Goal: Task Accomplishment & Management: Manage account settings

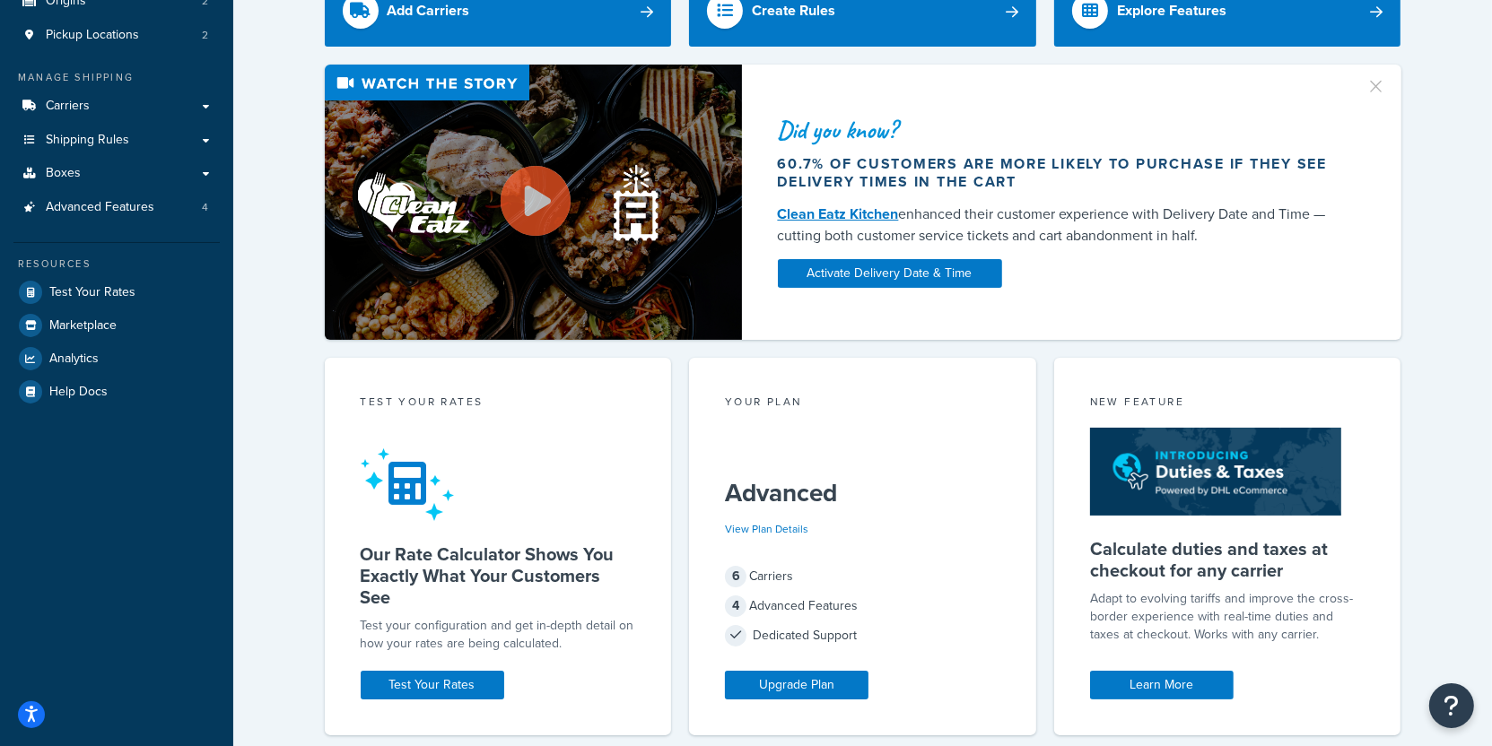
scroll to position [222, 0]
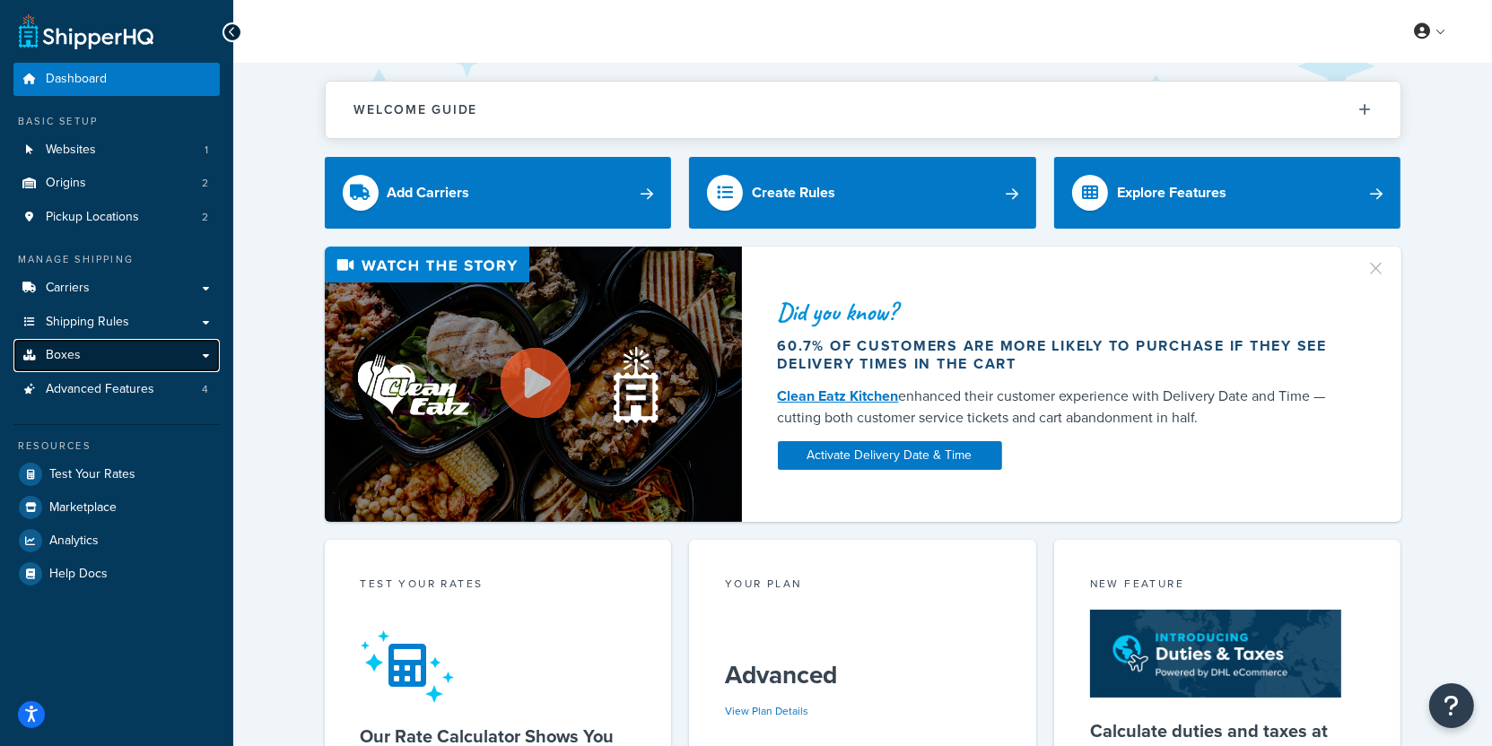
click at [137, 355] on link "Boxes" at bounding box center [116, 355] width 206 height 33
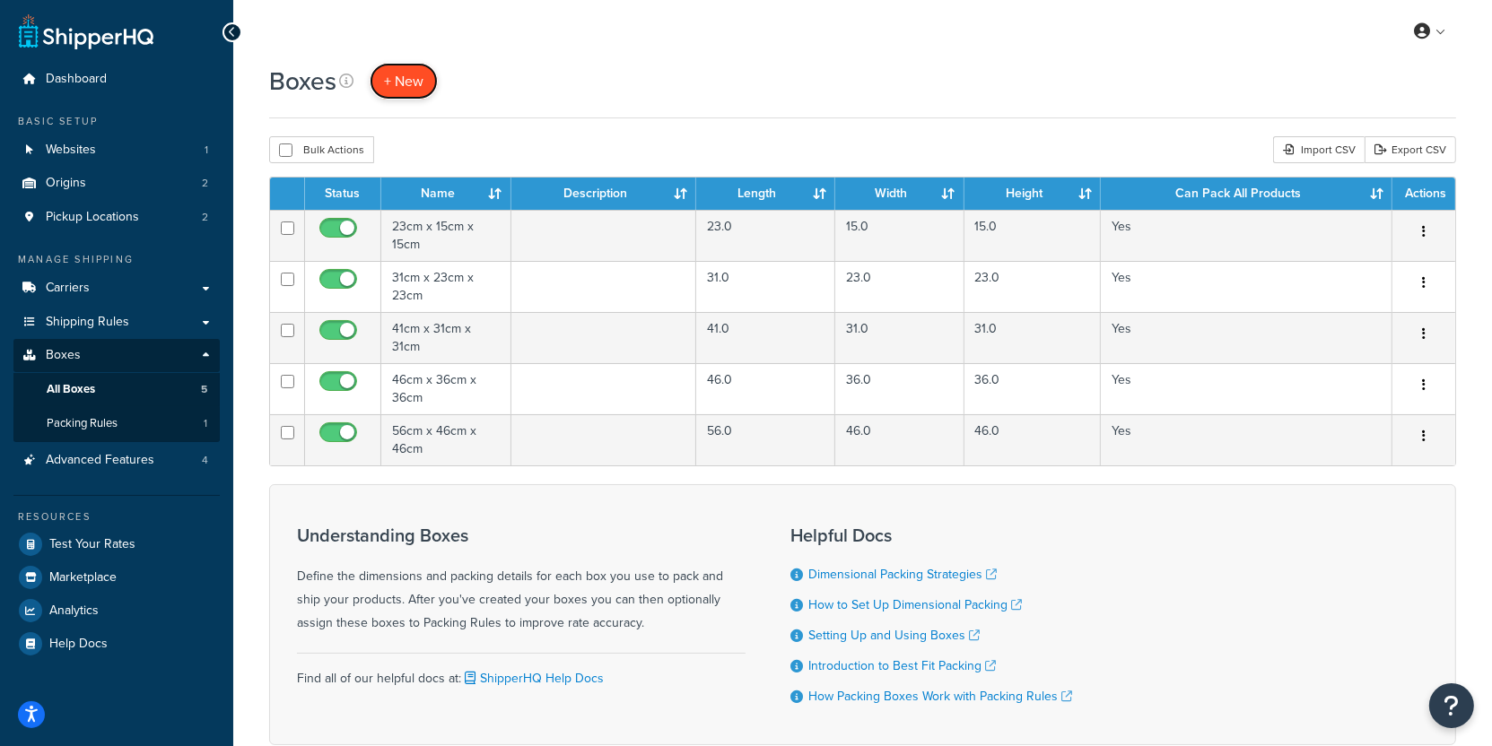
click at [397, 83] on span "+ New" at bounding box center [403, 81] width 39 height 21
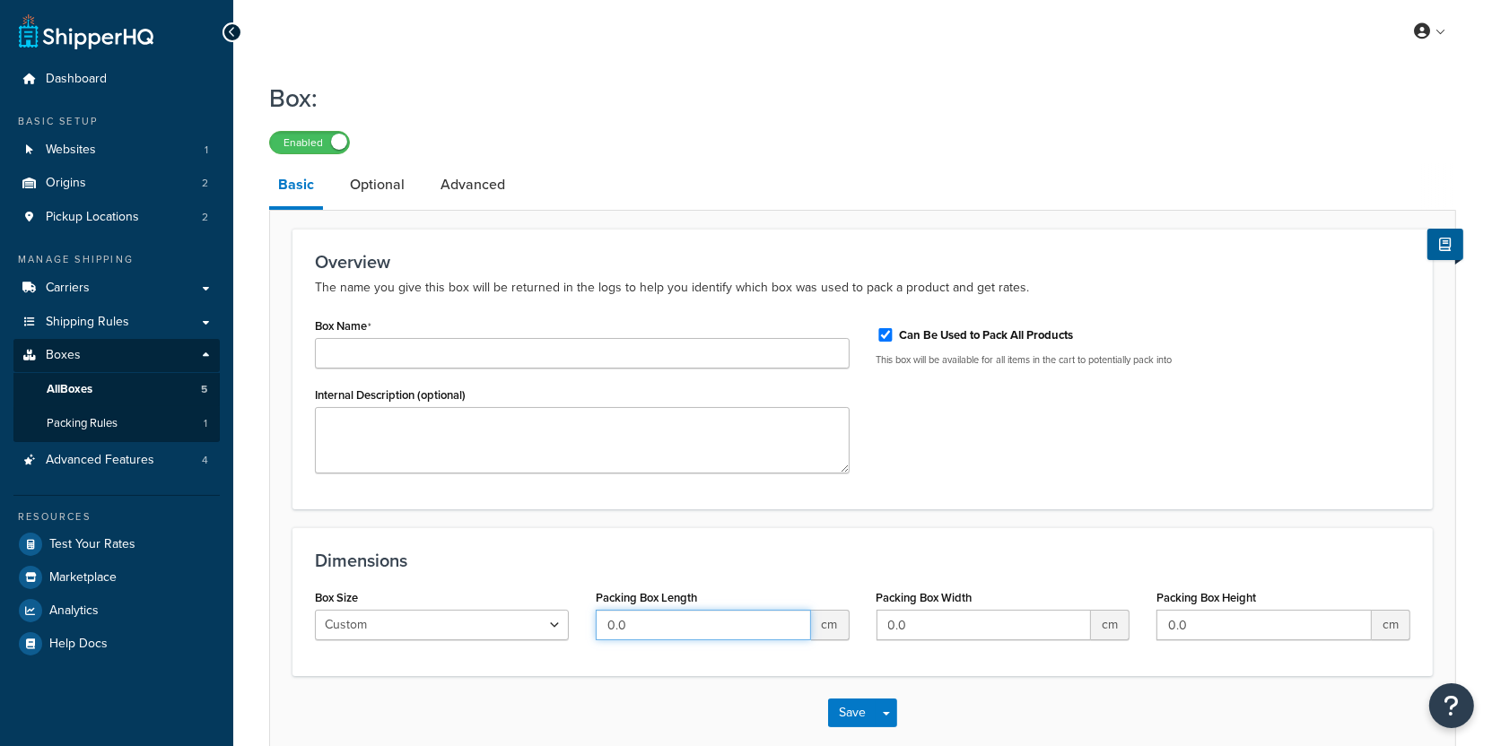
click at [676, 614] on input "0.0" at bounding box center [703, 625] width 215 height 30
type input "0"
type input "150"
click at [195, 392] on link "All Boxes 5" at bounding box center [116, 389] width 206 height 33
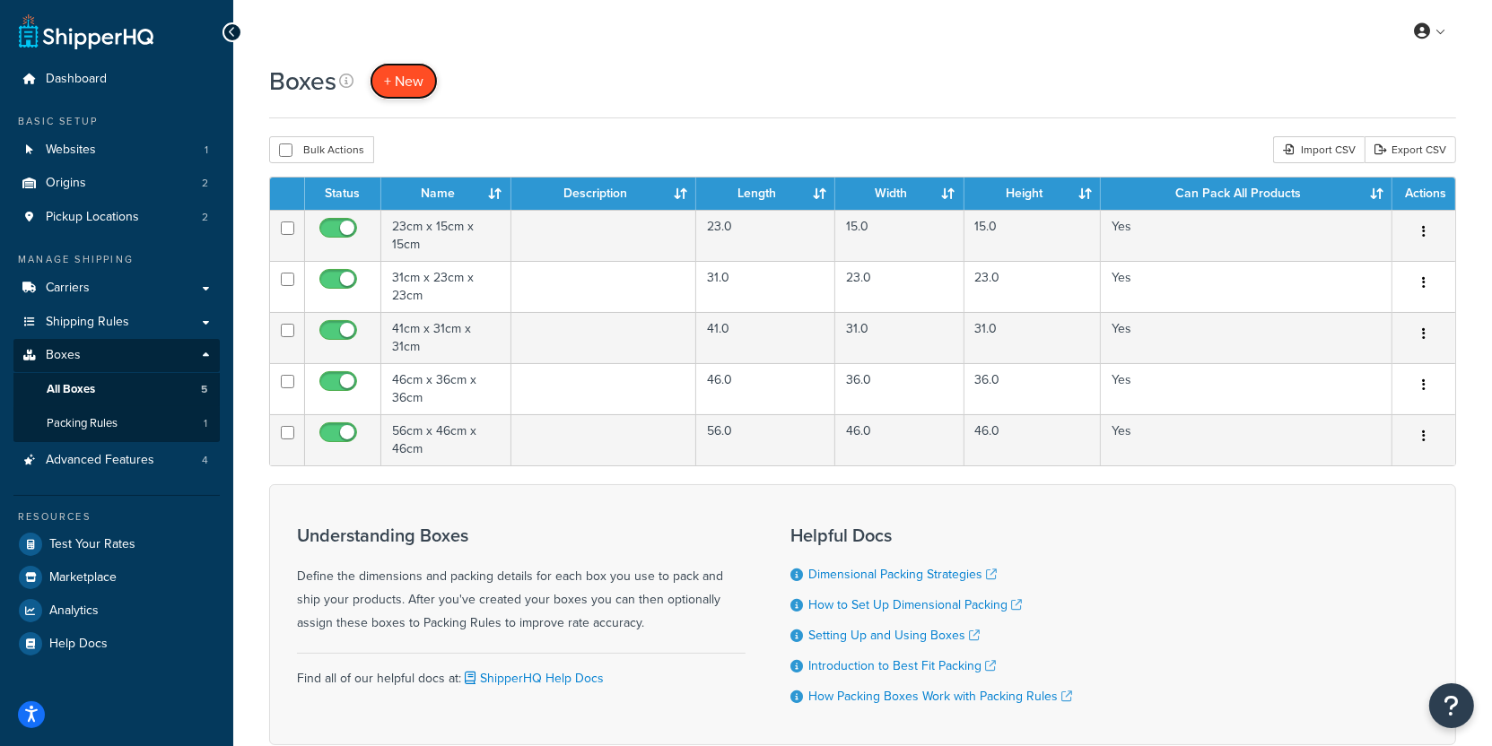
click at [410, 96] on link "+ New" at bounding box center [404, 81] width 68 height 37
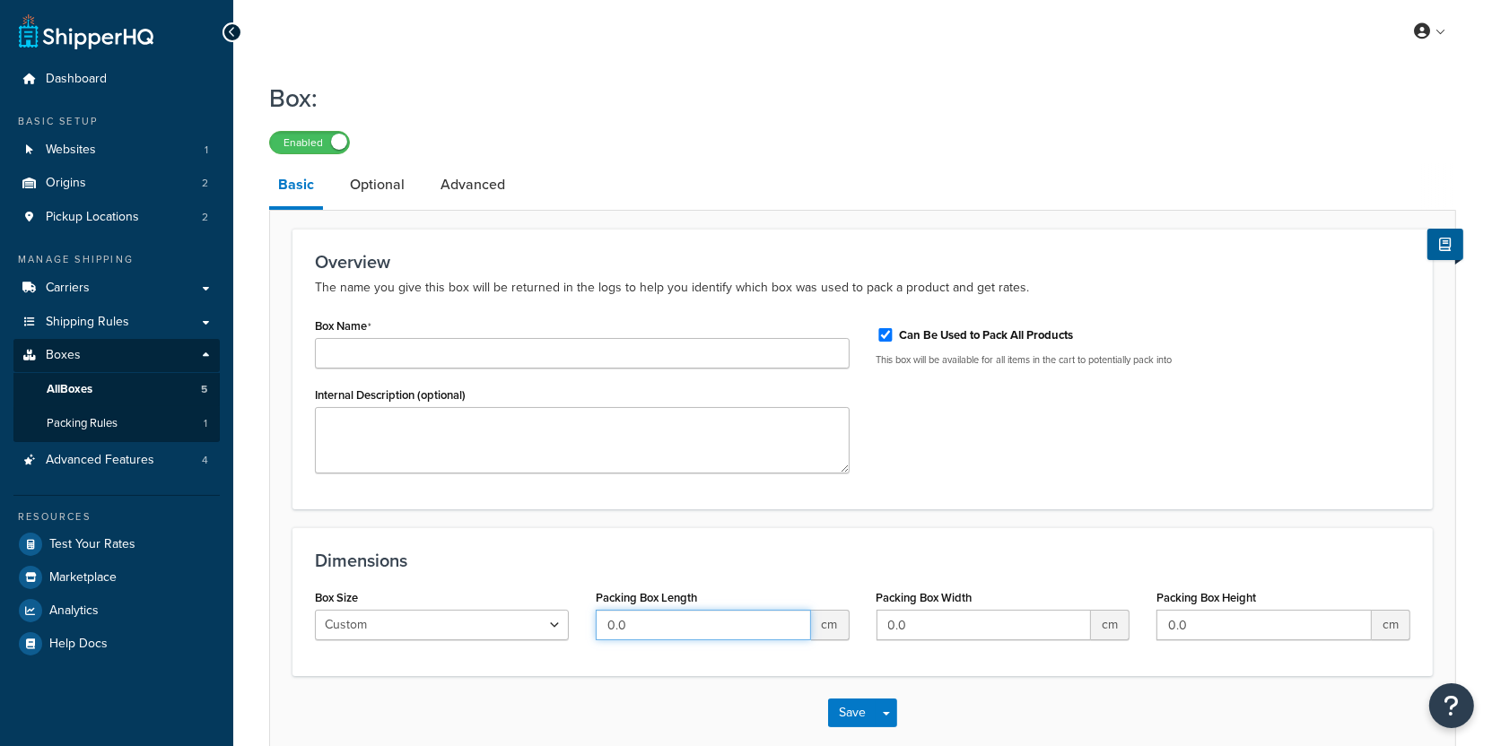
click at [680, 624] on input "0.0" at bounding box center [703, 625] width 215 height 30
type input "120"
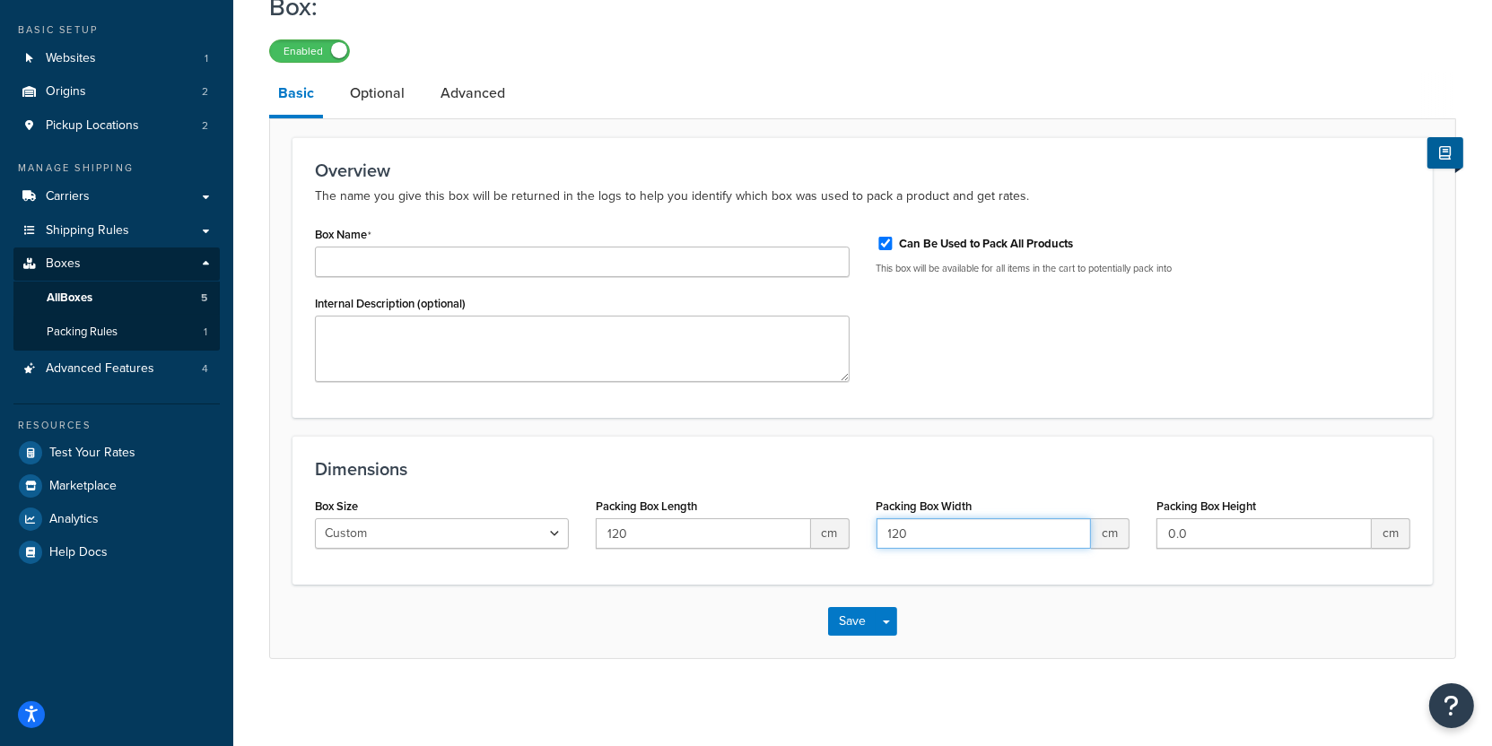
type input "120"
click at [893, 629] on button "Save Dropdown" at bounding box center [886, 621] width 22 height 29
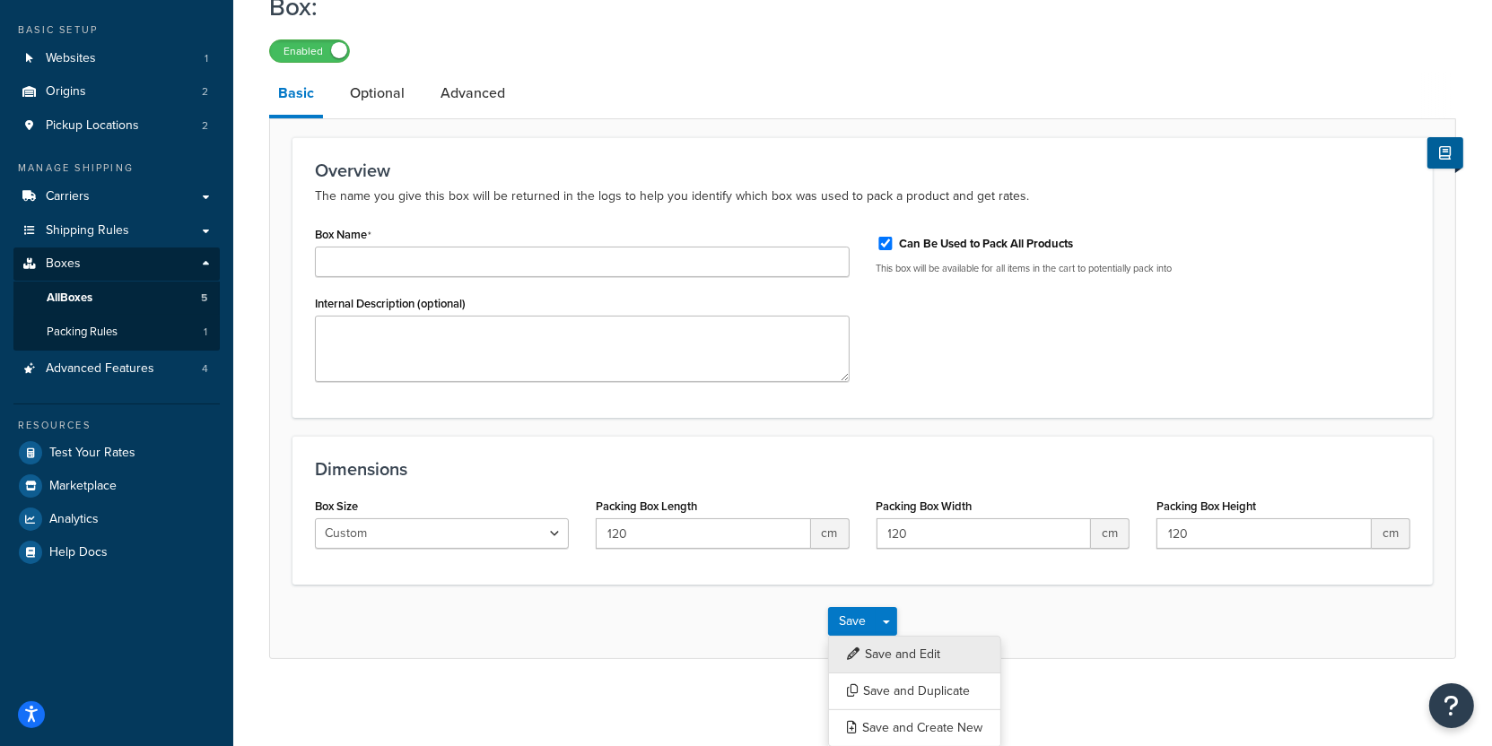
click at [897, 645] on button "Save and Edit" at bounding box center [914, 655] width 173 height 38
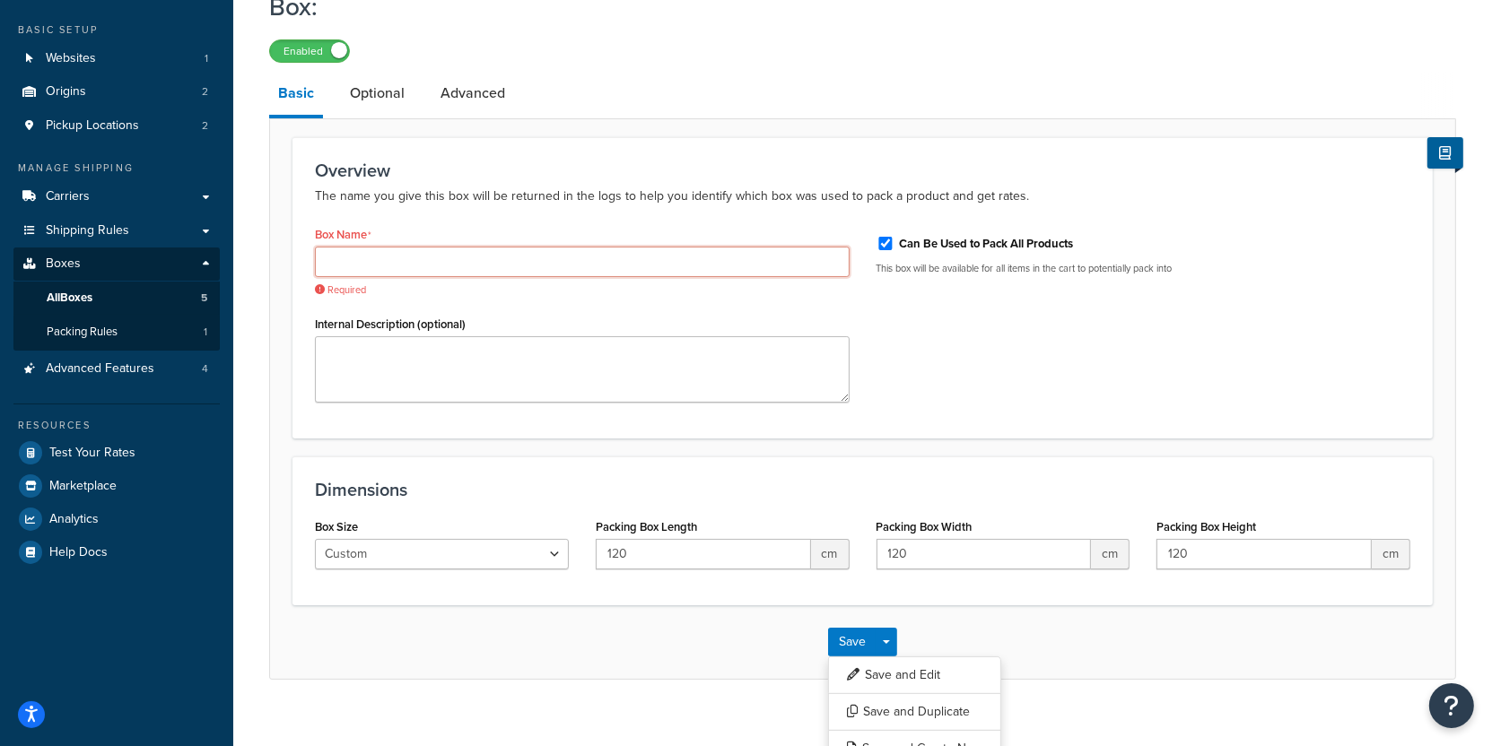
click at [625, 267] on input "Box Name" at bounding box center [582, 262] width 535 height 30
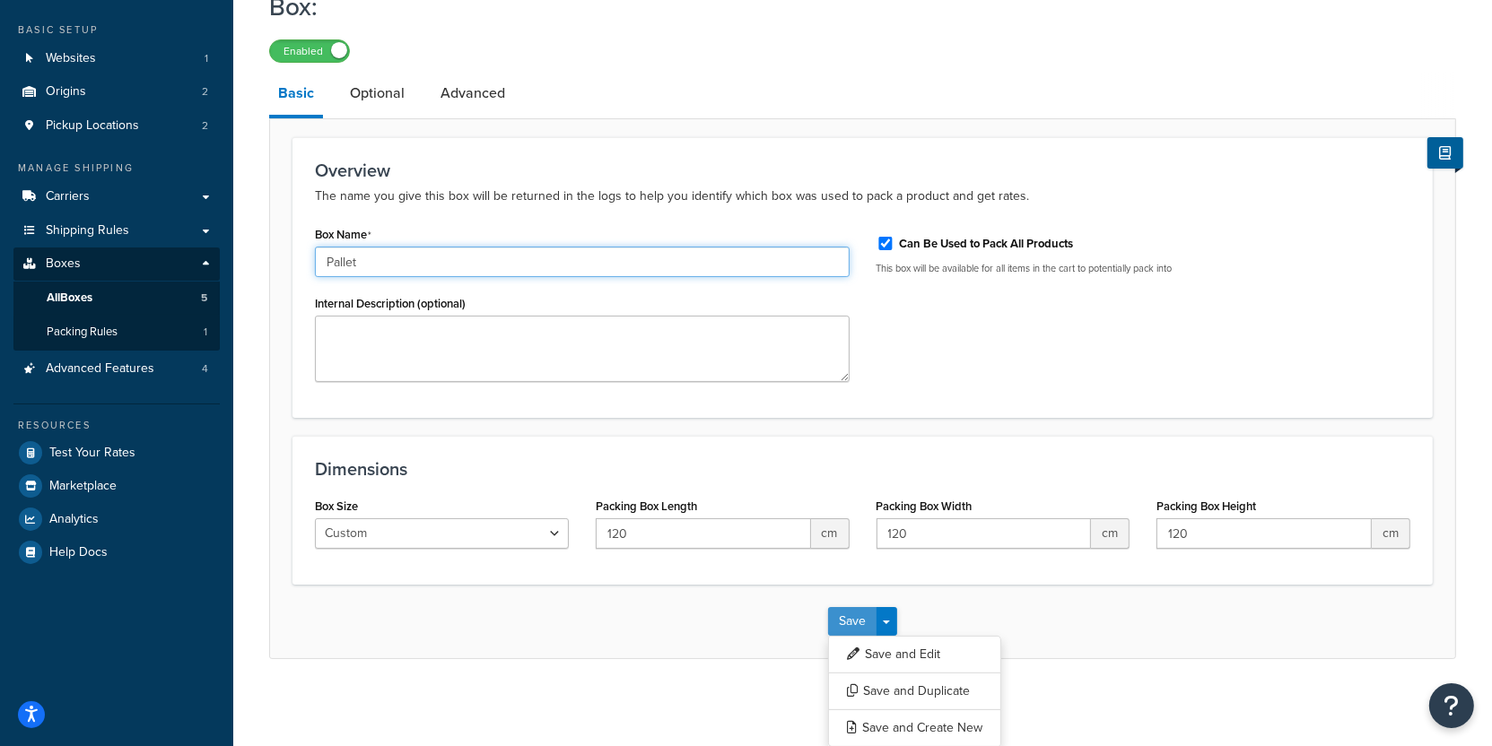
type input "Pallet"
click at [867, 629] on button "Save" at bounding box center [852, 621] width 48 height 29
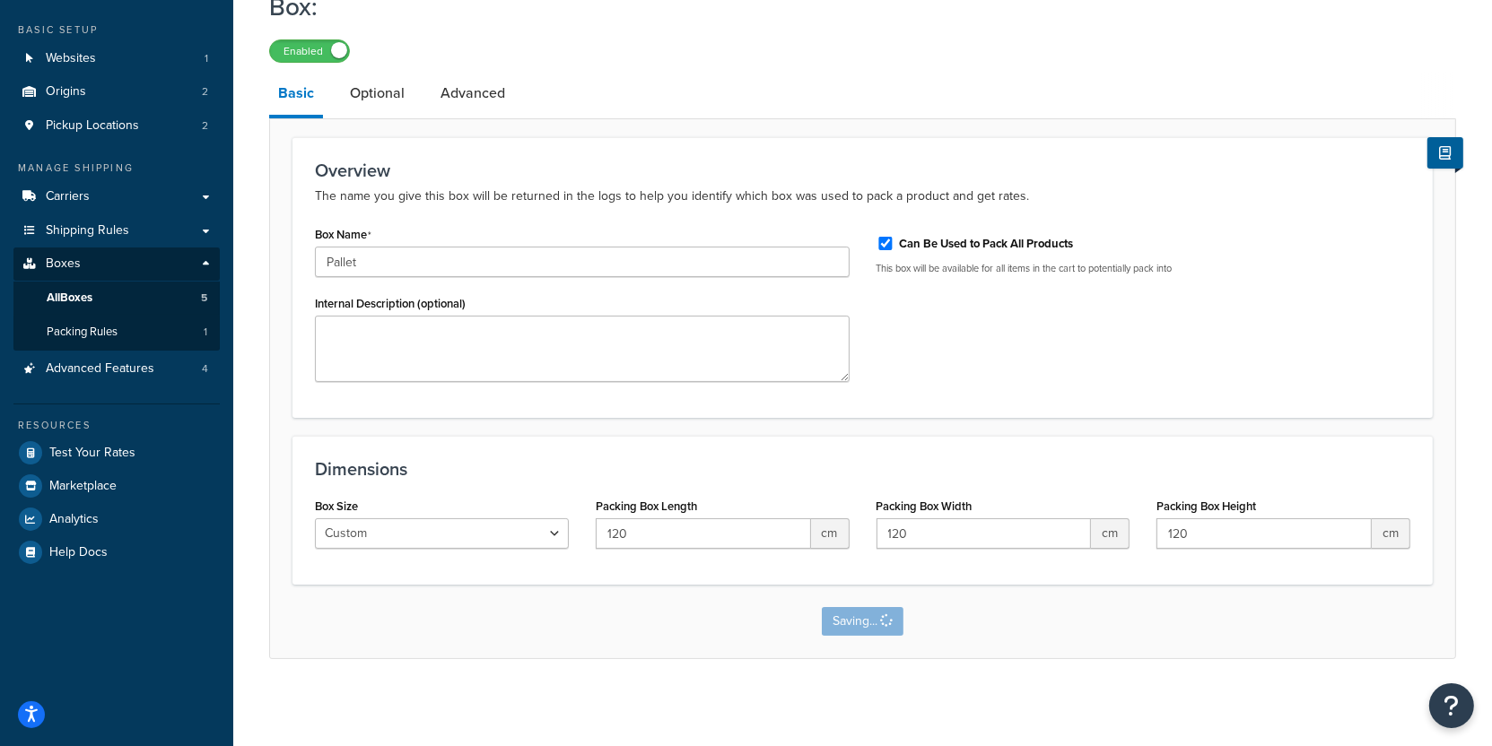
scroll to position [0, 0]
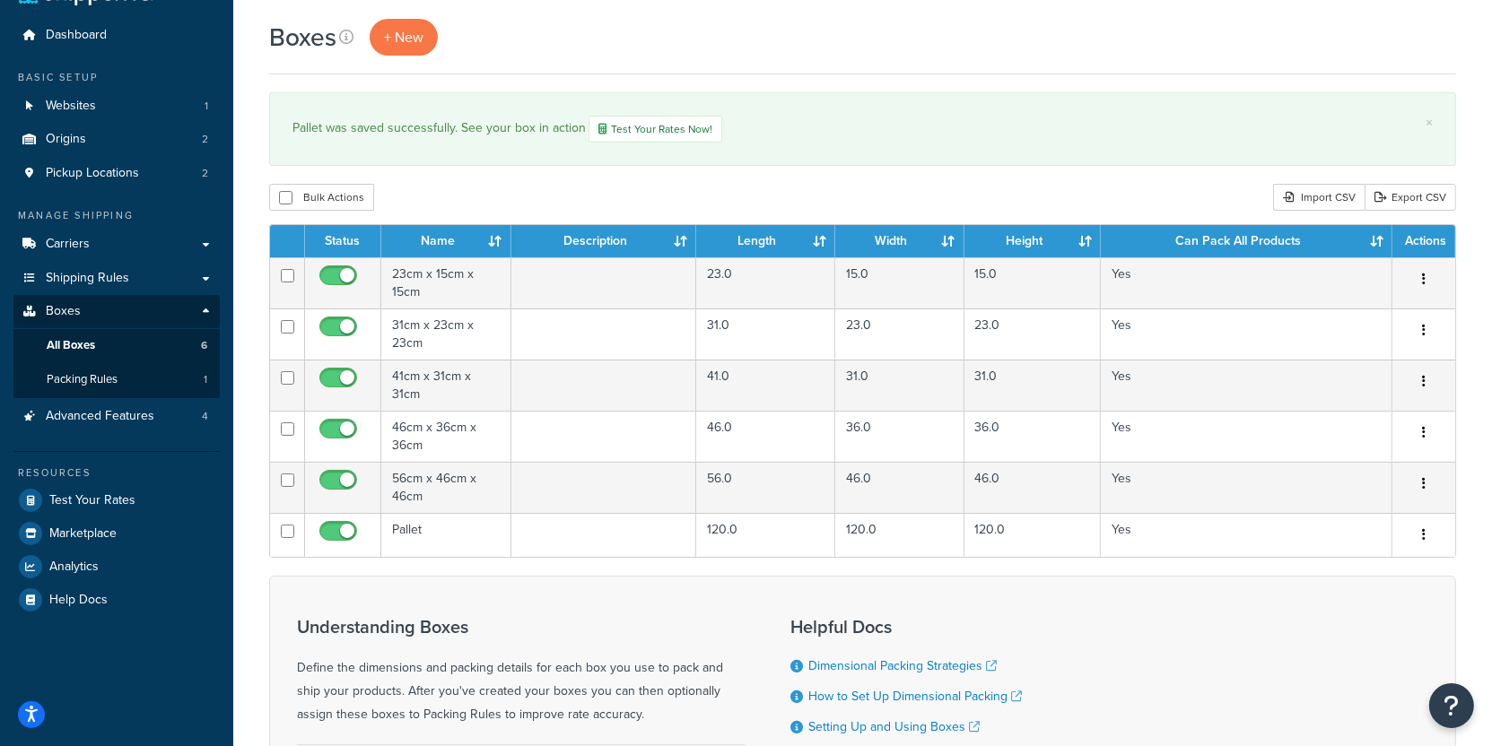
scroll to position [47, 0]
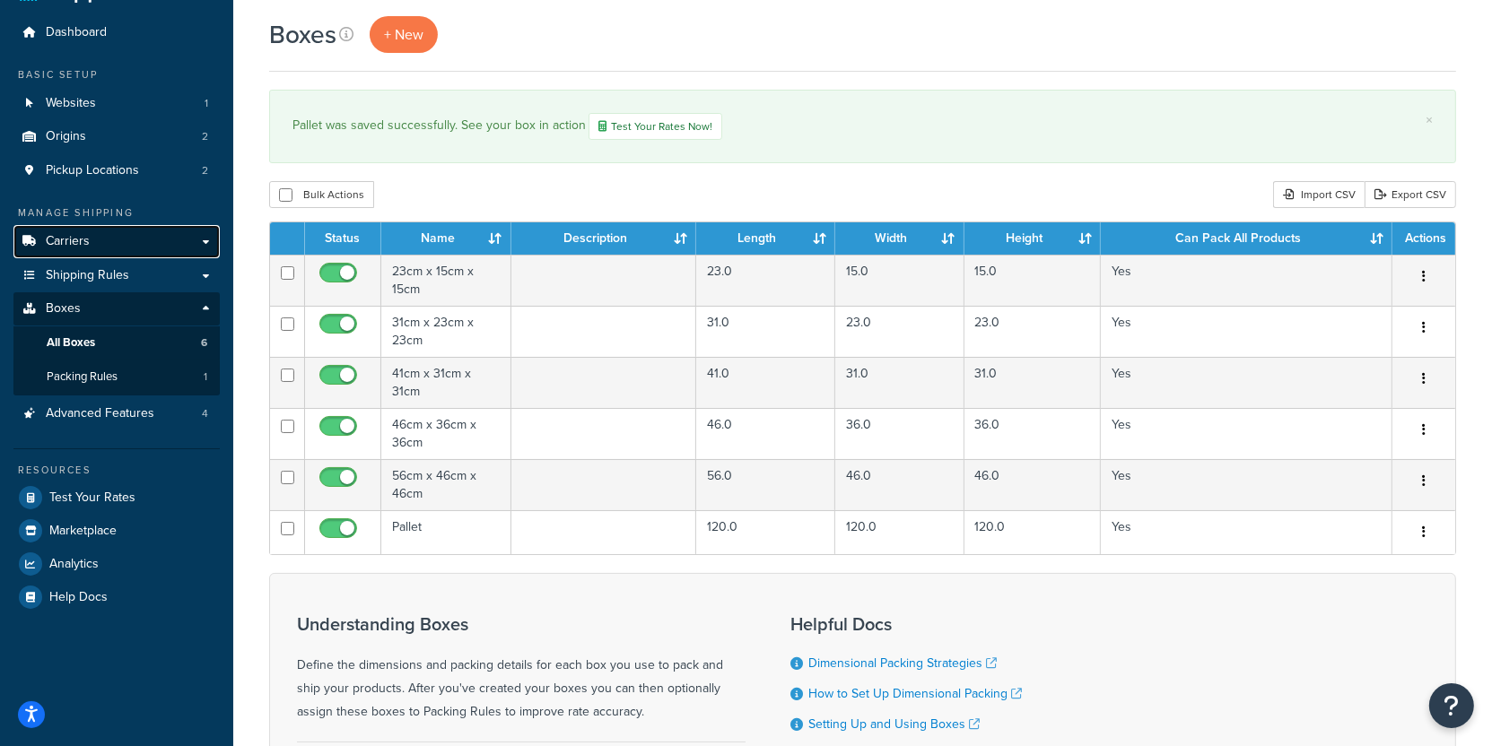
click at [164, 250] on link "Carriers" at bounding box center [116, 241] width 206 height 33
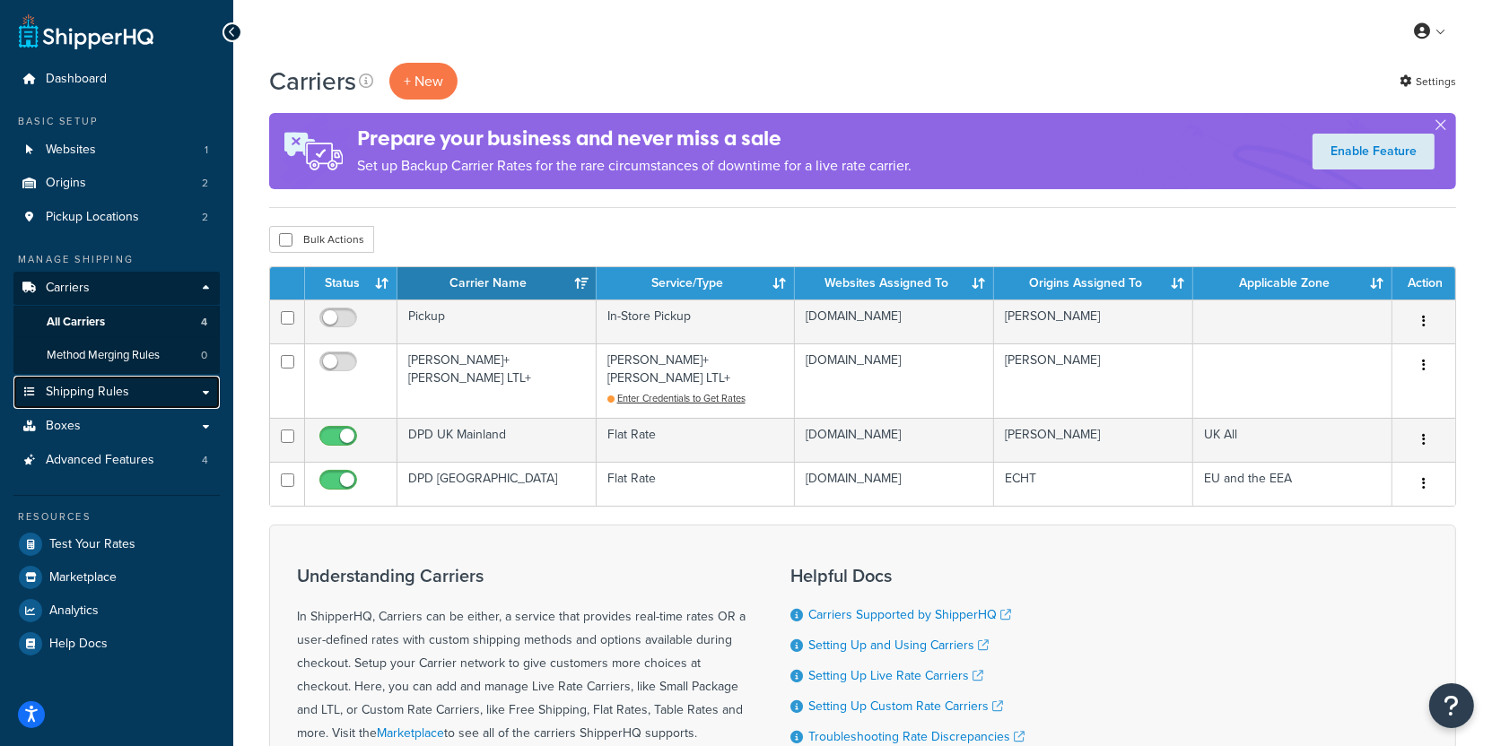
click at [181, 391] on link "Shipping Rules" at bounding box center [116, 392] width 206 height 33
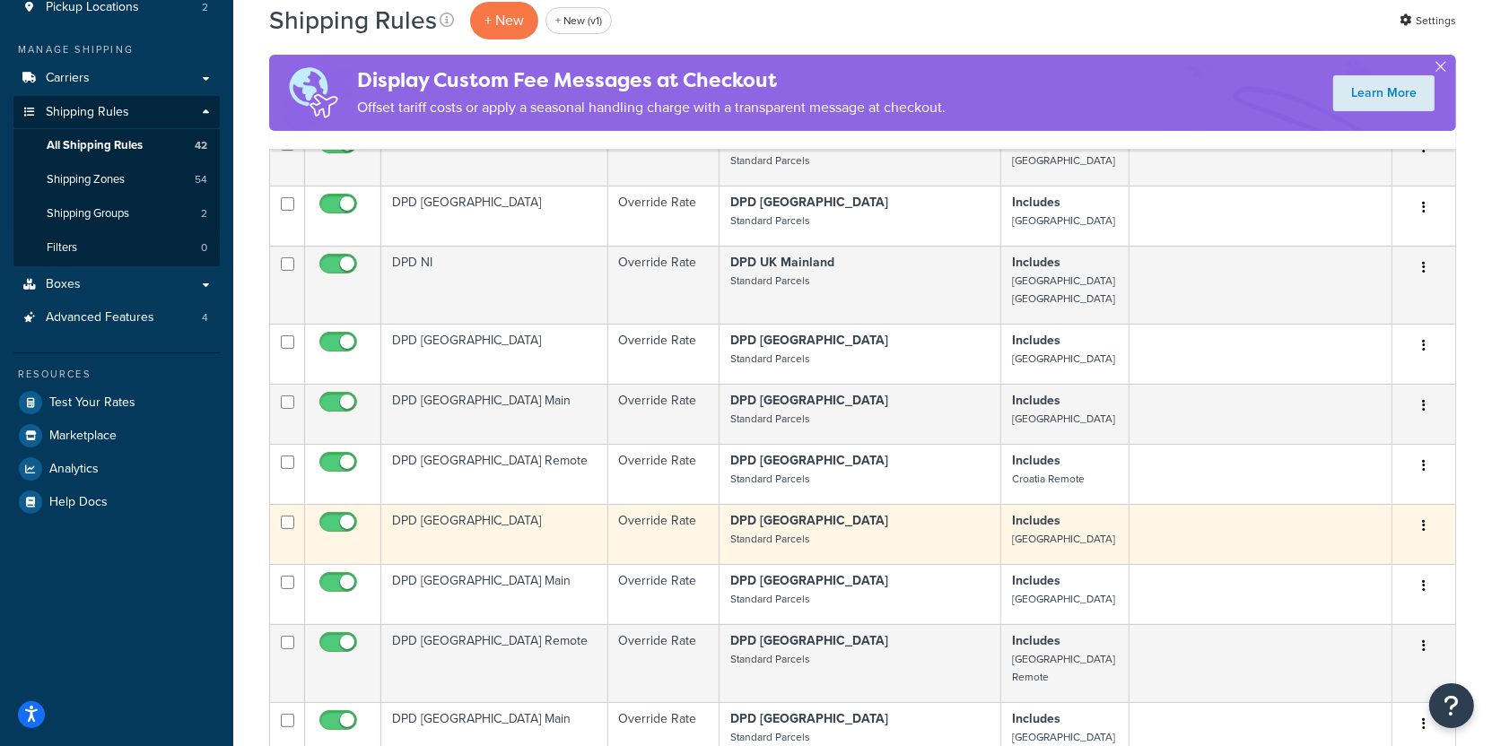
scroll to position [188, 0]
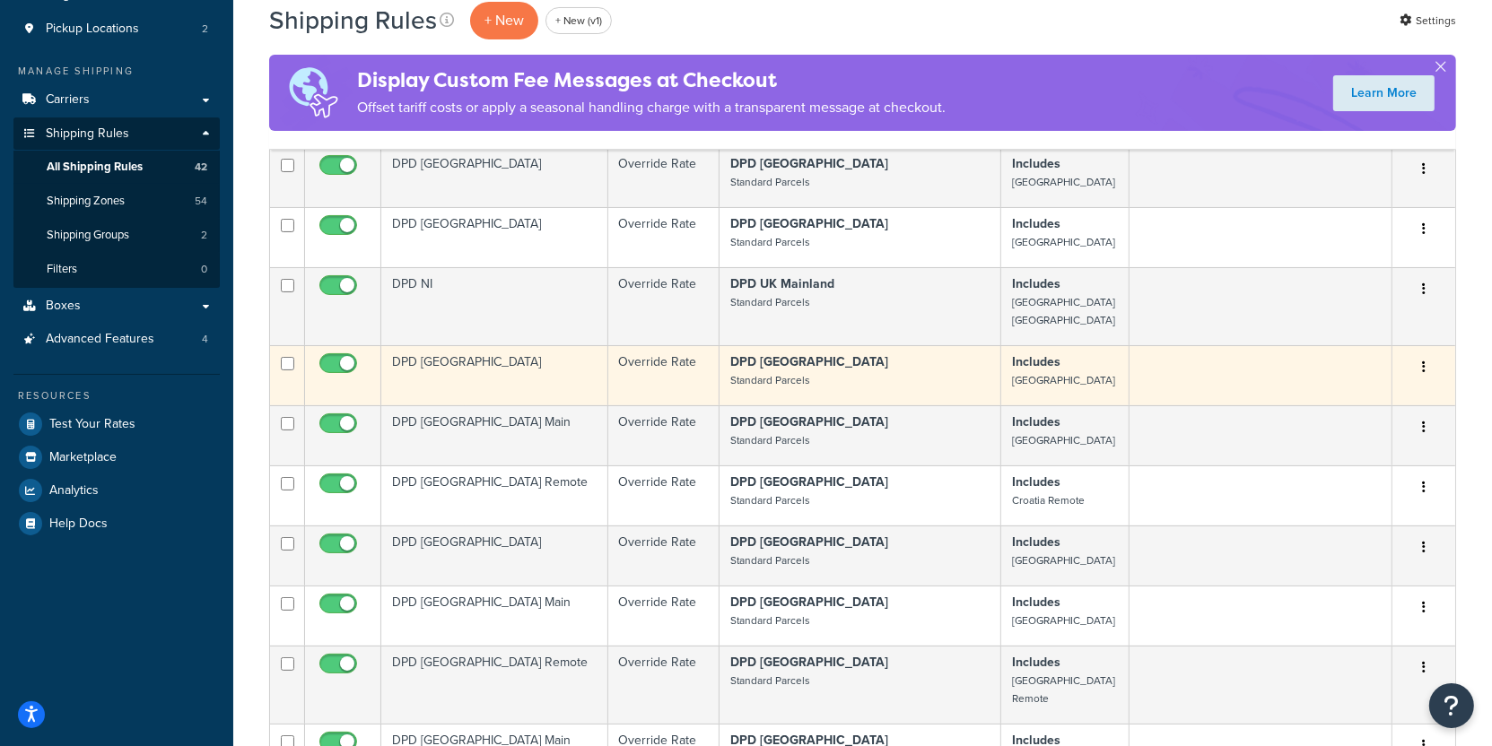
click at [478, 360] on td "DPD [GEOGRAPHIC_DATA]" at bounding box center [494, 375] width 227 height 60
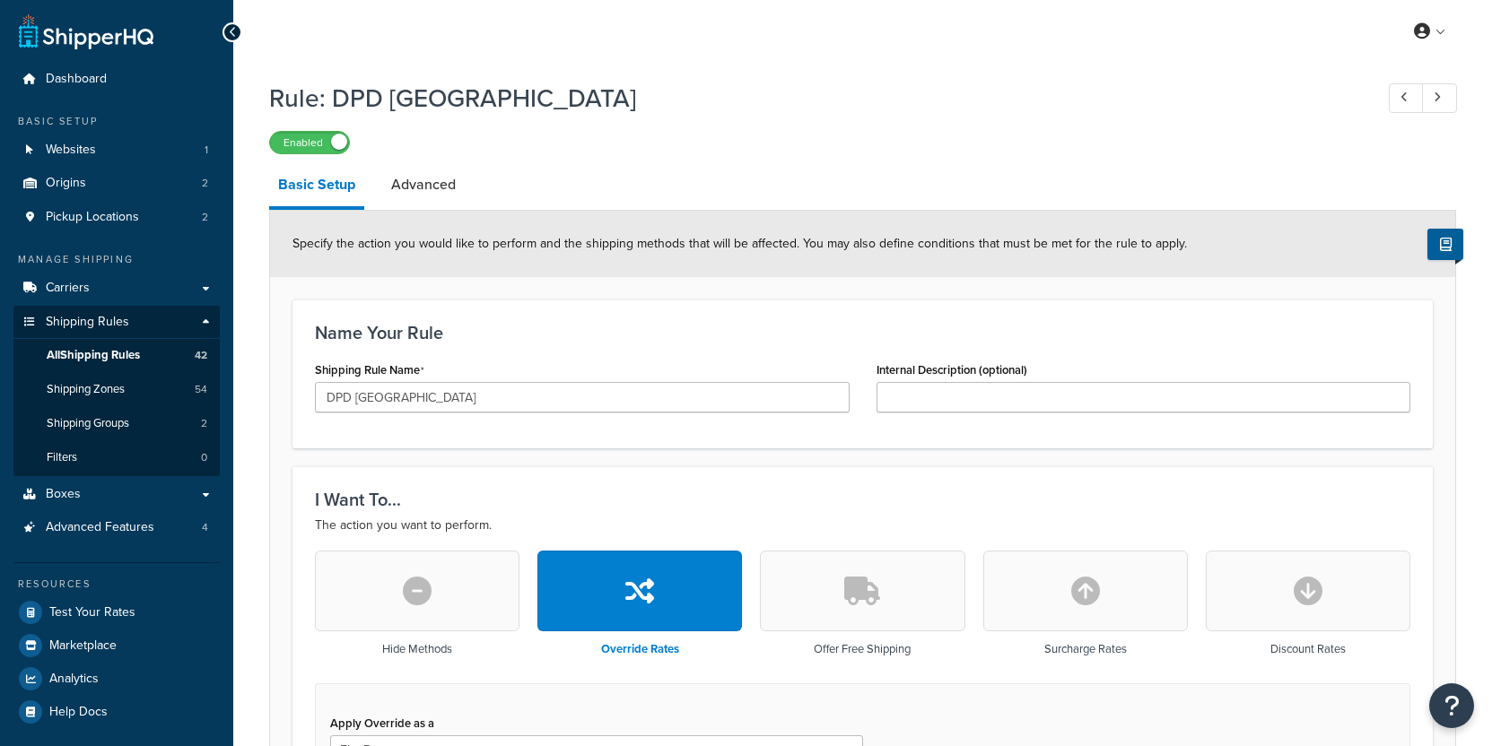
select select "BOX"
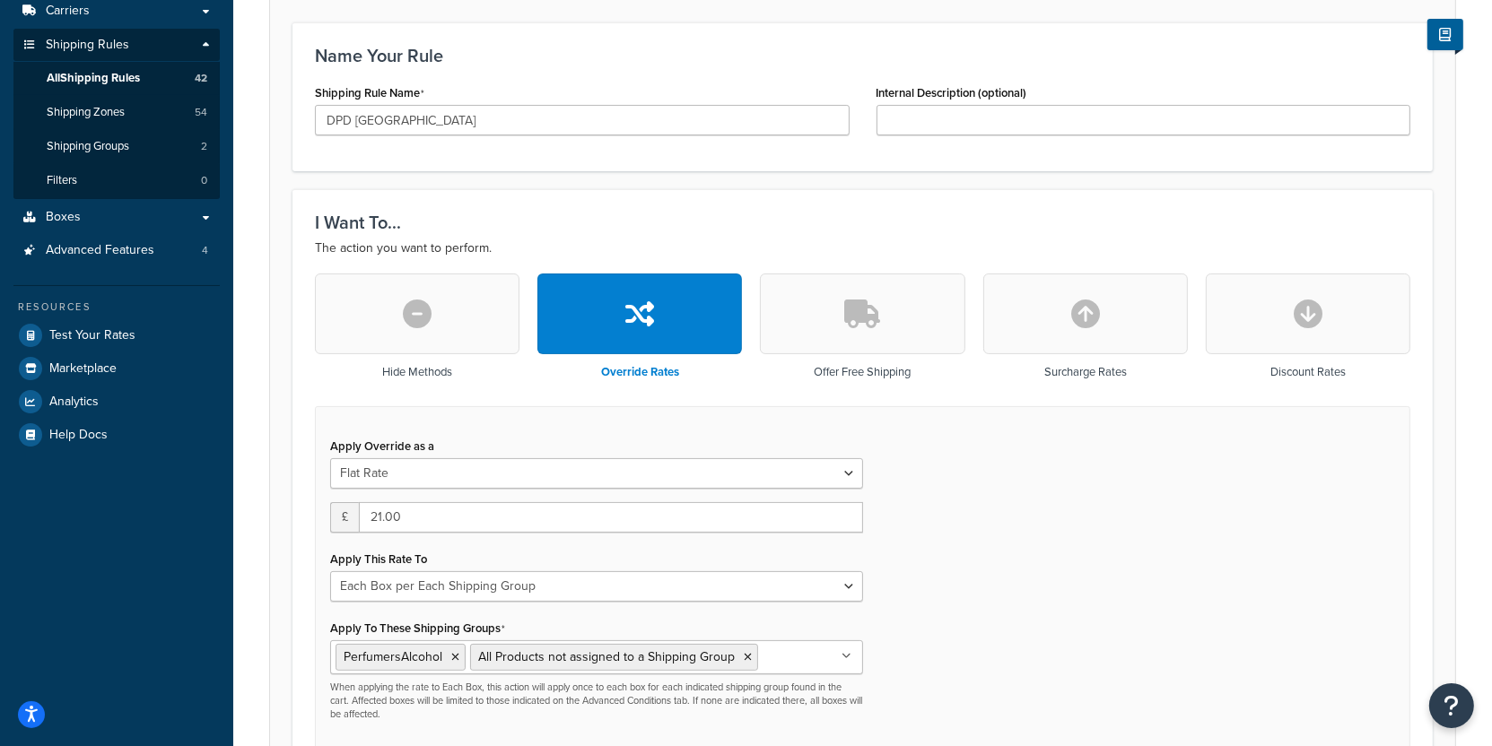
scroll to position [185, 0]
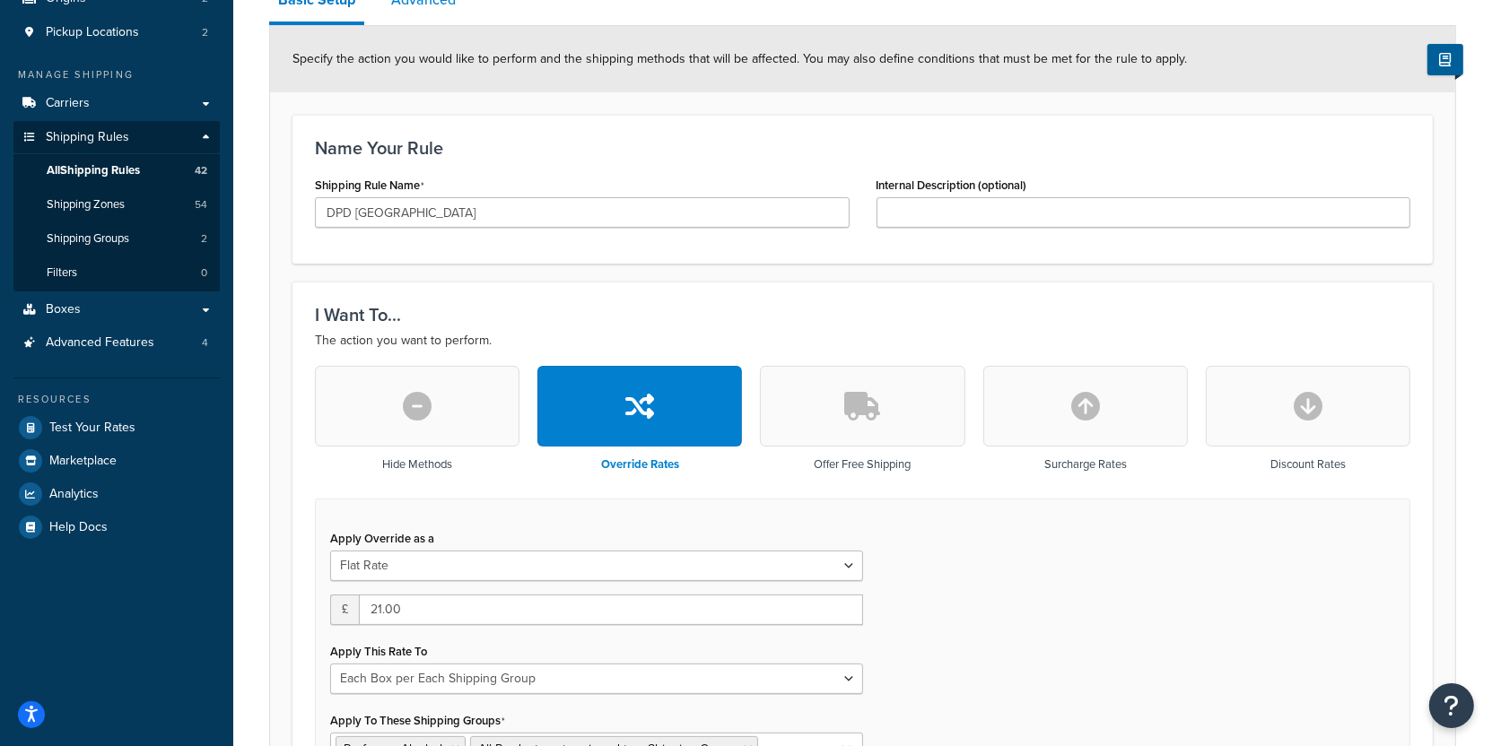
click at [427, 14] on link "Advanced" at bounding box center [423, -1] width 83 height 43
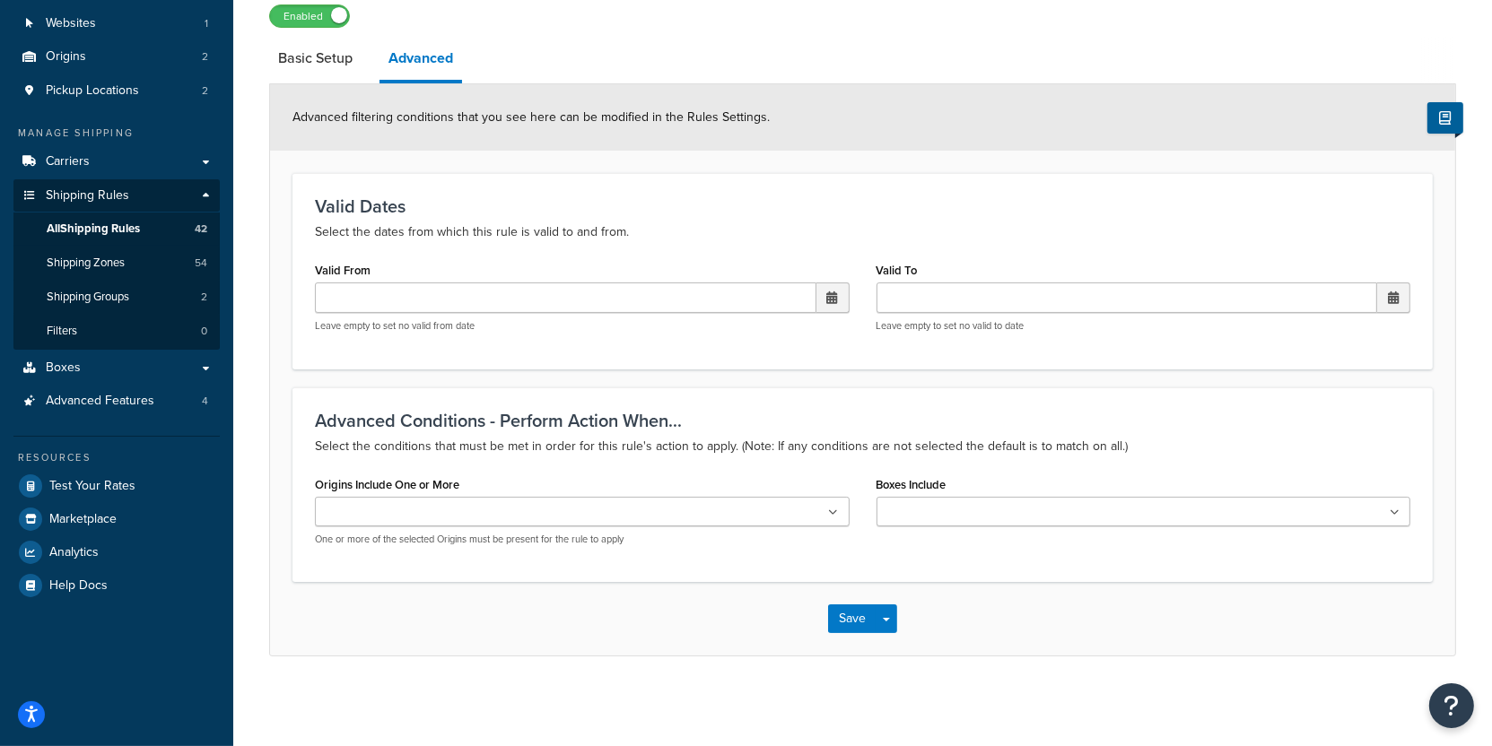
scroll to position [126, 0]
click at [172, 225] on link "All Shipping Rules 42" at bounding box center [116, 229] width 206 height 33
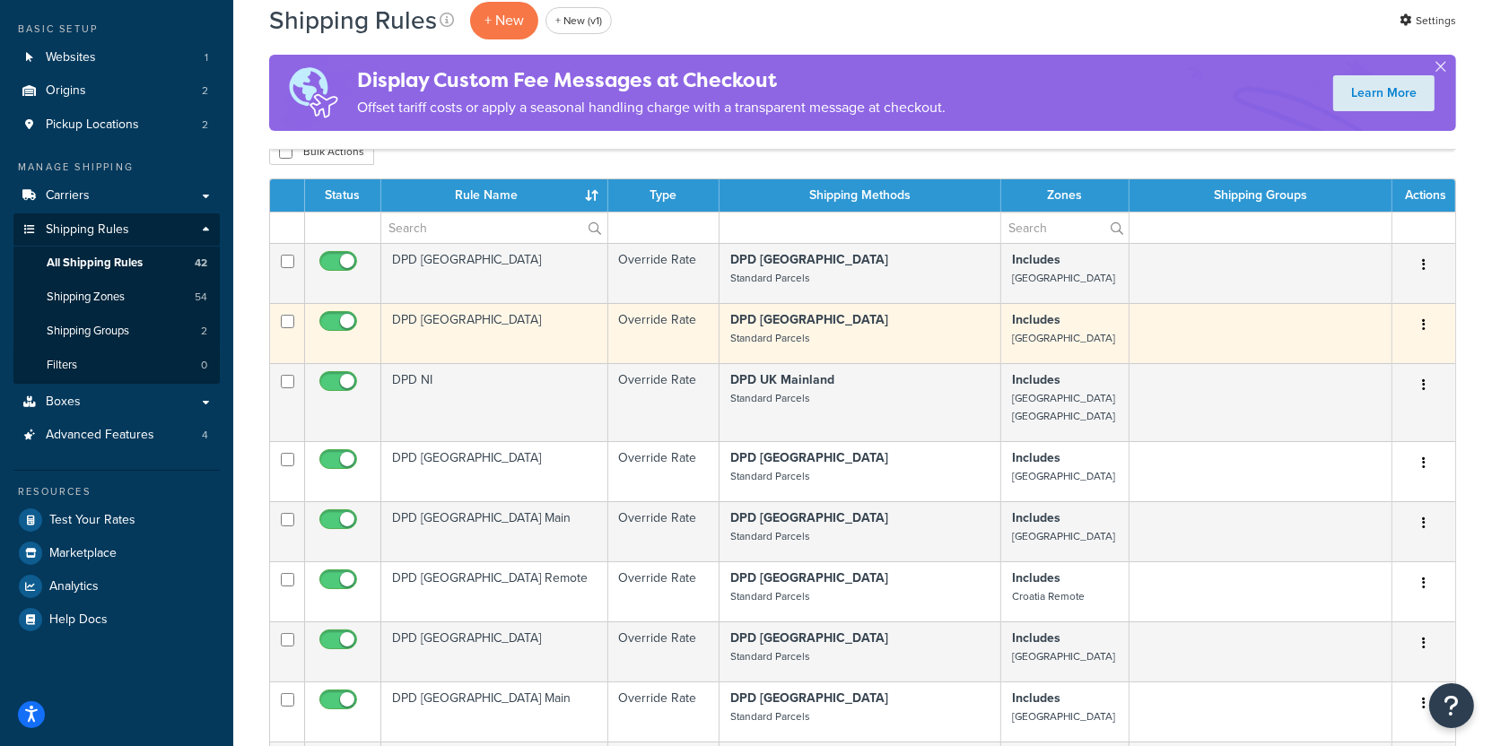
scroll to position [94, 0]
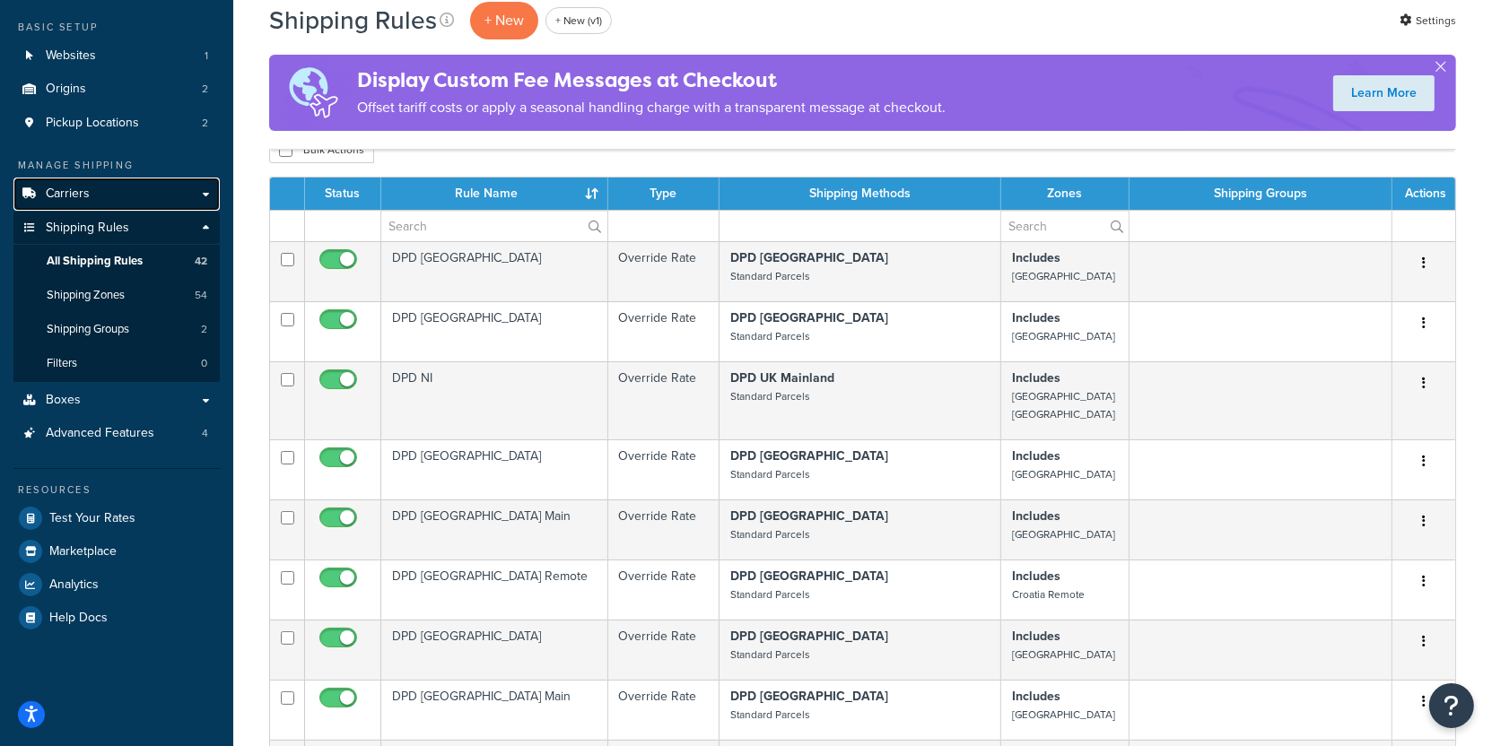
click at [137, 187] on link "Carriers" at bounding box center [116, 194] width 206 height 33
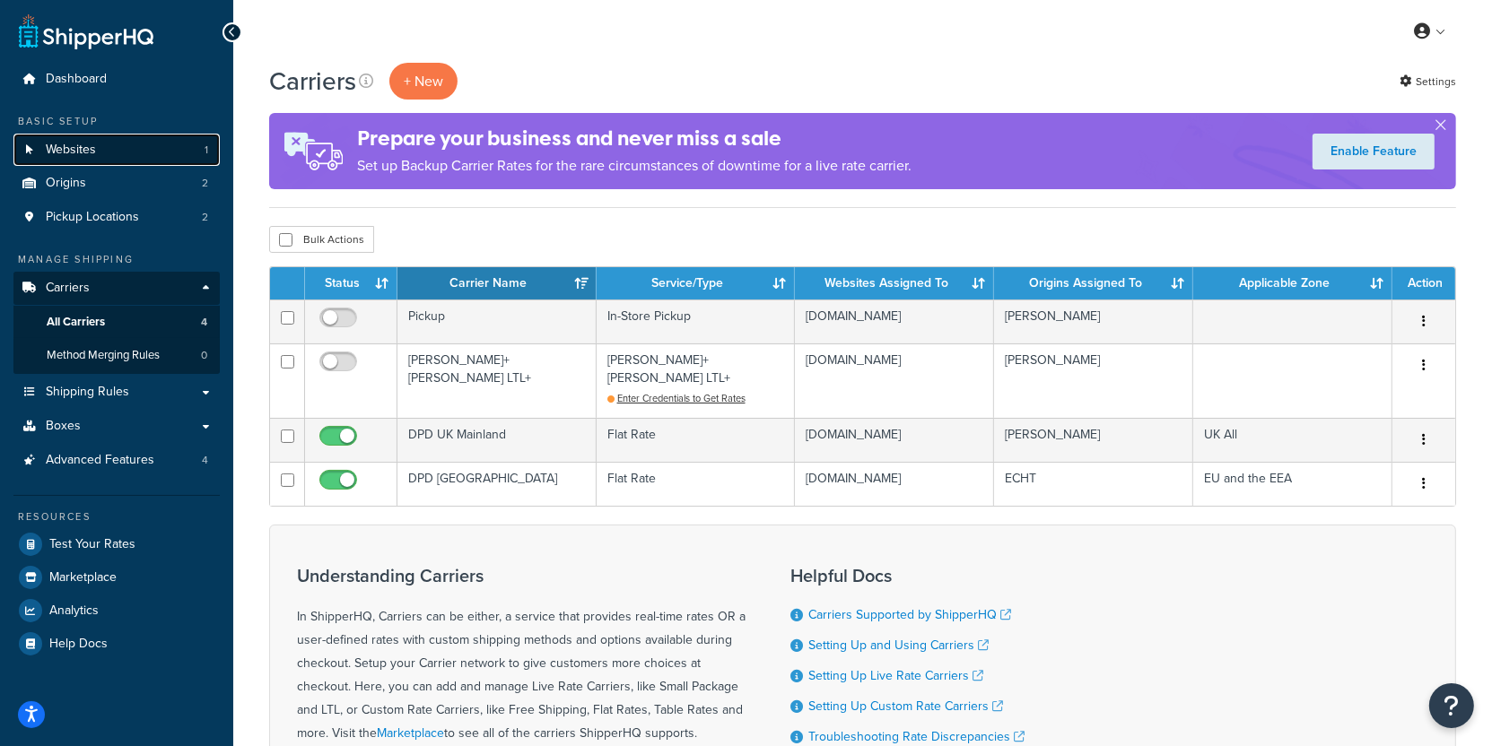
click at [180, 152] on link "Websites 1" at bounding box center [116, 150] width 206 height 33
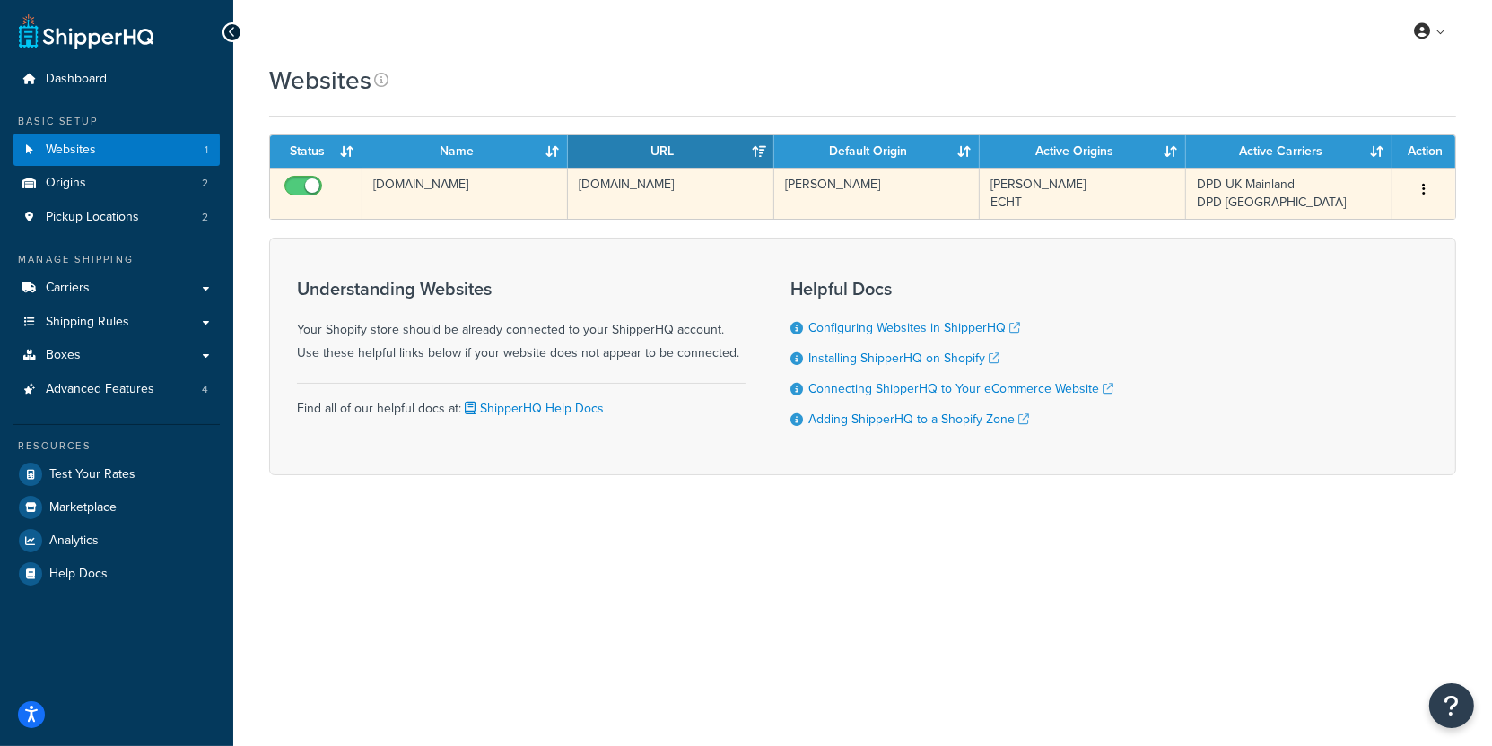
click at [537, 195] on td "[DOMAIN_NAME]" at bounding box center [464, 193] width 205 height 51
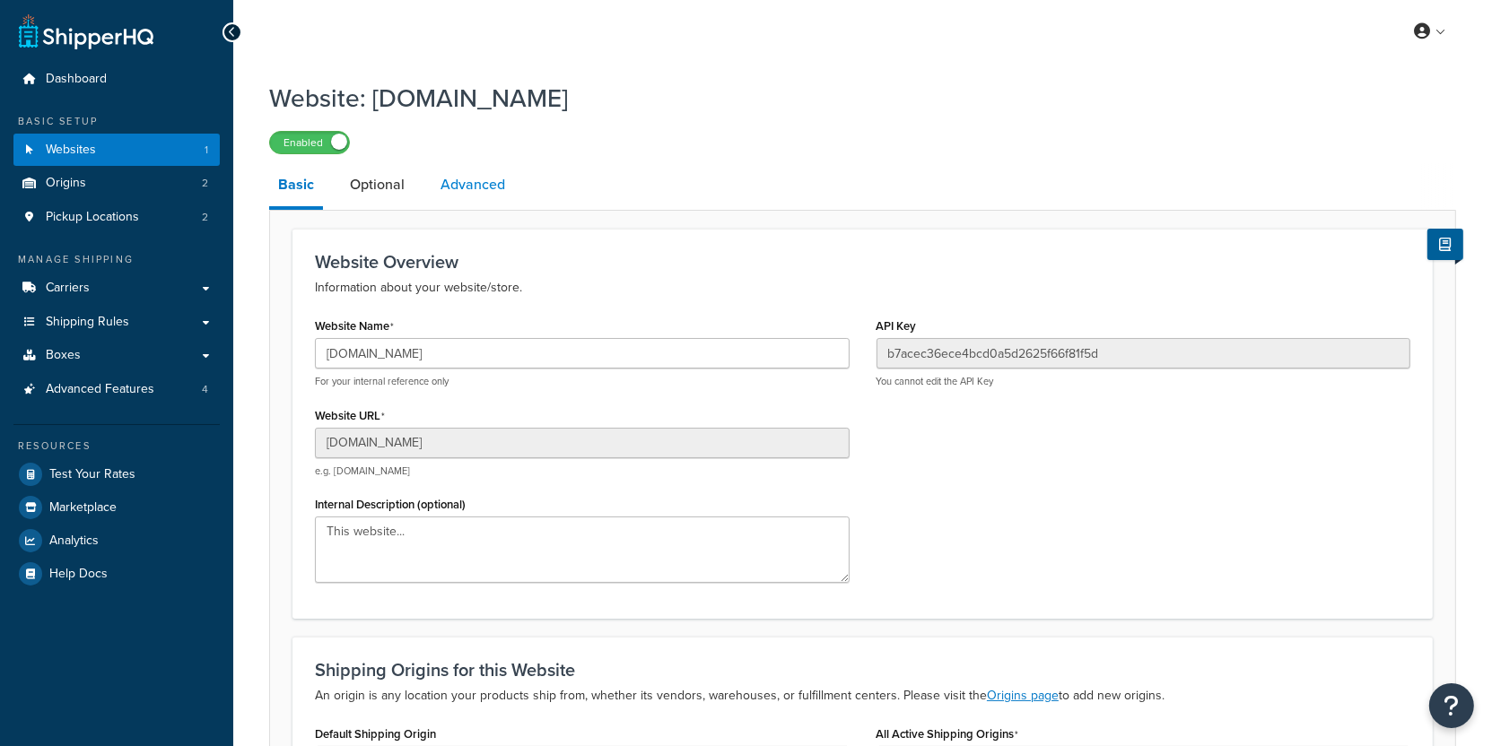
click at [470, 171] on link "Advanced" at bounding box center [472, 184] width 83 height 43
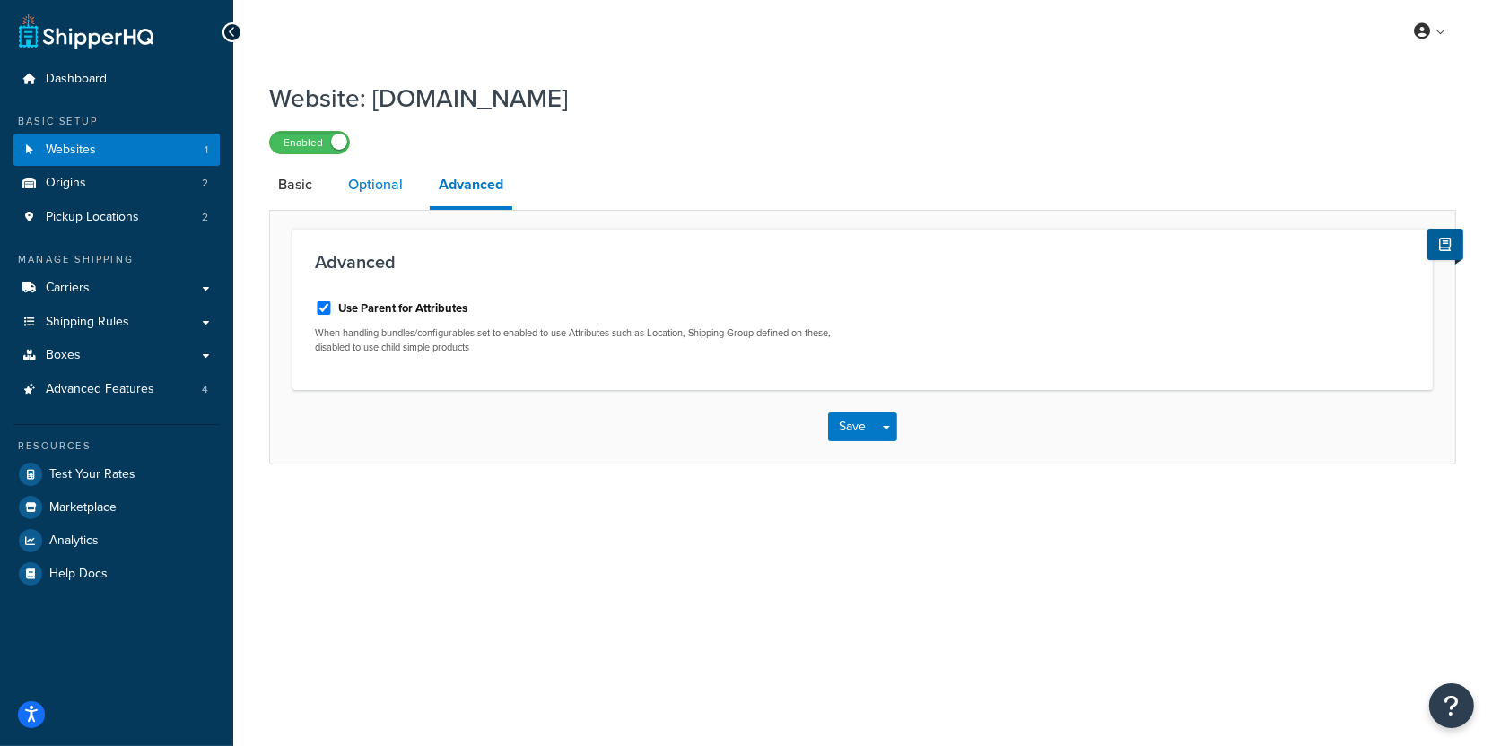
click at [384, 190] on link "Optional" at bounding box center [375, 184] width 73 height 43
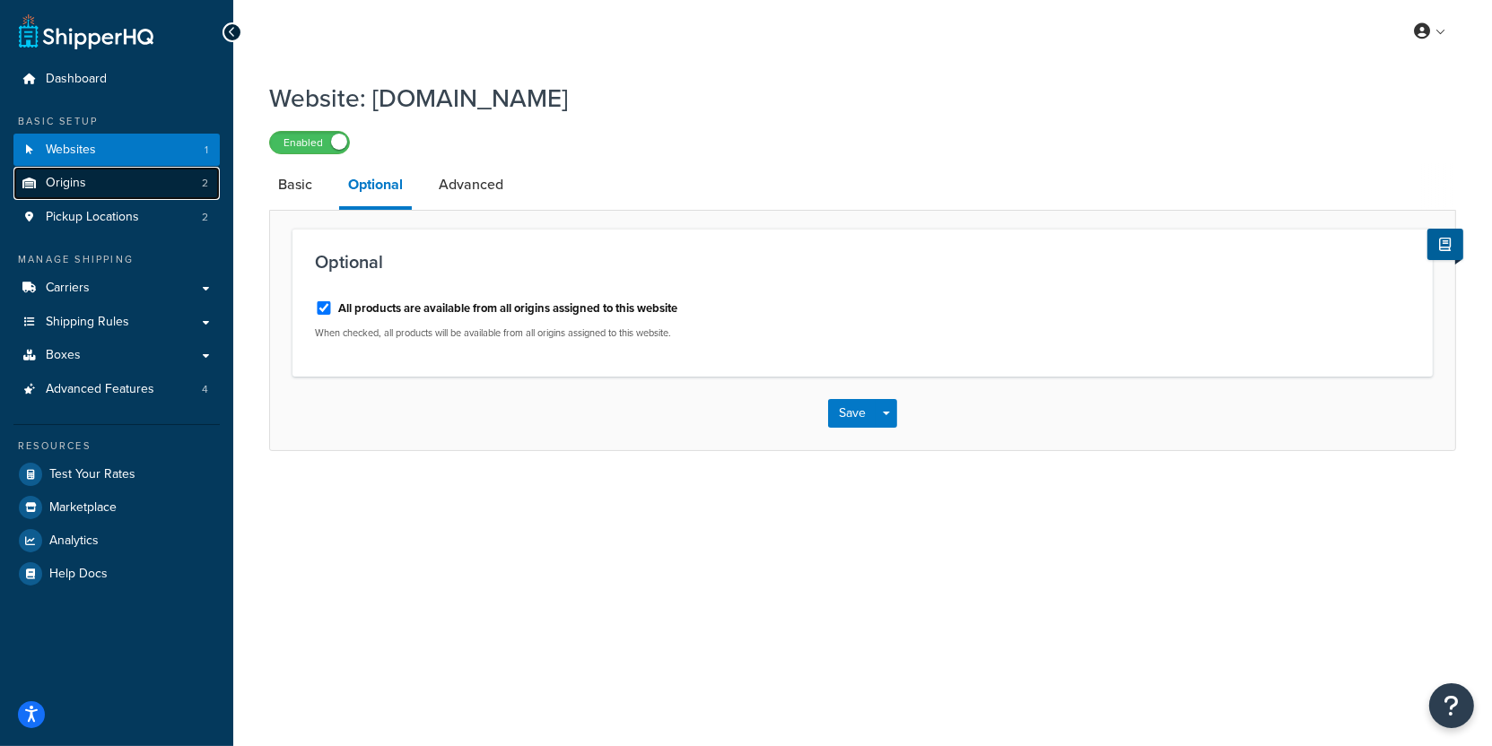
click at [177, 194] on link "Origins 2" at bounding box center [116, 183] width 206 height 33
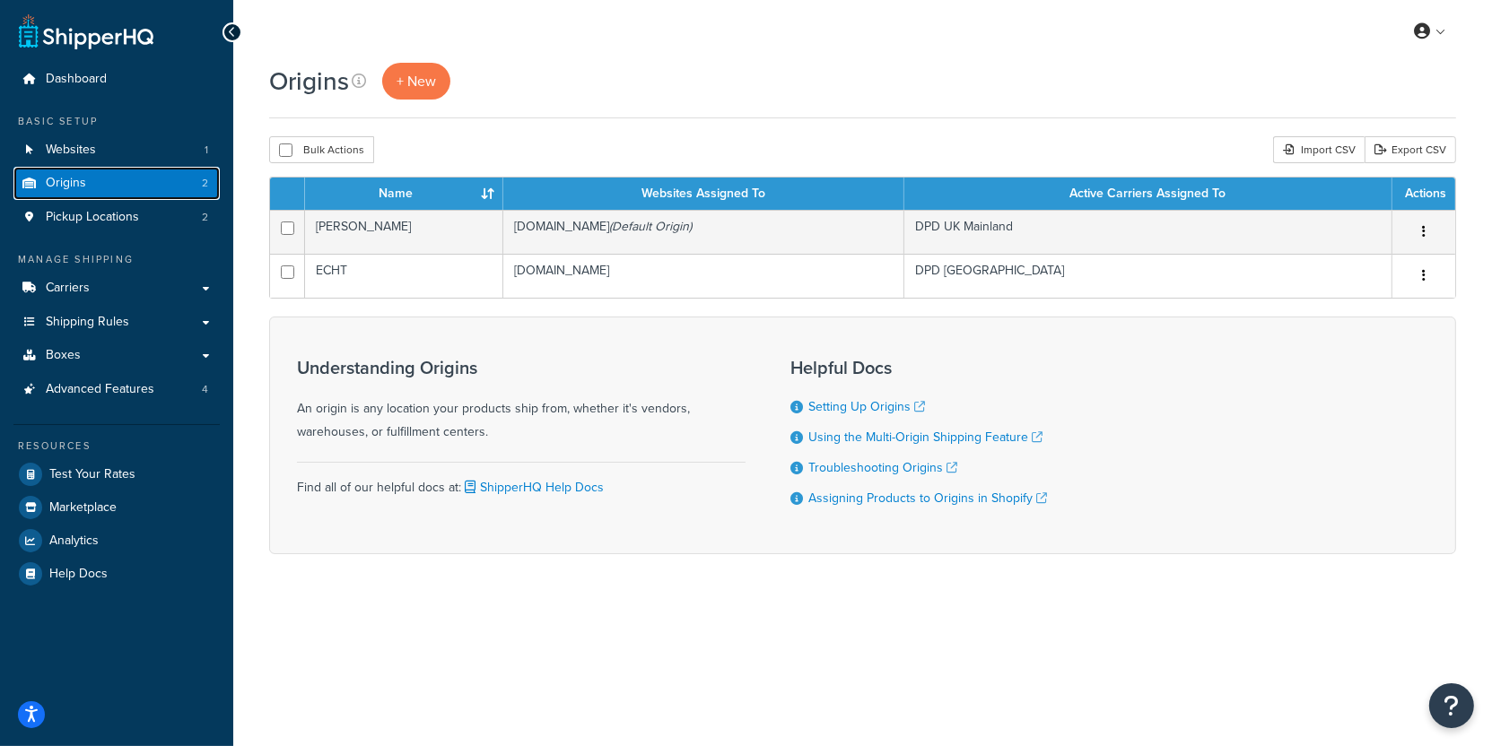
click at [170, 186] on link "Origins 2" at bounding box center [116, 183] width 206 height 33
click at [169, 147] on link "Websites 1" at bounding box center [116, 150] width 206 height 33
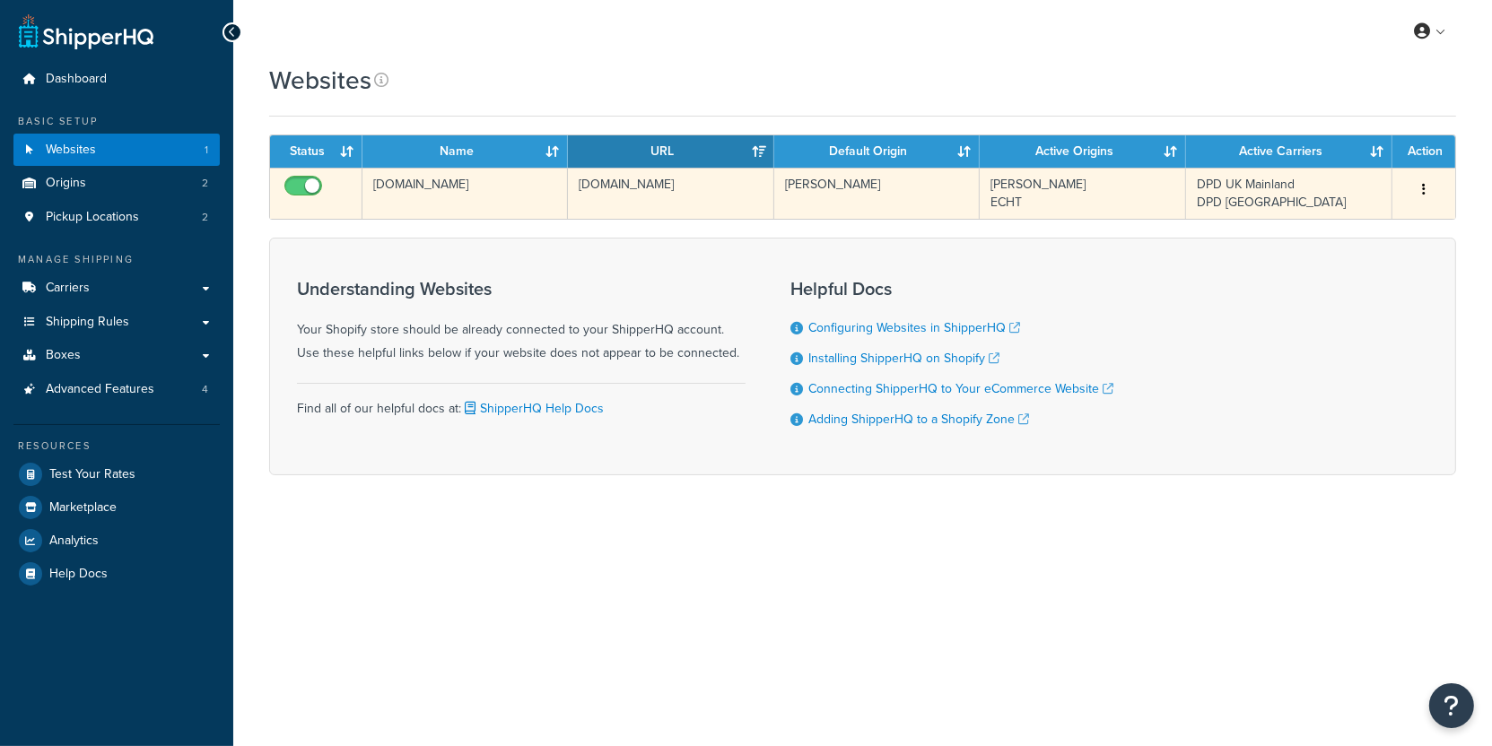
click at [466, 203] on td "[DOMAIN_NAME]" at bounding box center [464, 193] width 205 height 51
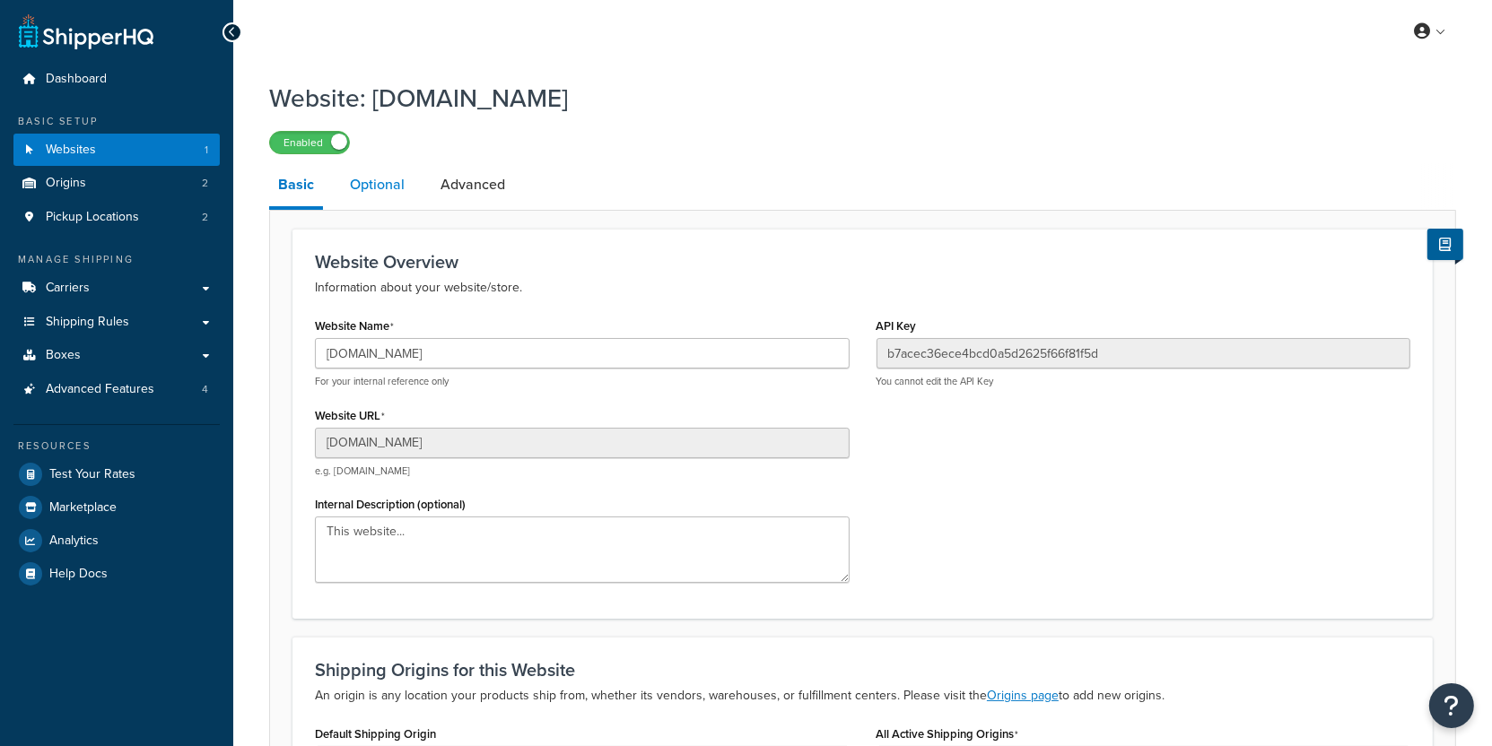
click at [374, 181] on link "Optional" at bounding box center [377, 184] width 73 height 43
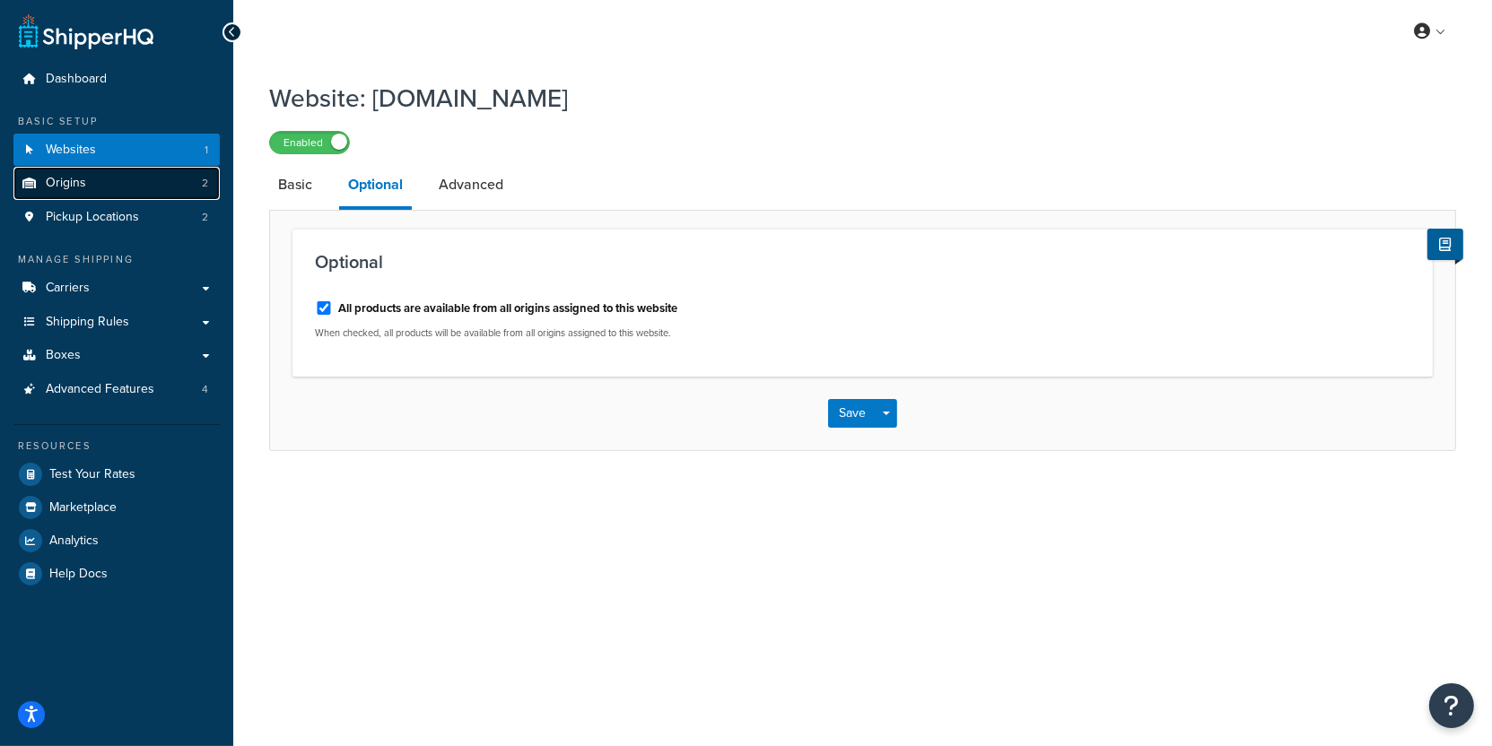
click at [173, 193] on link "Origins 2" at bounding box center [116, 183] width 206 height 33
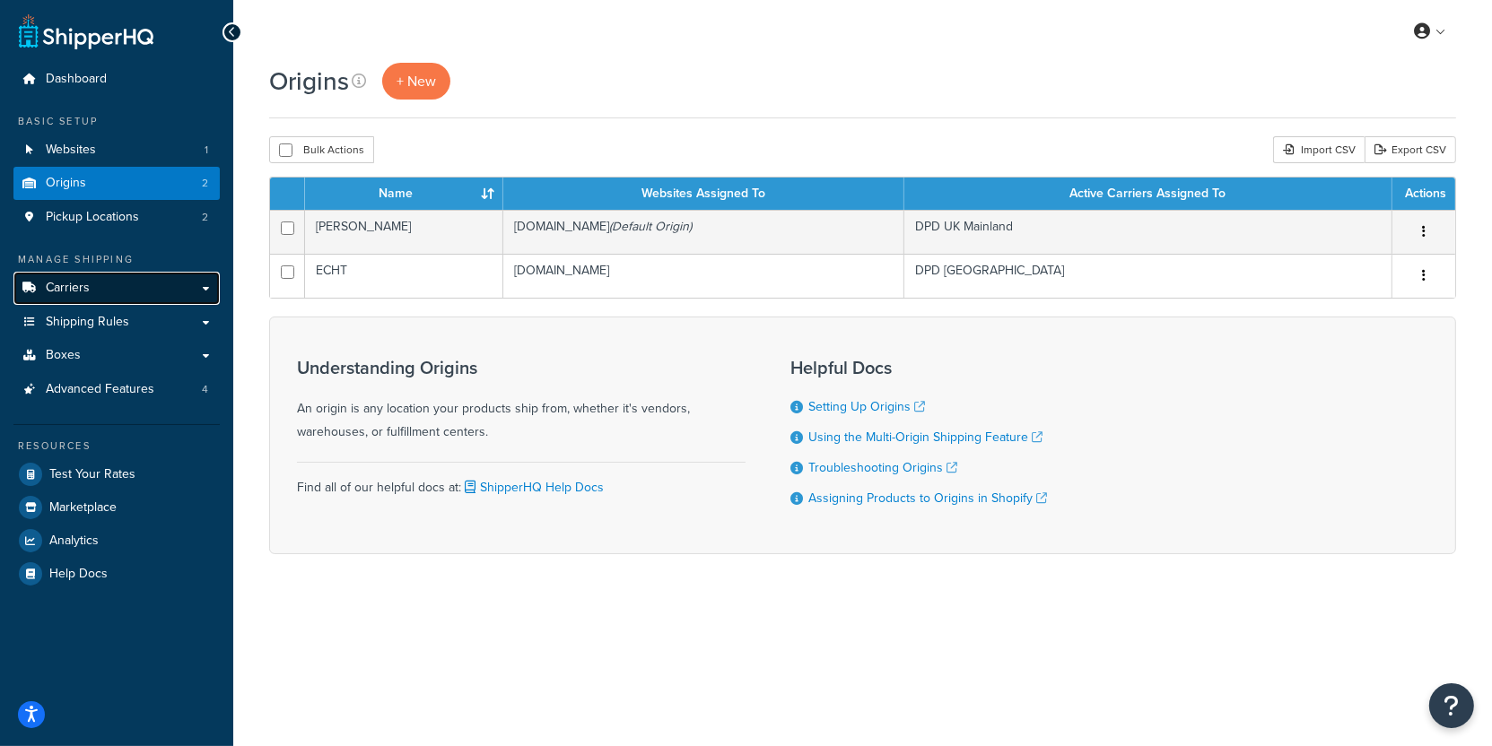
click at [131, 280] on link "Carriers" at bounding box center [116, 288] width 206 height 33
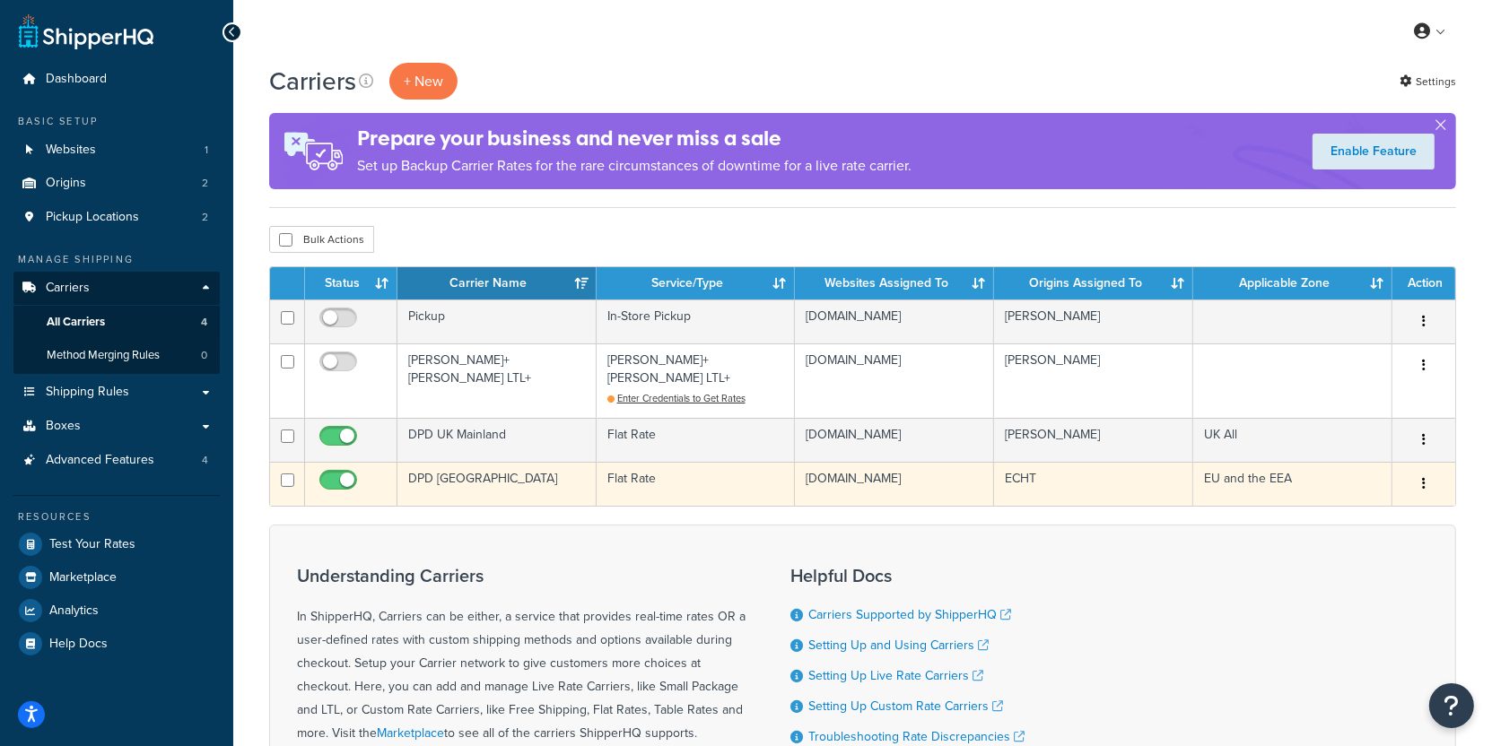
click at [610, 466] on td "Flat Rate" at bounding box center [695, 484] width 199 height 44
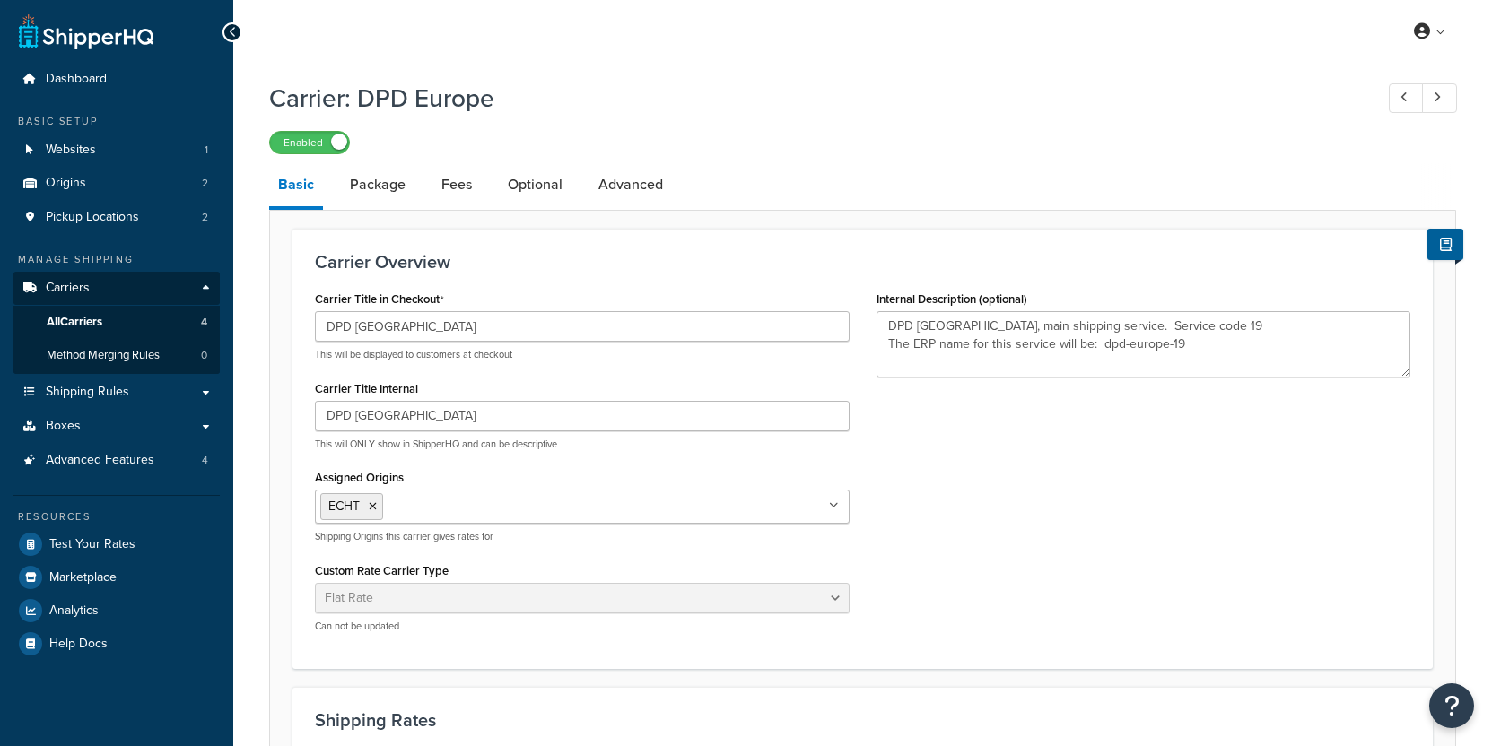
select select "flat"
select select "package"
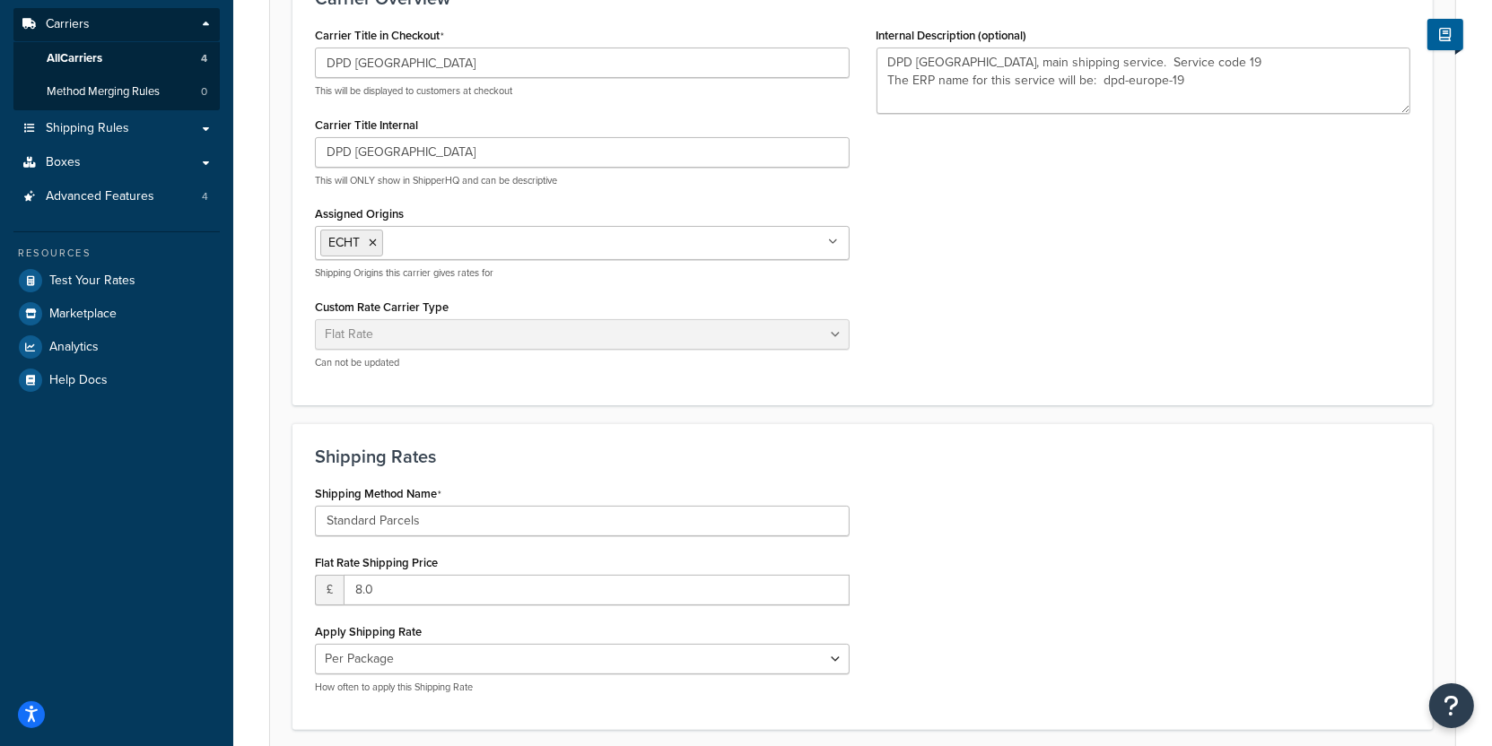
scroll to position [97, 0]
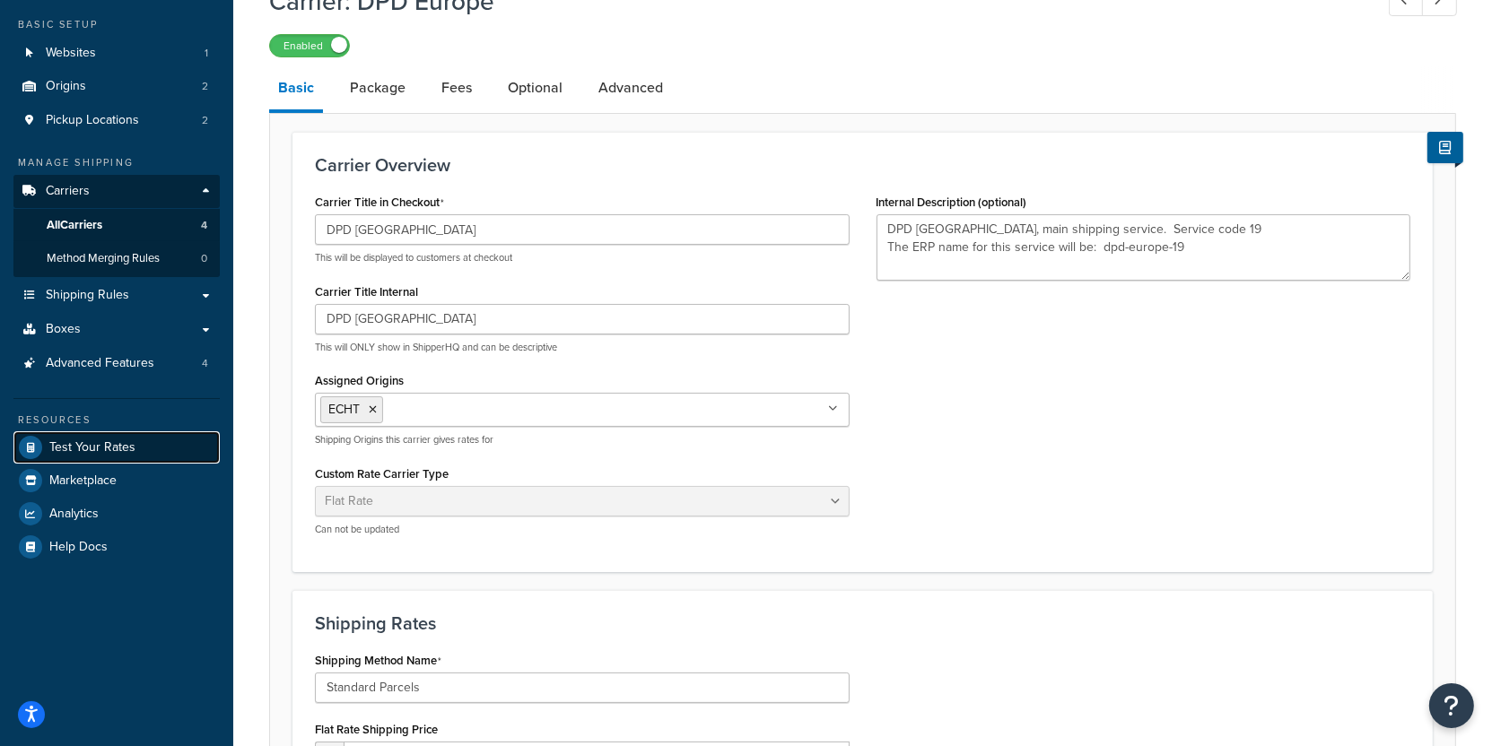
click at [164, 450] on link "Test Your Rates" at bounding box center [116, 447] width 206 height 32
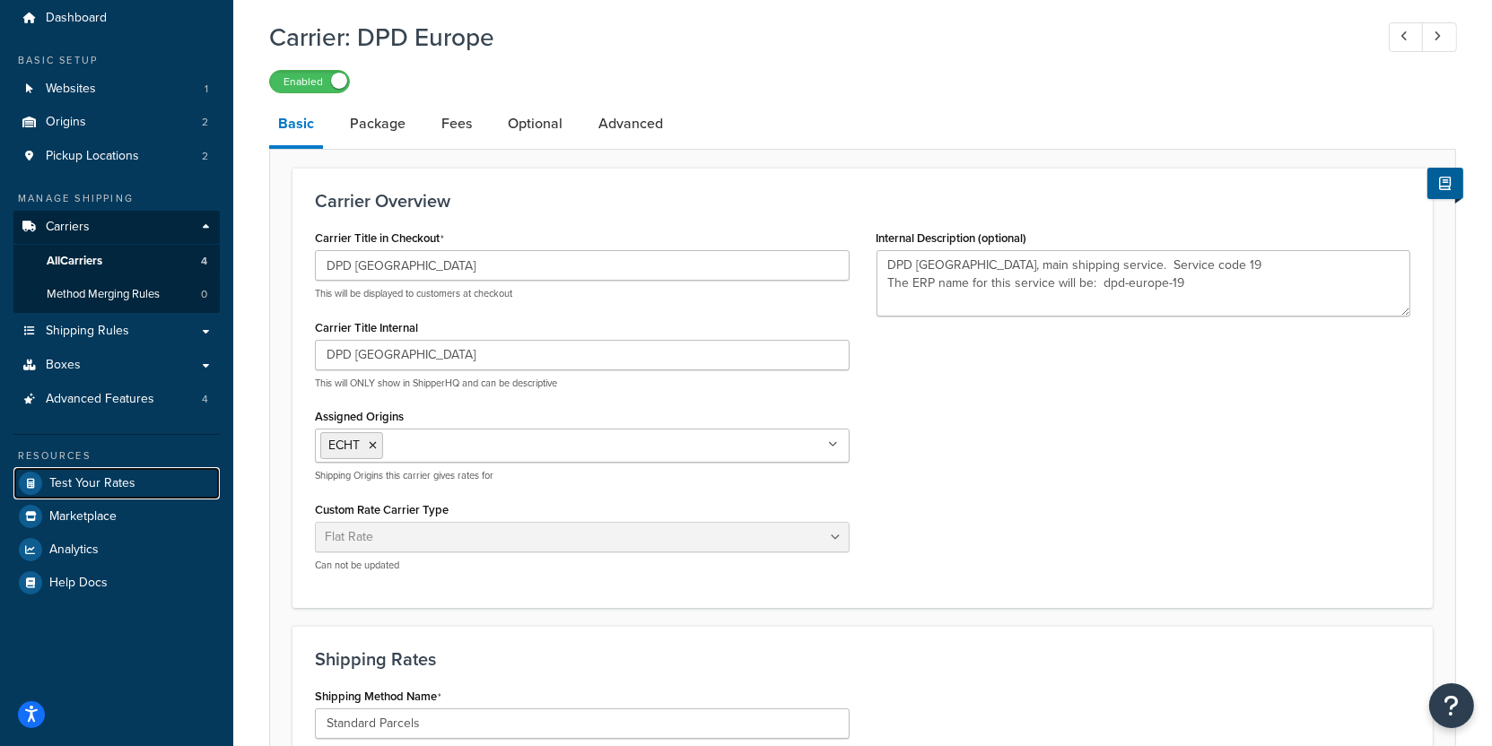
scroll to position [0, 0]
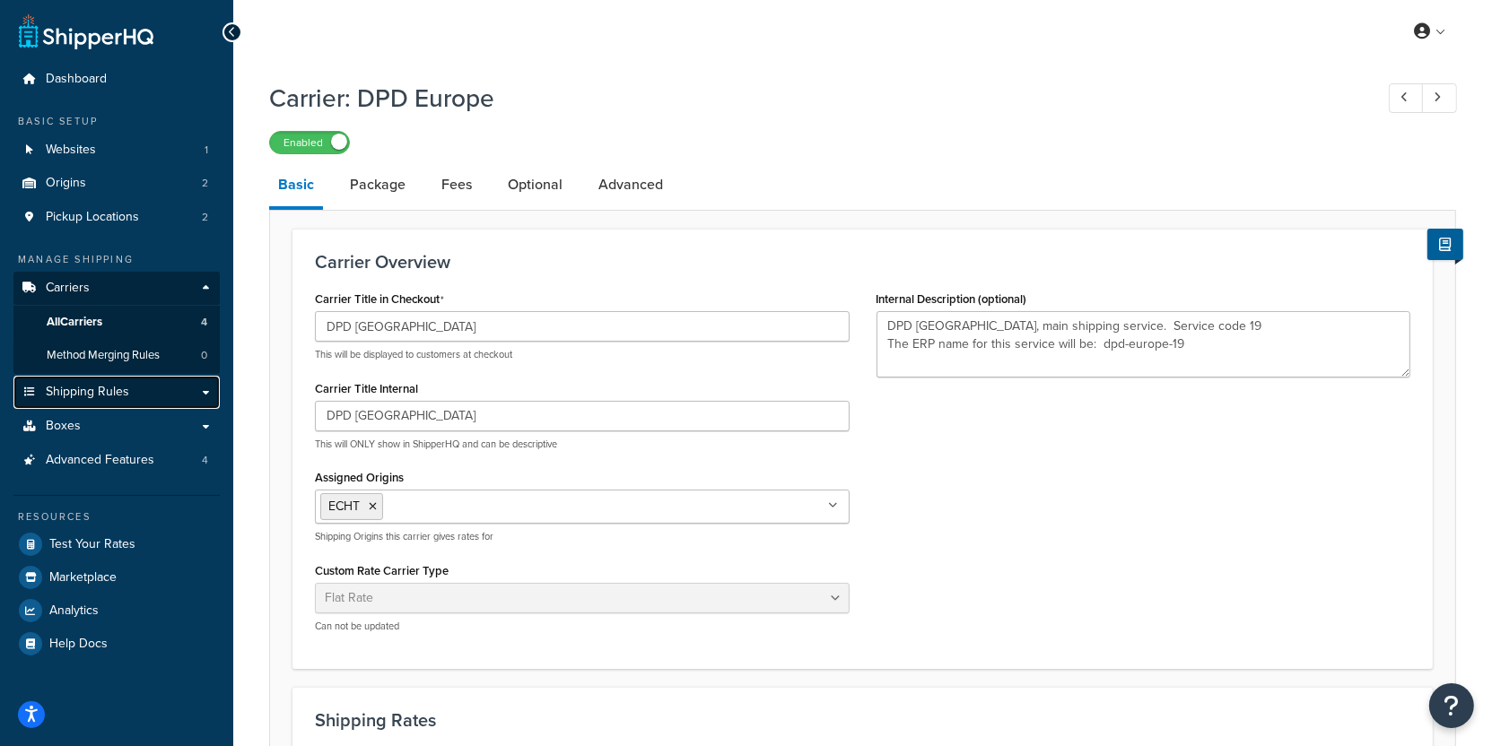
click at [158, 386] on link "Shipping Rules" at bounding box center [116, 392] width 206 height 33
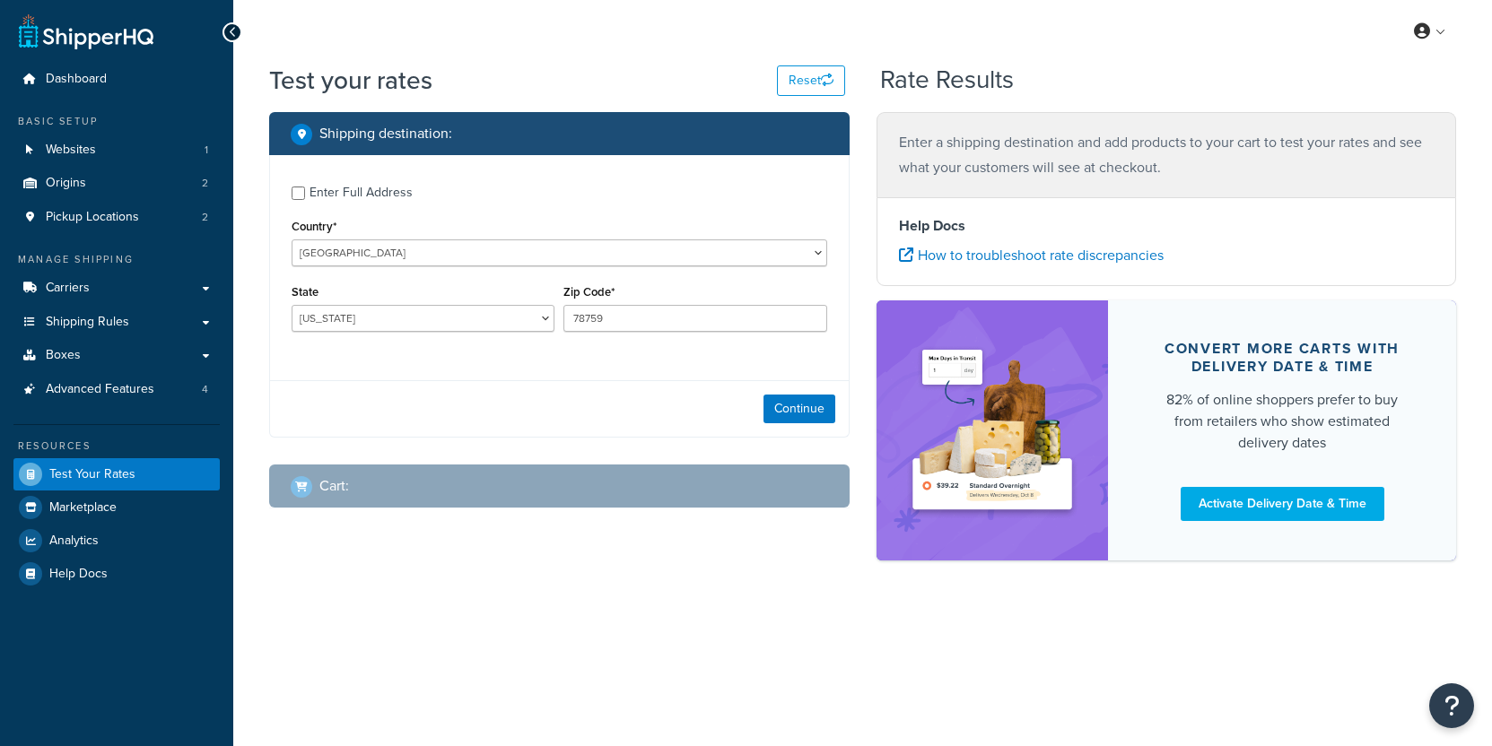
select select "[GEOGRAPHIC_DATA]"
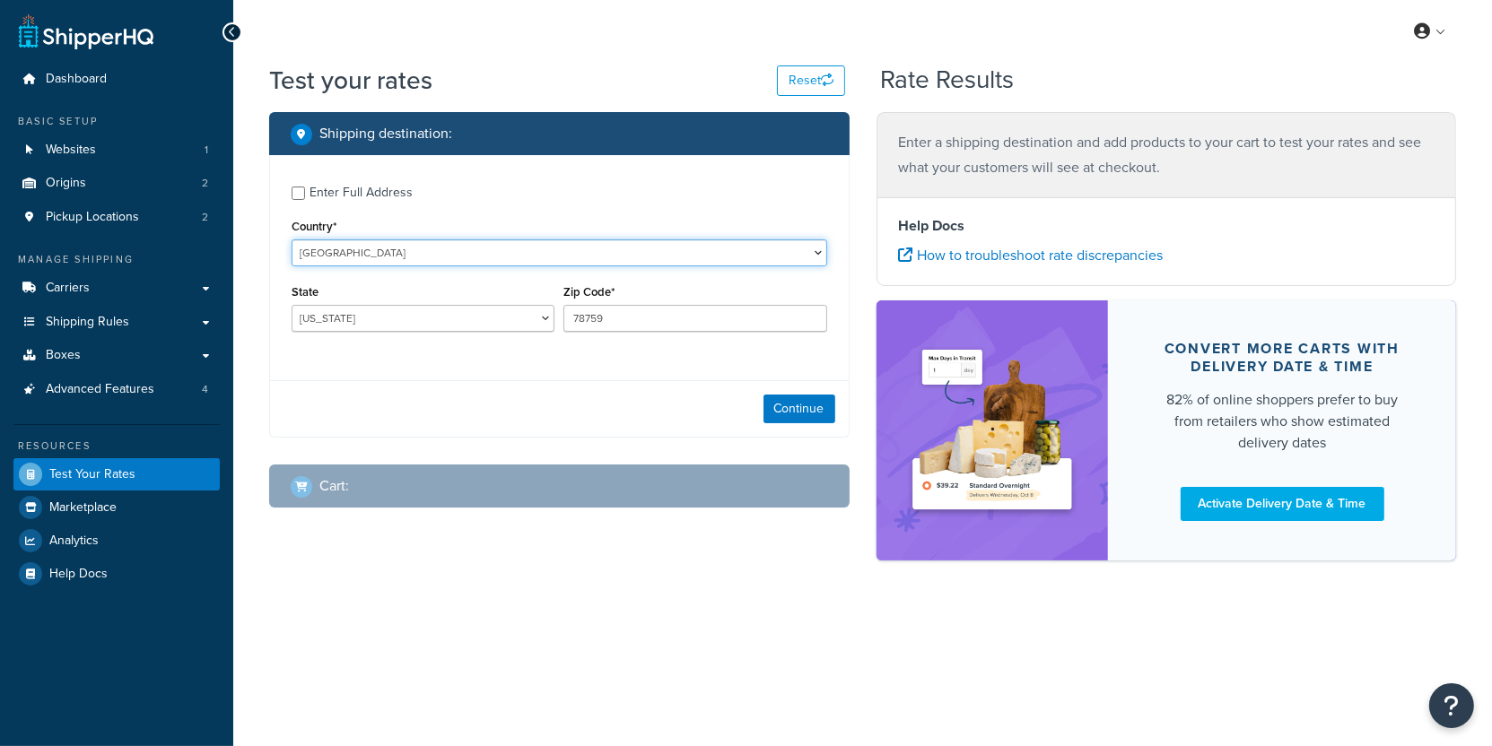
click at [292, 239] on select "United States United Kingdom Afghanistan Åland Islands Albania Algeria American…" at bounding box center [559, 252] width 535 height 27
select select "DE"
click option "Germany" at bounding box center [0, 0] width 0 height 0
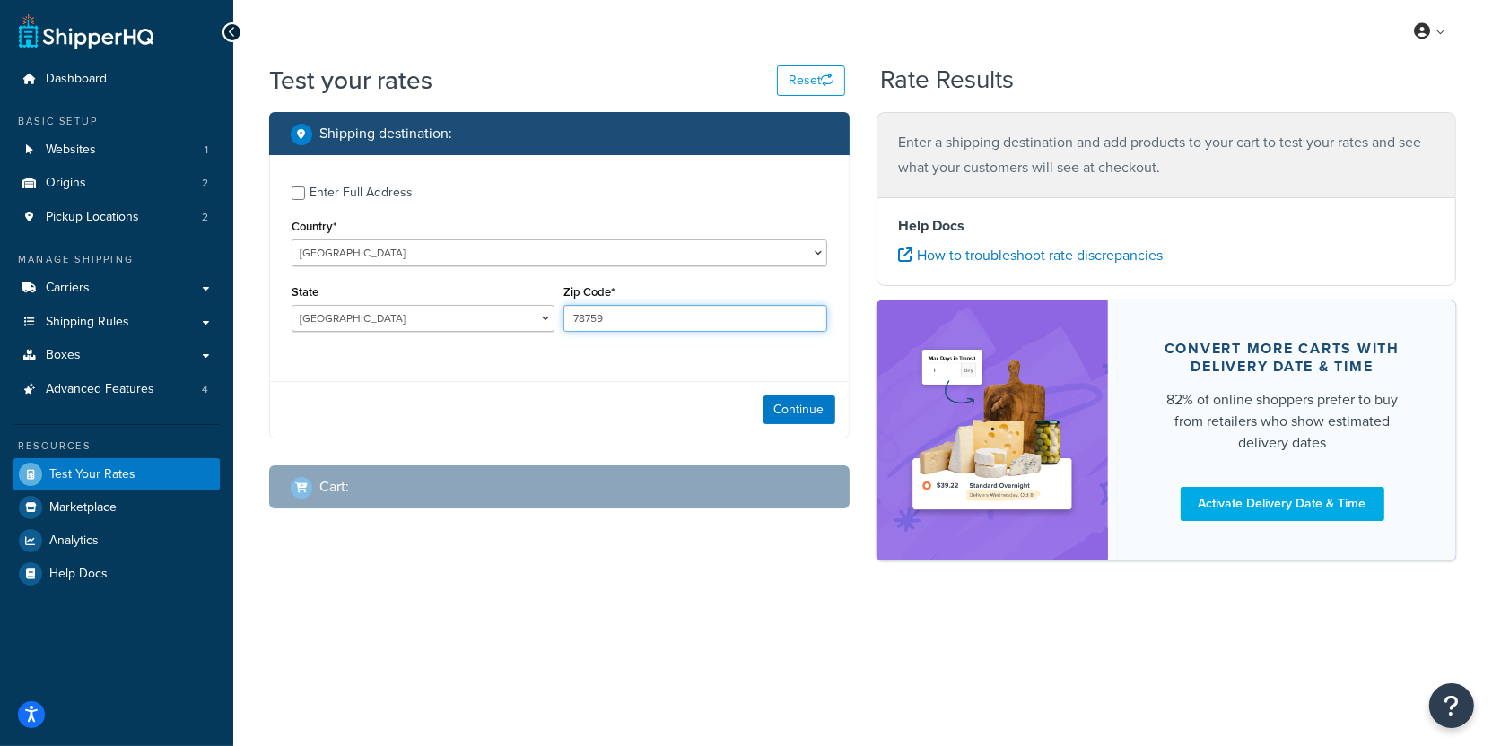
click at [617, 316] on input "78759" at bounding box center [694, 318] width 263 height 27
click at [822, 425] on div "Continue" at bounding box center [559, 408] width 579 height 57
click at [822, 415] on button "Continue" at bounding box center [799, 409] width 72 height 29
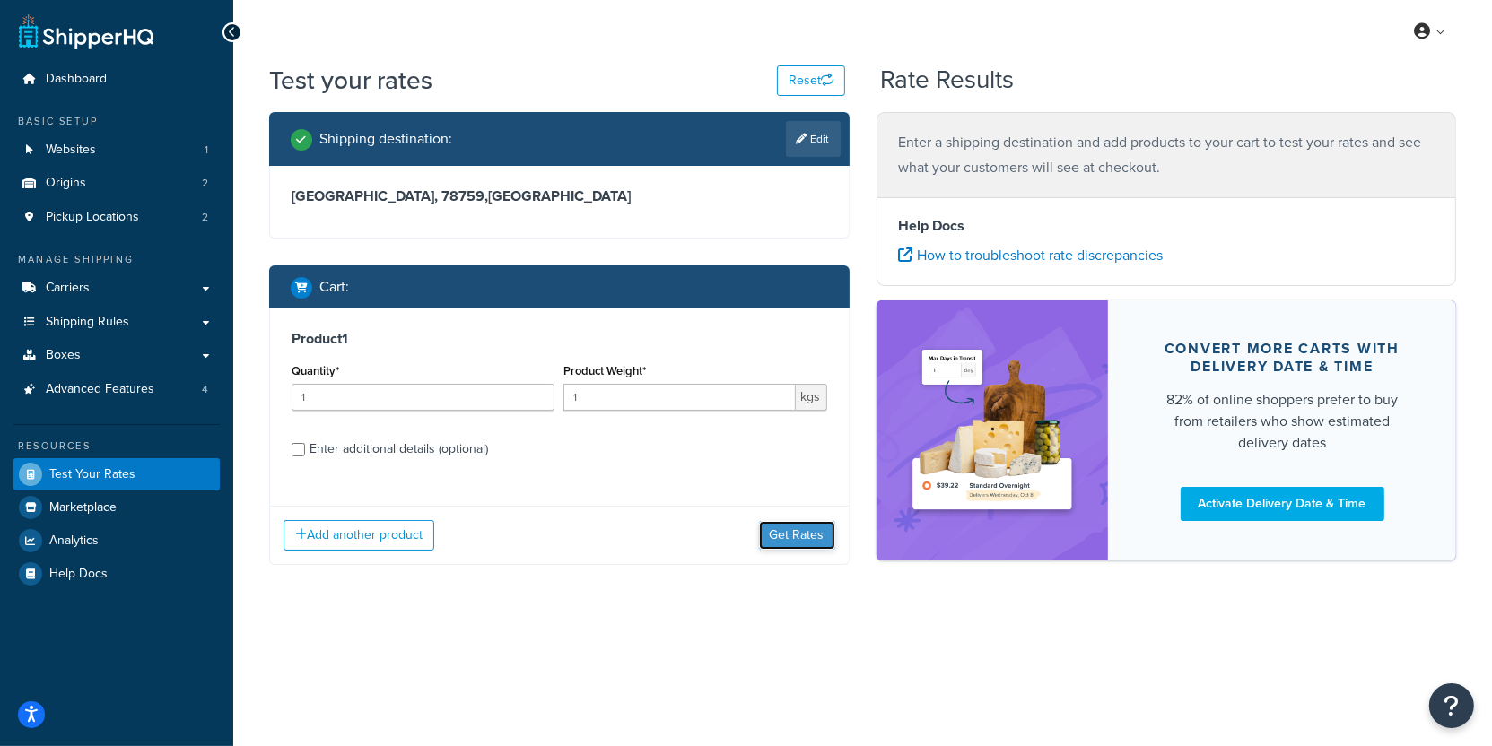
click at [812, 523] on button "Get Rates" at bounding box center [797, 535] width 76 height 29
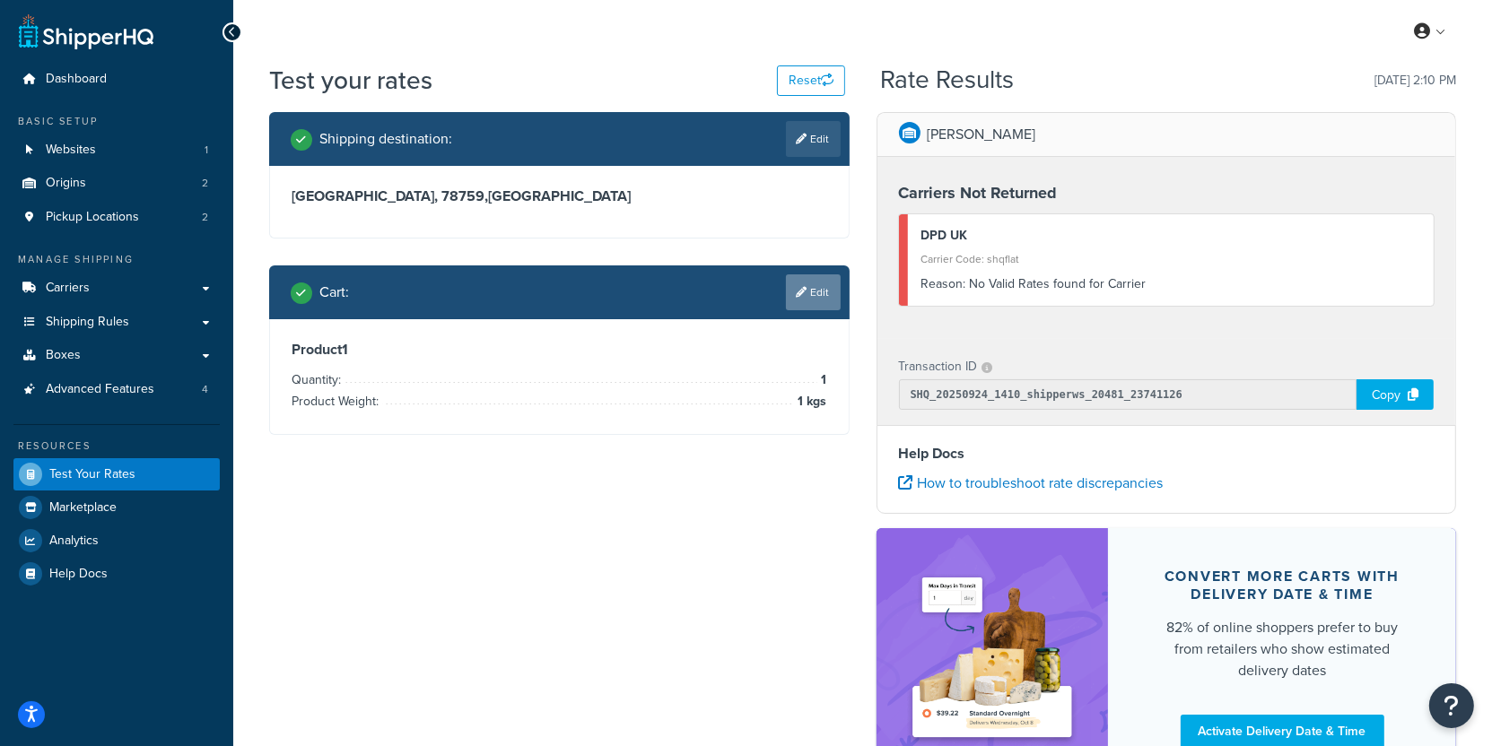
click at [830, 294] on link "Edit" at bounding box center [813, 292] width 55 height 36
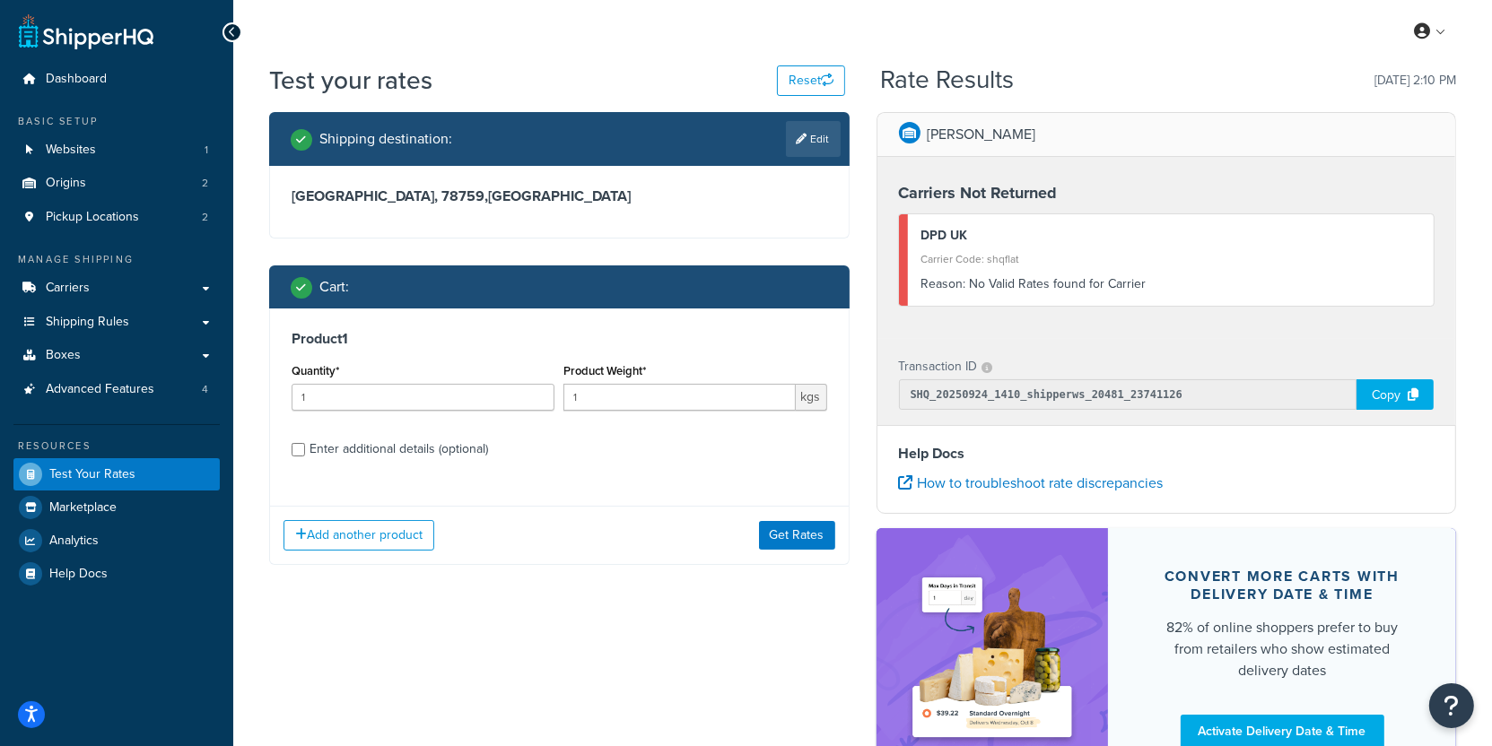
click at [405, 451] on div "Enter additional details (optional)" at bounding box center [398, 449] width 178 height 25
click at [305, 451] on input "Enter additional details (optional)" at bounding box center [298, 449] width 13 height 13
checkbox input "true"
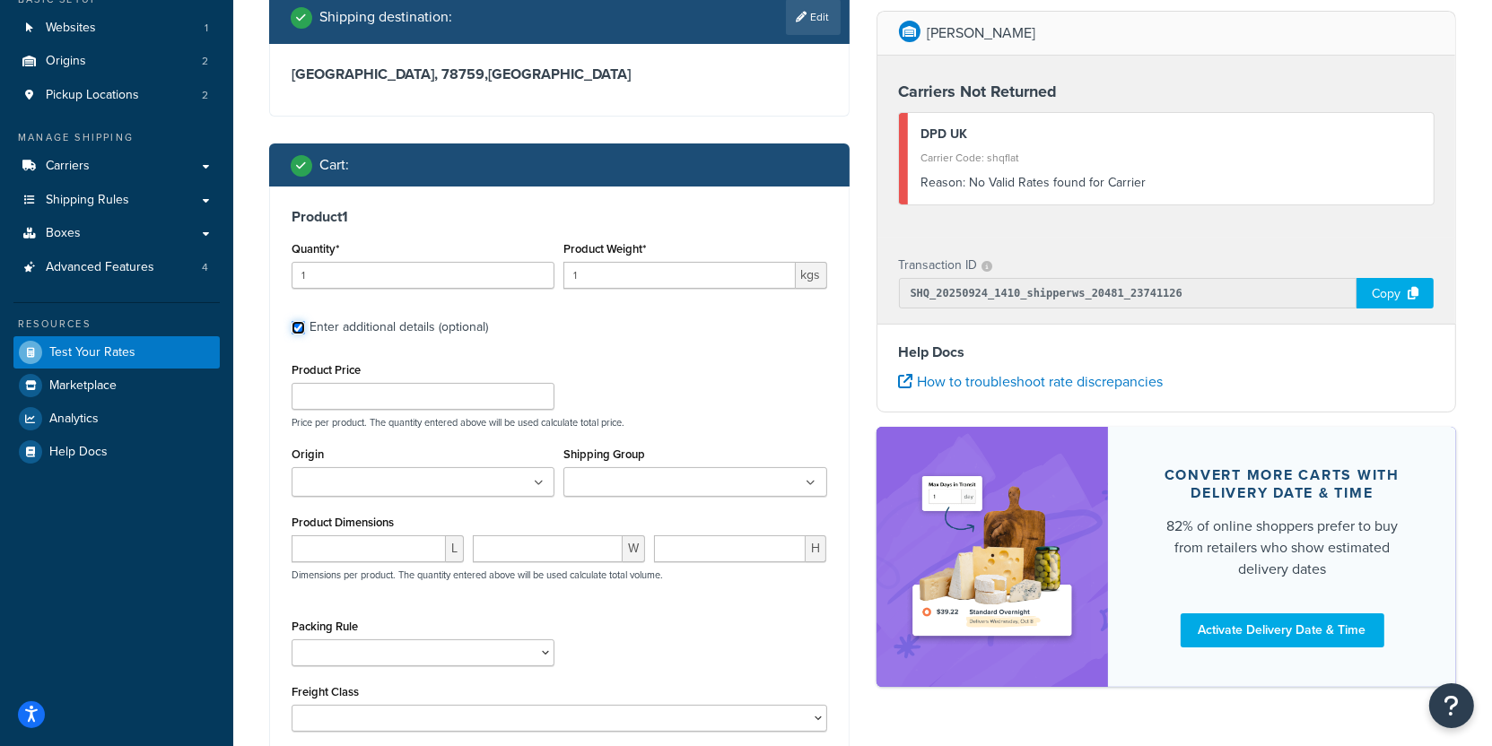
scroll to position [144, 0]
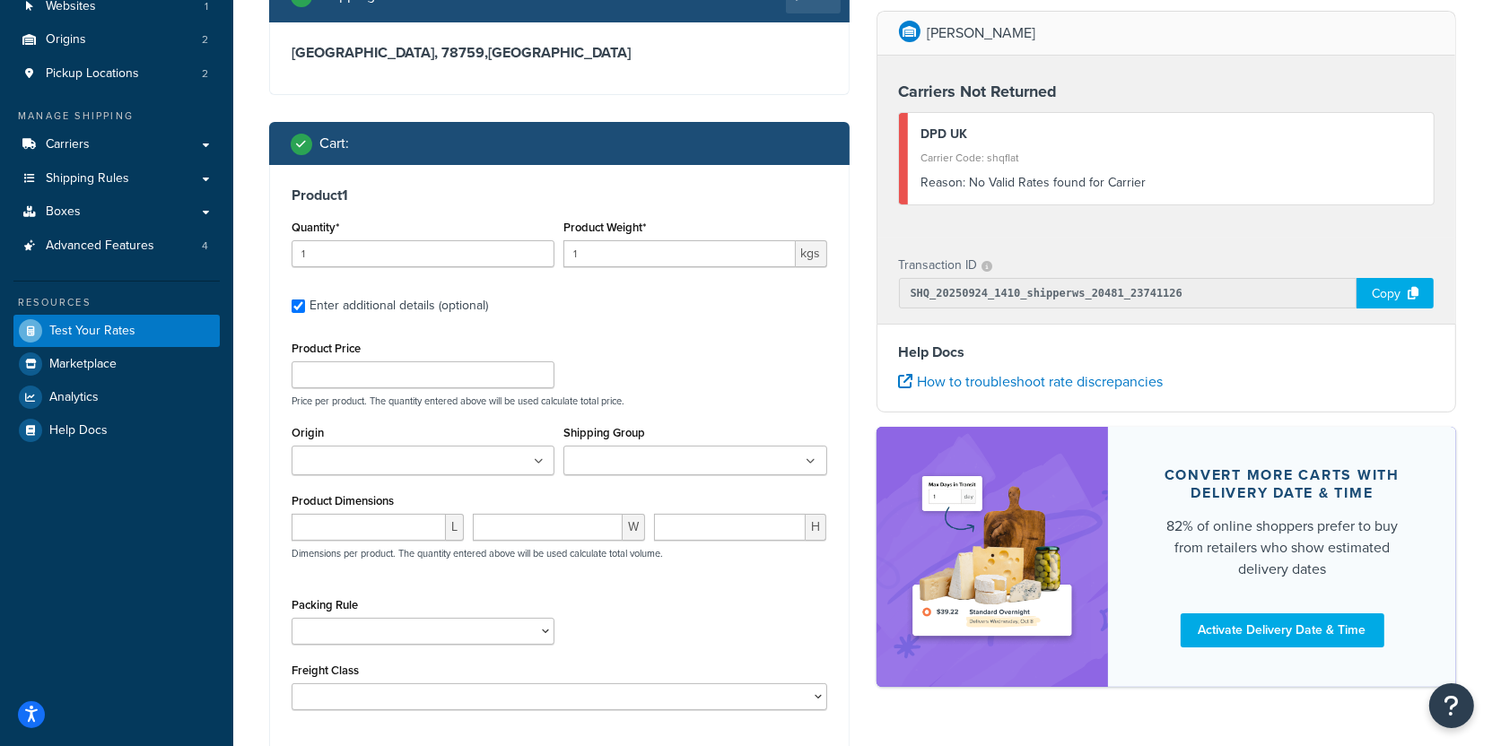
click at [481, 465] on ul at bounding box center [423, 461] width 263 height 30
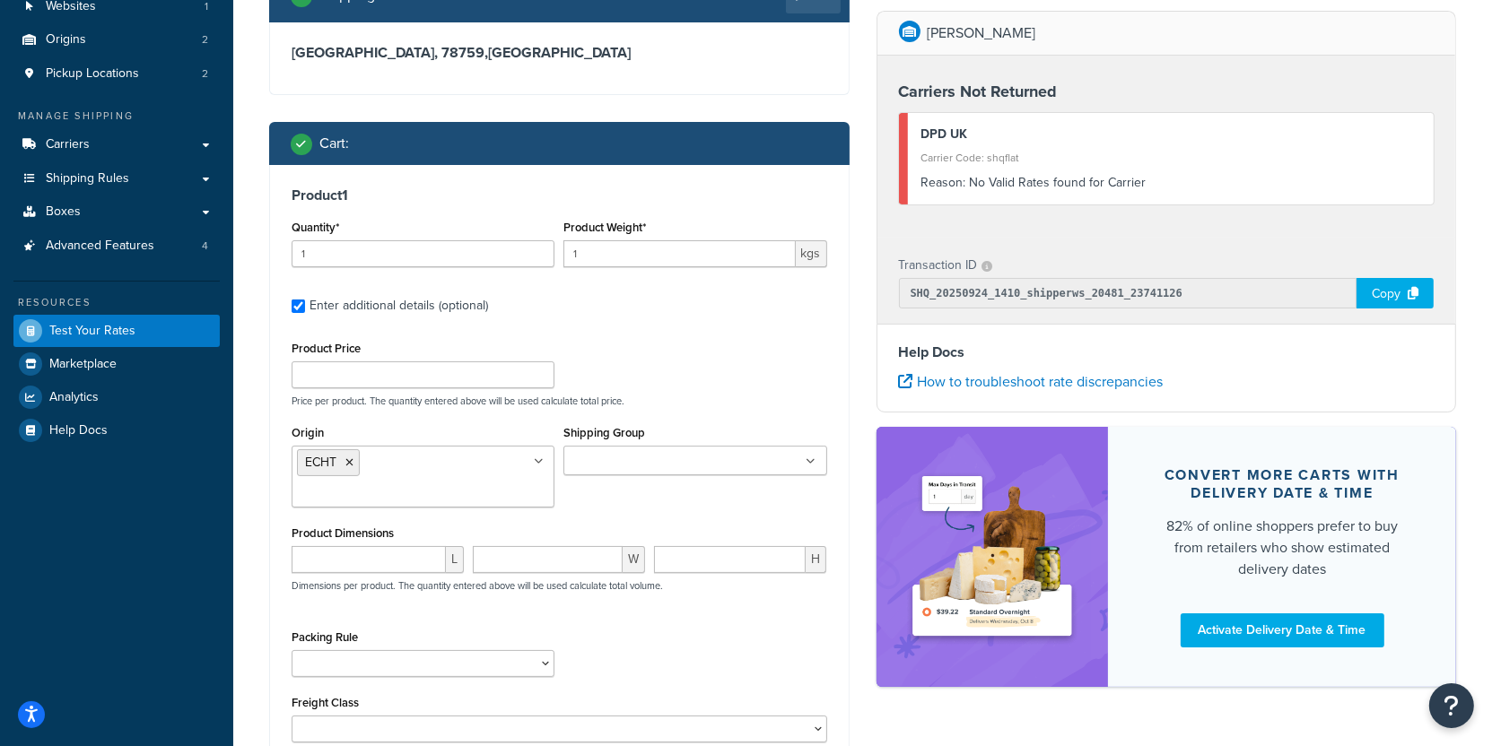
click at [640, 421] on div "Shipping Group PerfumersAlcohol" at bounding box center [694, 448] width 263 height 55
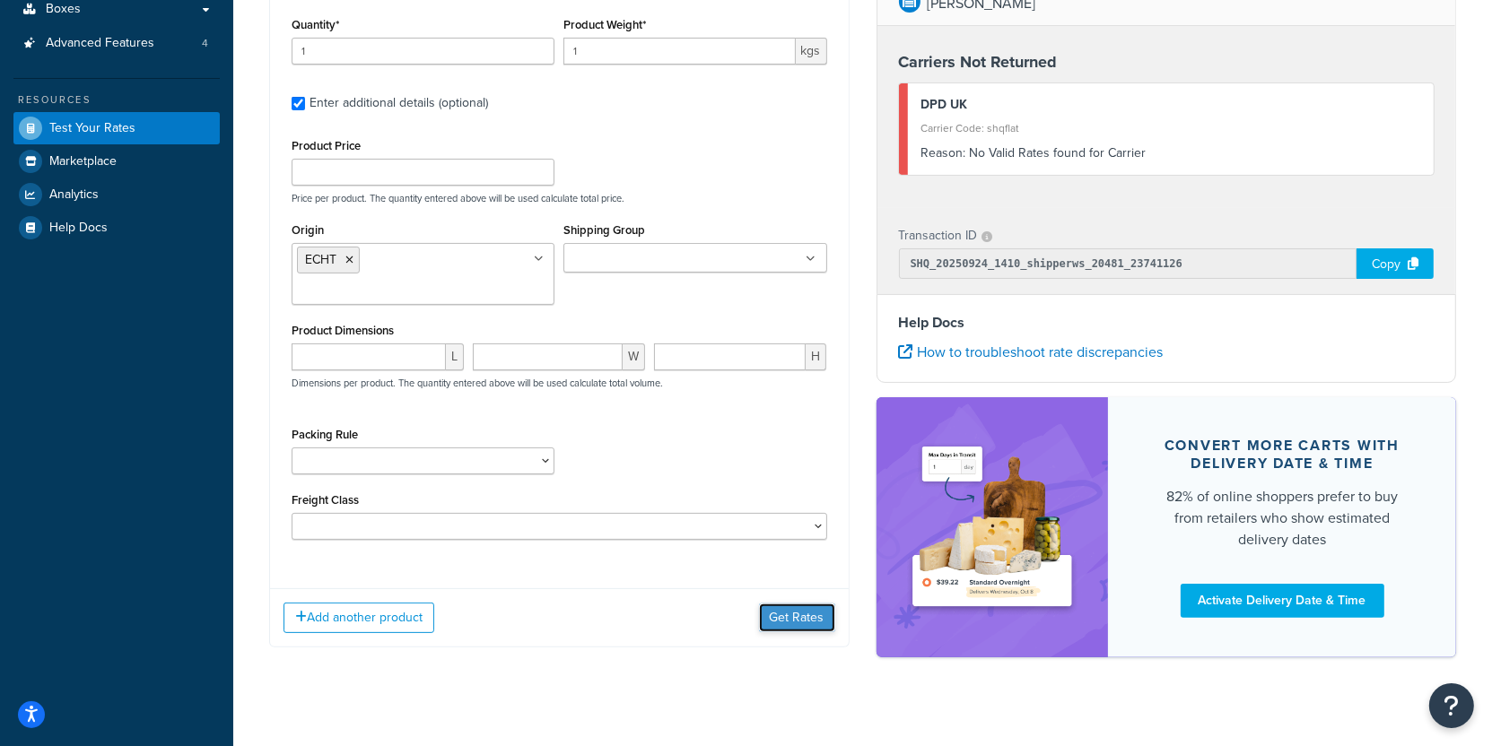
click at [791, 613] on button "Get Rates" at bounding box center [797, 618] width 76 height 29
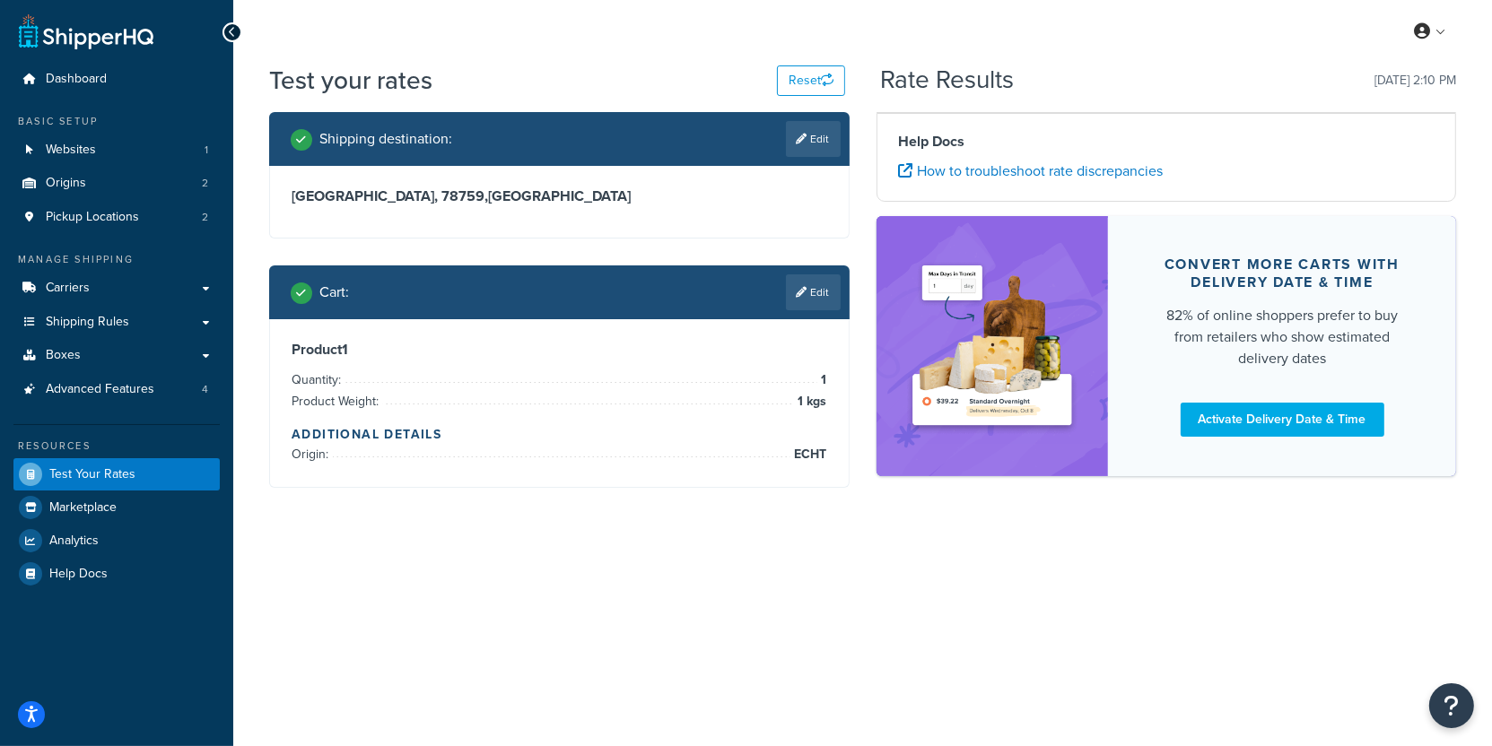
scroll to position [0, 0]
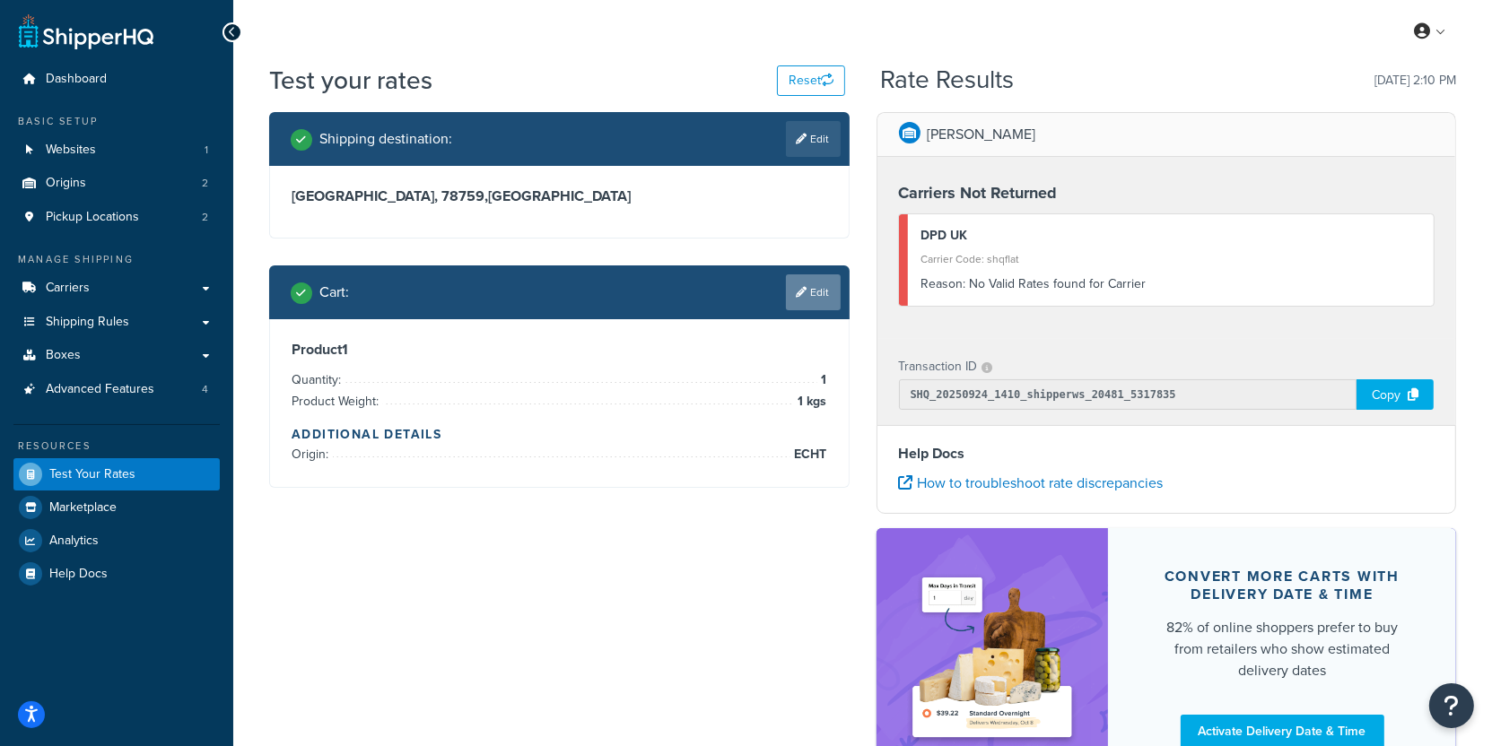
click at [812, 304] on link "Edit" at bounding box center [813, 292] width 55 height 36
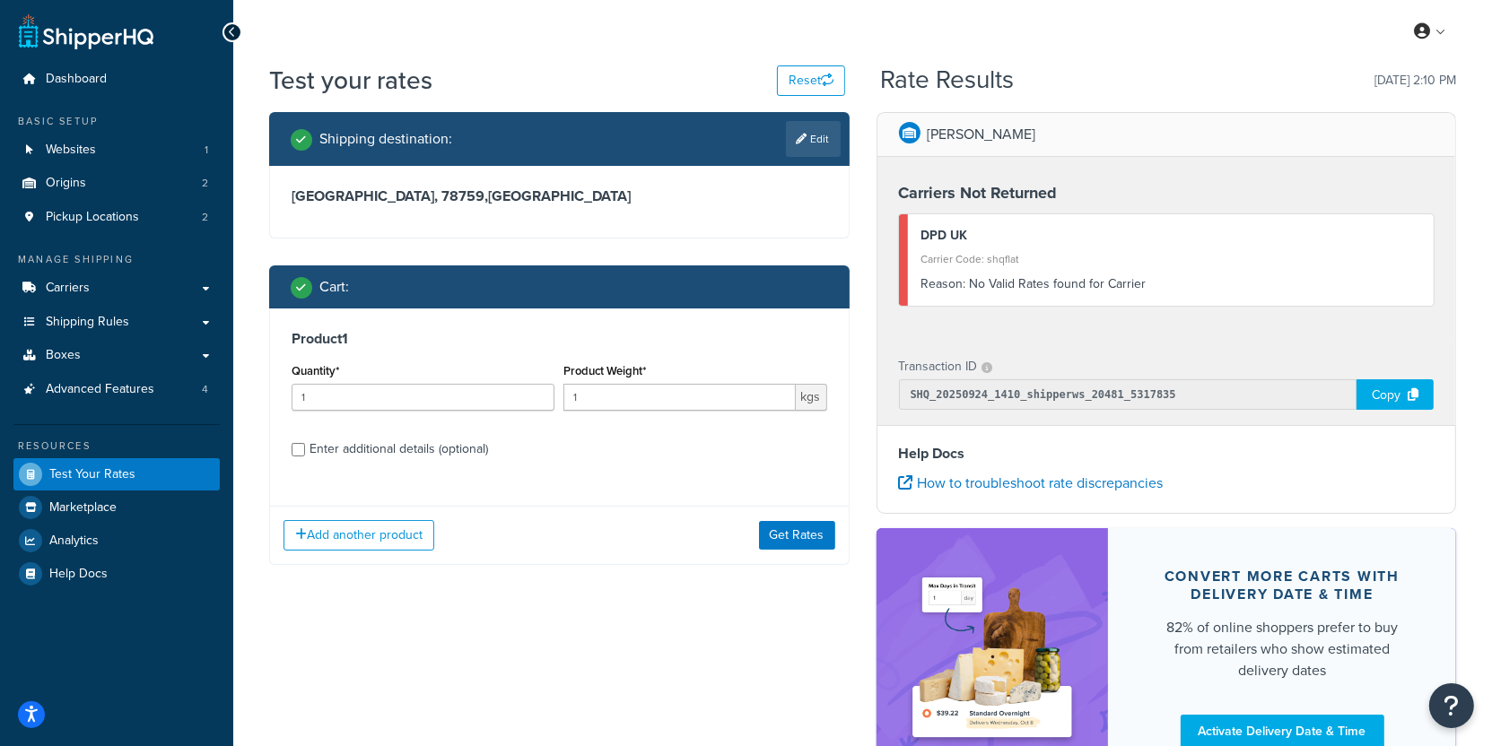
click at [414, 446] on div "Enter additional details (optional)" at bounding box center [398, 449] width 178 height 25
click at [305, 446] on input "Enter additional details (optional)" at bounding box center [298, 449] width 13 height 13
checkbox input "true"
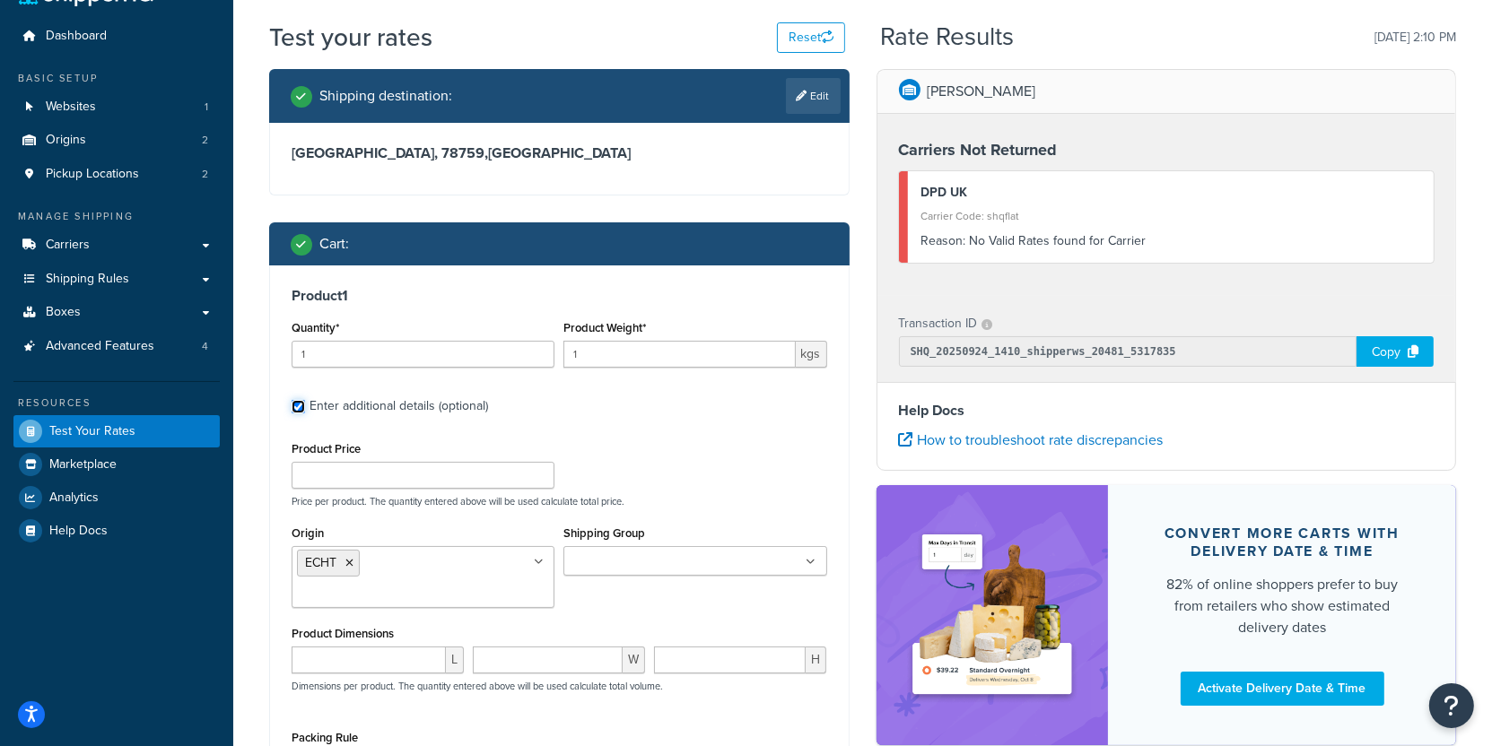
scroll to position [30, 0]
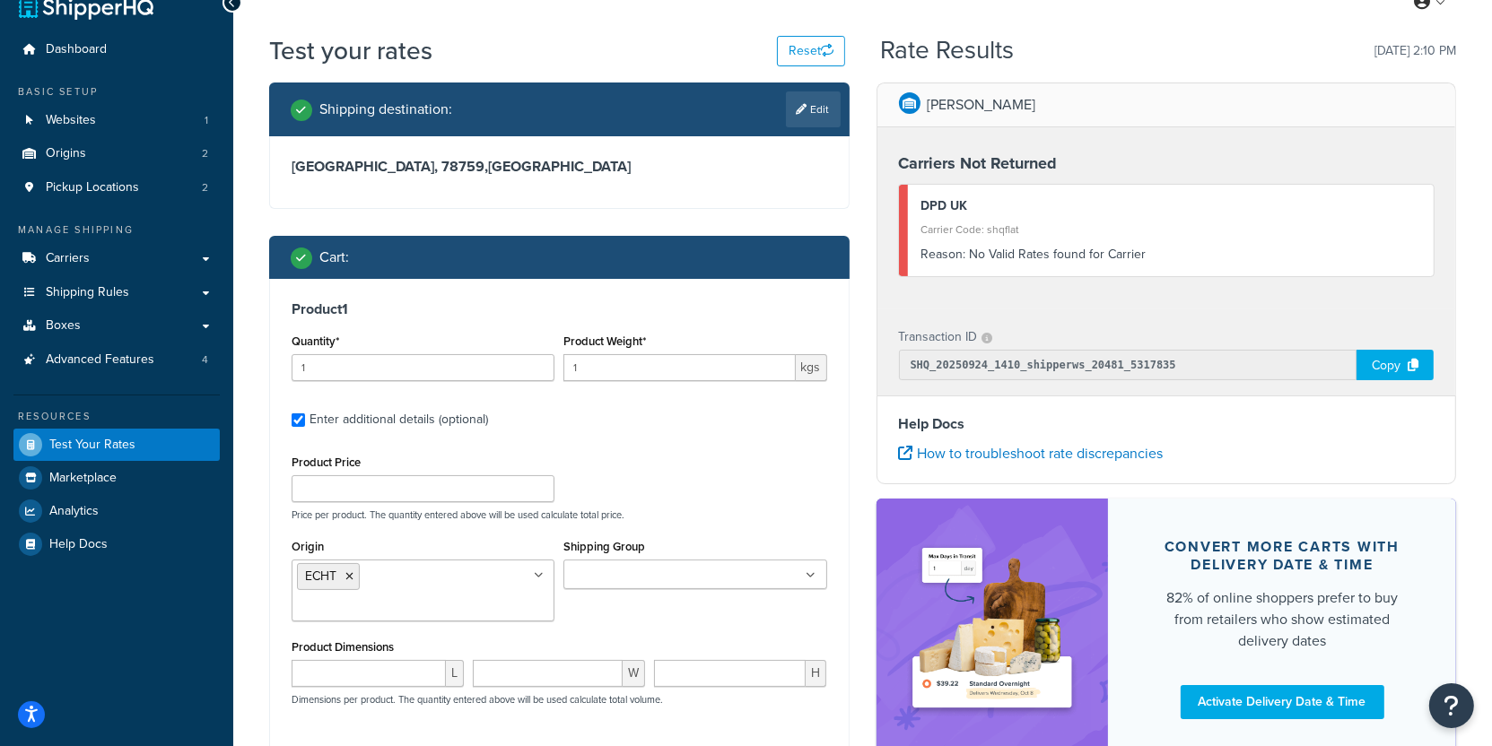
click at [431, 581] on ul "ECHT" at bounding box center [423, 591] width 263 height 62
click at [351, 573] on icon at bounding box center [349, 576] width 8 height 11
click at [605, 548] on label "Shipping Group" at bounding box center [604, 546] width 82 height 13
click at [605, 566] on input "Shipping Group" at bounding box center [648, 576] width 159 height 20
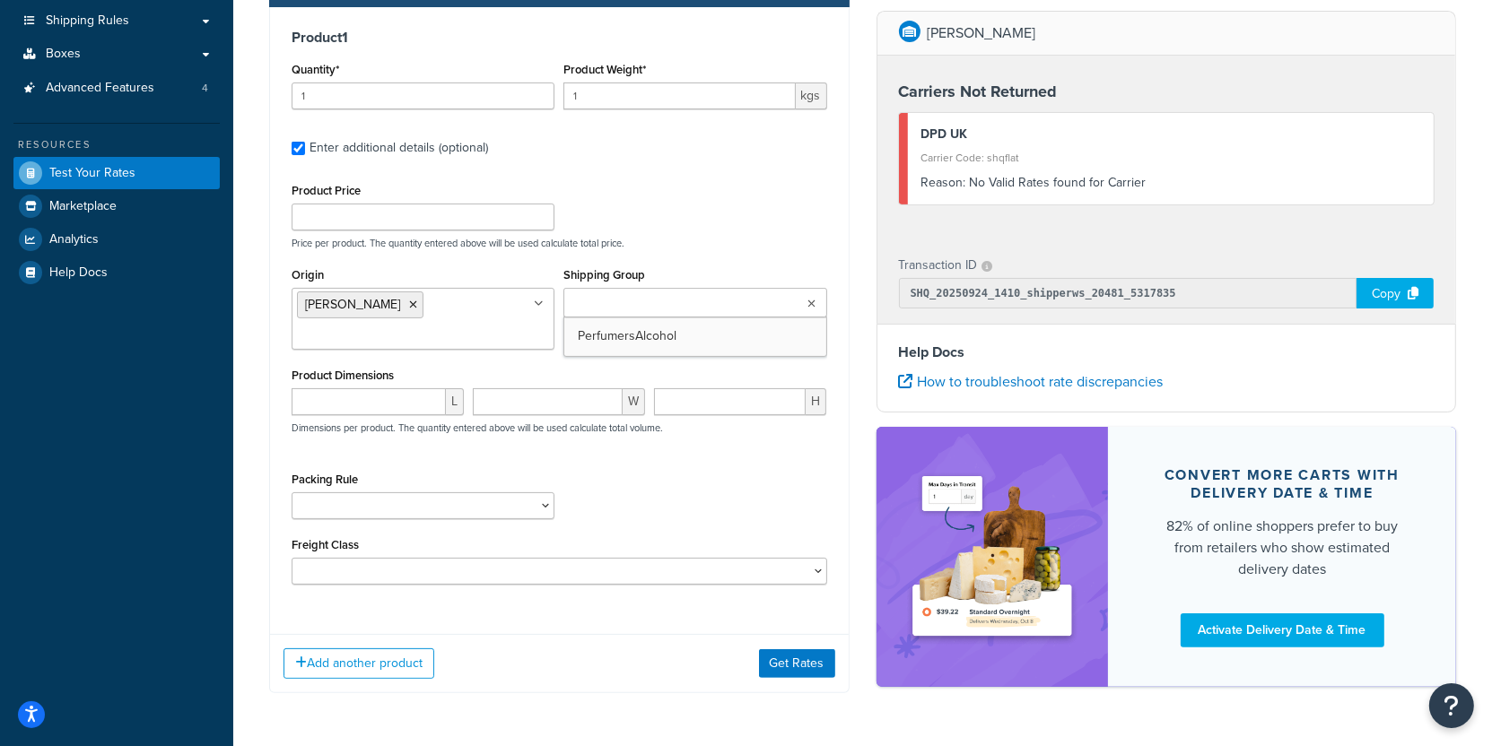
scroll to position [361, 0]
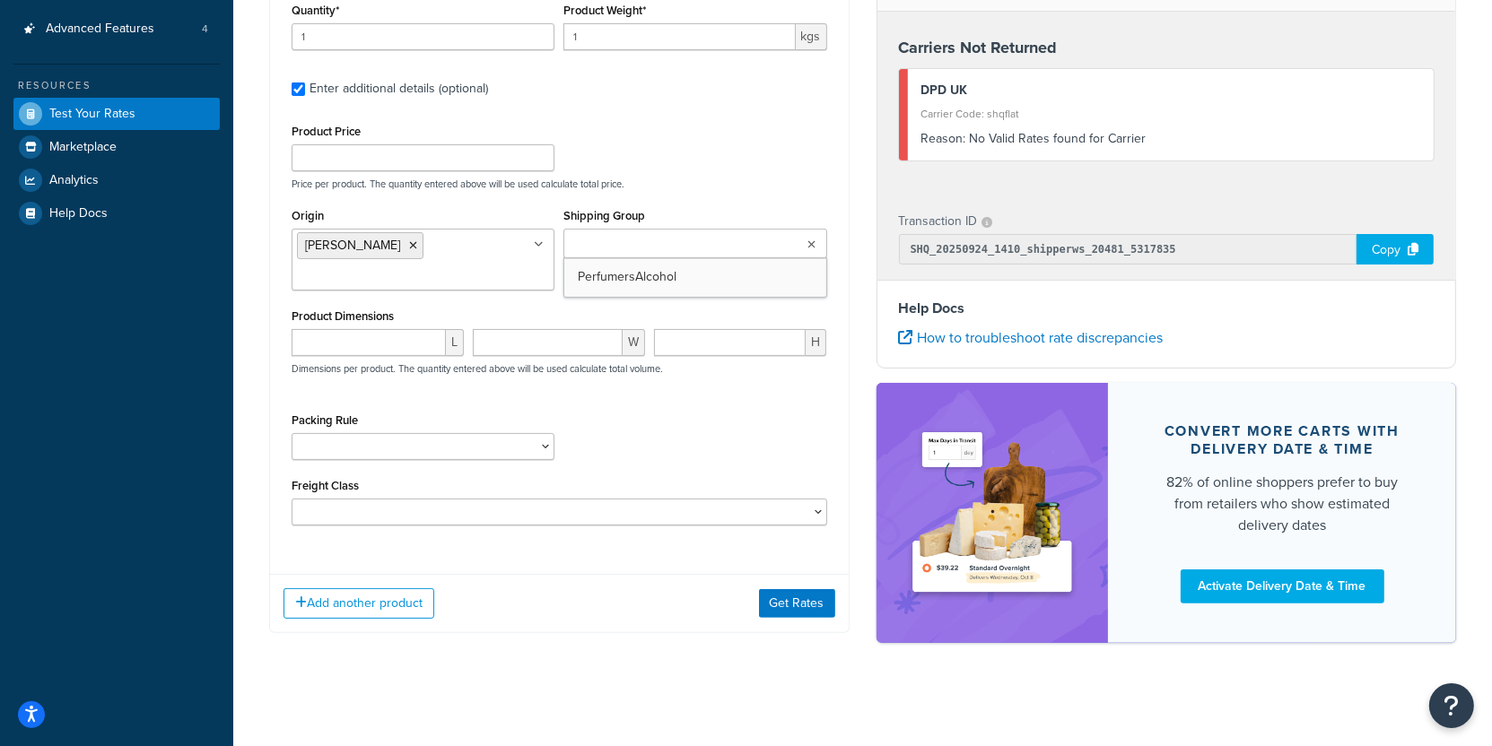
click at [797, 585] on div "Add another product Get Rates" at bounding box center [559, 603] width 579 height 58
click at [796, 593] on button "Get Rates" at bounding box center [797, 603] width 76 height 29
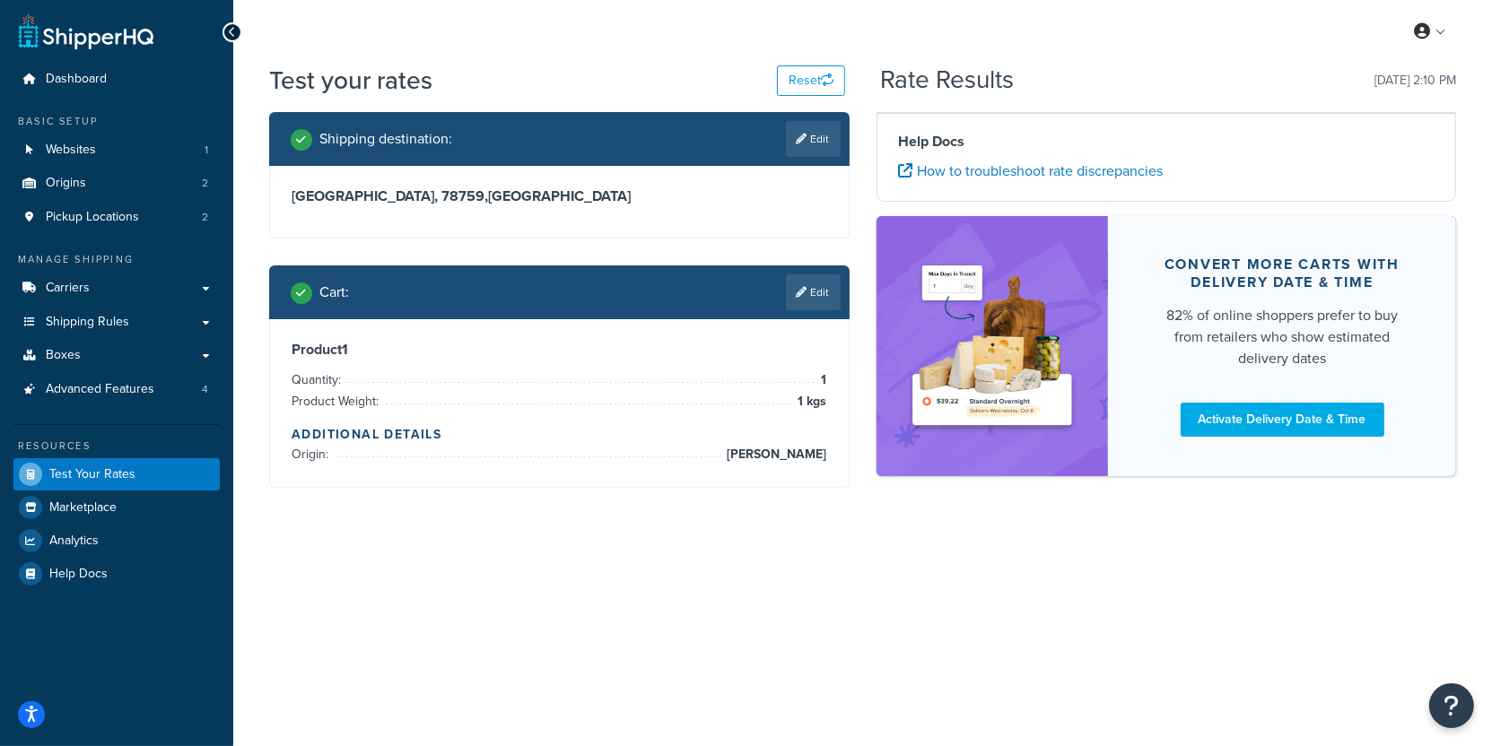
scroll to position [0, 0]
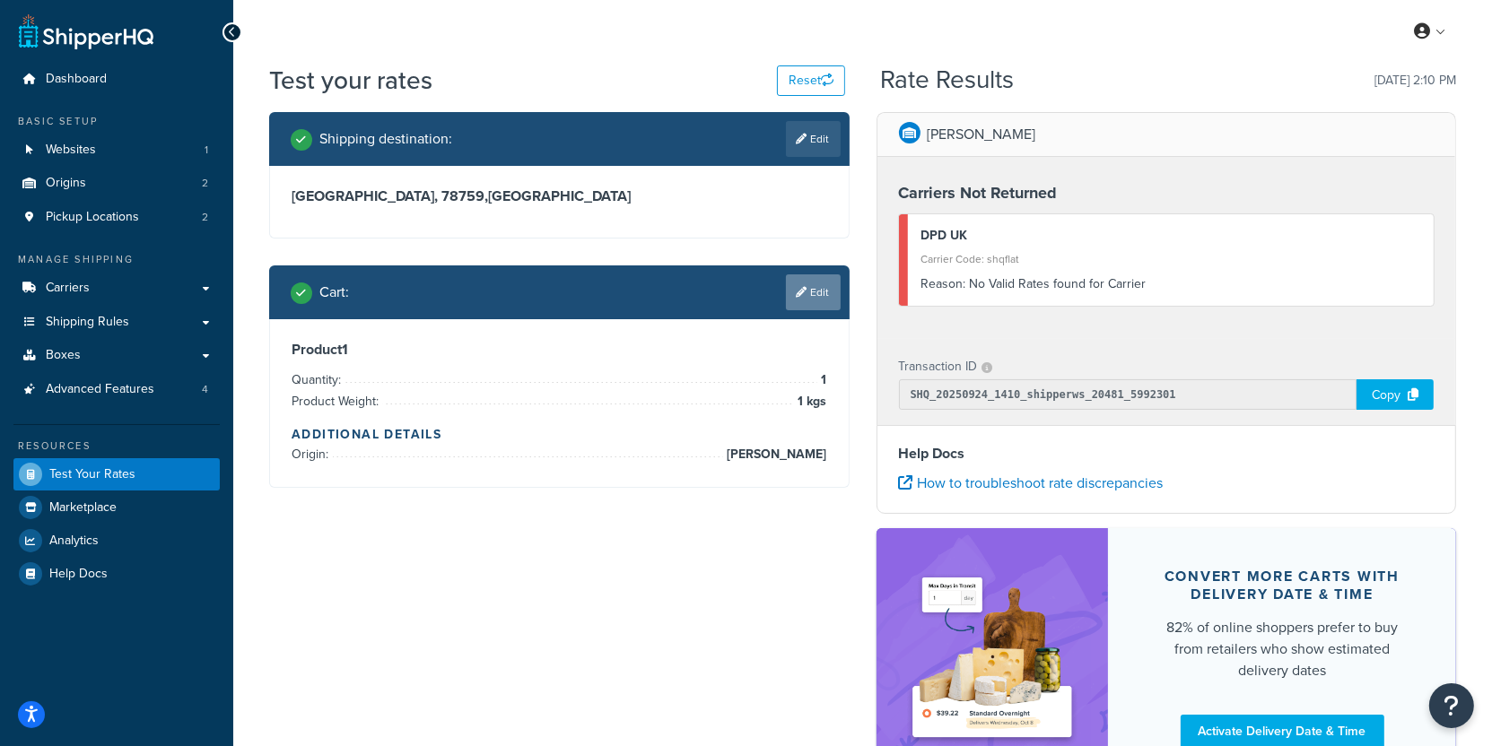
click at [812, 292] on link "Edit" at bounding box center [813, 292] width 55 height 36
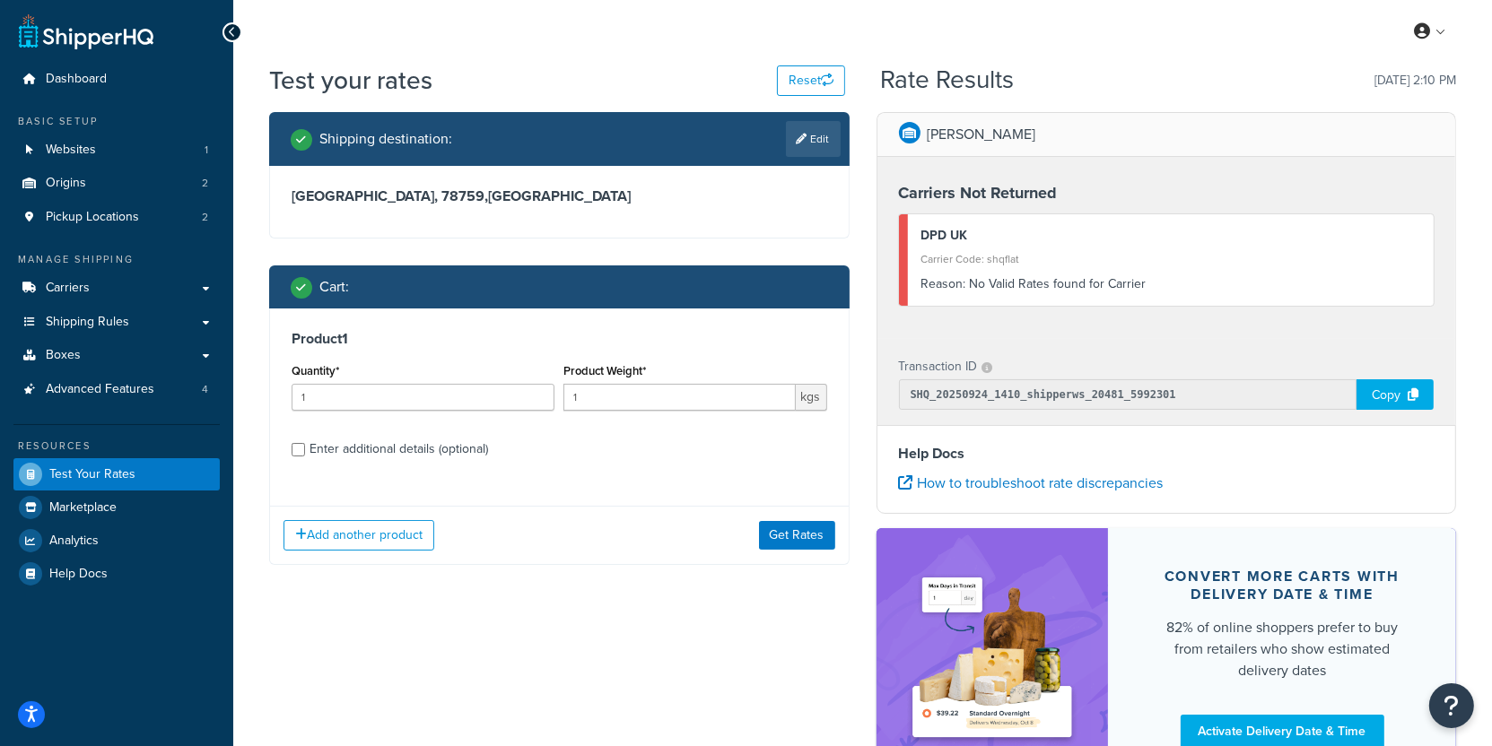
click at [438, 447] on div "Enter additional details (optional)" at bounding box center [398, 449] width 178 height 25
click at [305, 447] on input "Enter additional details (optional)" at bounding box center [298, 449] width 13 height 13
checkbox input "true"
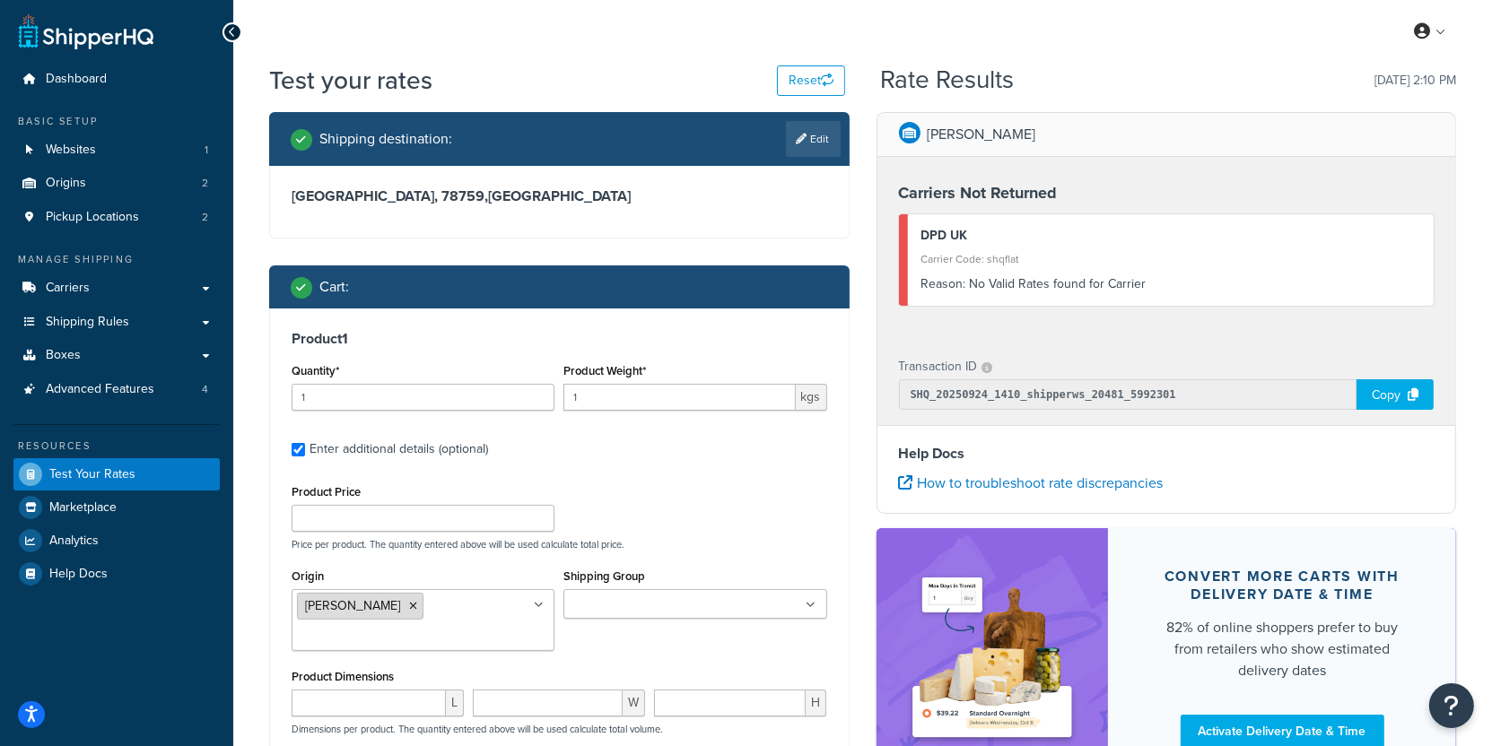
click at [409, 606] on icon at bounding box center [413, 606] width 8 height 11
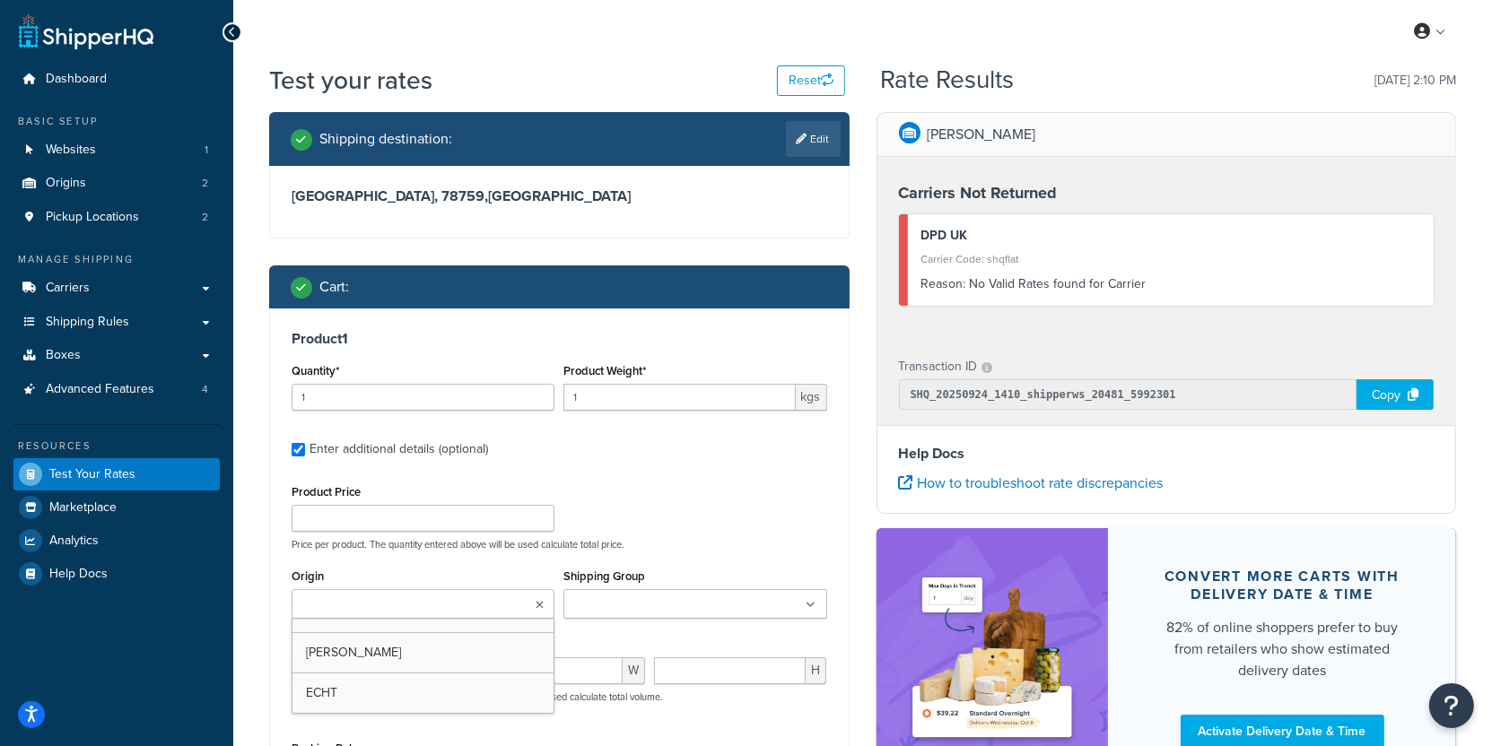
drag, startPoint x: 363, startPoint y: 688, endPoint x: 436, endPoint y: 599, distance: 114.7
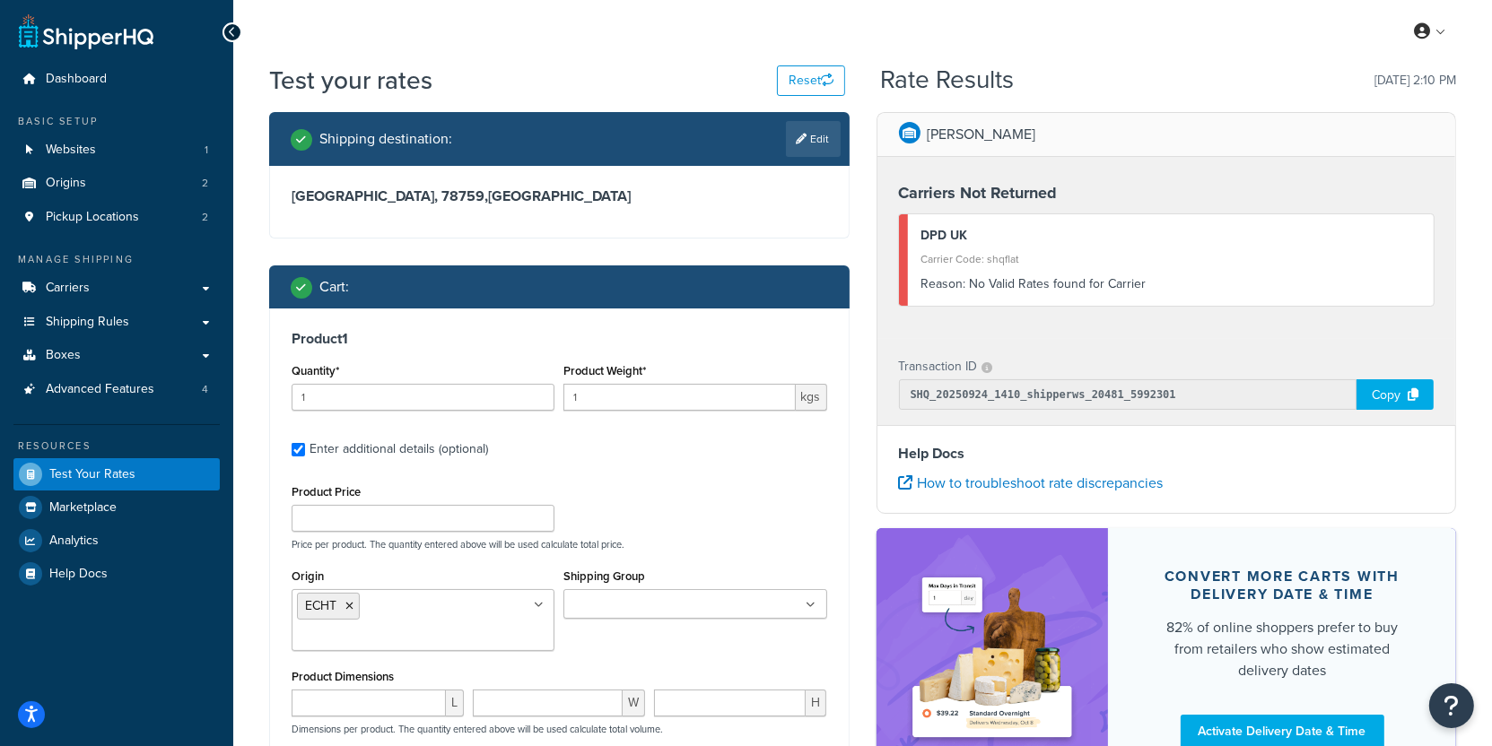
click at [473, 573] on div "Origin ECHT CARRON" at bounding box center [423, 607] width 263 height 87
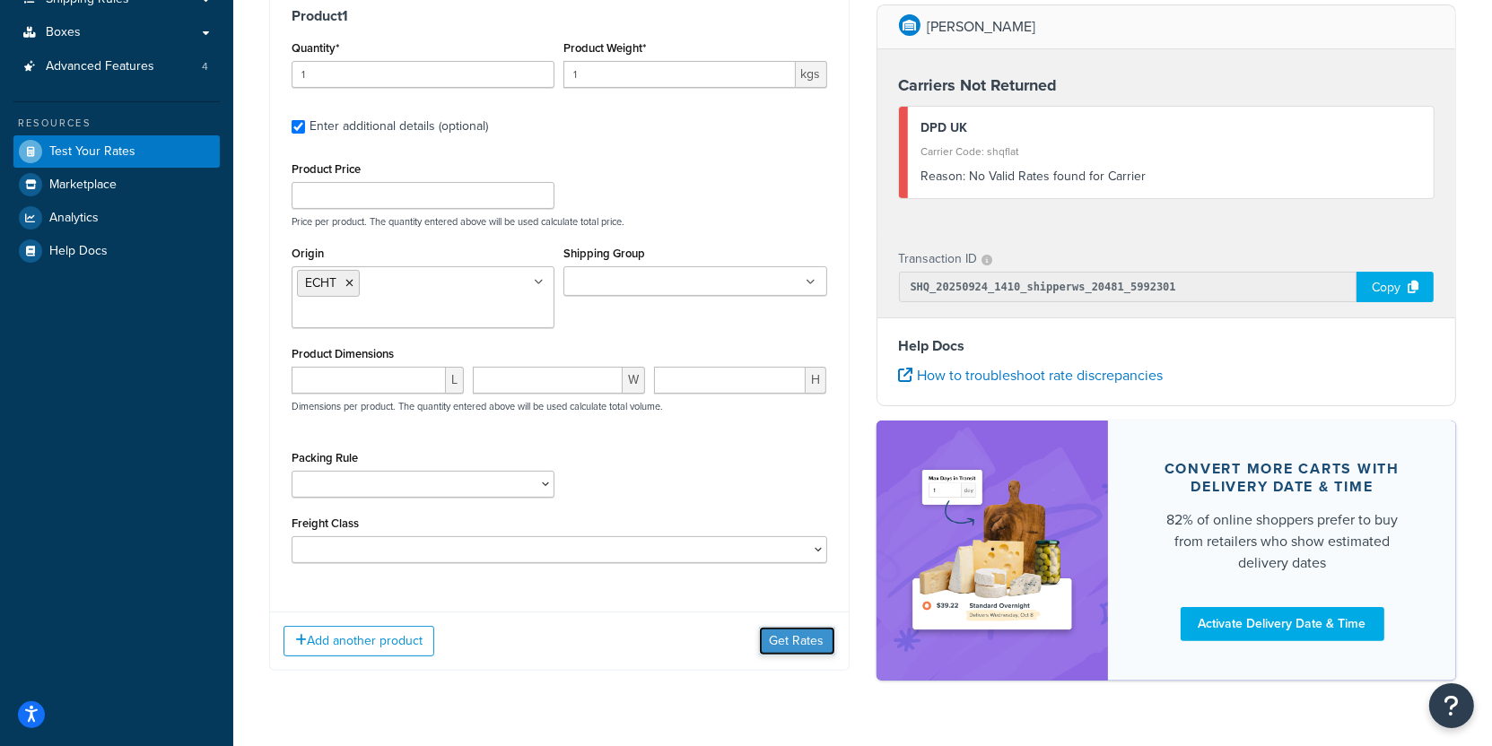
click at [803, 644] on button "Get Rates" at bounding box center [797, 641] width 76 height 29
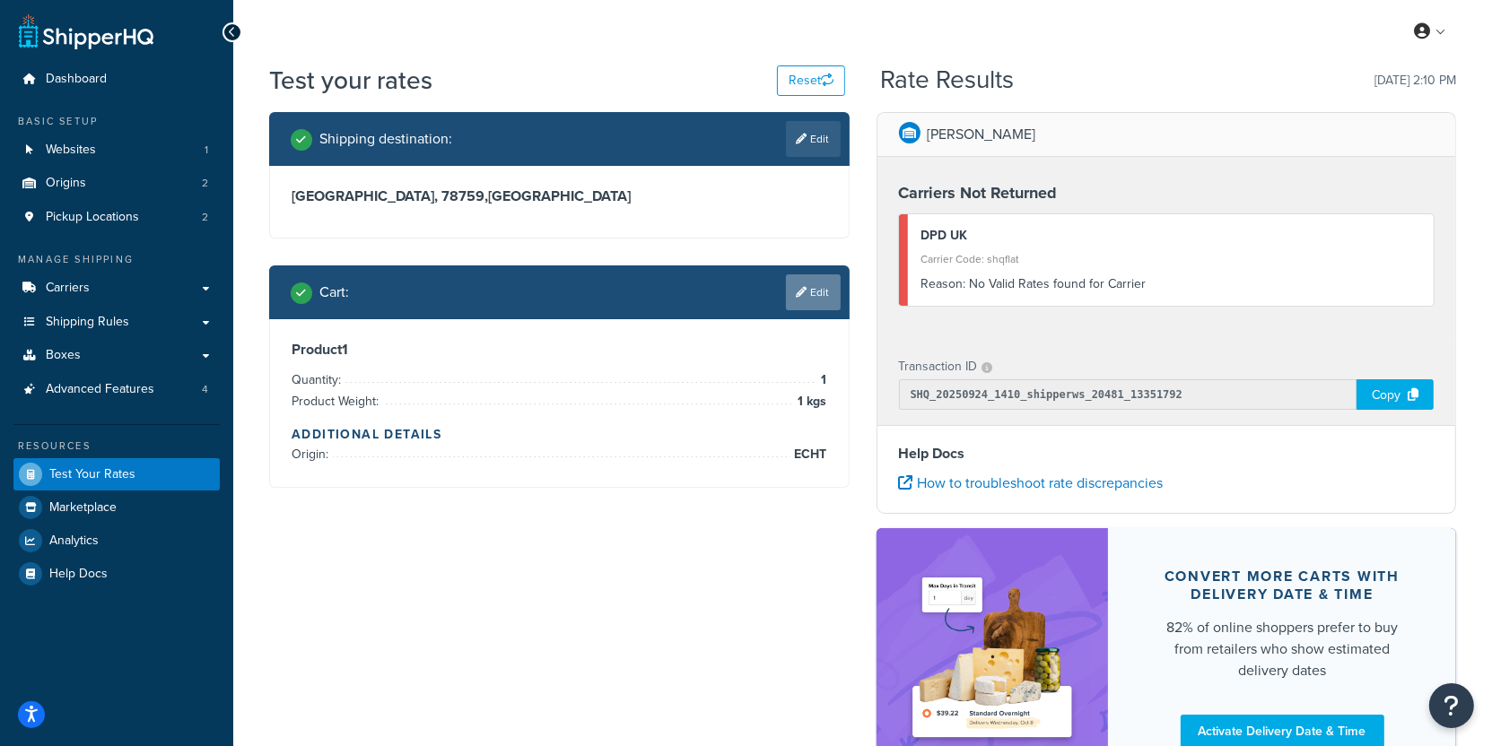
click at [818, 294] on link "Edit" at bounding box center [813, 292] width 55 height 36
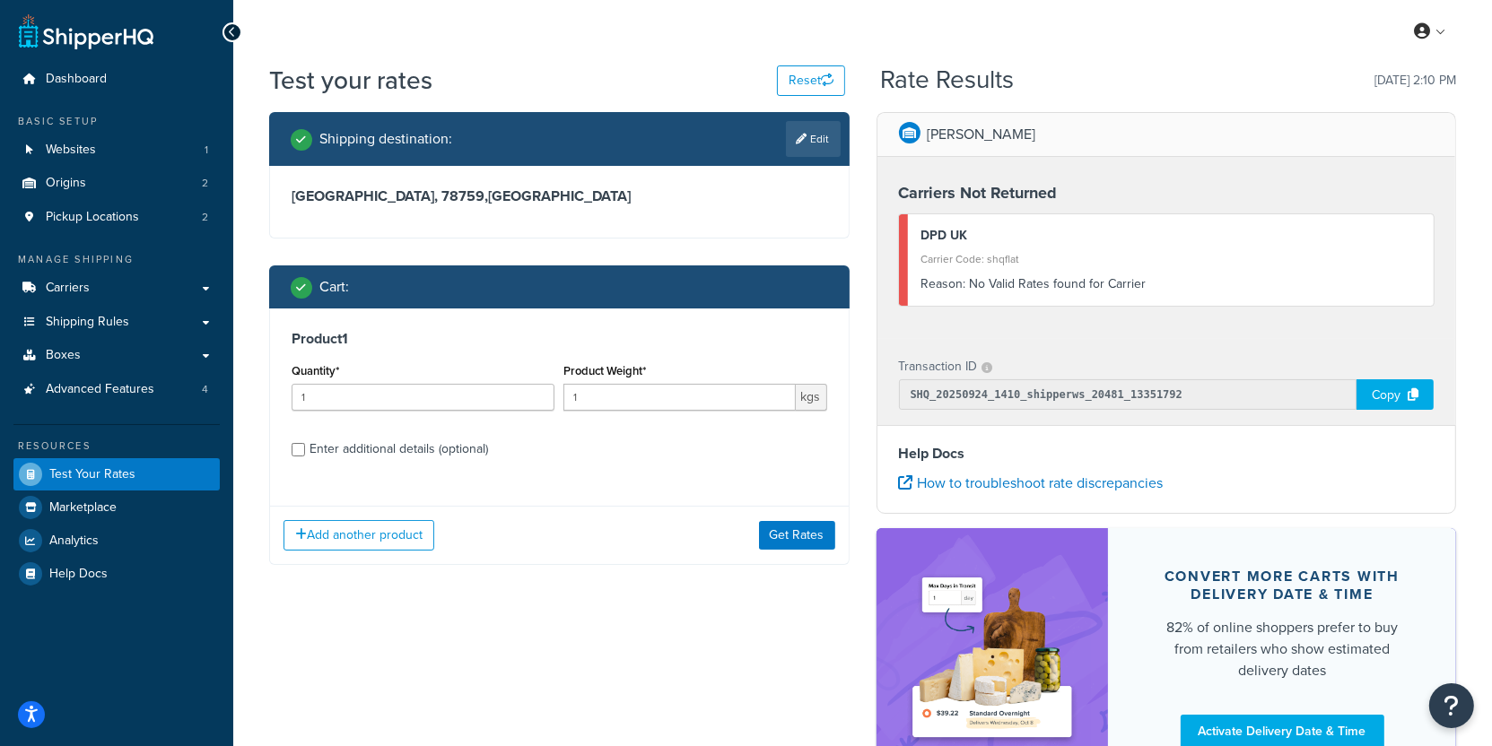
click at [370, 450] on div "Enter additional details (optional)" at bounding box center [398, 449] width 178 height 25
click at [305, 450] on input "Enter additional details (optional)" at bounding box center [298, 449] width 13 height 13
checkbox input "true"
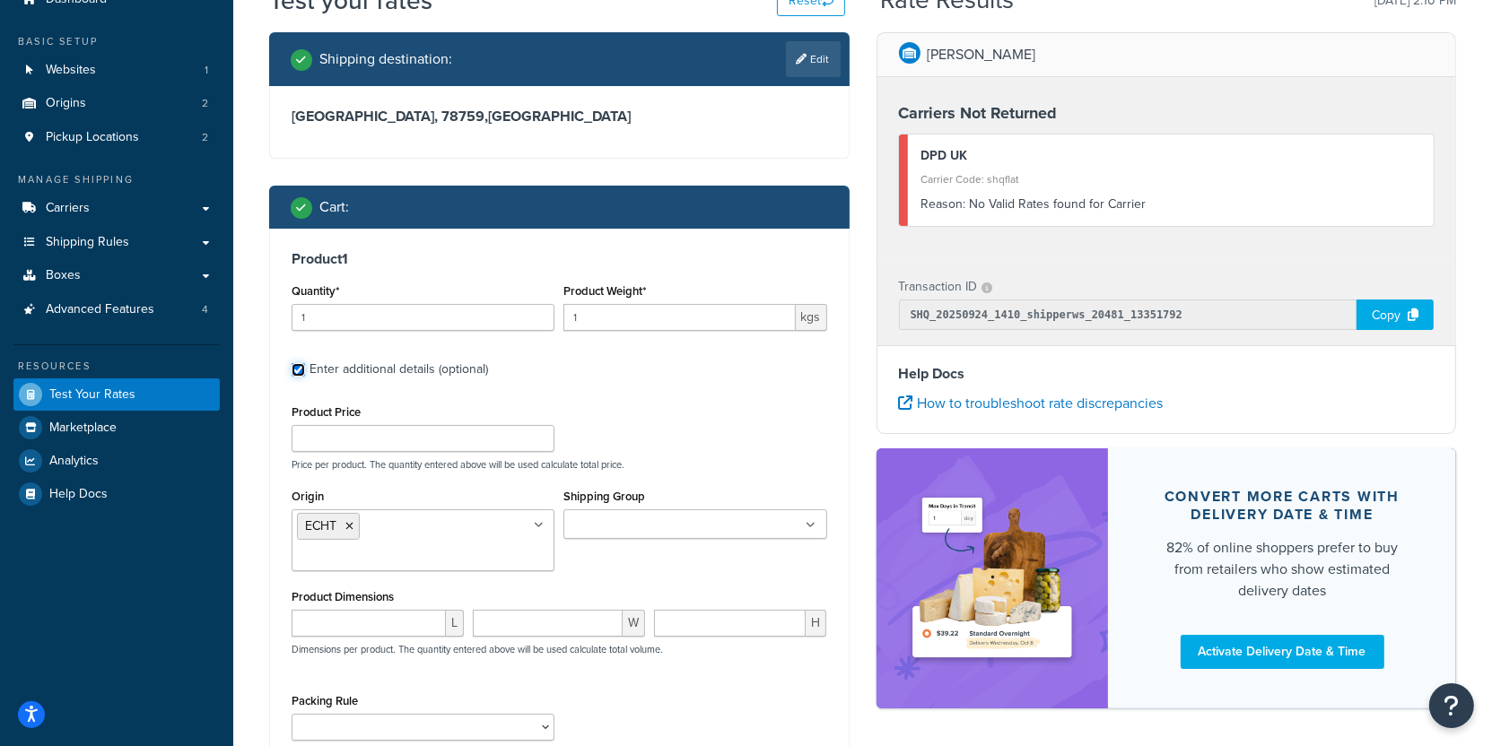
scroll to position [109, 0]
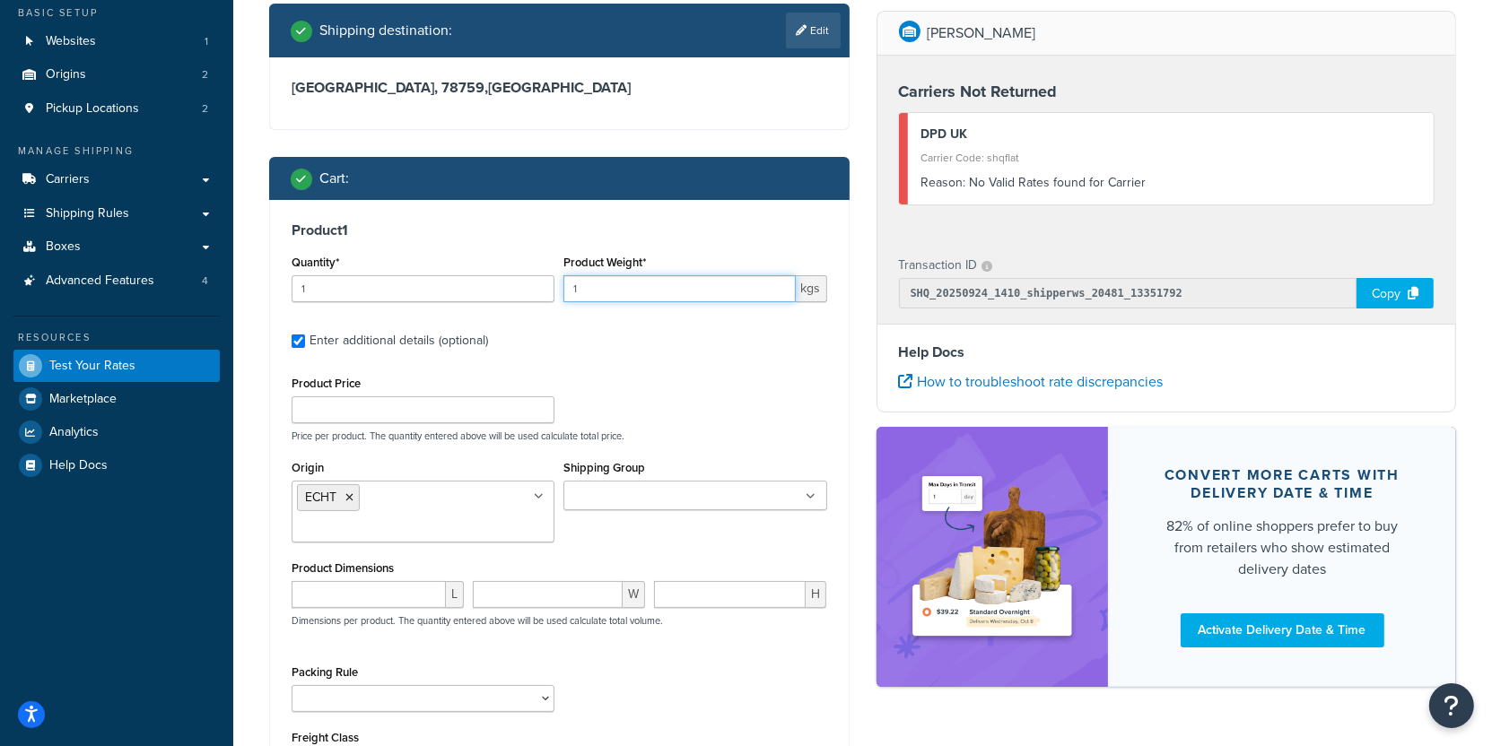
click at [631, 292] on input "1" at bounding box center [678, 288] width 231 height 27
click at [747, 394] on div "Product Price Price per product. The quantity entered above will be used calcul…" at bounding box center [559, 406] width 544 height 71
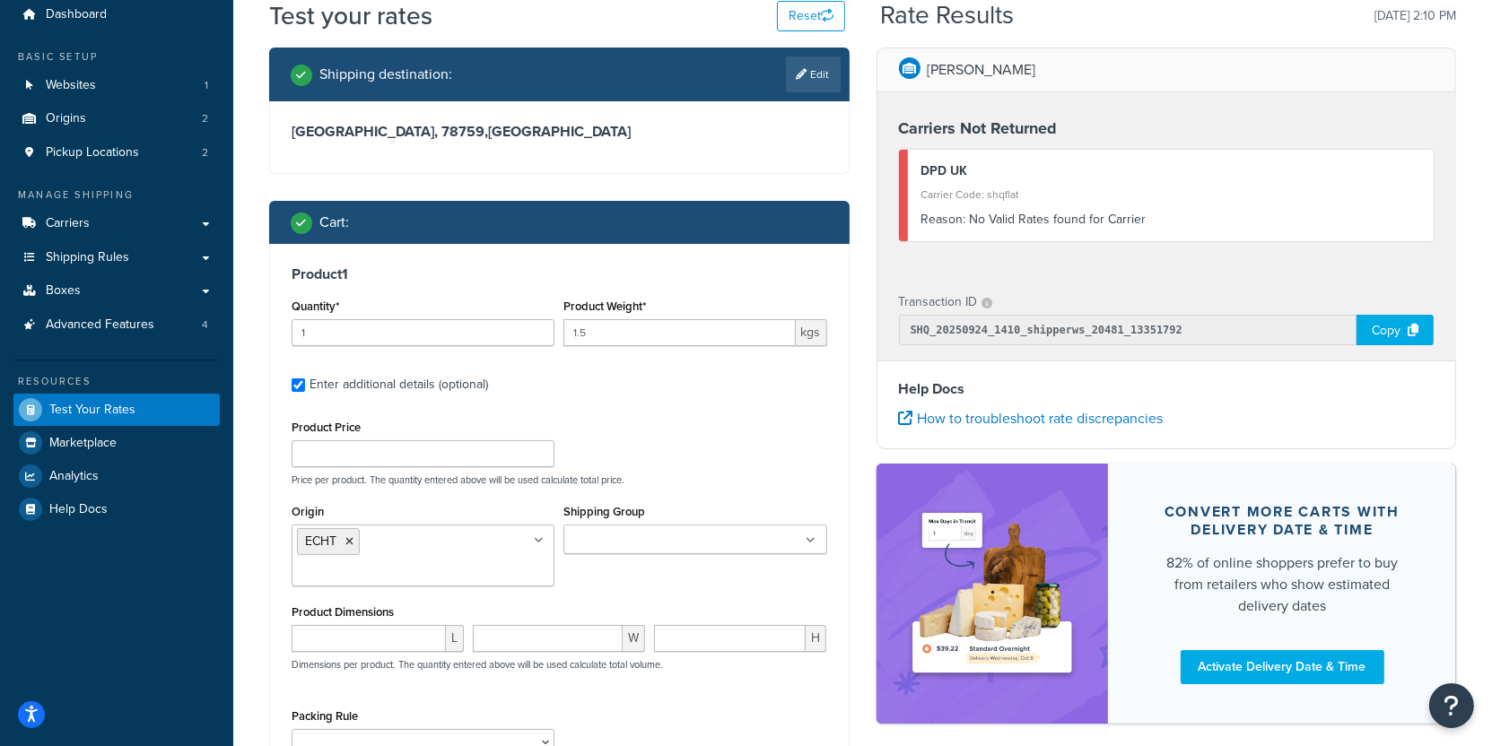
scroll to position [49, 0]
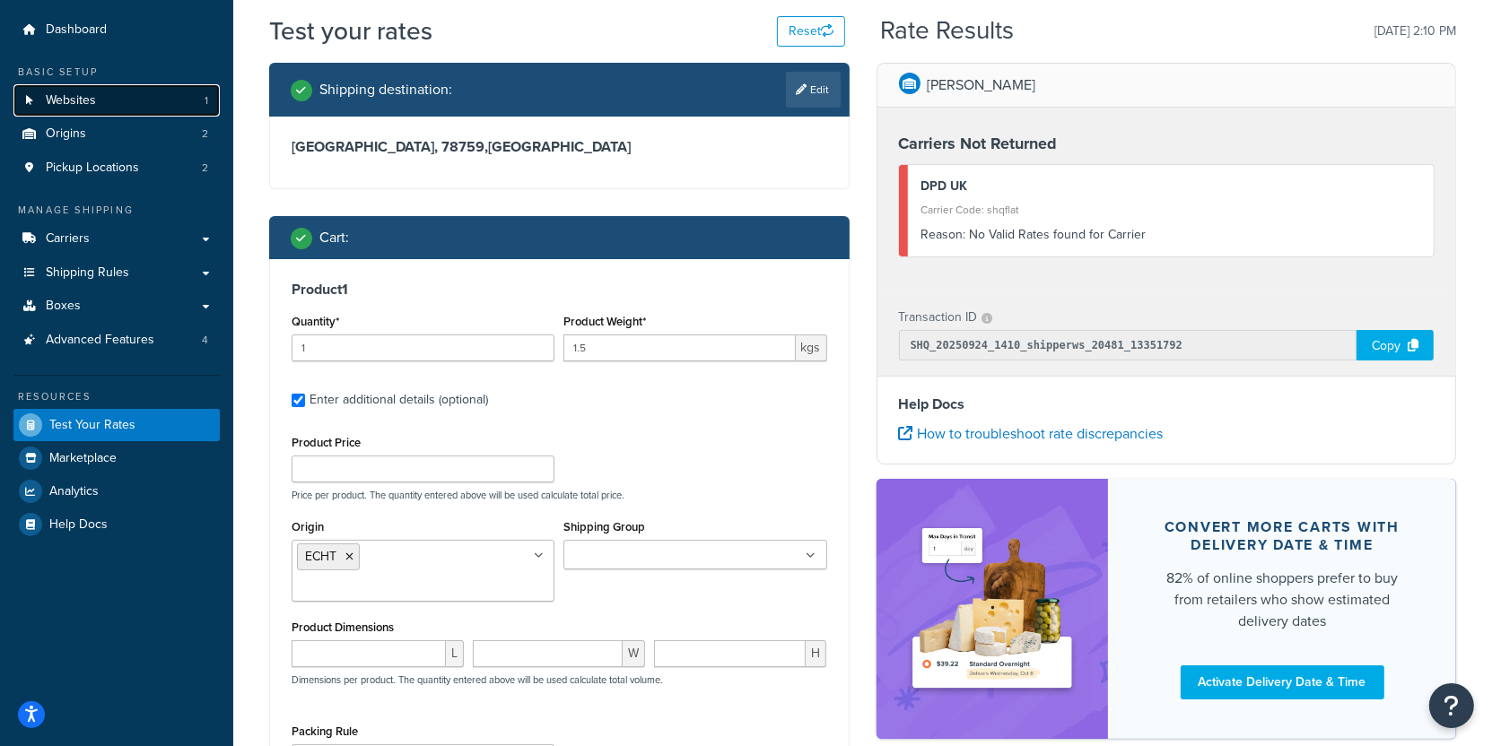
click at [104, 88] on link "Websites 1" at bounding box center [116, 100] width 206 height 33
click at [694, 364] on div "Product Weight* 1.5 kgs" at bounding box center [695, 341] width 272 height 65
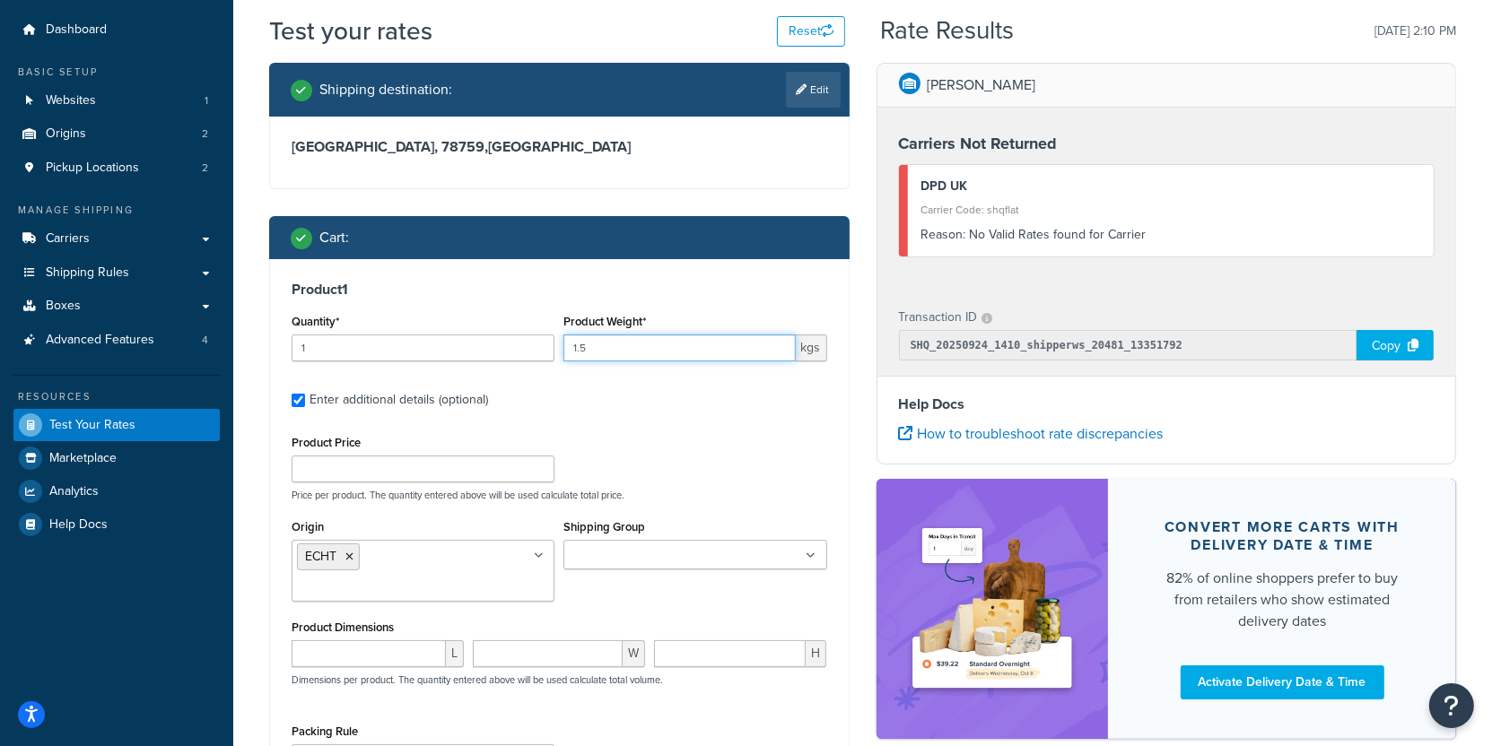
click at [694, 360] on input "1.5" at bounding box center [678, 348] width 231 height 27
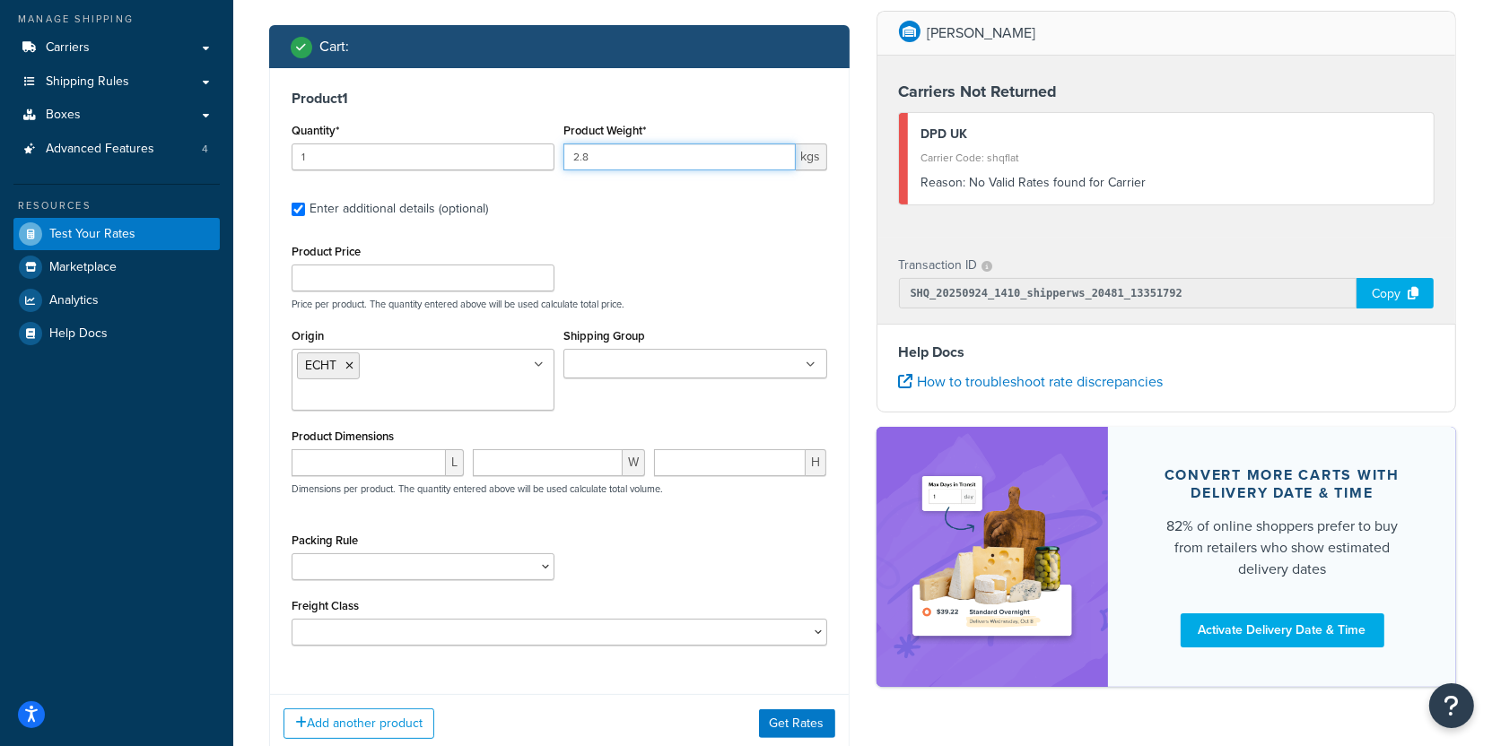
scroll to position [289, 0]
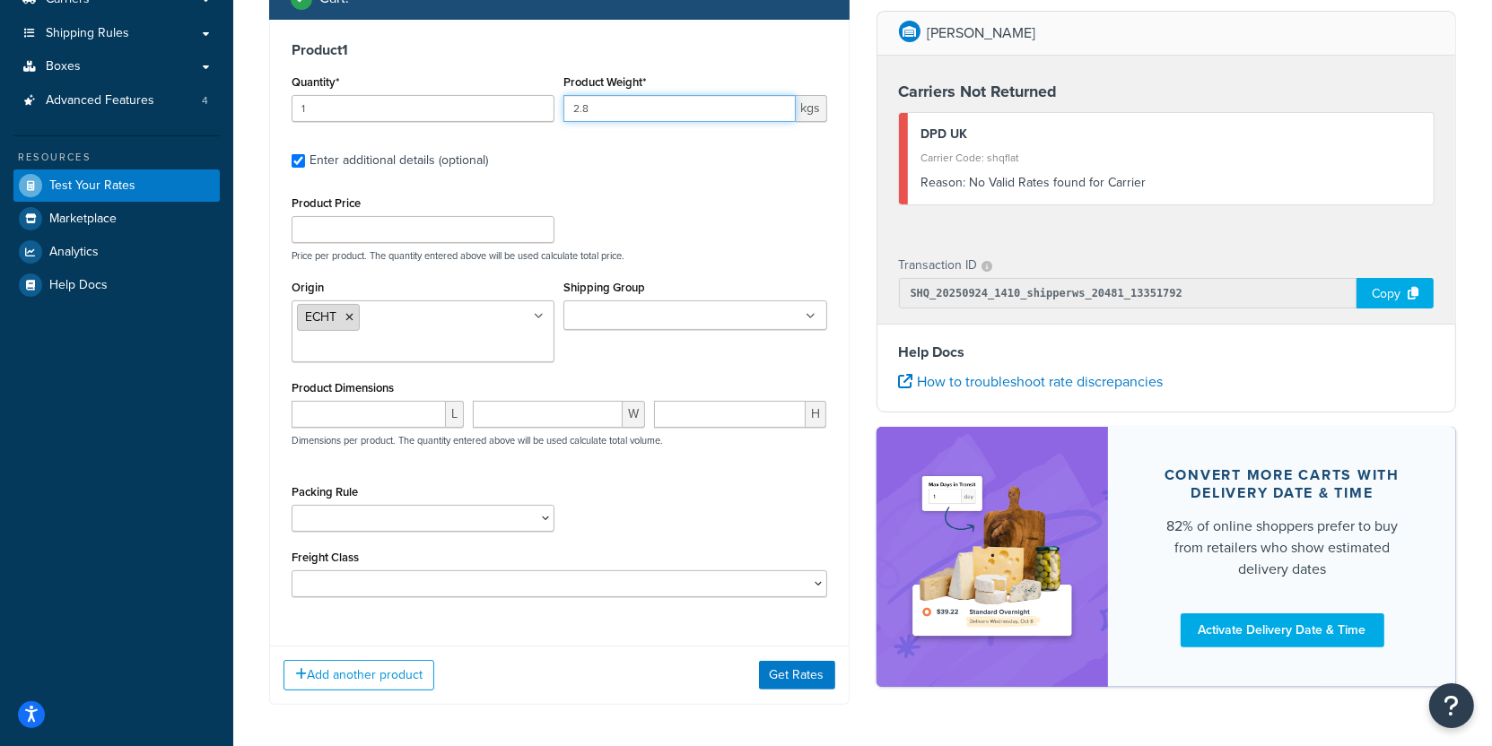
type input "2.8"
click at [347, 313] on icon at bounding box center [349, 317] width 8 height 11
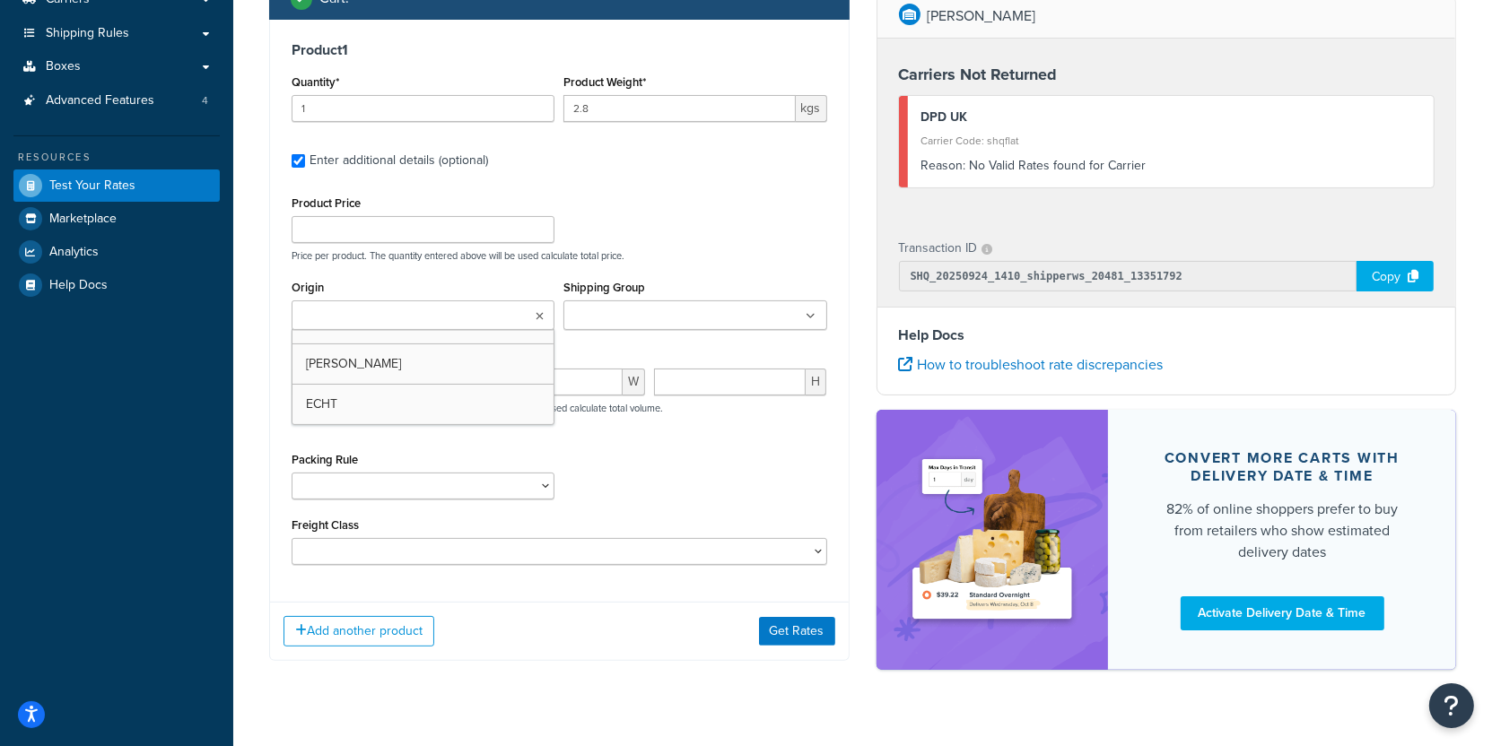
click at [514, 291] on div "Origin CARRON ECHT" at bounding box center [423, 302] width 263 height 55
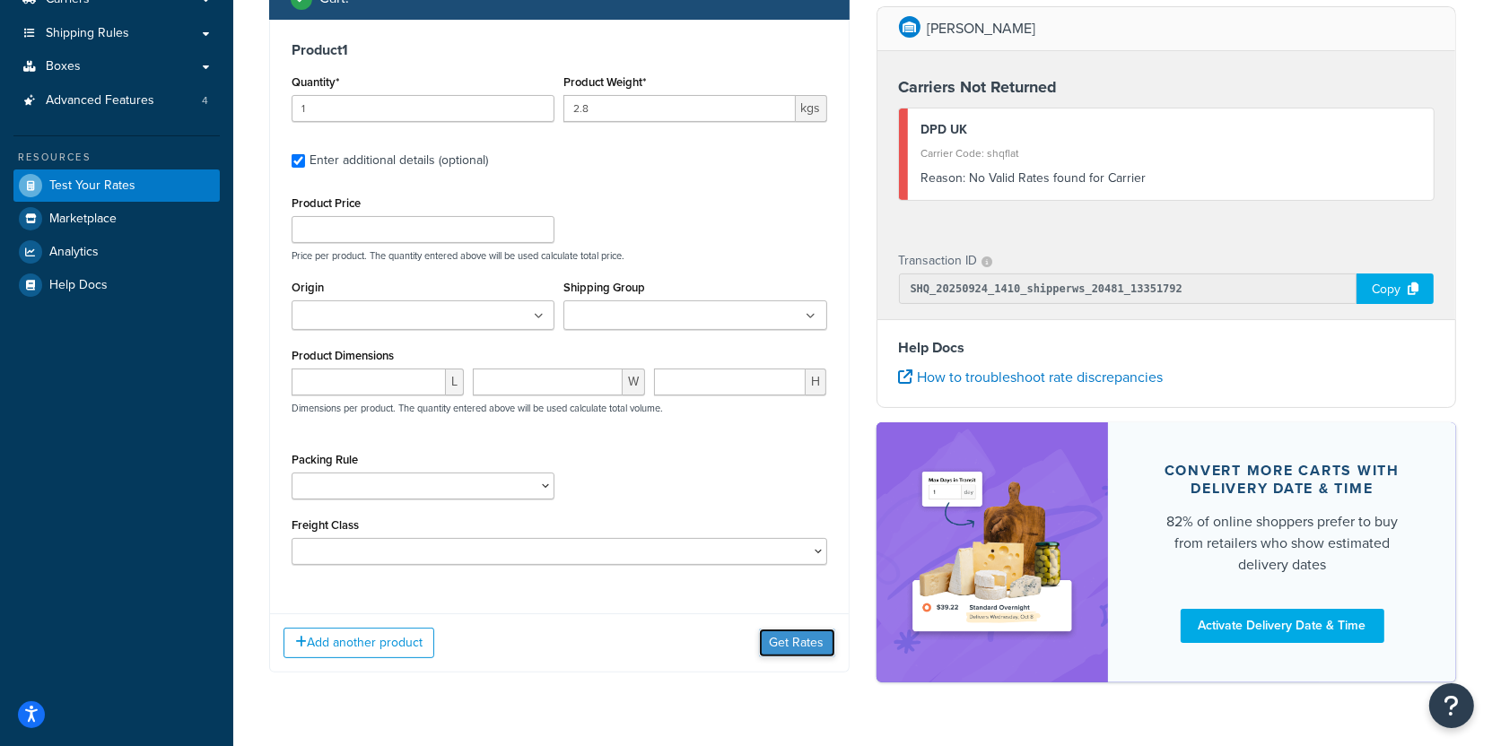
click at [785, 644] on button "Get Rates" at bounding box center [797, 643] width 76 height 29
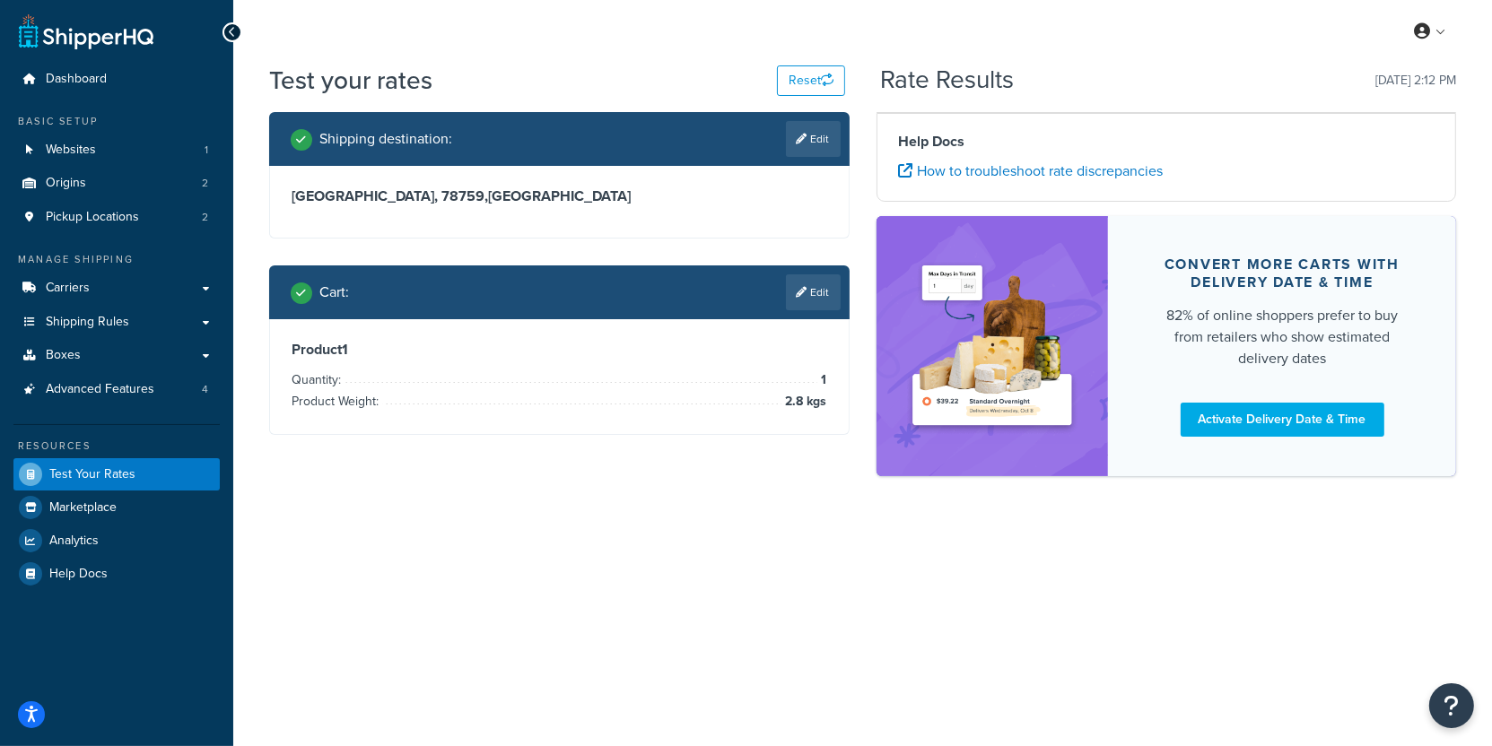
scroll to position [0, 0]
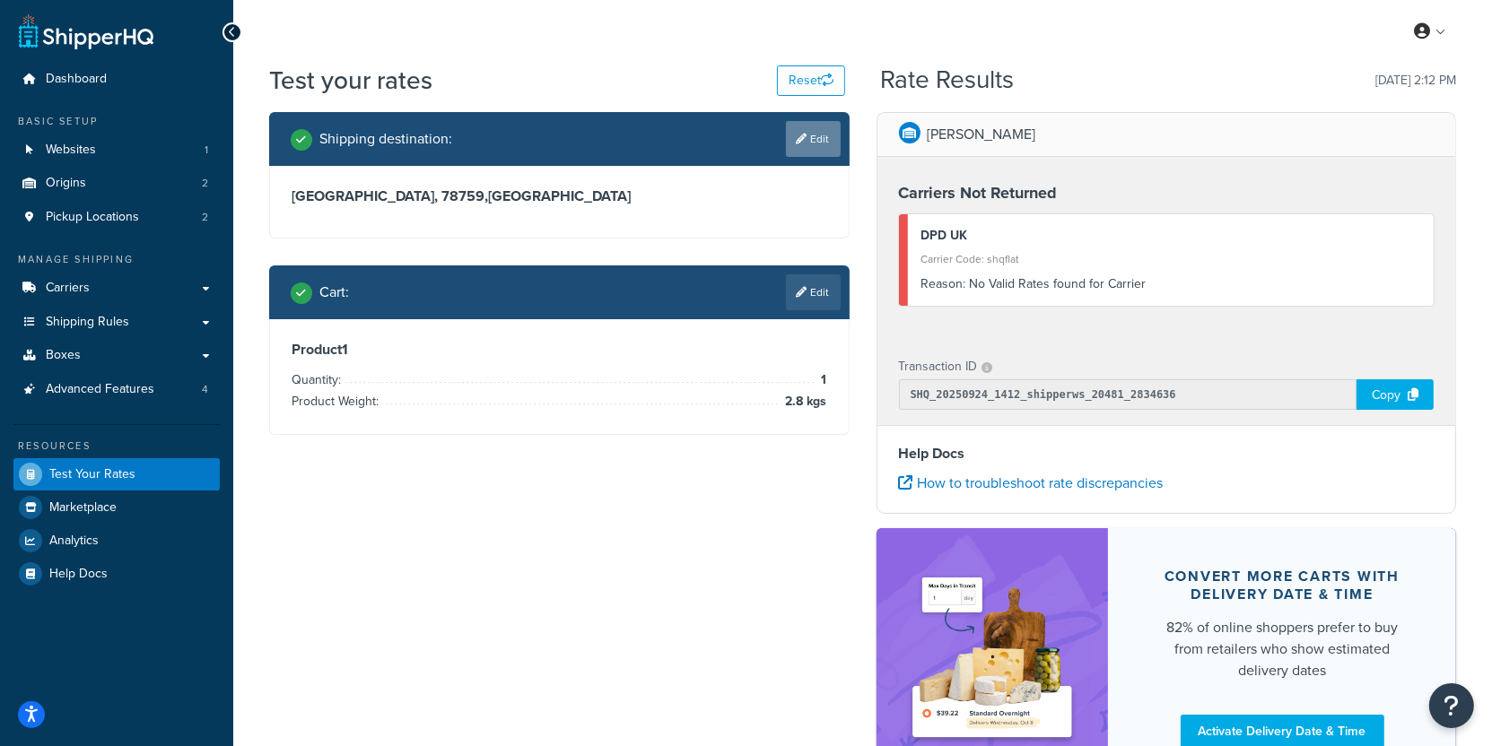
click at [801, 153] on link "Edit" at bounding box center [813, 139] width 55 height 36
select select "DE"
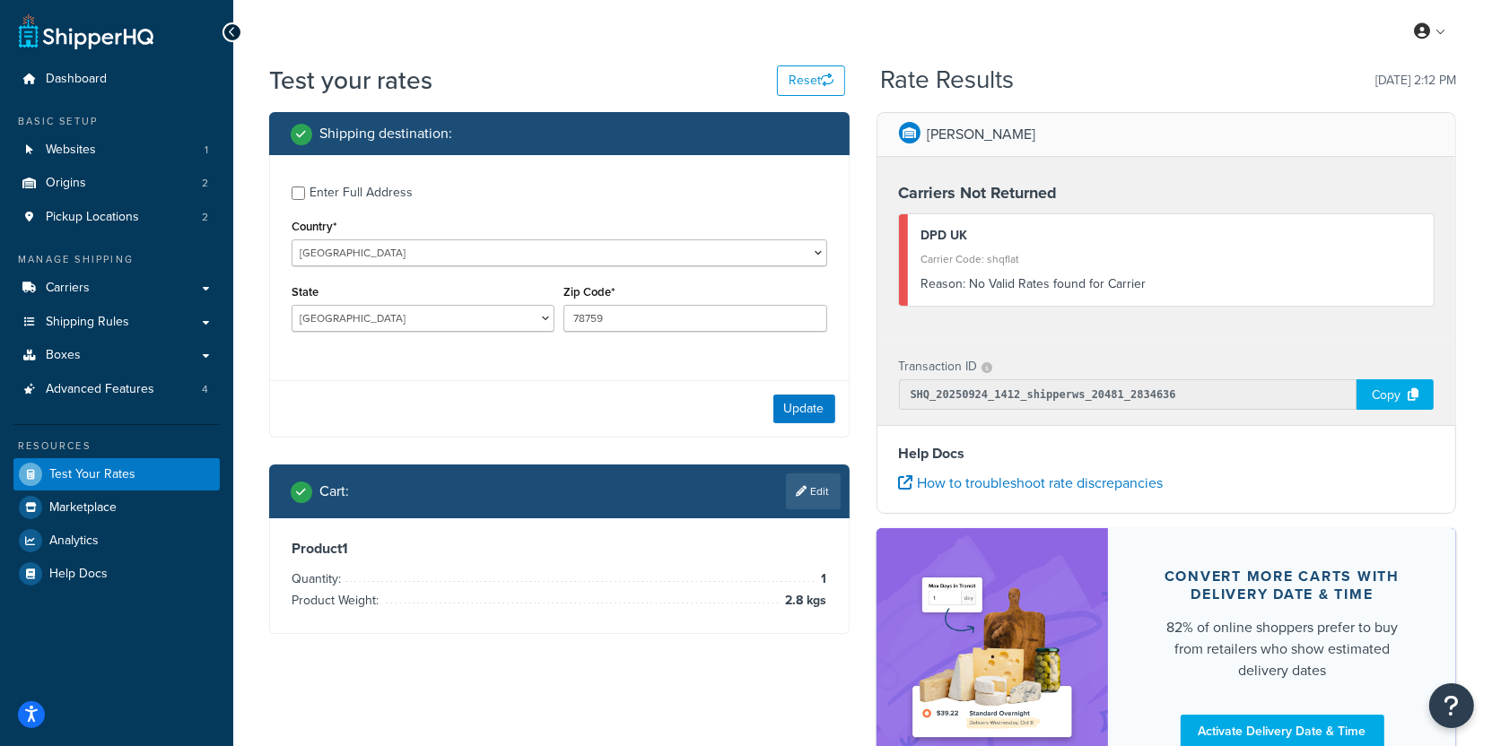
click at [813, 430] on div "Update" at bounding box center [559, 408] width 579 height 57
click at [813, 413] on button "Update" at bounding box center [804, 409] width 62 height 29
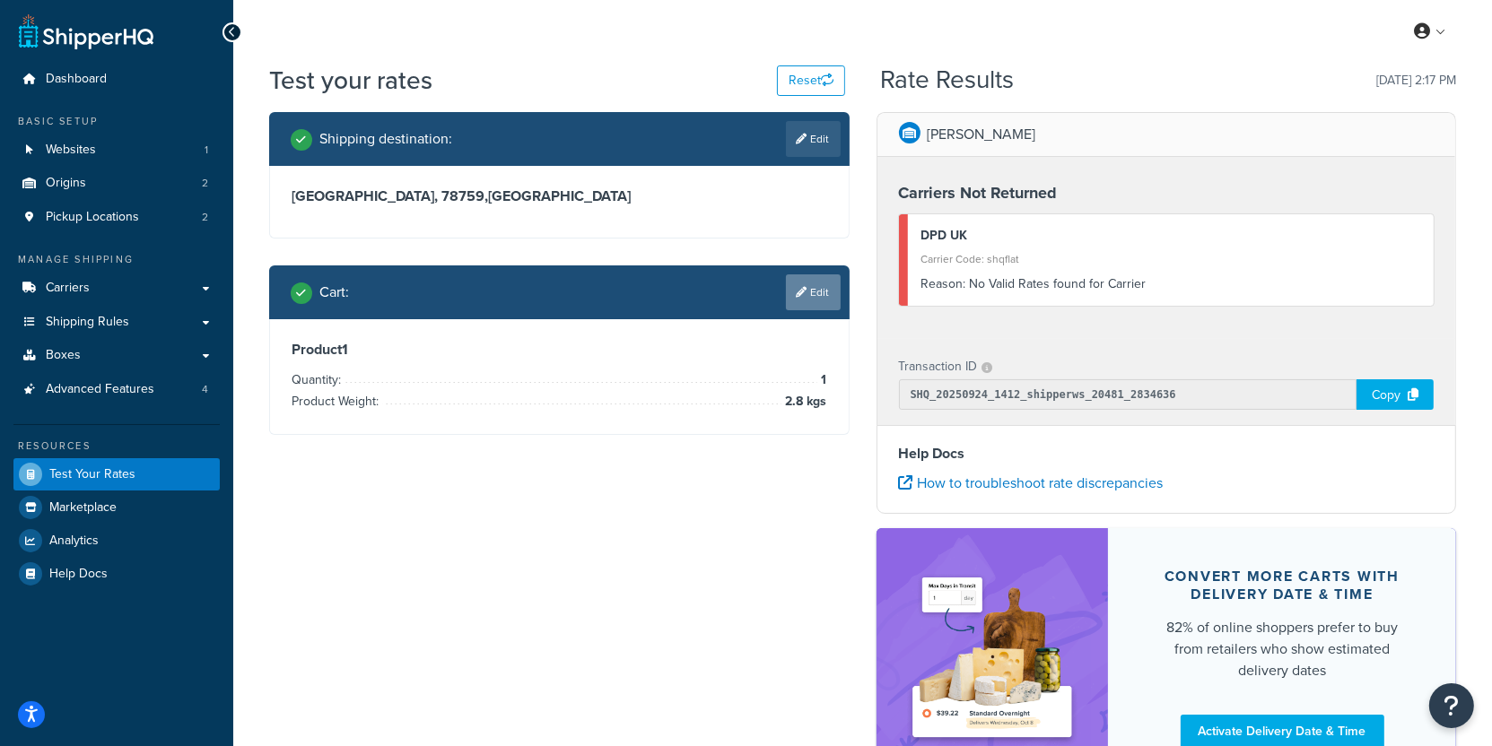
click at [809, 380] on div "Cart : Edit Product 1 Quantity: 1 Product Weight: 2.8 kgs" at bounding box center [559, 350] width 580 height 170
click at [811, 300] on link "Edit" at bounding box center [813, 292] width 55 height 36
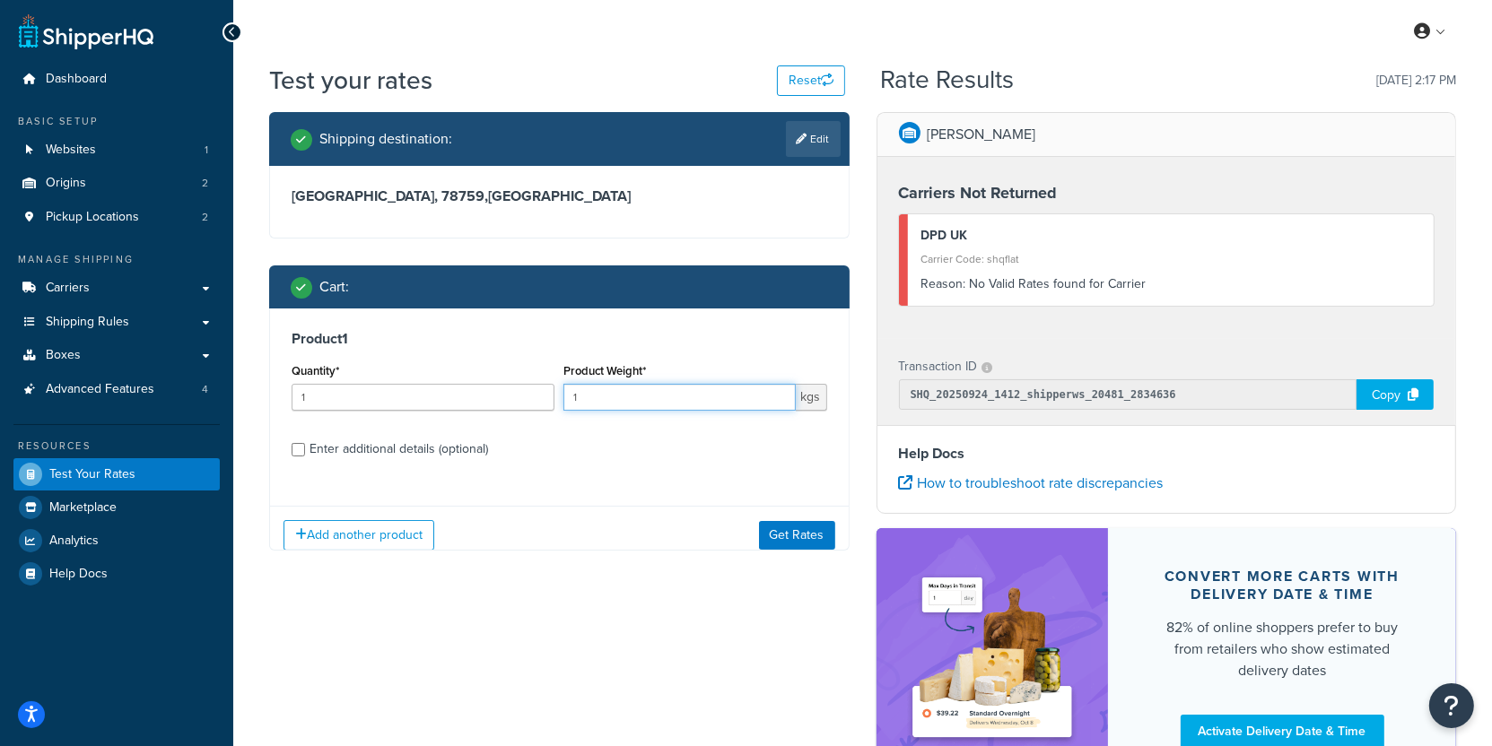
click at [653, 408] on input "1" at bounding box center [678, 397] width 231 height 27
type input "1.5"
click at [823, 541] on button "Get Rates" at bounding box center [797, 535] width 76 height 29
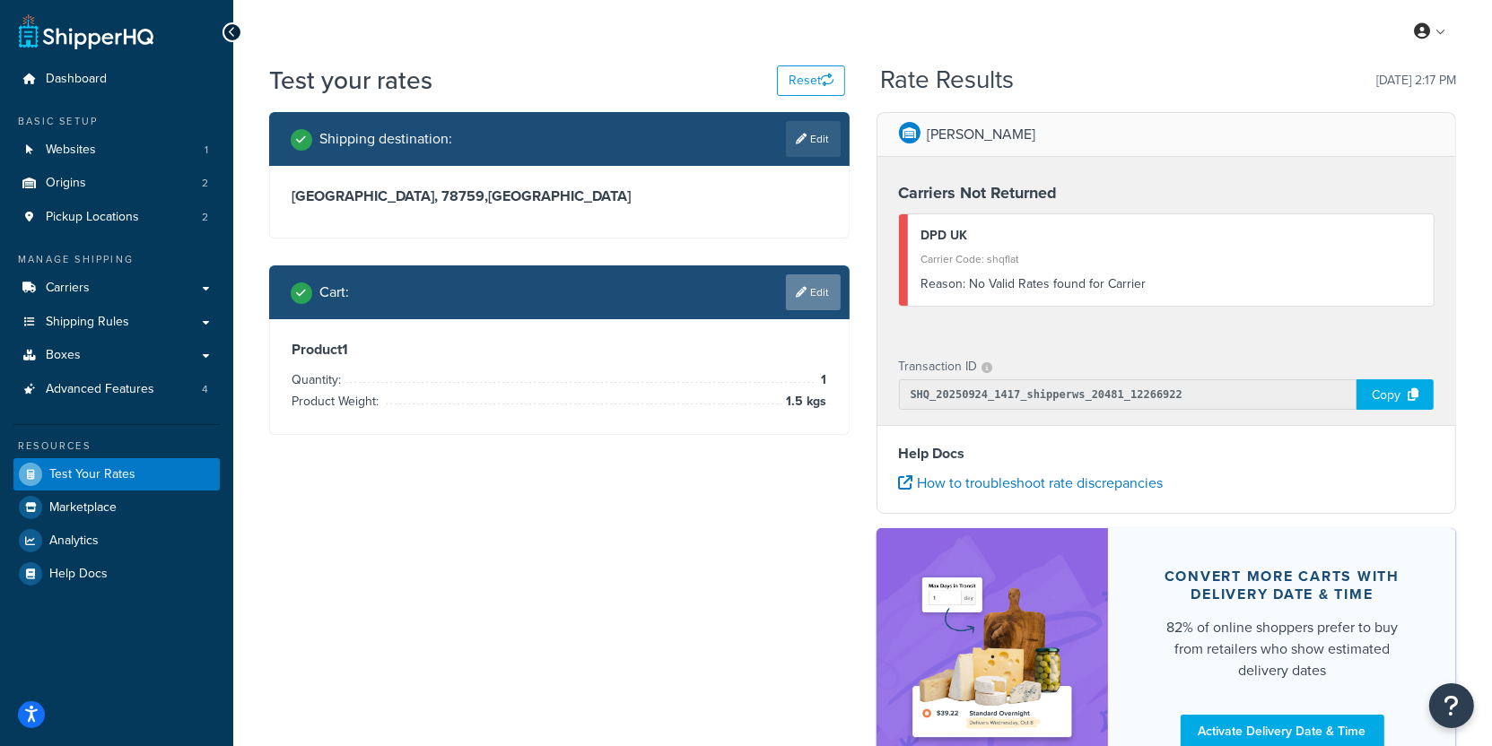
click at [813, 276] on link "Edit" at bounding box center [813, 292] width 55 height 36
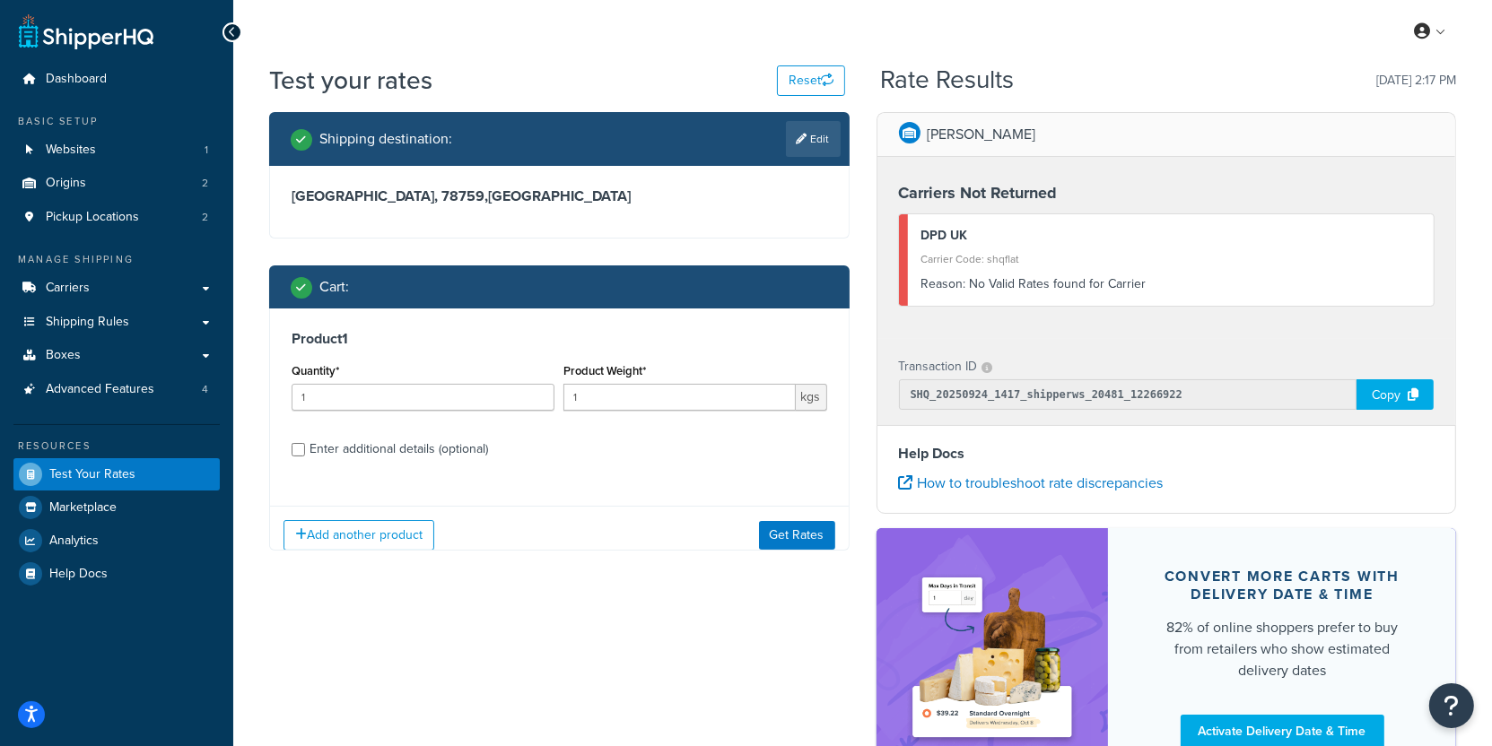
click at [353, 441] on div "Enter additional details (optional)" at bounding box center [398, 449] width 178 height 25
click at [305, 443] on input "Enter additional details (optional)" at bounding box center [298, 449] width 13 height 13
checkbox input "true"
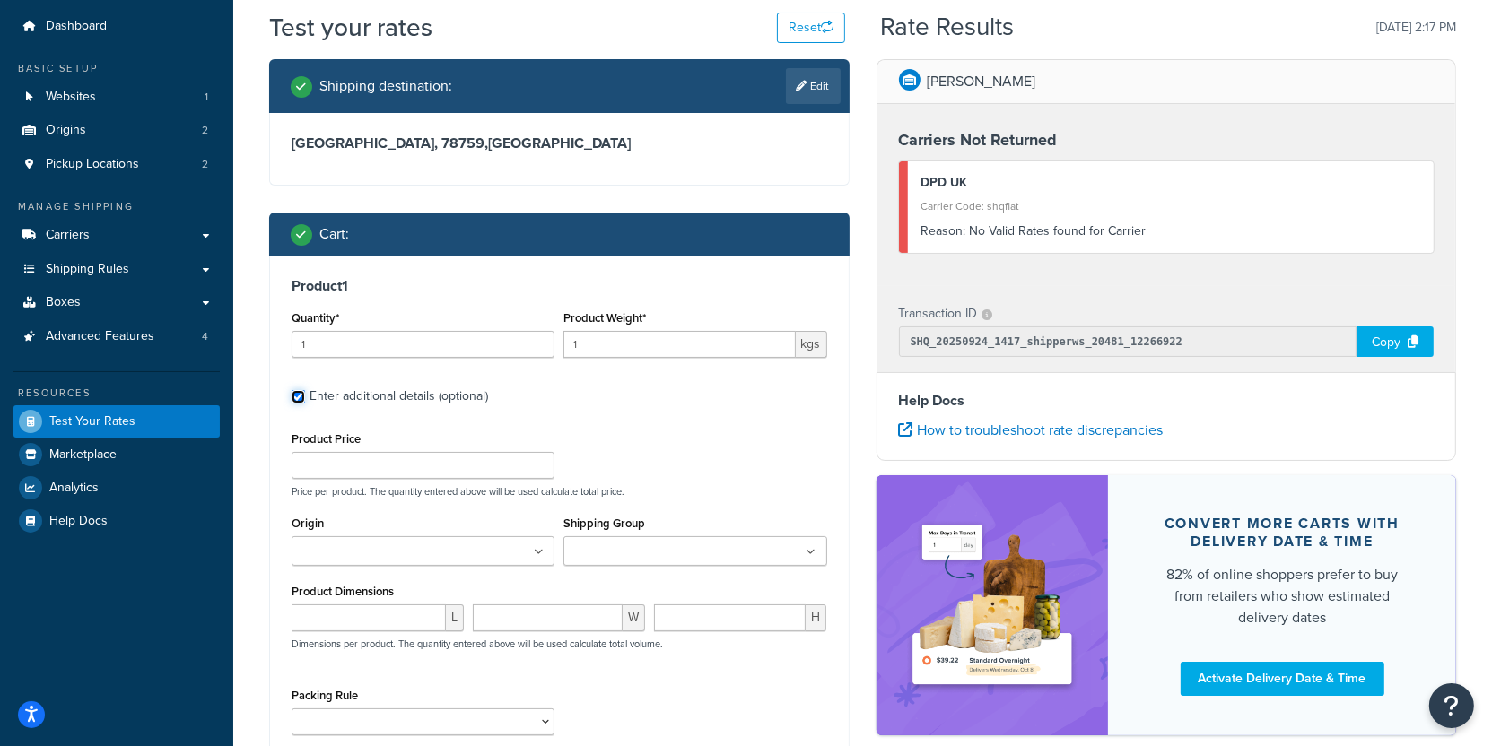
scroll to position [72, 0]
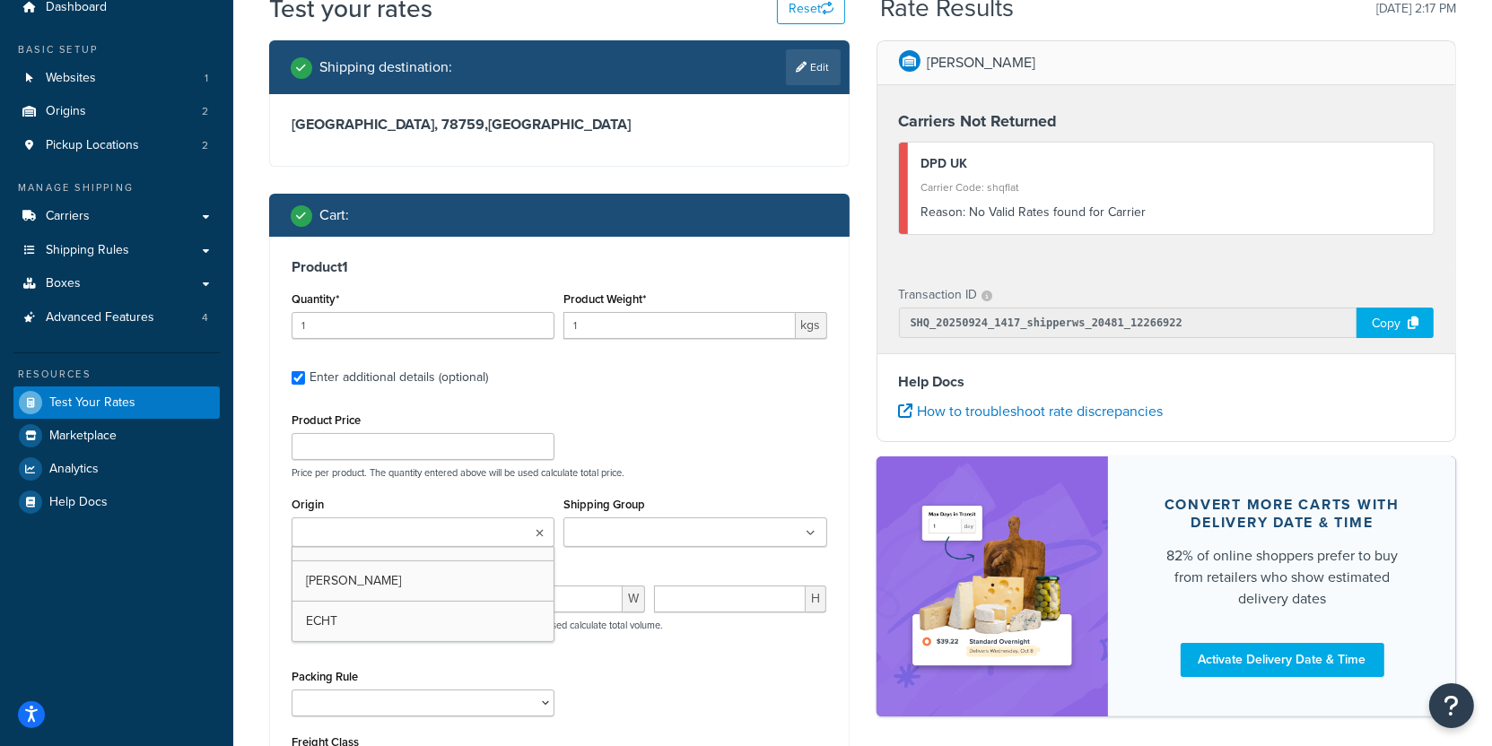
click at [423, 518] on ul at bounding box center [423, 533] width 263 height 30
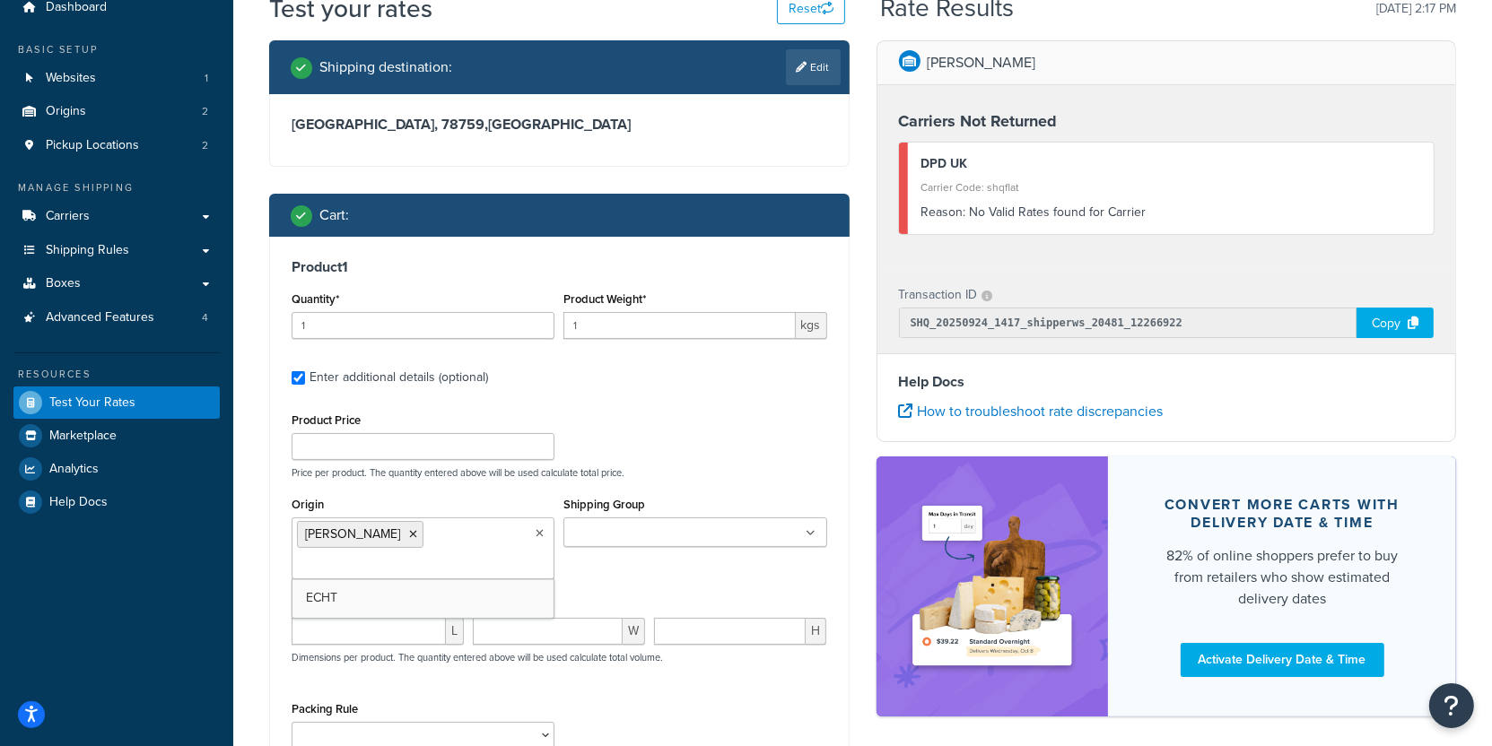
drag, startPoint x: 407, startPoint y: 586, endPoint x: 434, endPoint y: 550, distance: 44.8
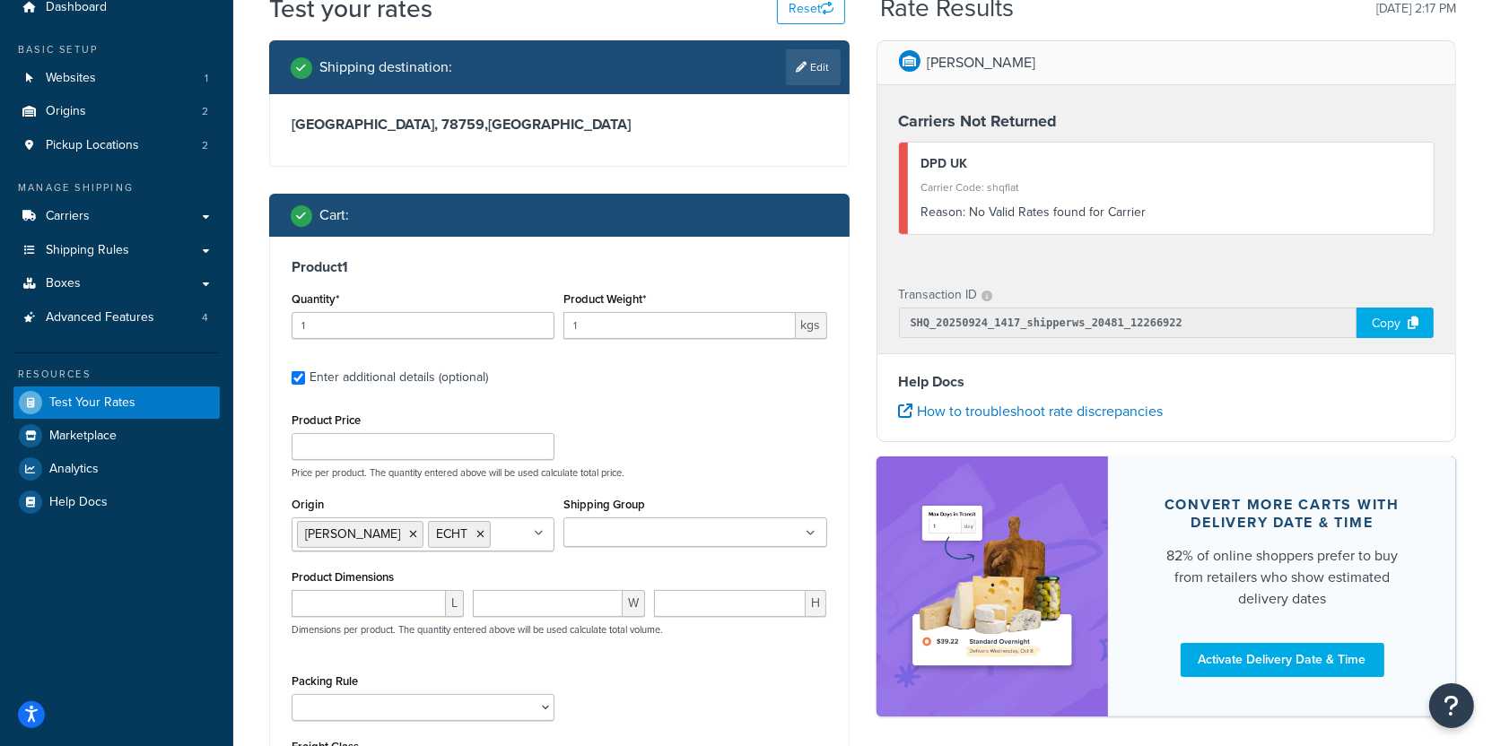
click at [473, 484] on div "Product Price Price per product. The quantity entered above will be used calcul…" at bounding box center [559, 603] width 535 height 391
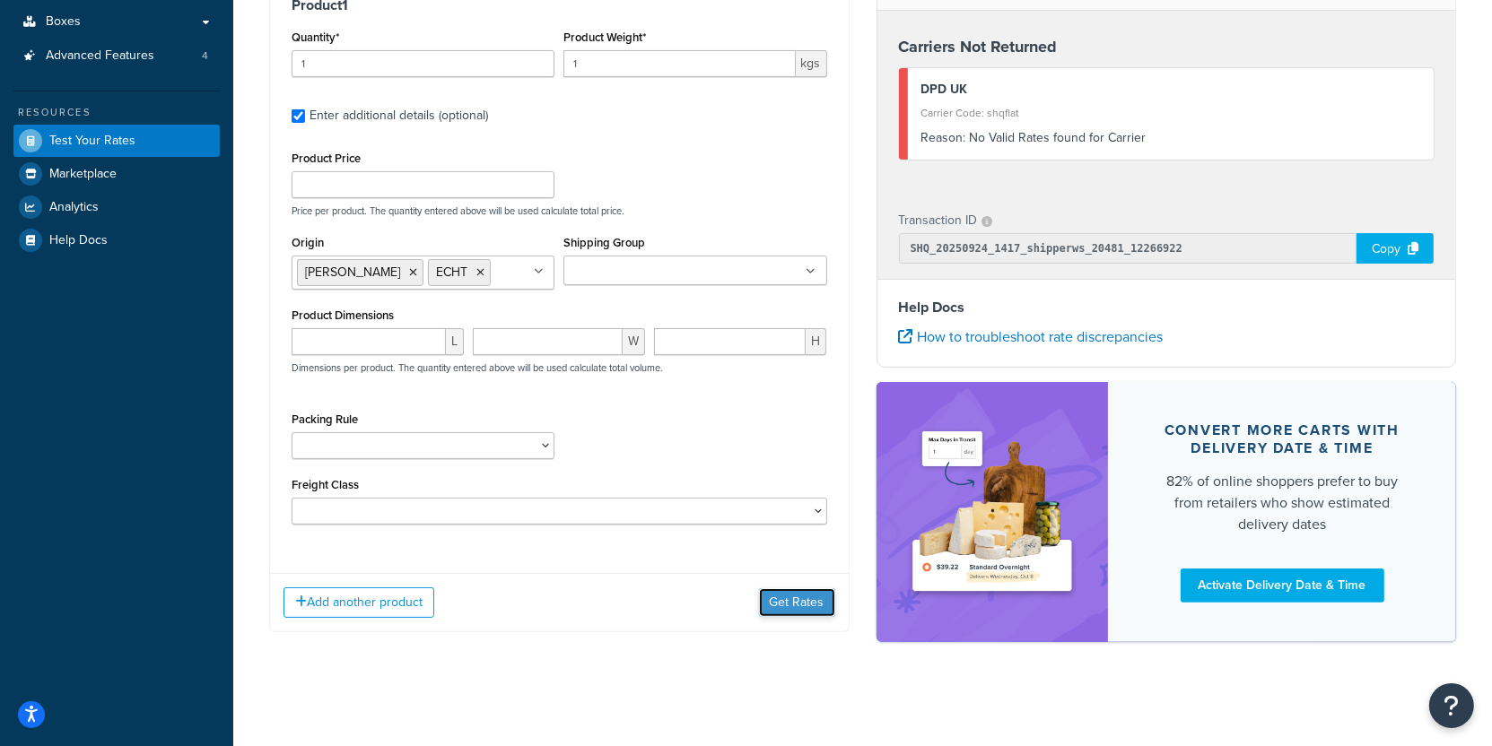
click at [807, 605] on button "Get Rates" at bounding box center [797, 602] width 76 height 29
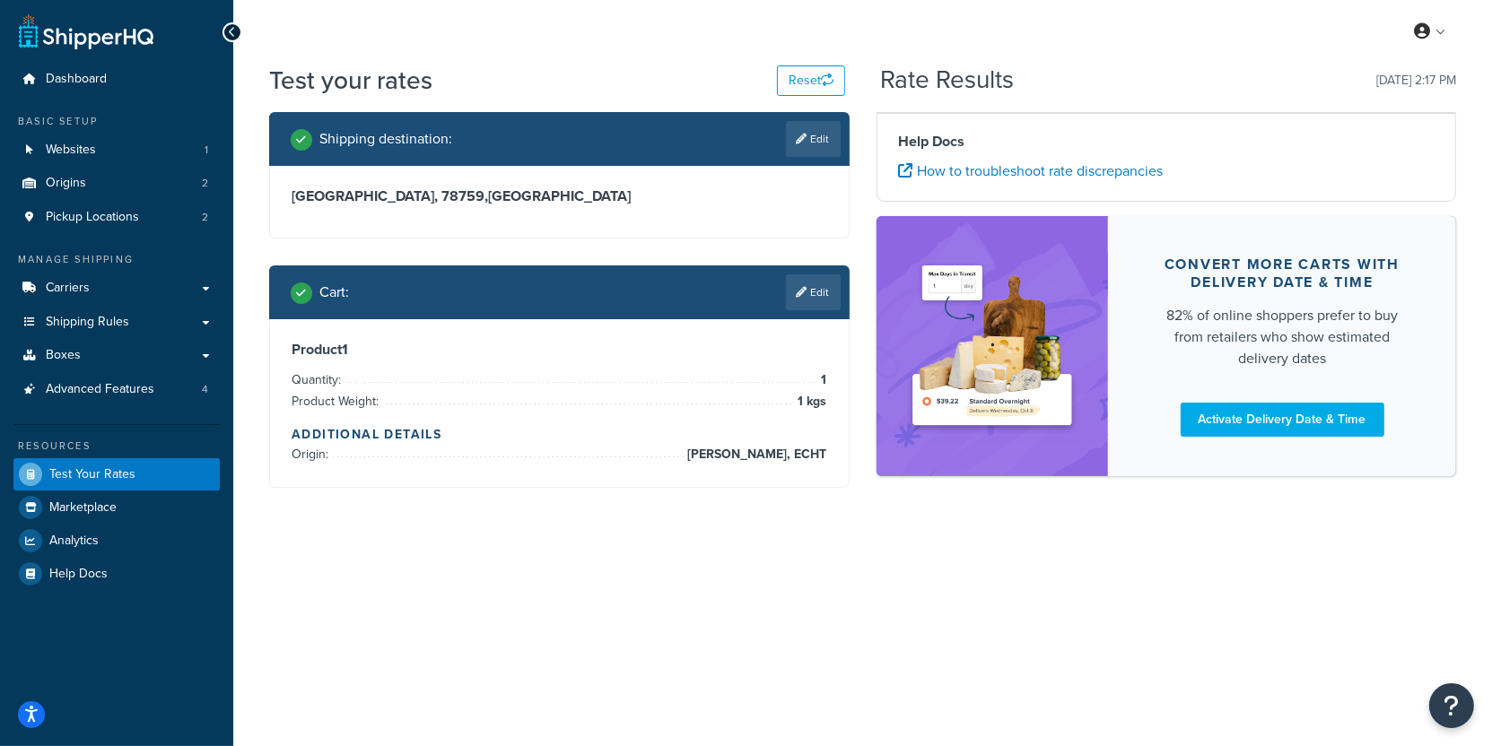
scroll to position [0, 0]
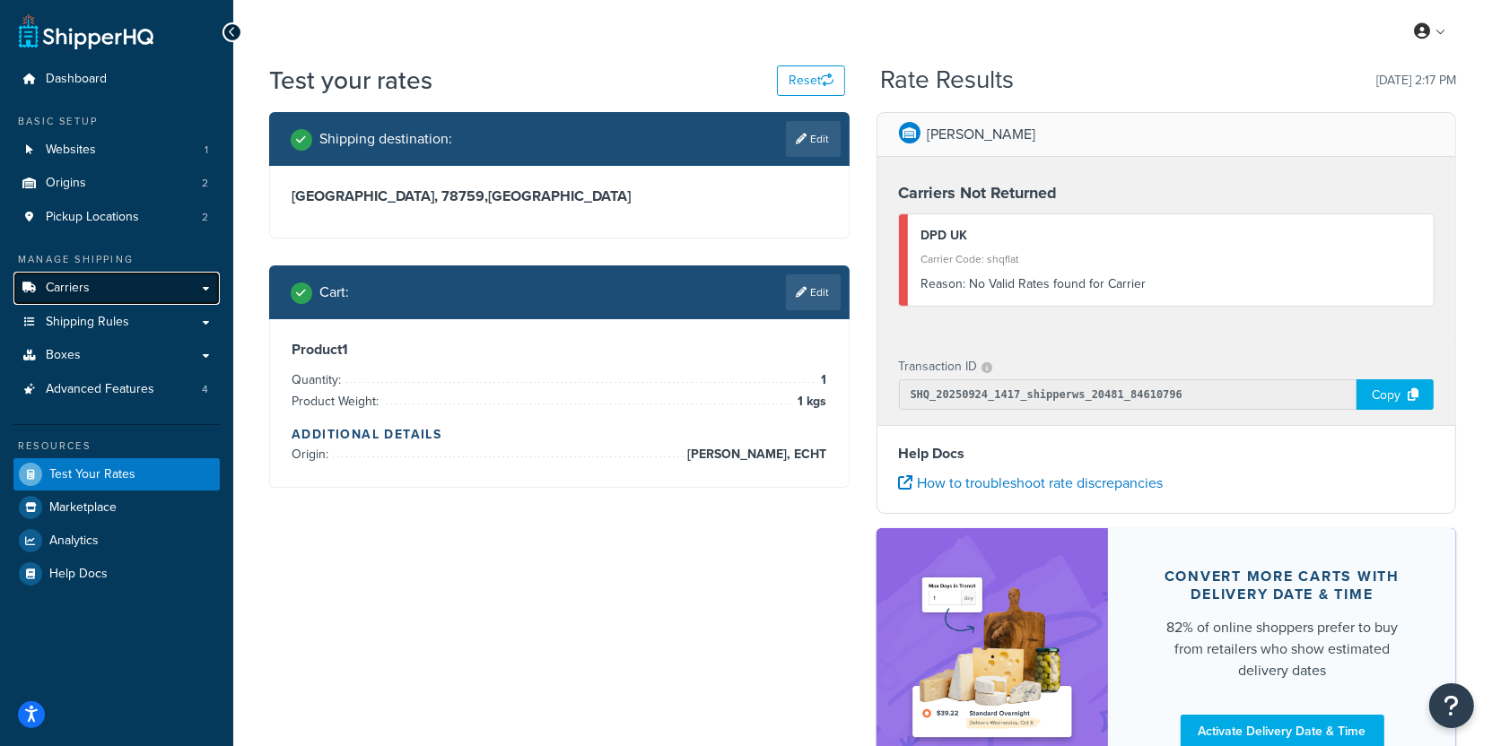
click at [144, 289] on link "Carriers" at bounding box center [116, 288] width 206 height 33
click at [812, 305] on link "Edit" at bounding box center [813, 292] width 55 height 36
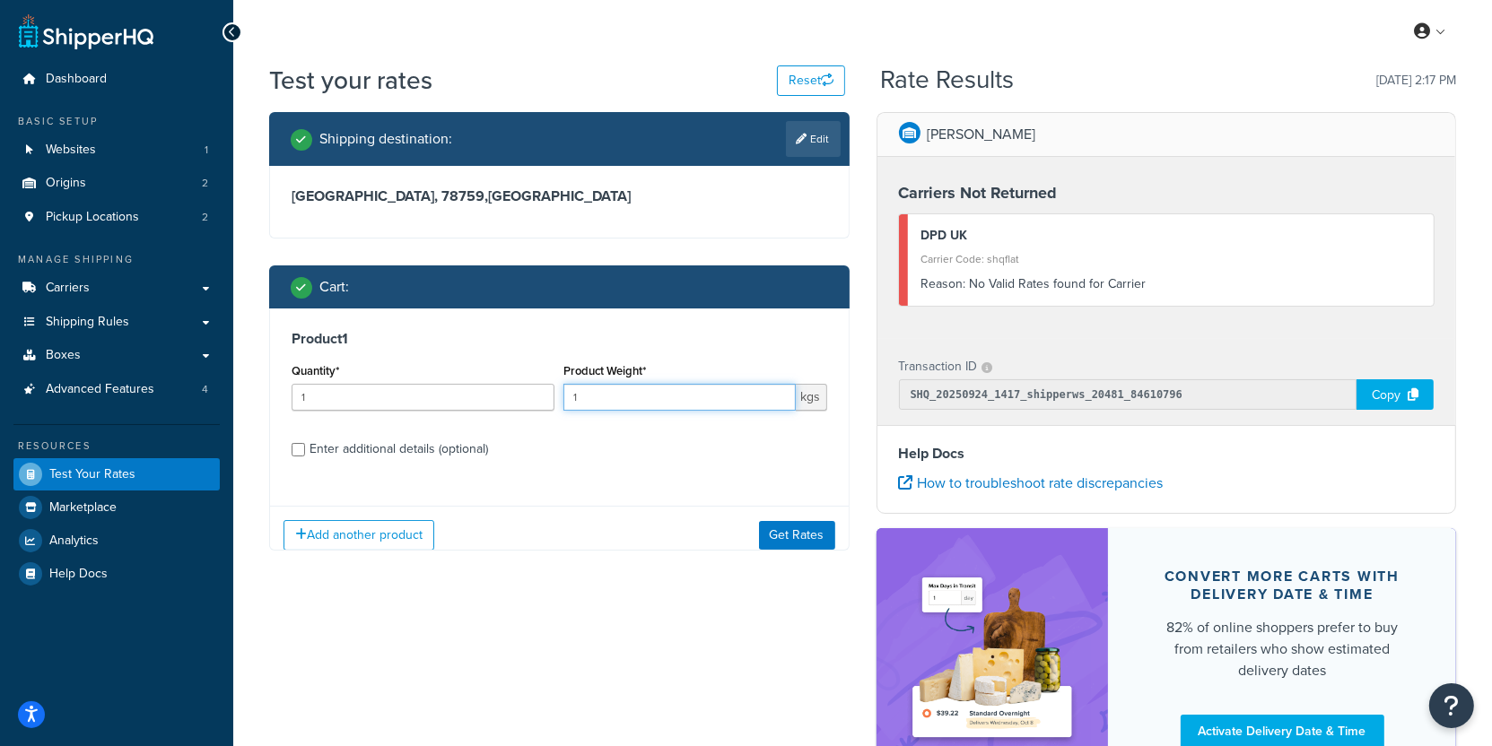
click at [614, 408] on input "1" at bounding box center [678, 397] width 231 height 27
type input "2.6"
click at [792, 546] on button "Get Rates" at bounding box center [797, 535] width 76 height 29
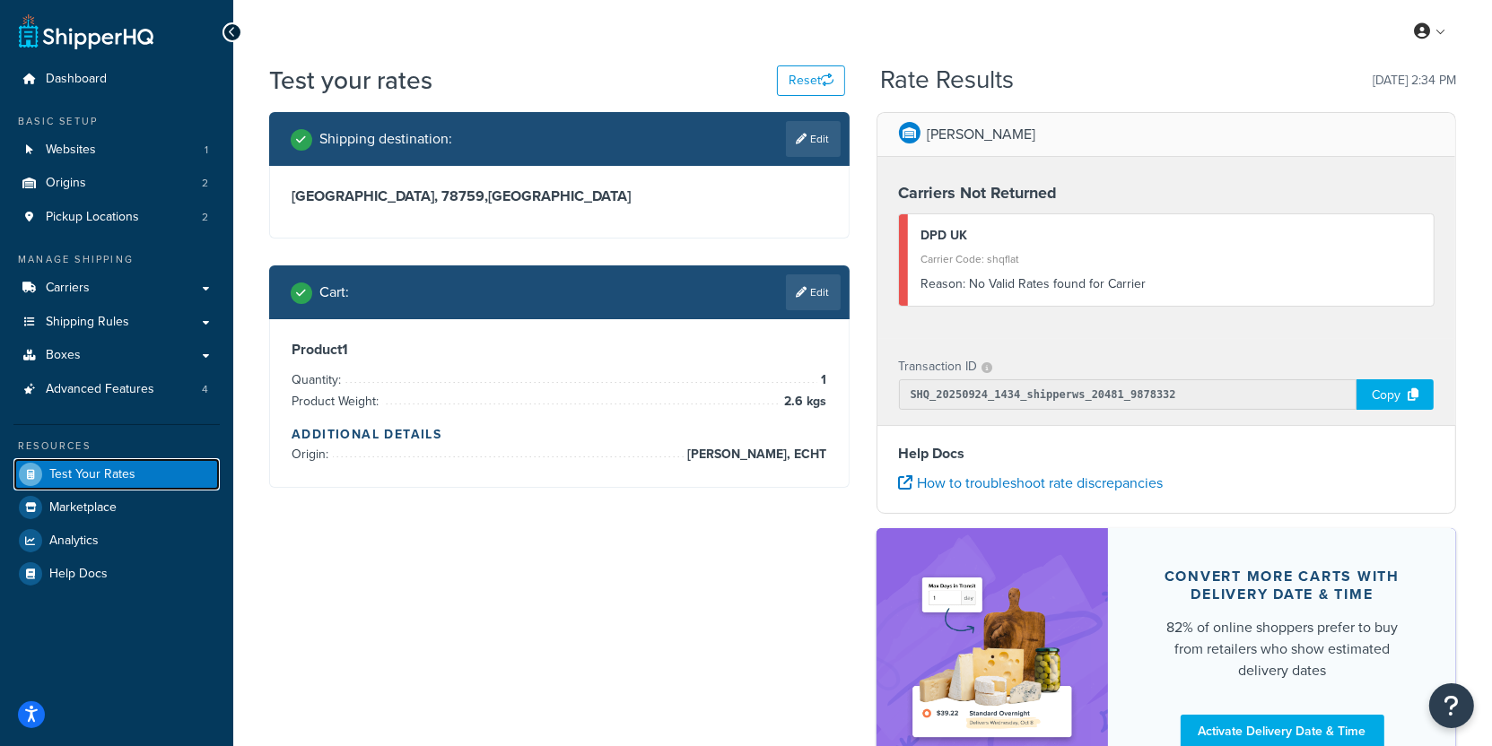
click at [178, 477] on link "Test Your Rates" at bounding box center [116, 474] width 206 height 32
click at [803, 79] on button "Reset" at bounding box center [811, 80] width 68 height 30
select select "TX"
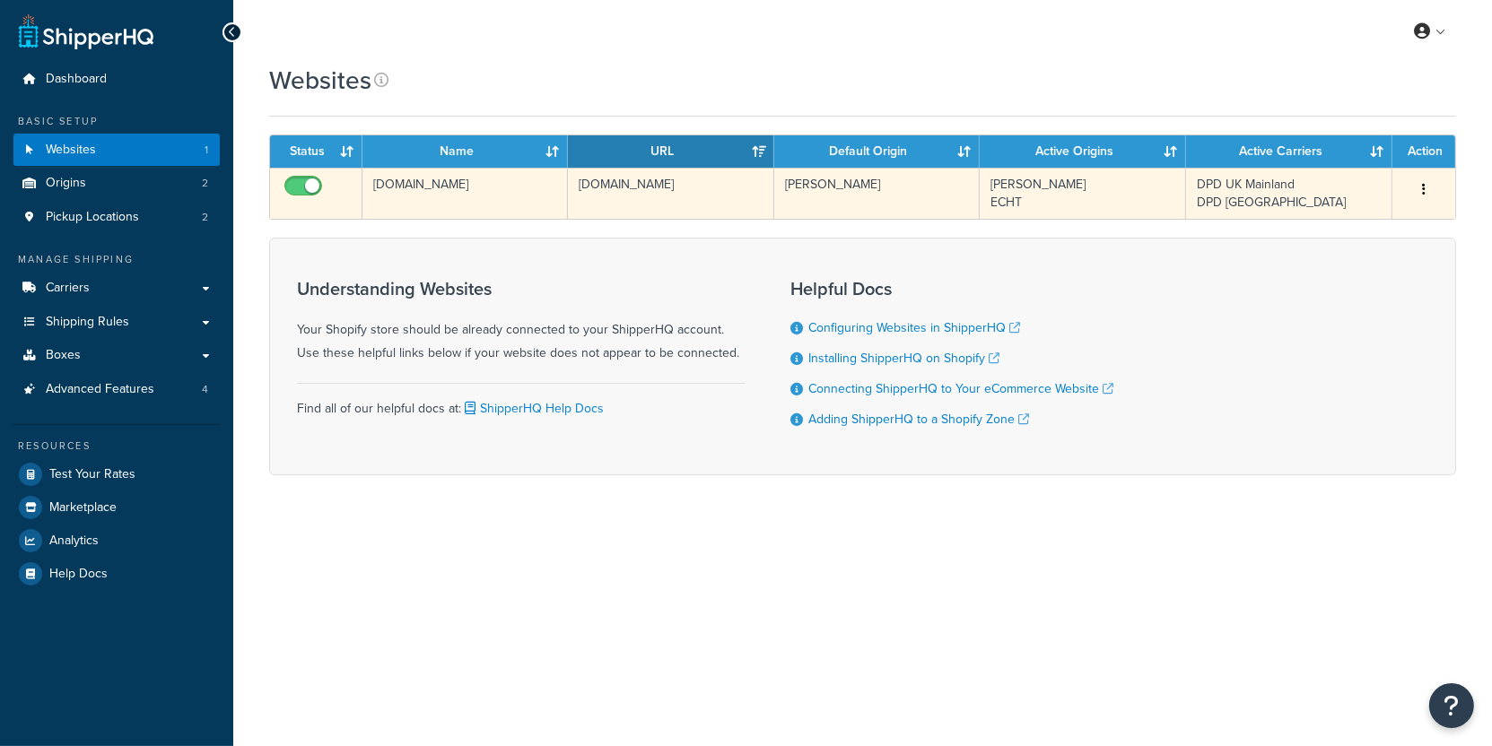
click at [593, 210] on td "[DOMAIN_NAME]" at bounding box center [670, 193] width 205 height 51
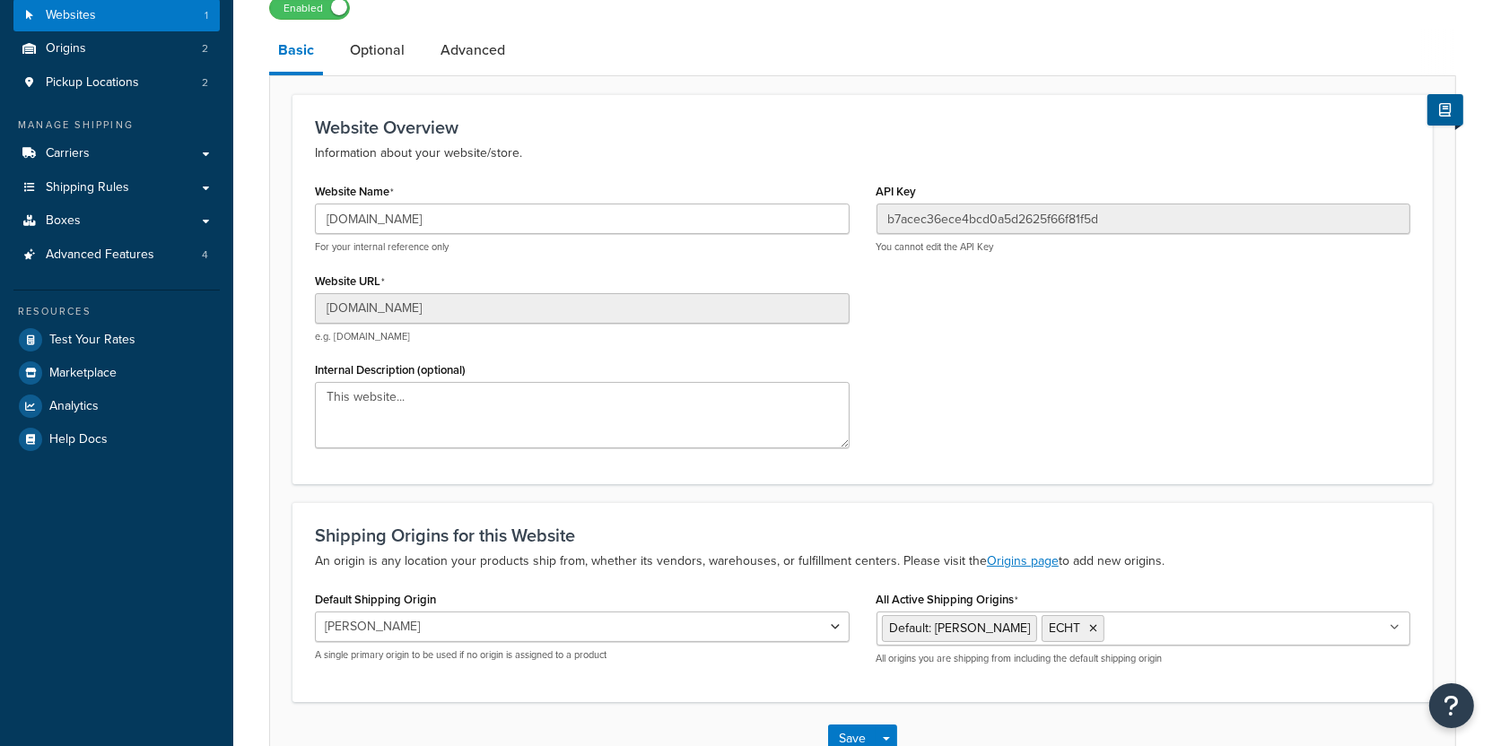
scroll to position [126, 0]
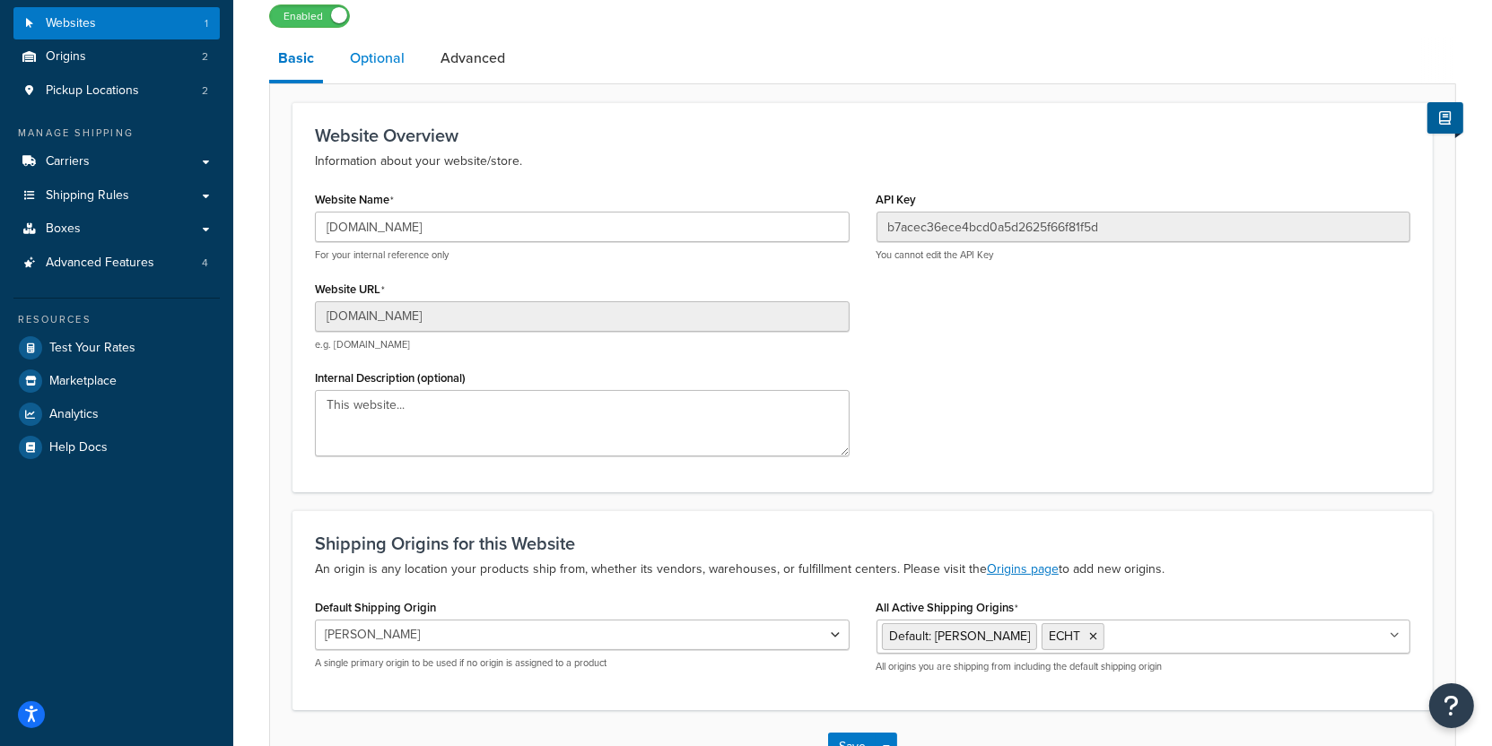
click at [387, 71] on link "Optional" at bounding box center [377, 58] width 73 height 43
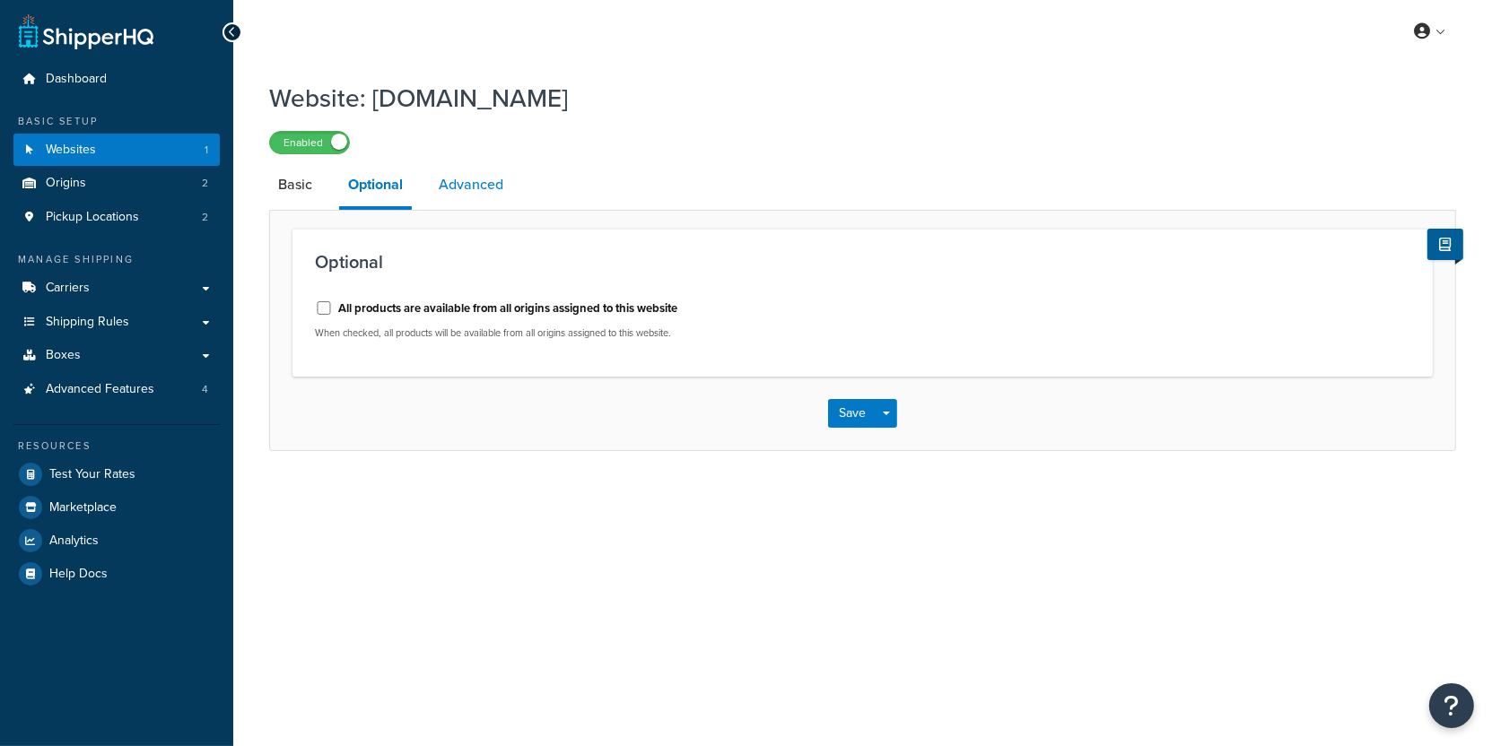
click at [462, 189] on link "Advanced" at bounding box center [471, 184] width 83 height 43
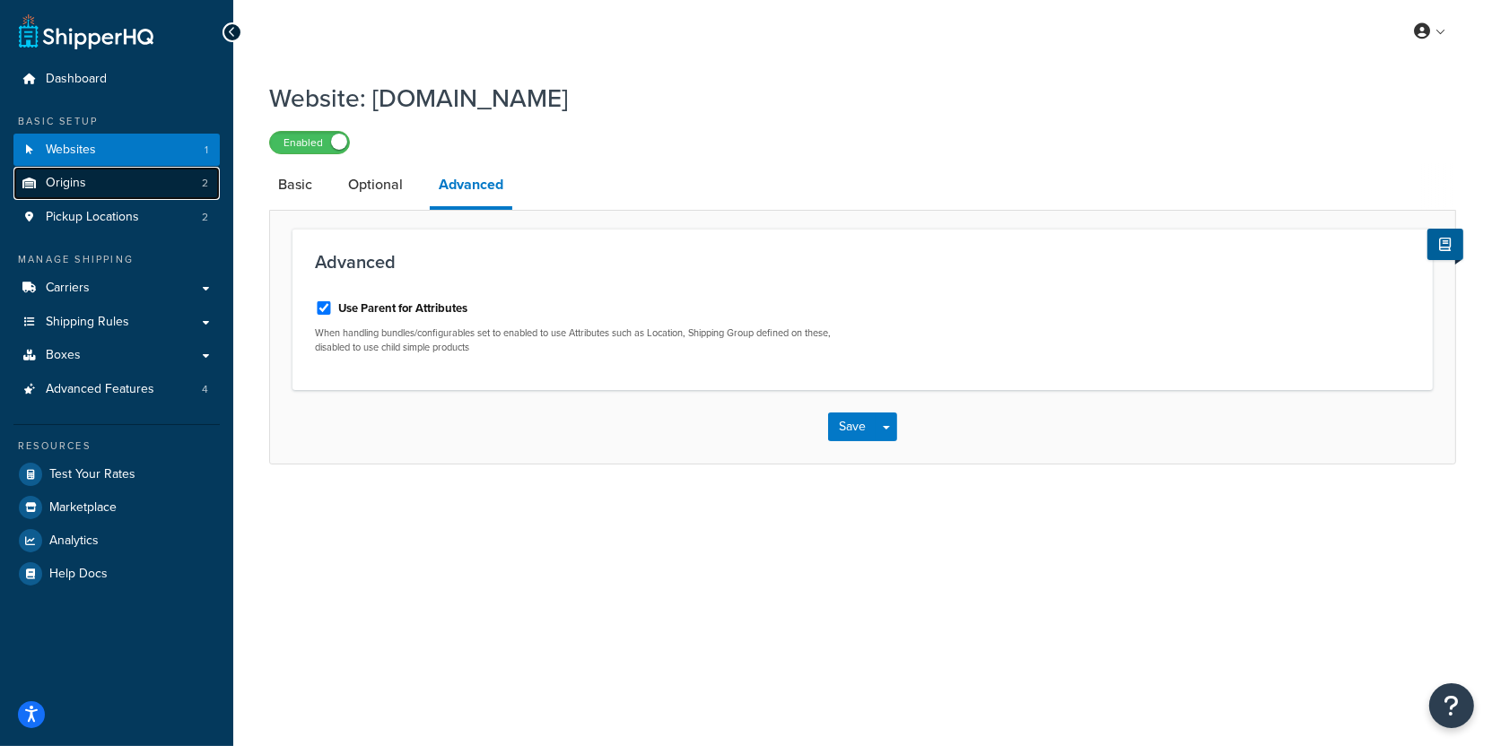
click at [170, 179] on link "Origins 2" at bounding box center [116, 183] width 206 height 33
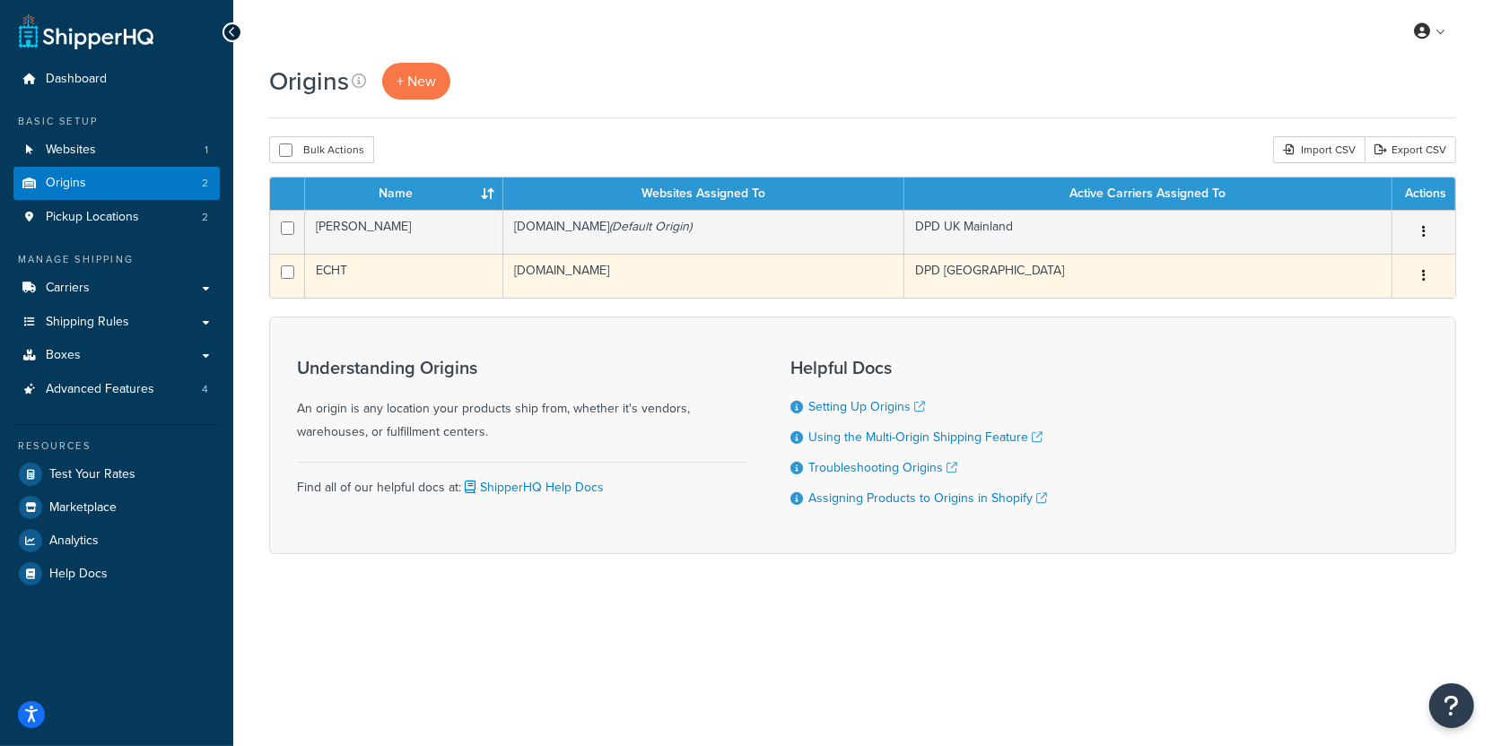
click at [532, 280] on td "[DOMAIN_NAME]" at bounding box center [703, 276] width 401 height 44
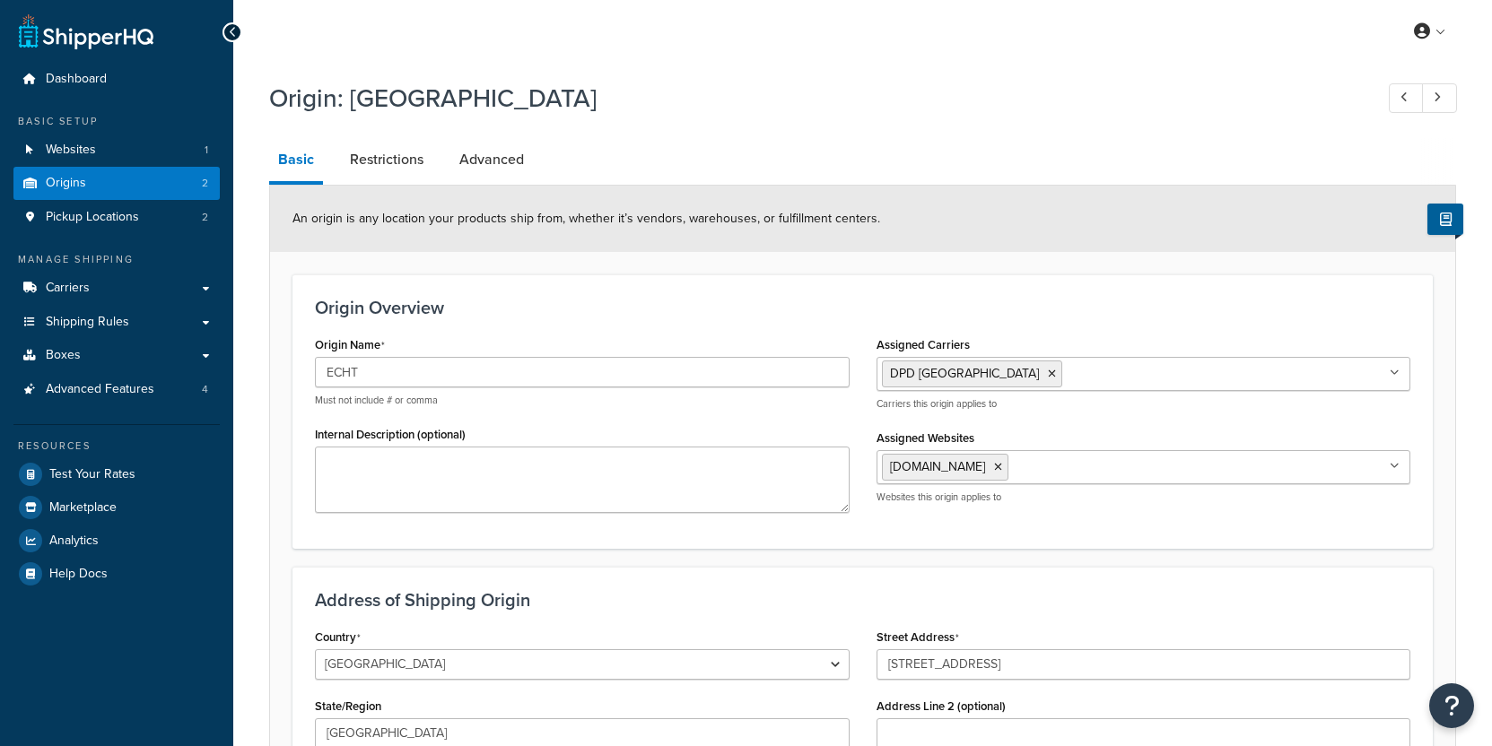
select select "1152"
click at [409, 169] on link "Restrictions" at bounding box center [386, 159] width 91 height 43
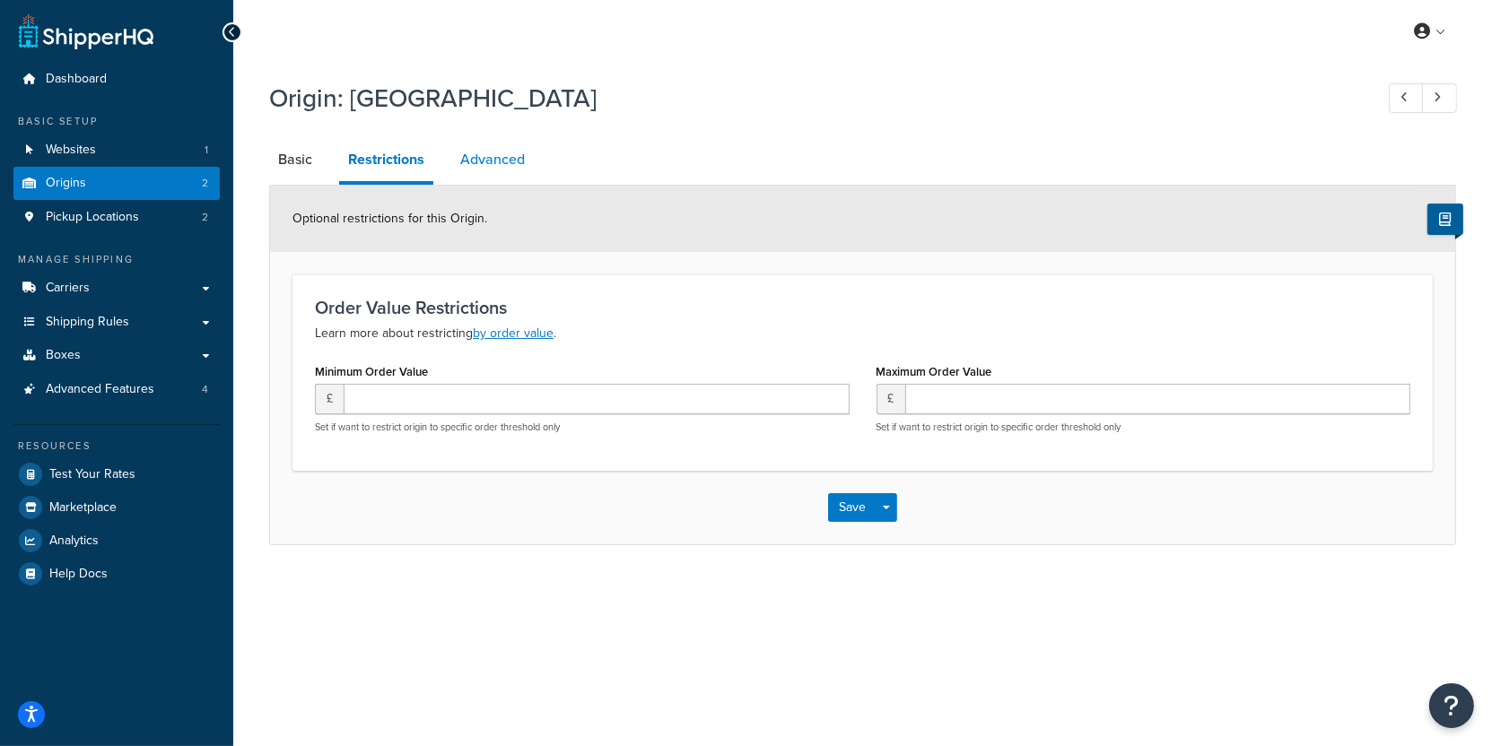
click at [465, 152] on link "Advanced" at bounding box center [492, 159] width 83 height 43
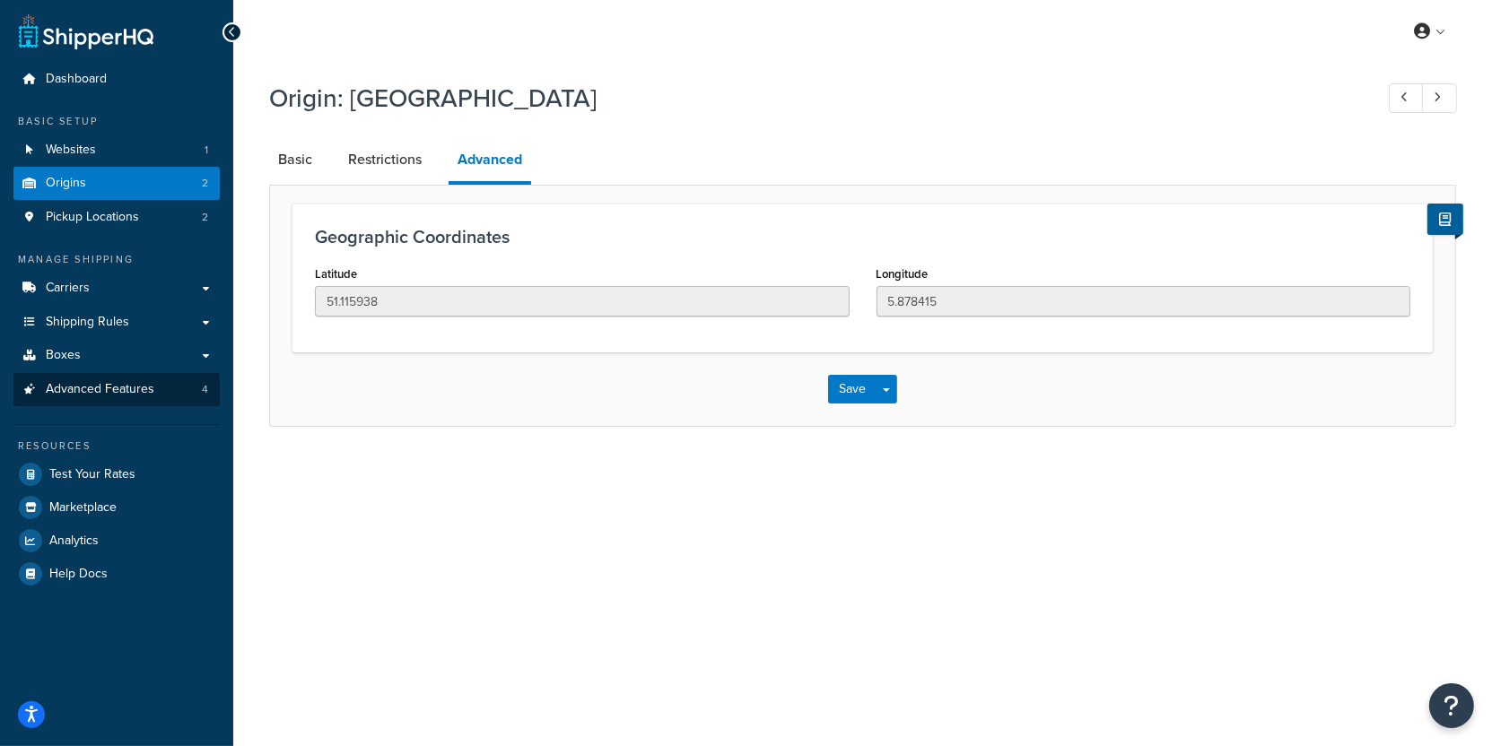
click at [169, 406] on ul "Dashboard Basic Setup Websites 1 Origins 2 Pickup Locations 2 Manage Shipping C…" at bounding box center [116, 326] width 206 height 527
click at [187, 391] on link "Advanced Features 4" at bounding box center [116, 389] width 206 height 33
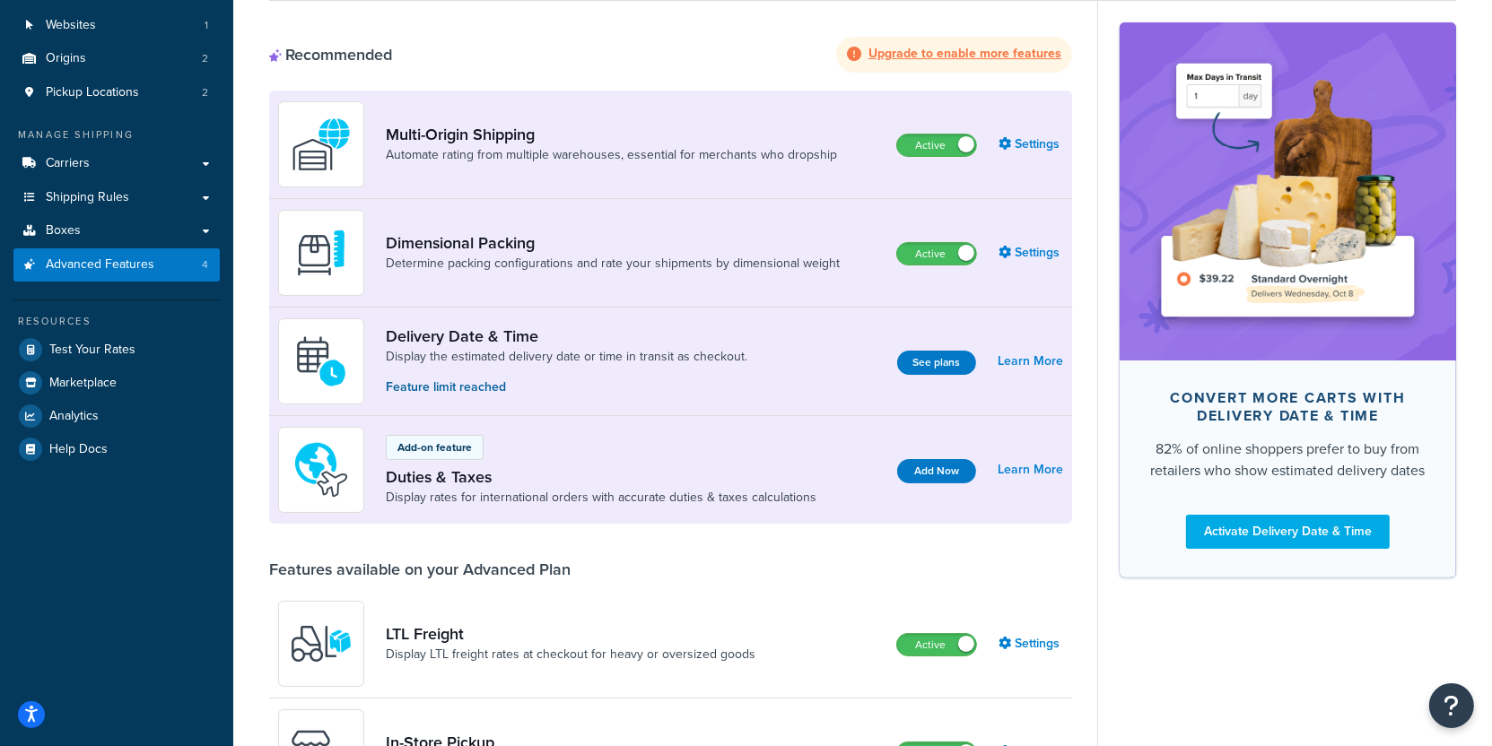
scroll to position [164, 0]
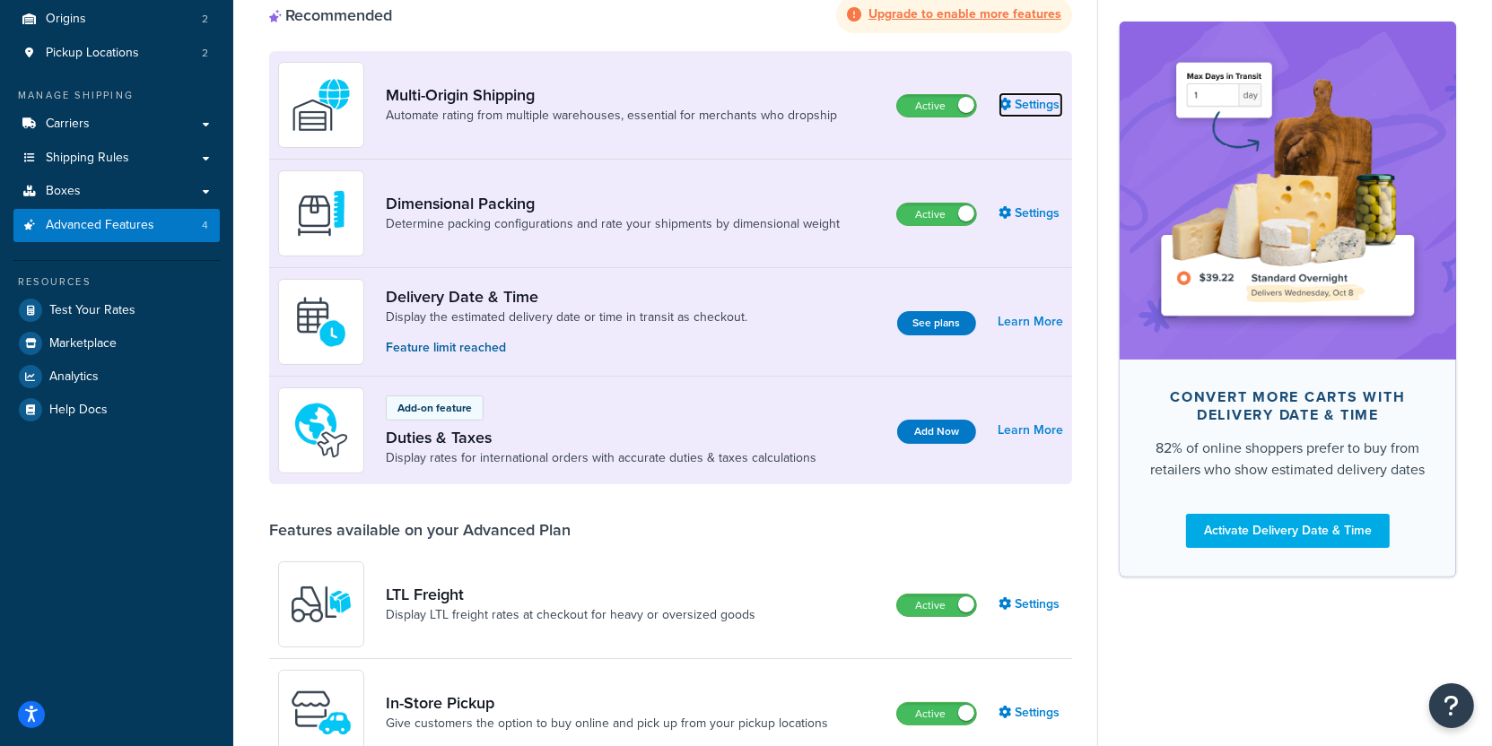
click at [1032, 100] on link "Settings" at bounding box center [1030, 104] width 65 height 25
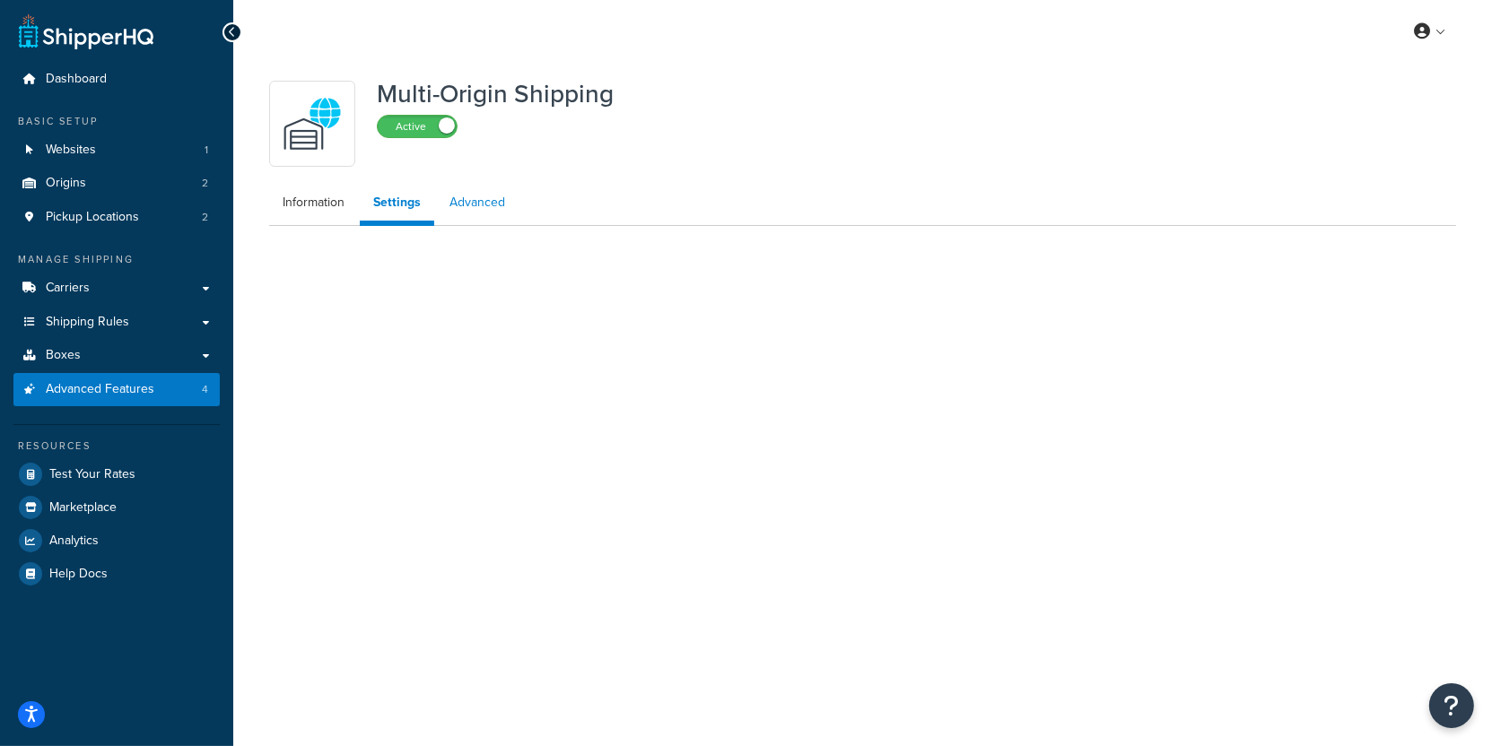
select select "false"
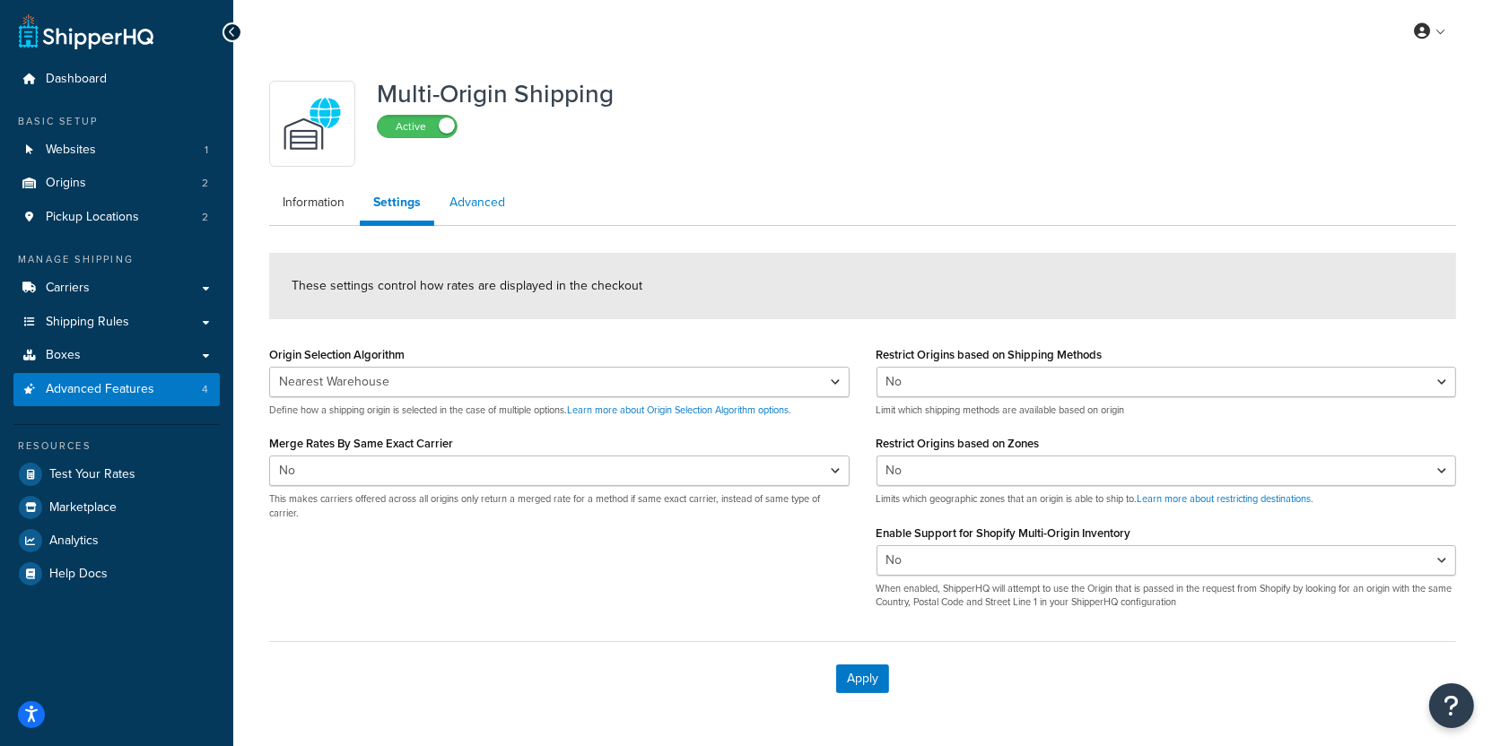
click at [476, 211] on link "Advanced" at bounding box center [477, 203] width 83 height 36
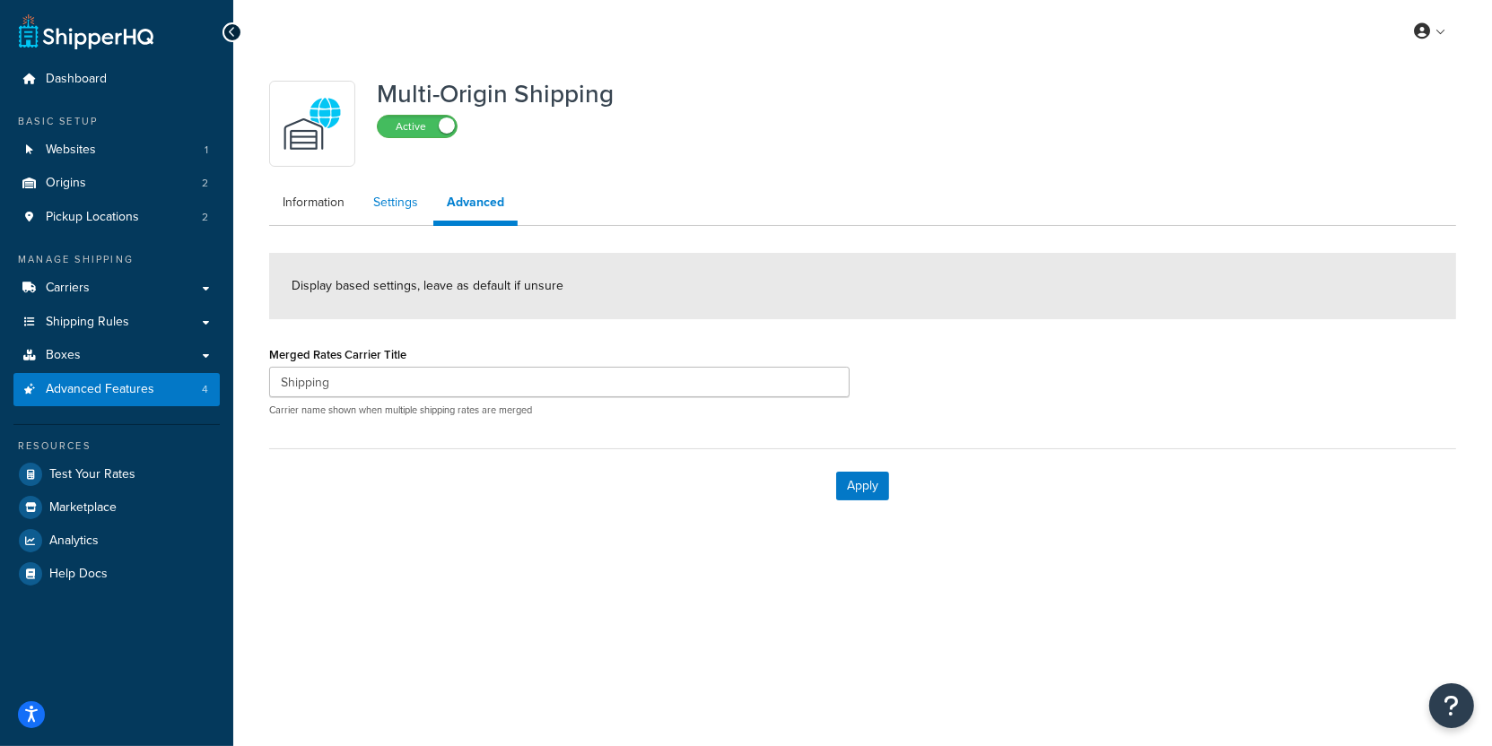
click at [412, 216] on link "Settings" at bounding box center [396, 203] width 72 height 36
select select "false"
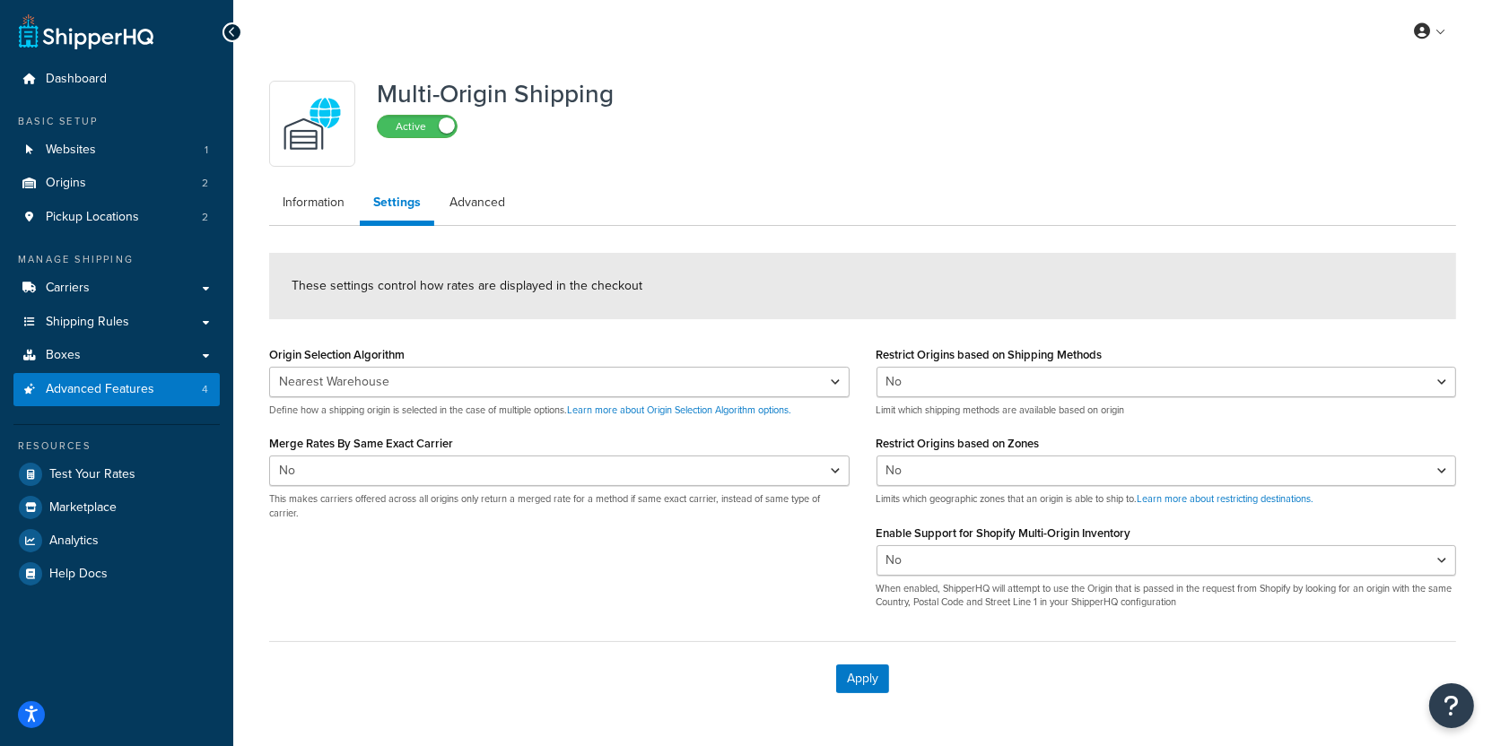
scroll to position [57, 0]
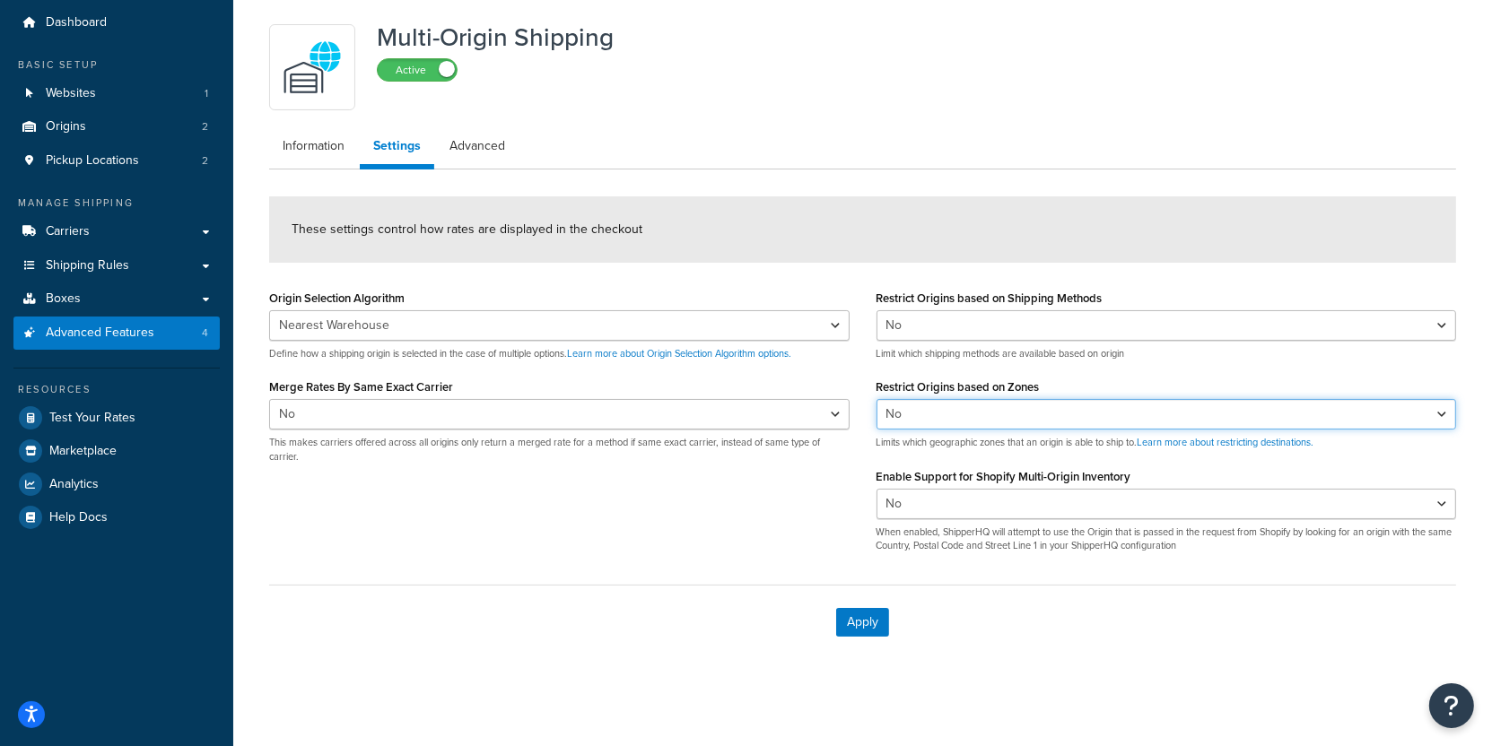
select select "true"
click option "Yes" at bounding box center [0, 0] width 0 height 0
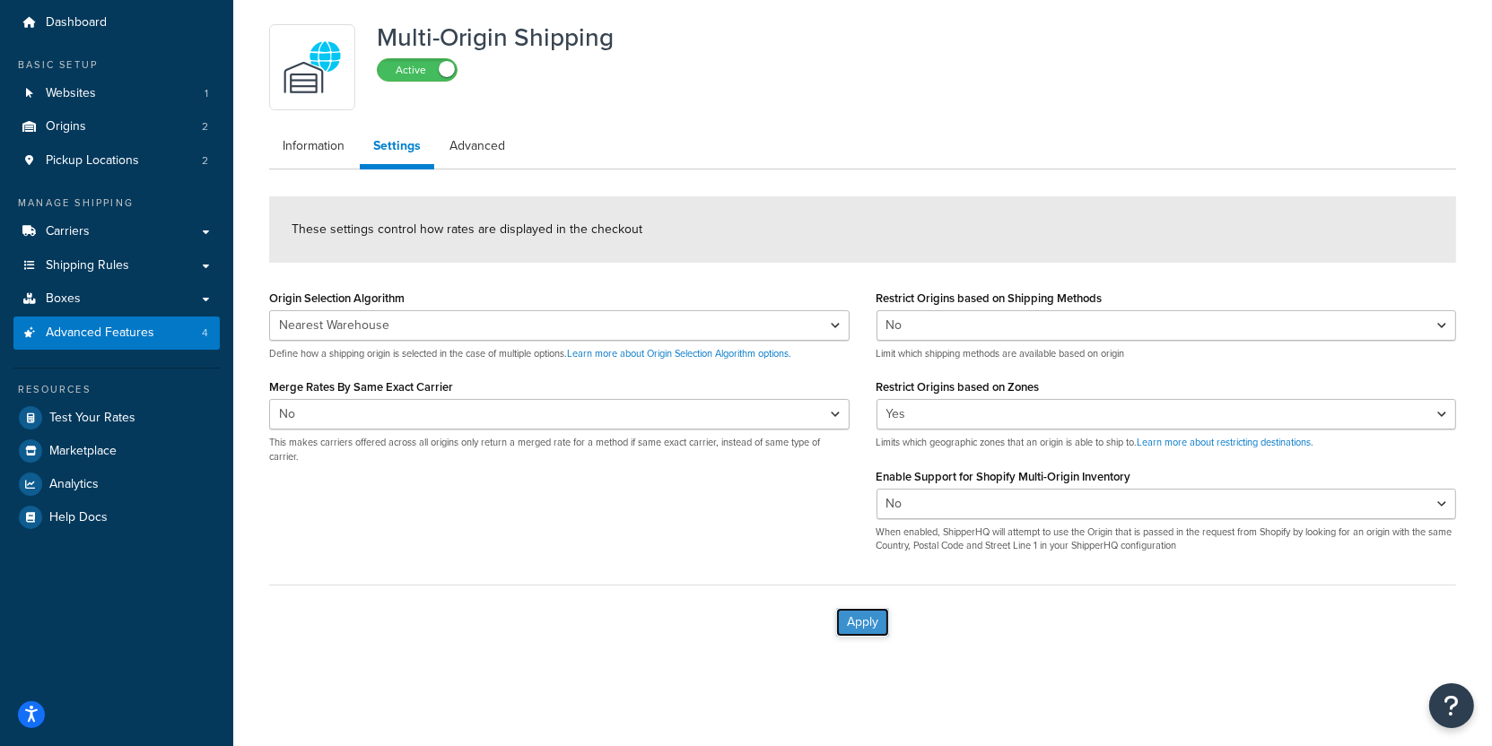
click at [872, 614] on button "Apply" at bounding box center [862, 622] width 53 height 29
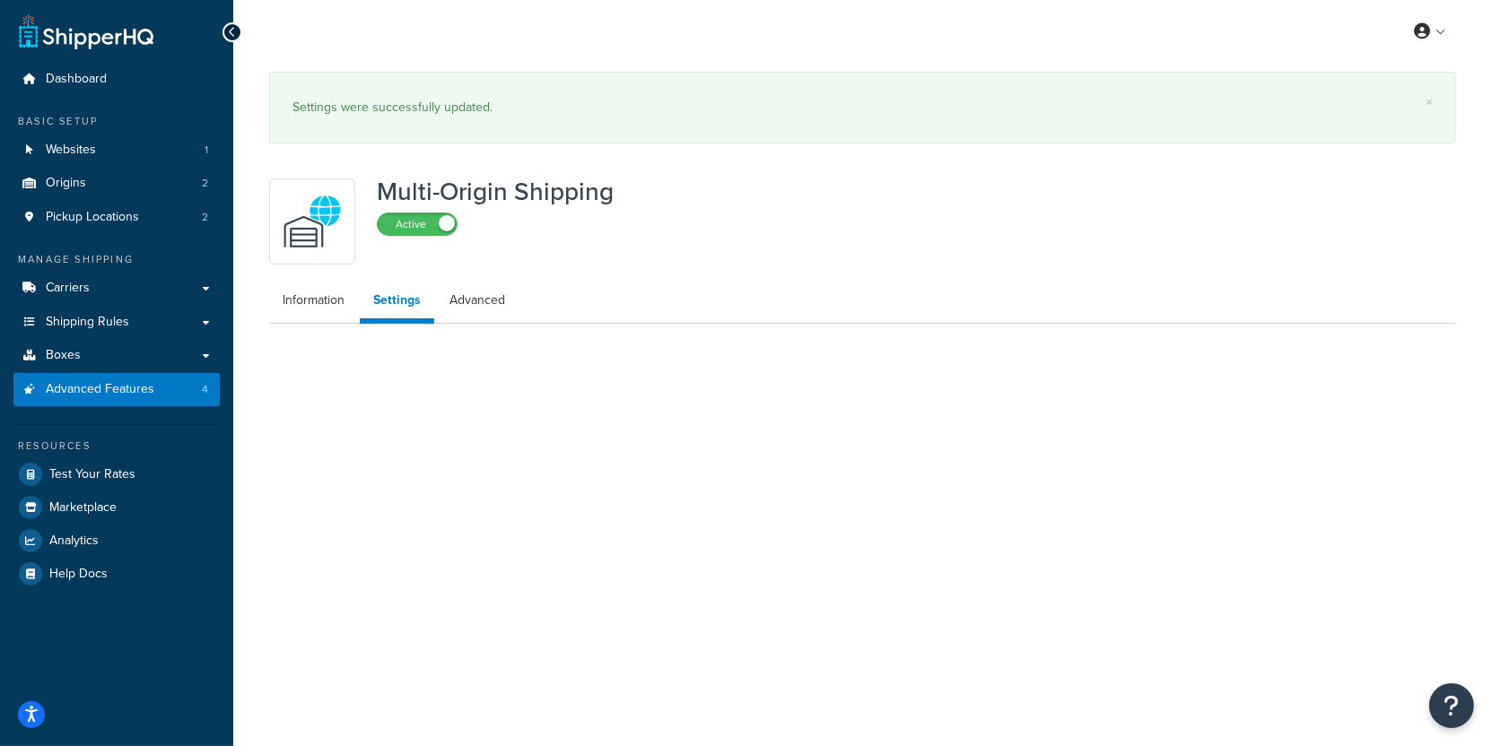
scroll to position [0, 0]
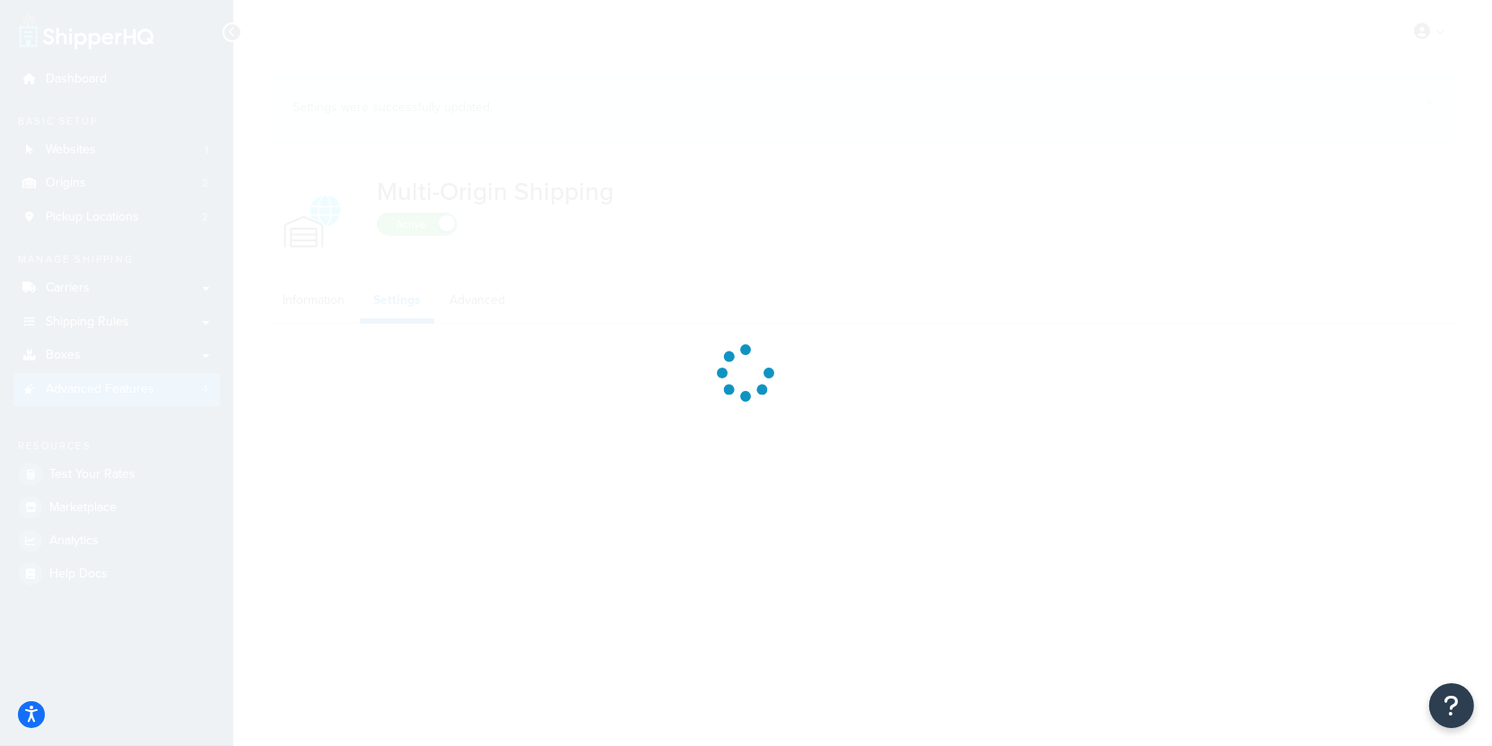
select select "false"
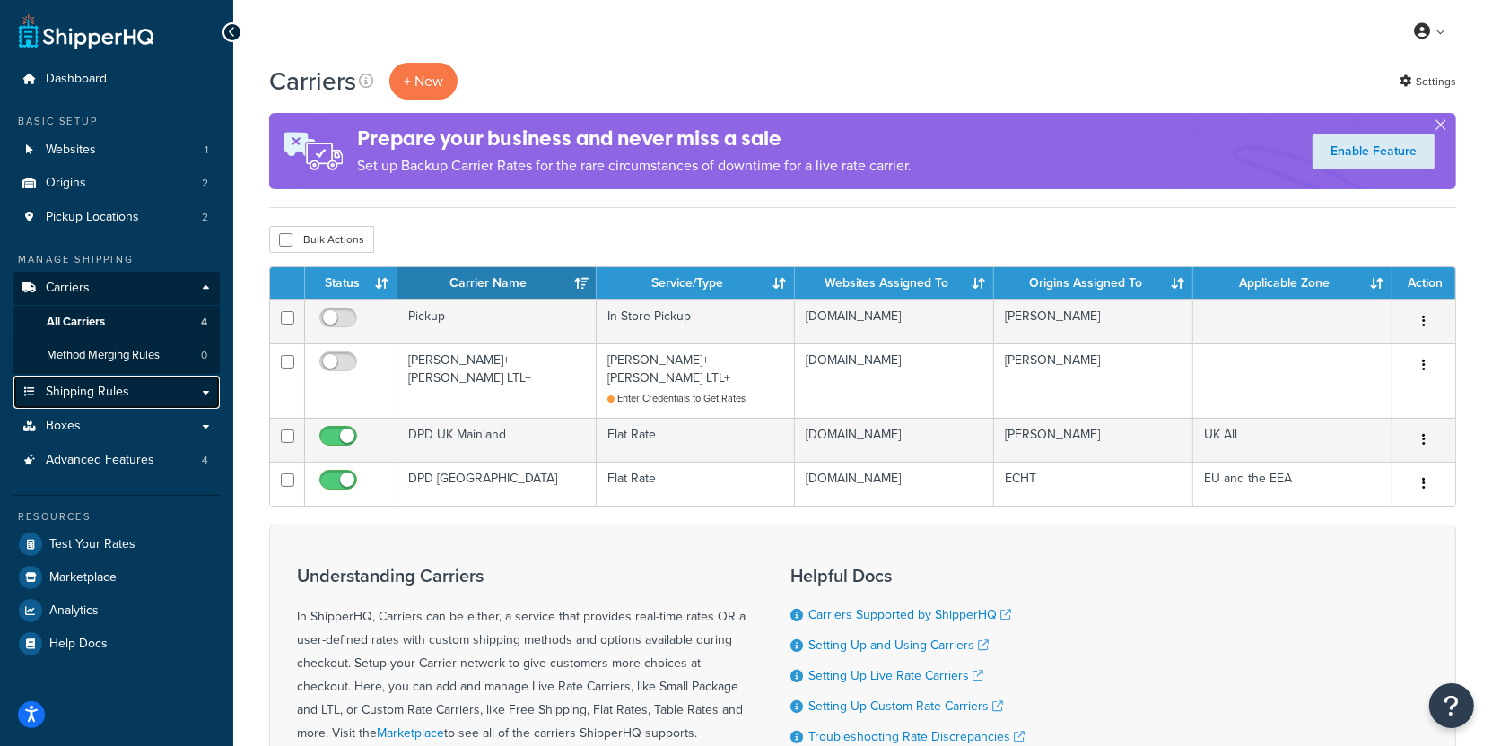
click at [149, 400] on link "Shipping Rules" at bounding box center [116, 392] width 206 height 33
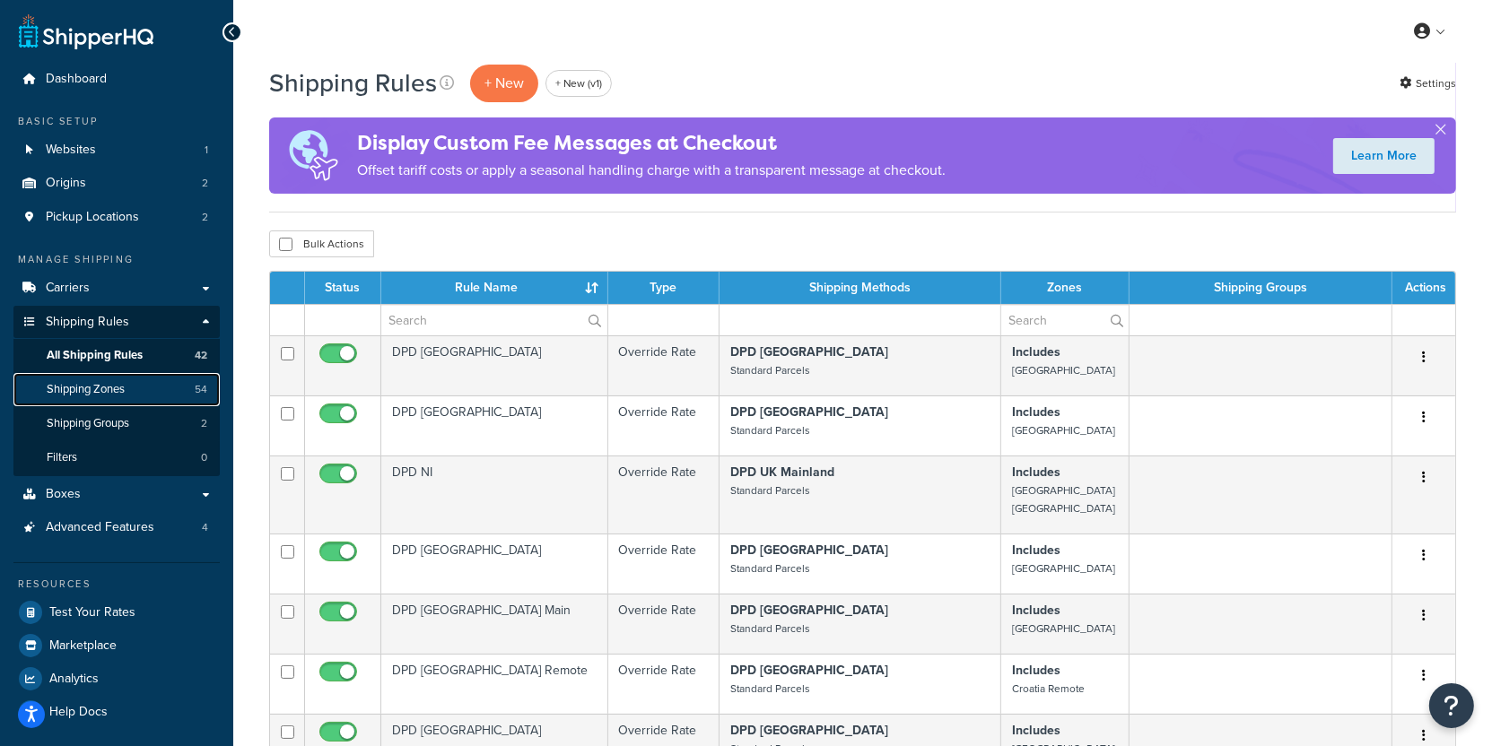
click at [124, 397] on span "Shipping Zones" at bounding box center [86, 389] width 78 height 15
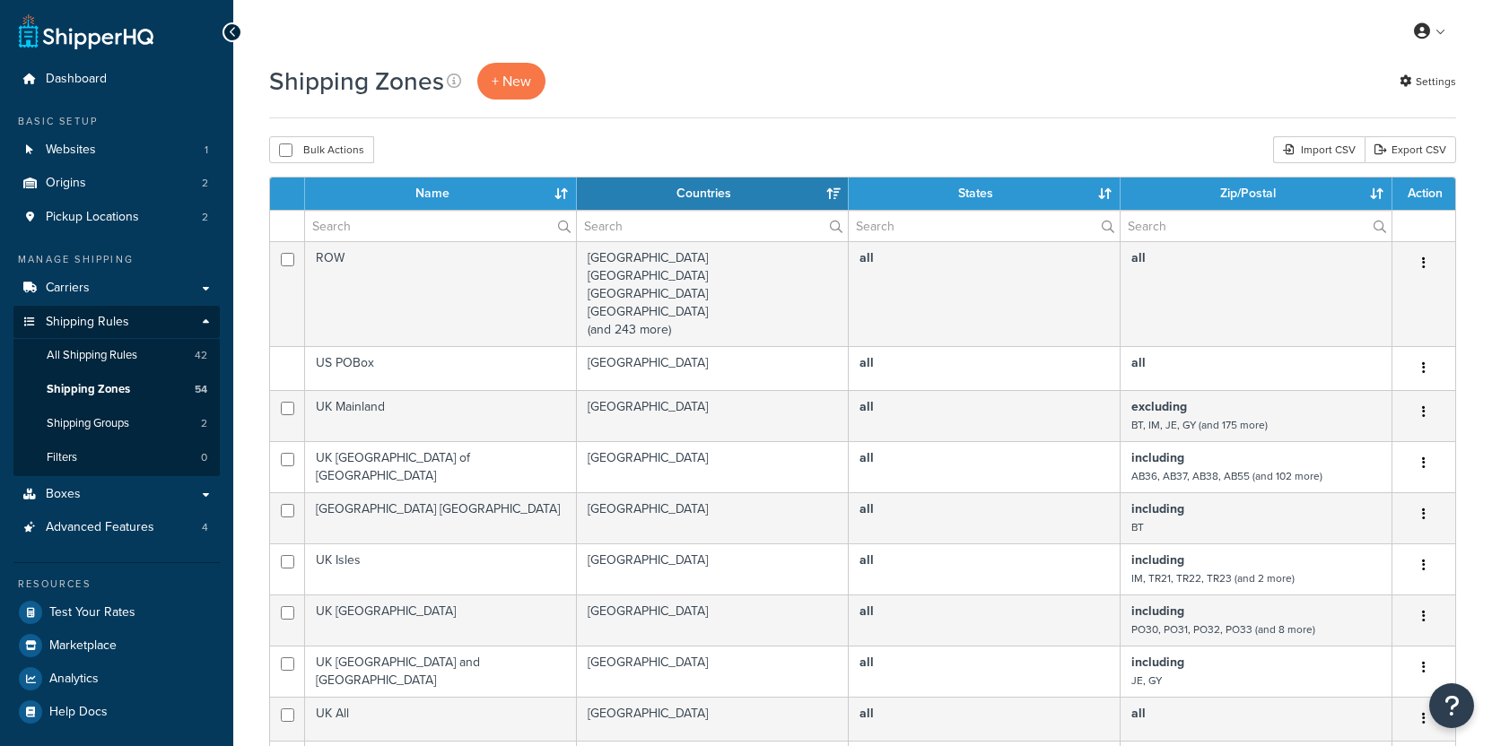
select select "15"
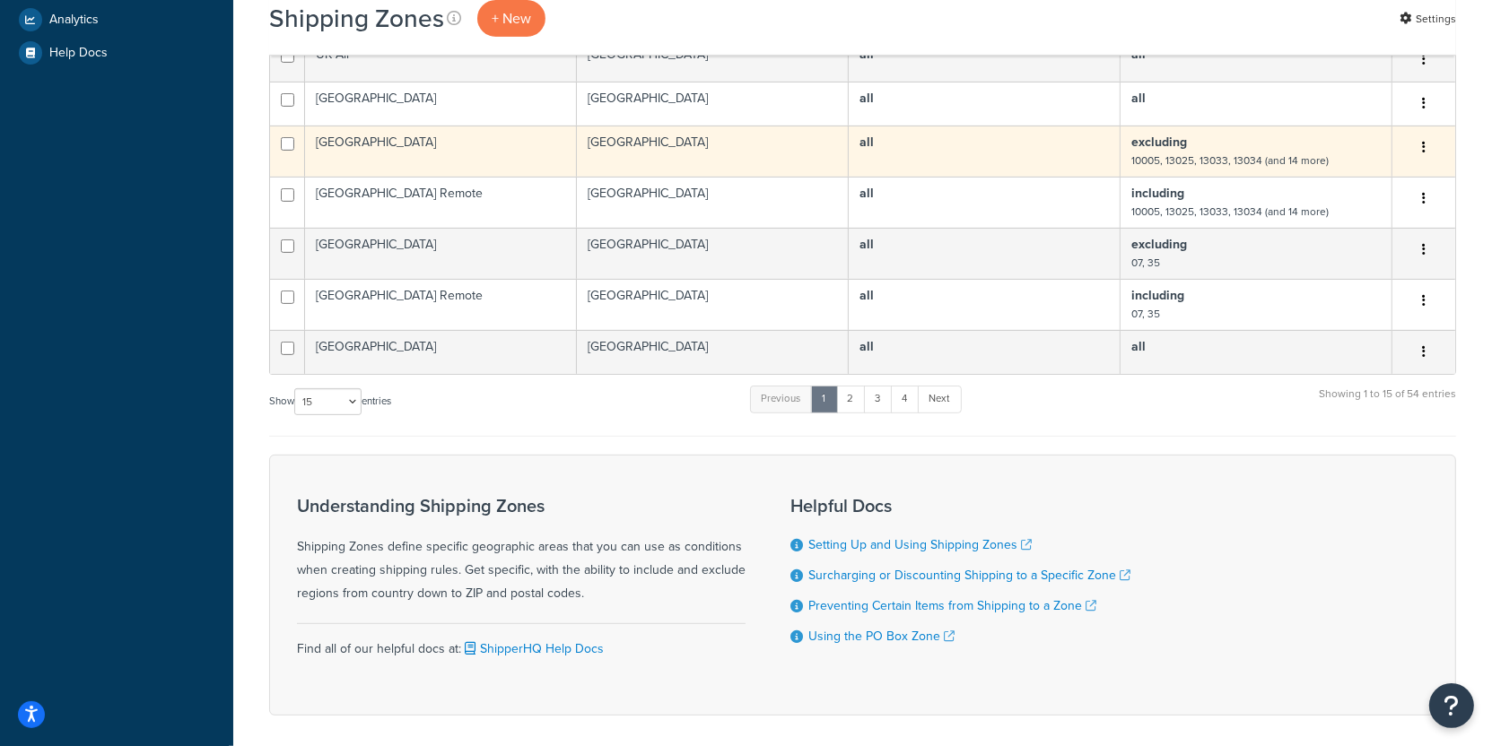
scroll to position [637, 0]
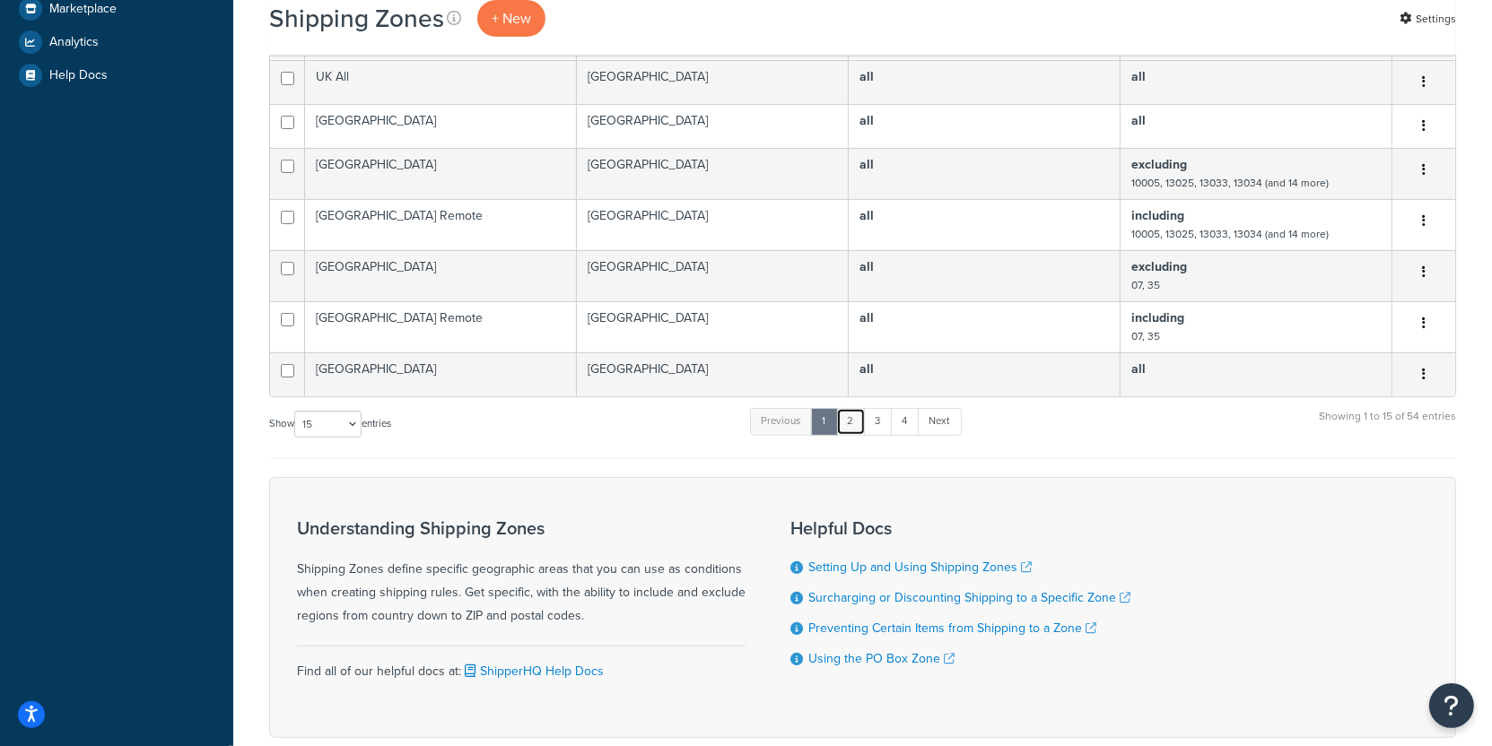
click at [857, 408] on link "2" at bounding box center [851, 421] width 30 height 27
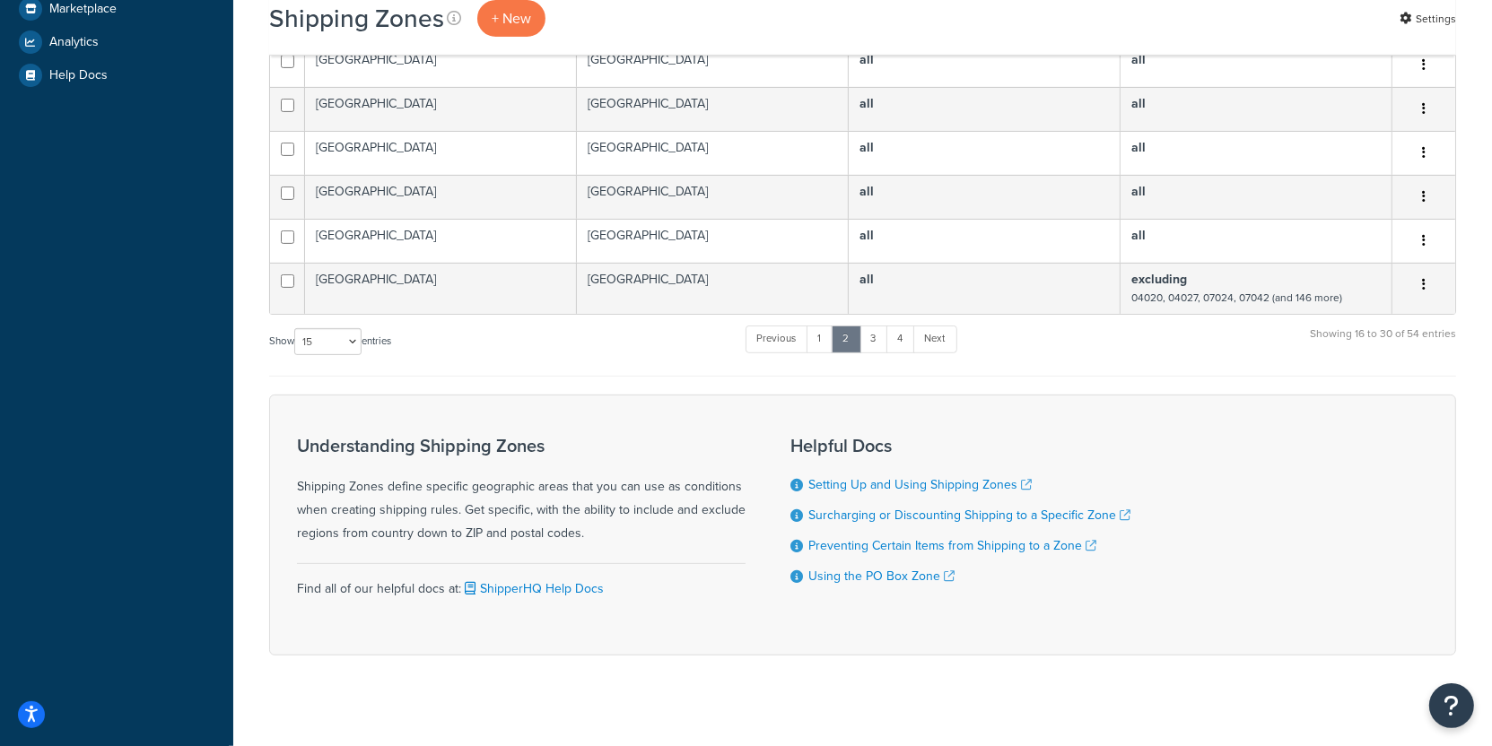
click at [885, 422] on div "Helpful Docs Setting Up and Using Shipping Zones Surcharging or Discounting Shi…" at bounding box center [960, 524] width 340 height 205
click at [878, 347] on ul "Previous 1 2 3 4 Next" at bounding box center [850, 343] width 211 height 35
click at [878, 344] on link "3" at bounding box center [873, 339] width 29 height 27
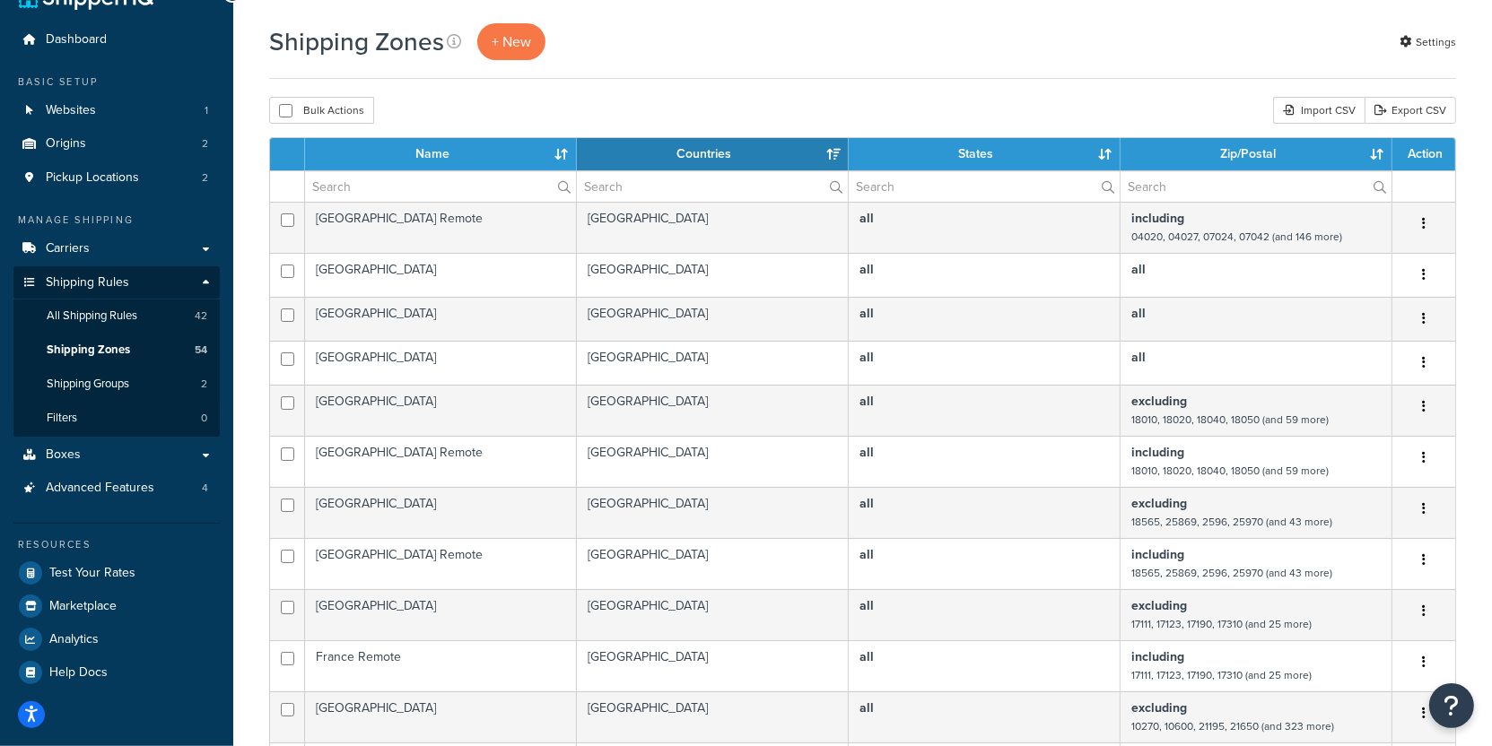
scroll to position [0, 0]
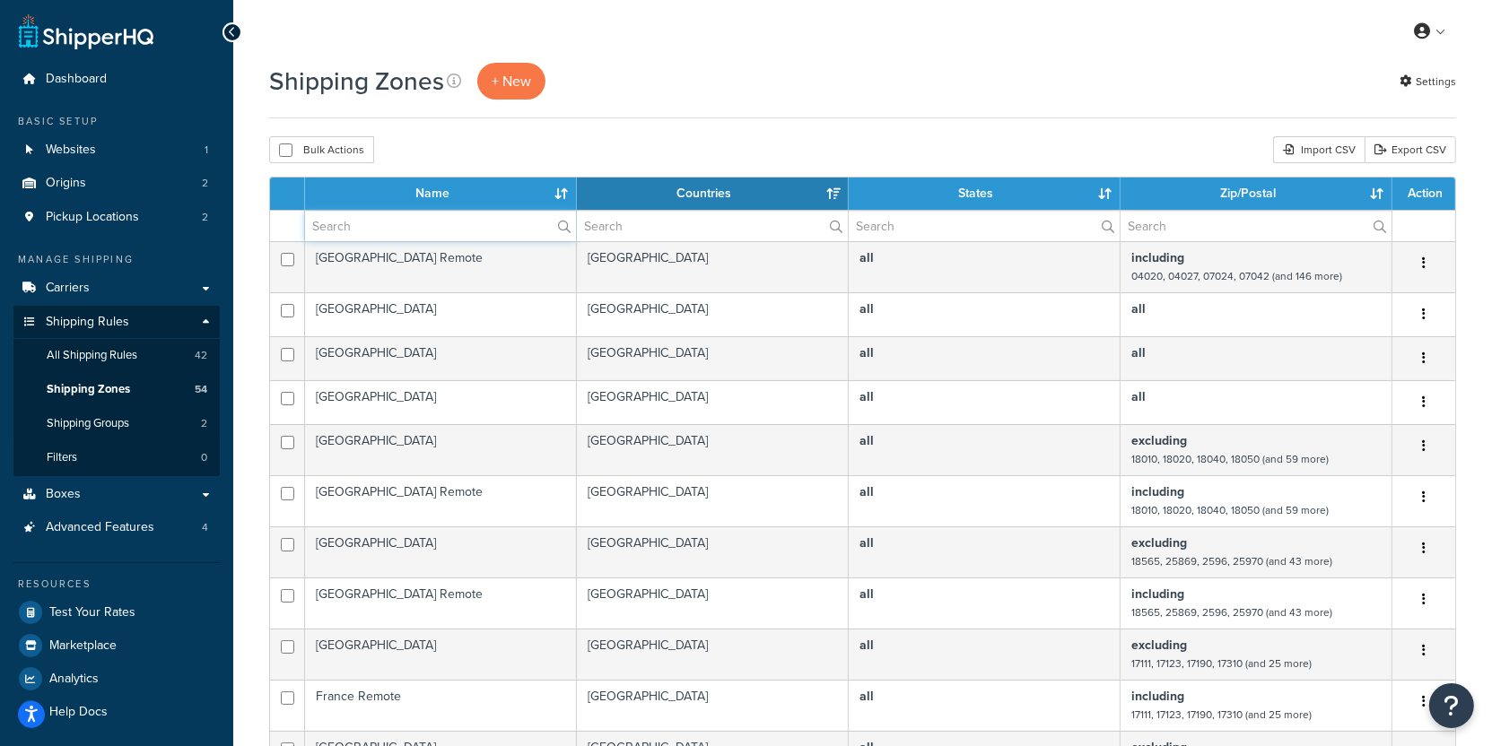
click at [481, 233] on input "text" at bounding box center [440, 226] width 271 height 30
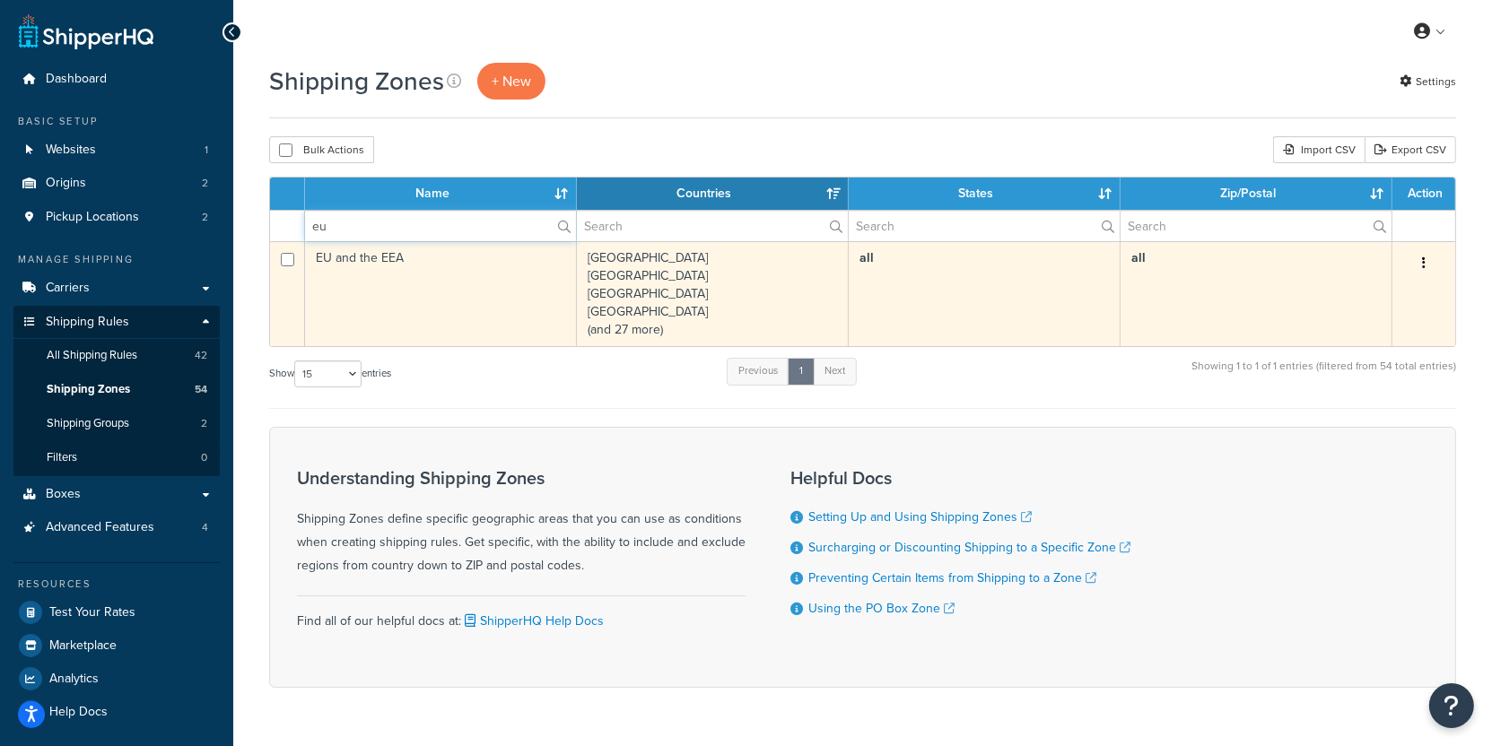
type input "eu"
click at [506, 300] on td "EU and the EEA" at bounding box center [441, 293] width 272 height 105
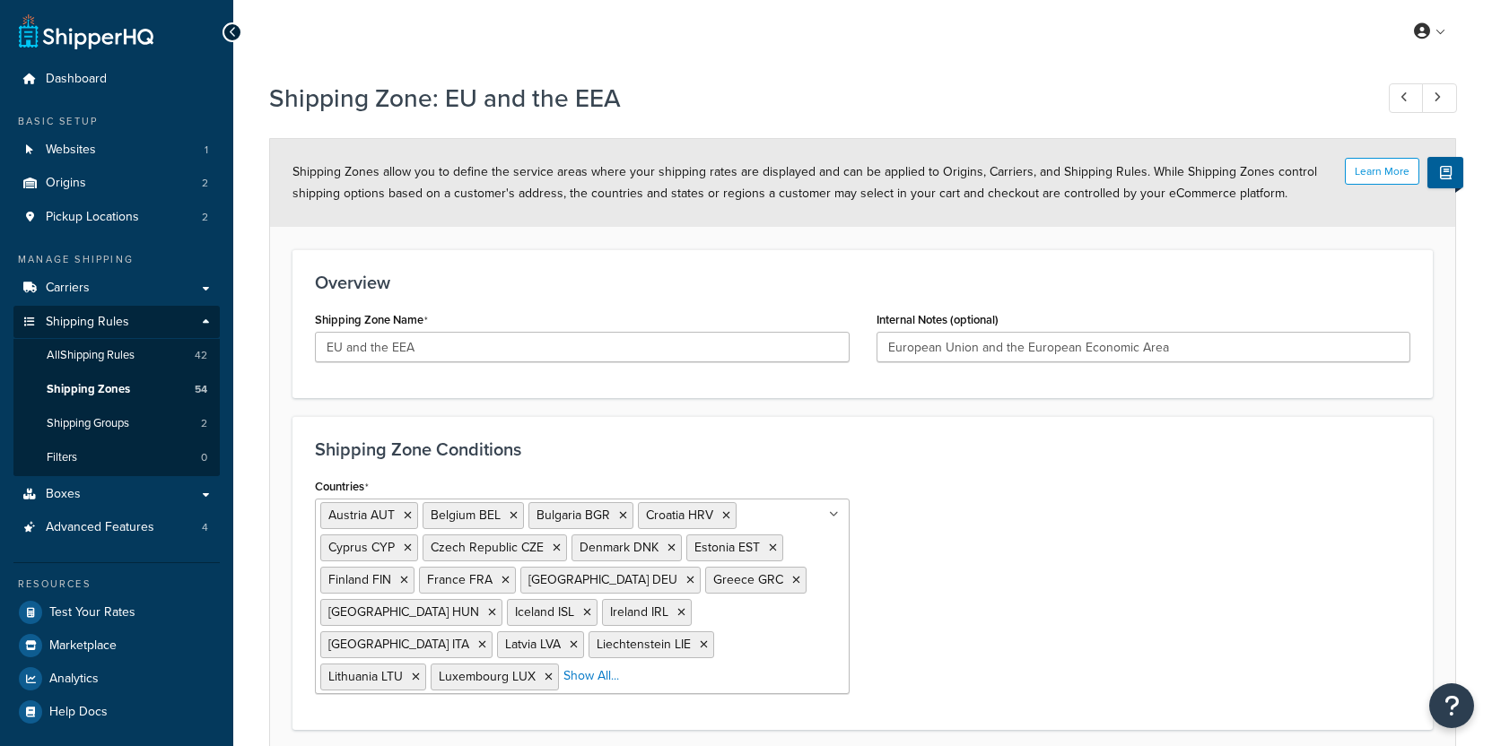
scroll to position [138, 0]
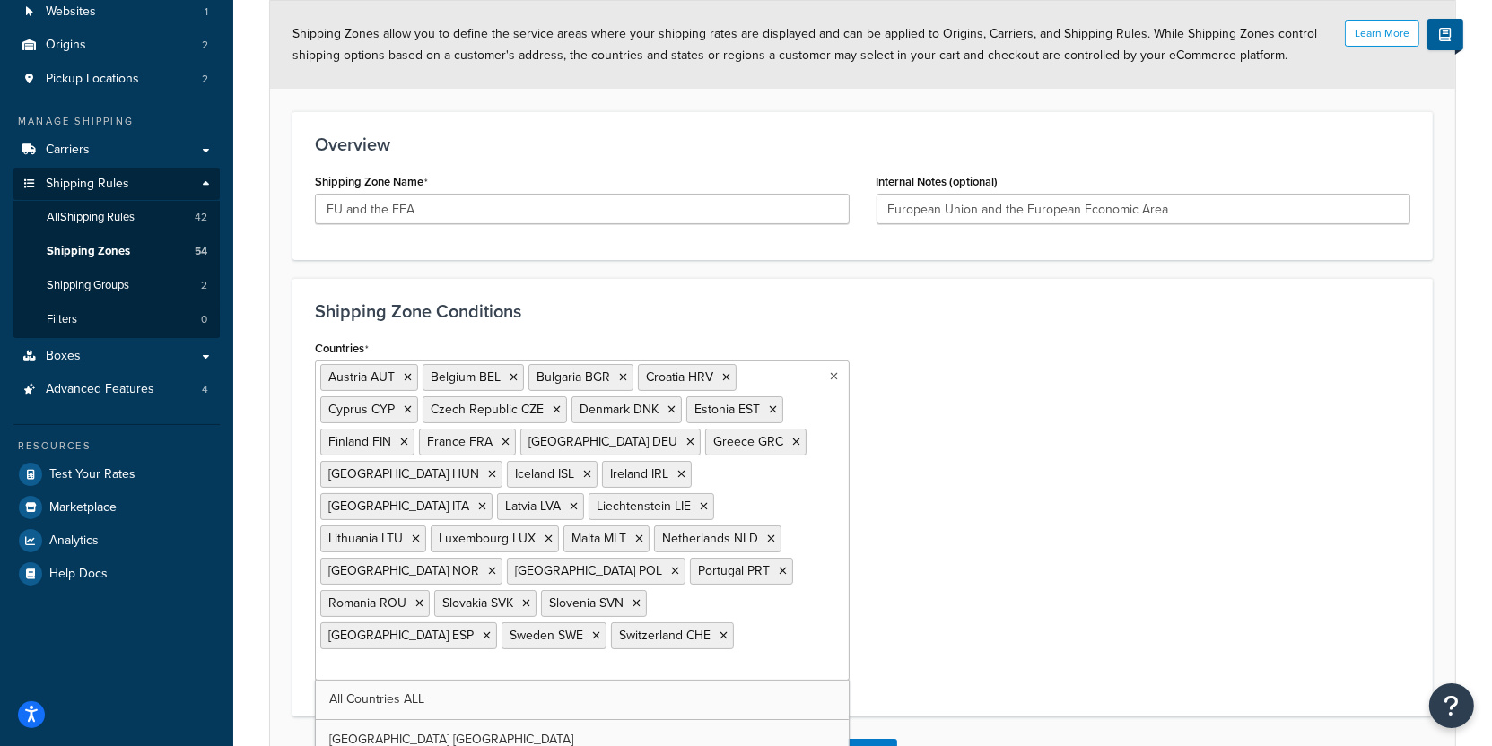
click at [805, 524] on ul "[GEOGRAPHIC_DATA] AUT [GEOGRAPHIC_DATA] [GEOGRAPHIC_DATA] [GEOGRAPHIC_DATA] BGR…" at bounding box center [582, 521] width 535 height 320
type input "f"
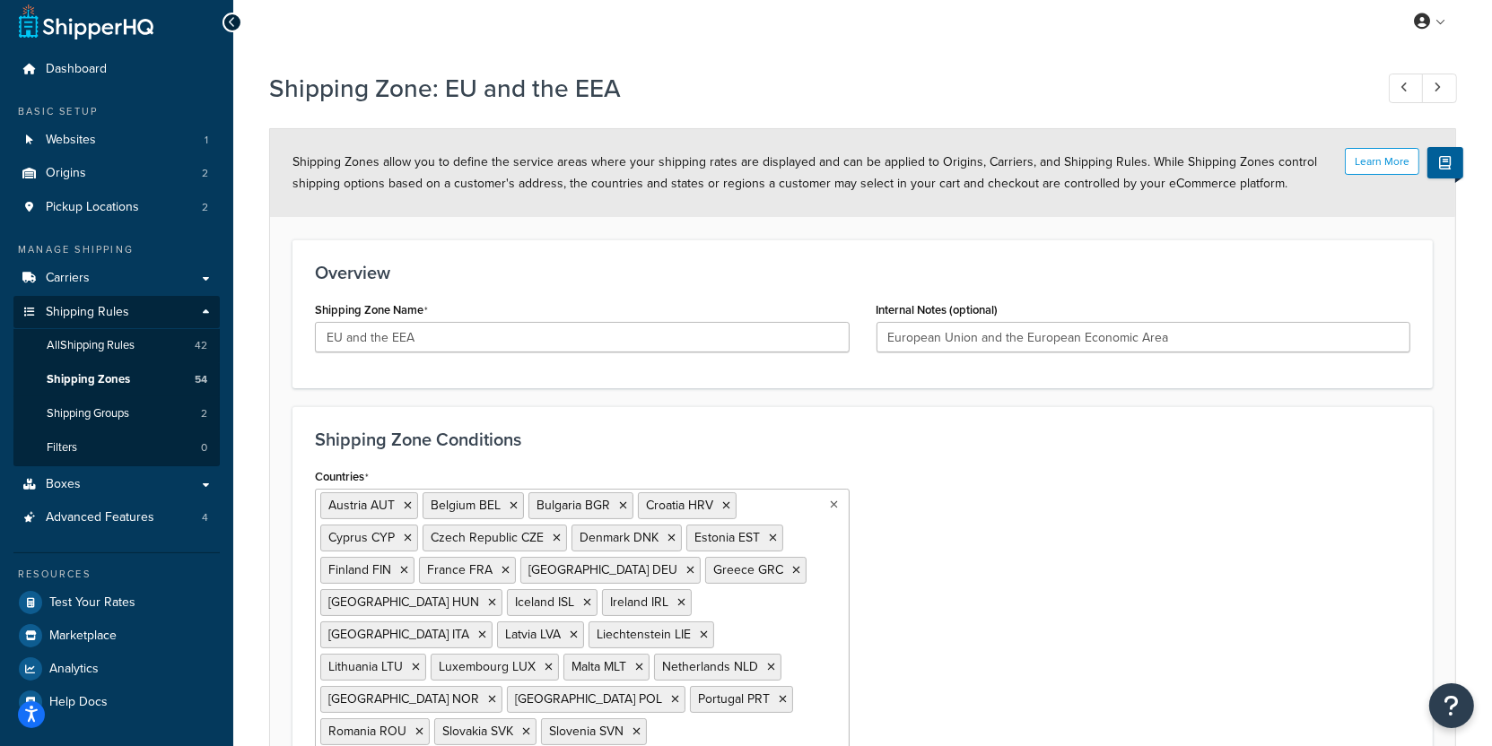
scroll to position [0, 0]
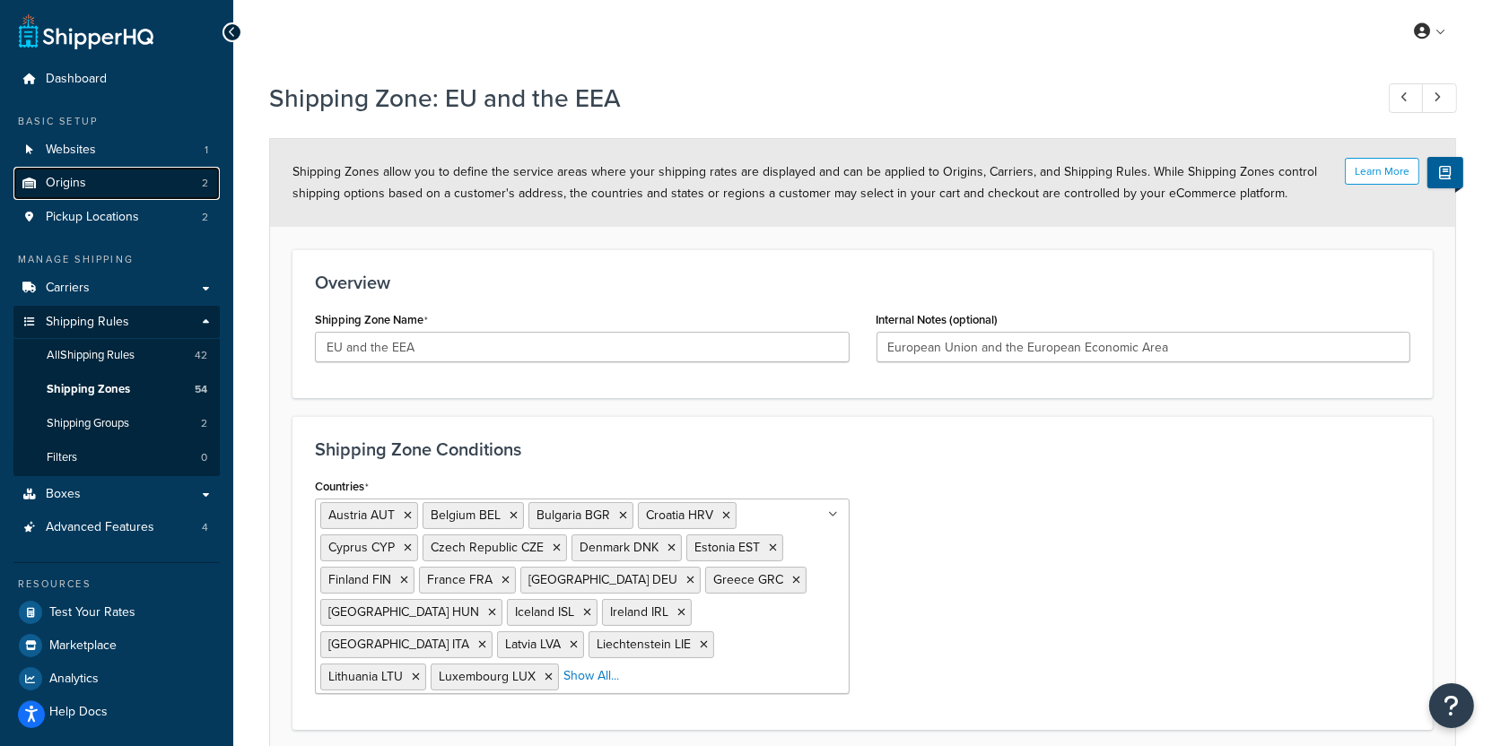
click at [110, 188] on link "Origins 2" at bounding box center [116, 183] width 206 height 33
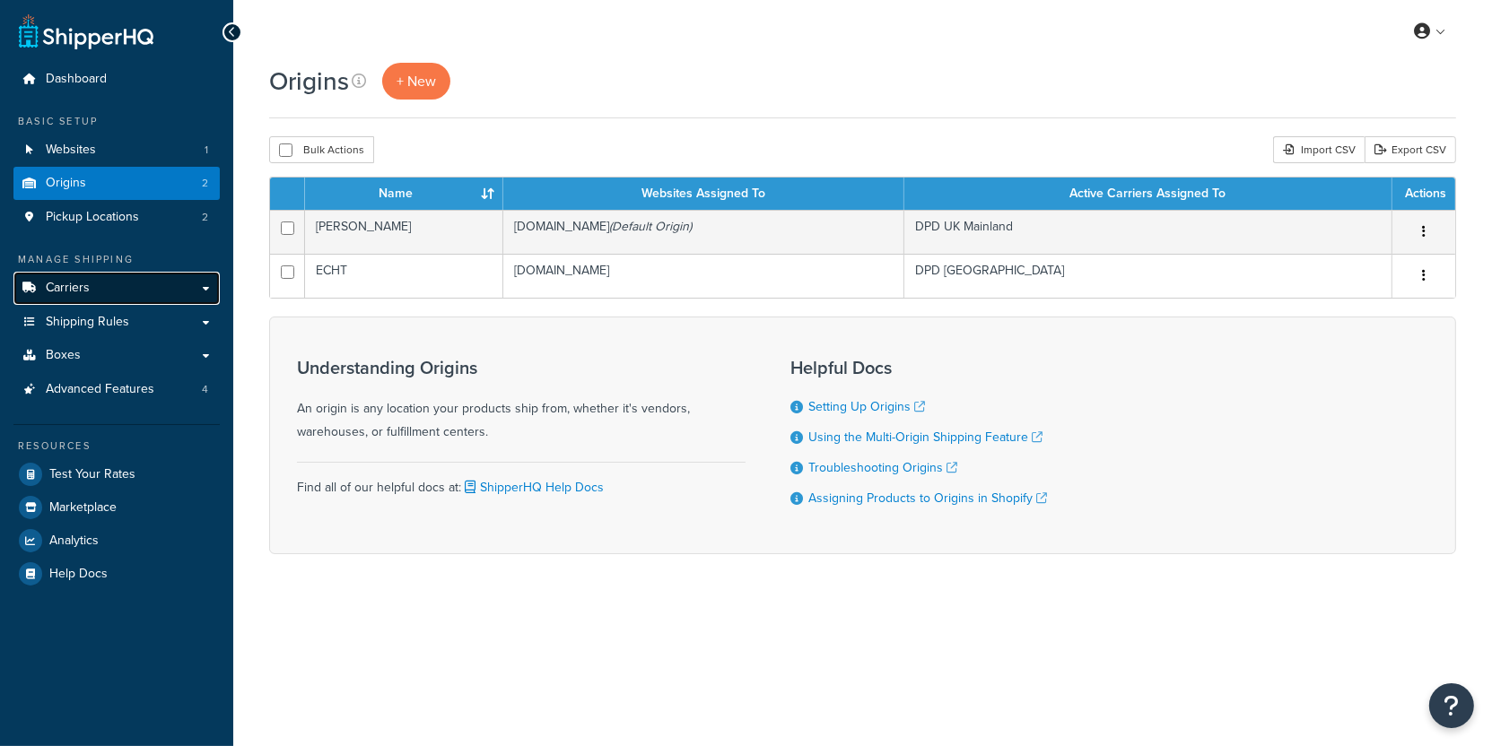
click at [168, 299] on link "Carriers" at bounding box center [116, 288] width 206 height 33
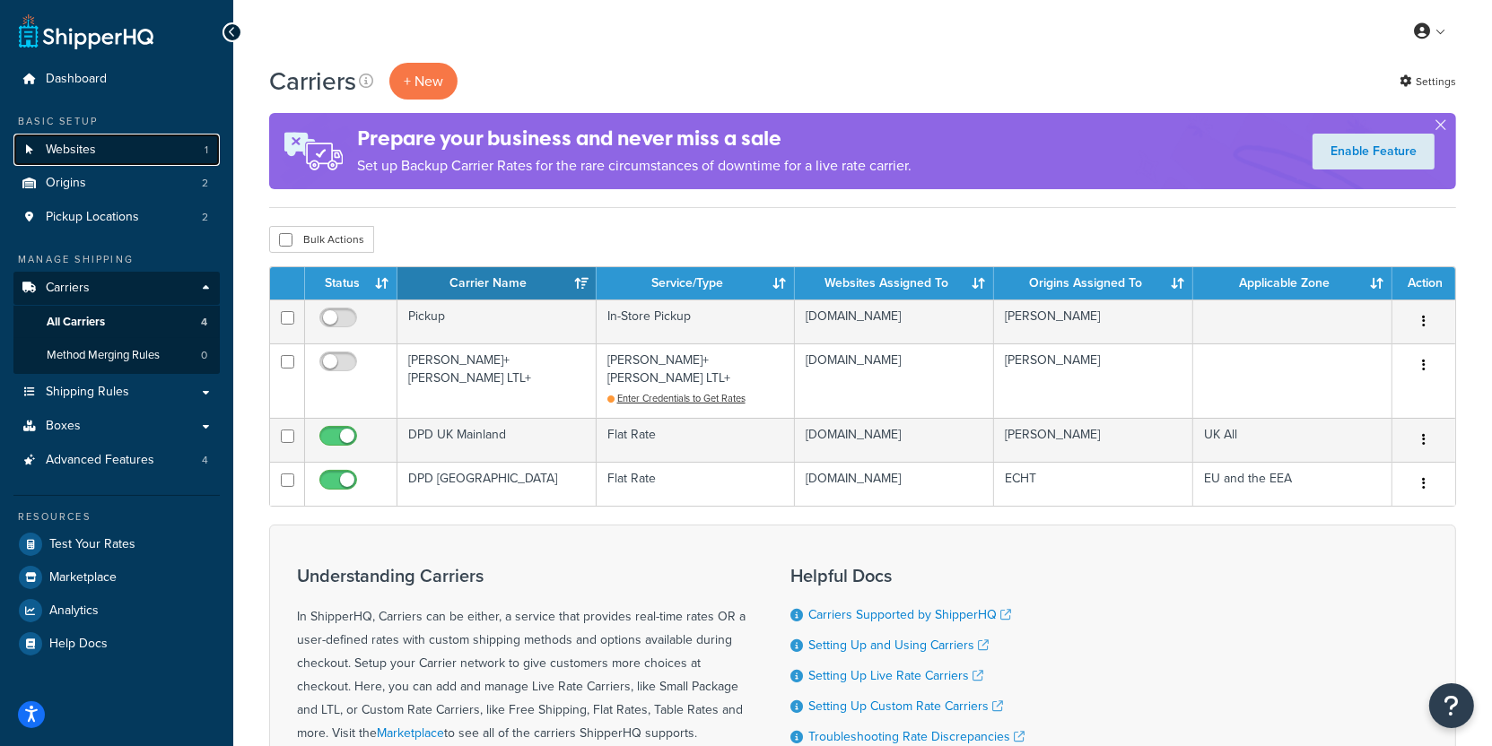
click at [144, 153] on link "Websites 1" at bounding box center [116, 150] width 206 height 33
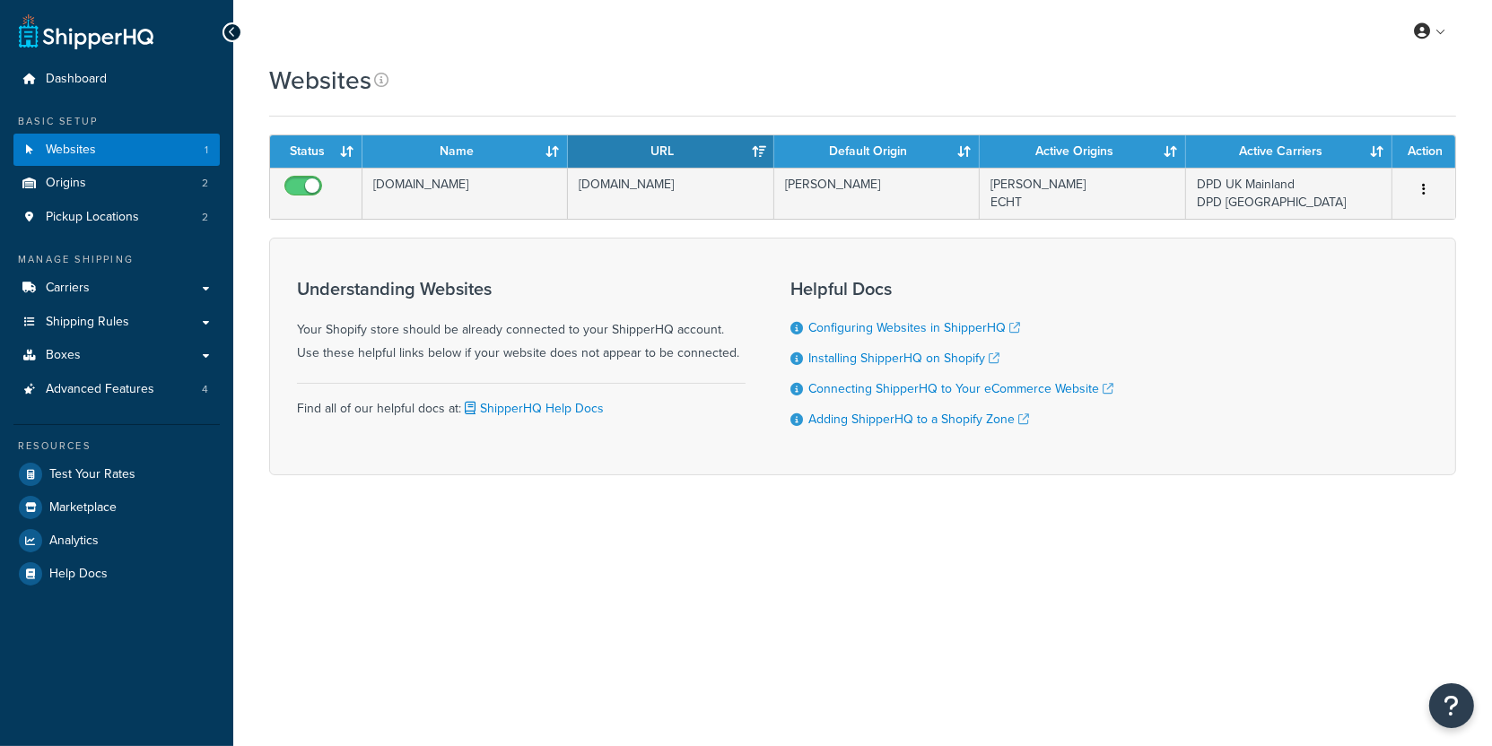
click at [600, 223] on form "Status Name URL Default Origin Active Origins Active Carriers Action [DOMAIN_NA…" at bounding box center [862, 305] width 1187 height 341
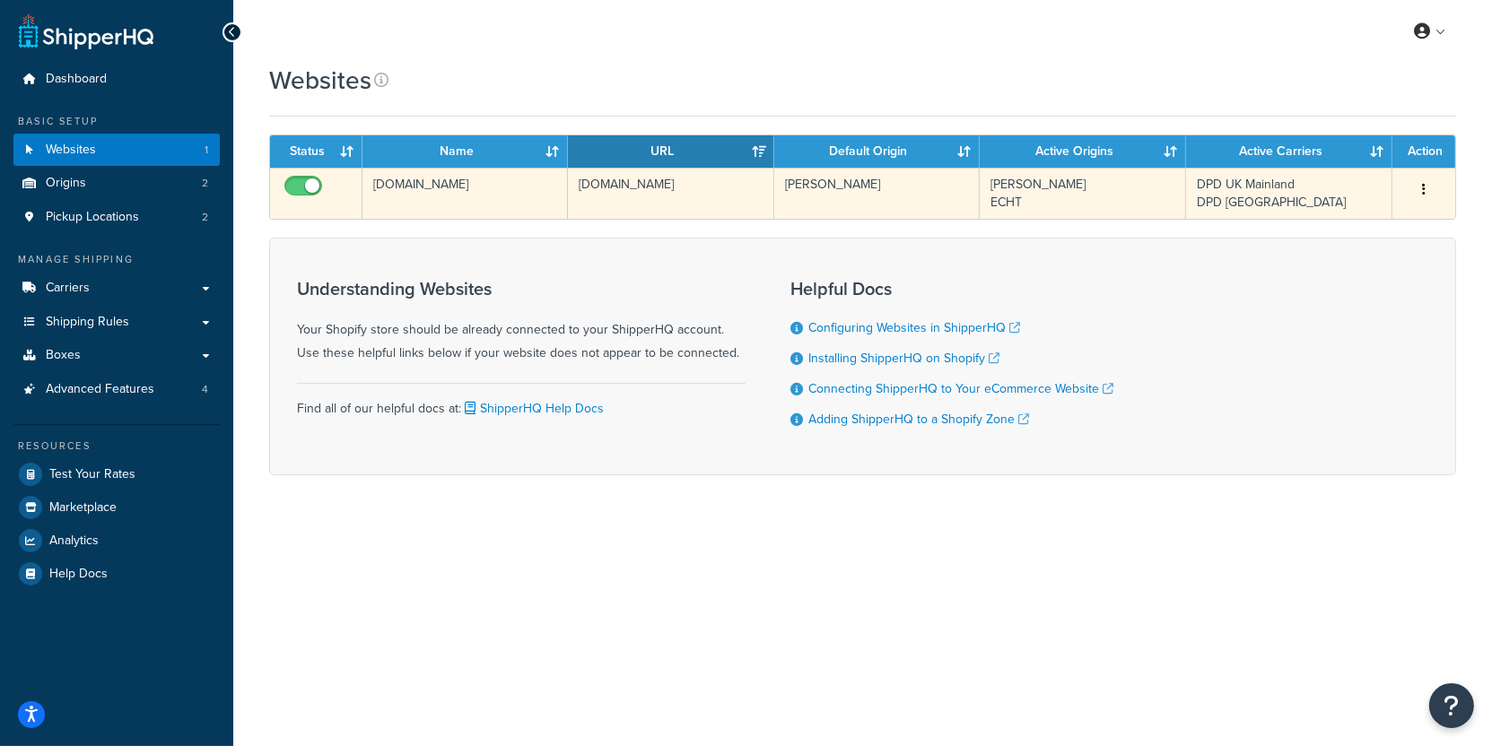
click at [600, 210] on td "[DOMAIN_NAME]" at bounding box center [670, 193] width 205 height 51
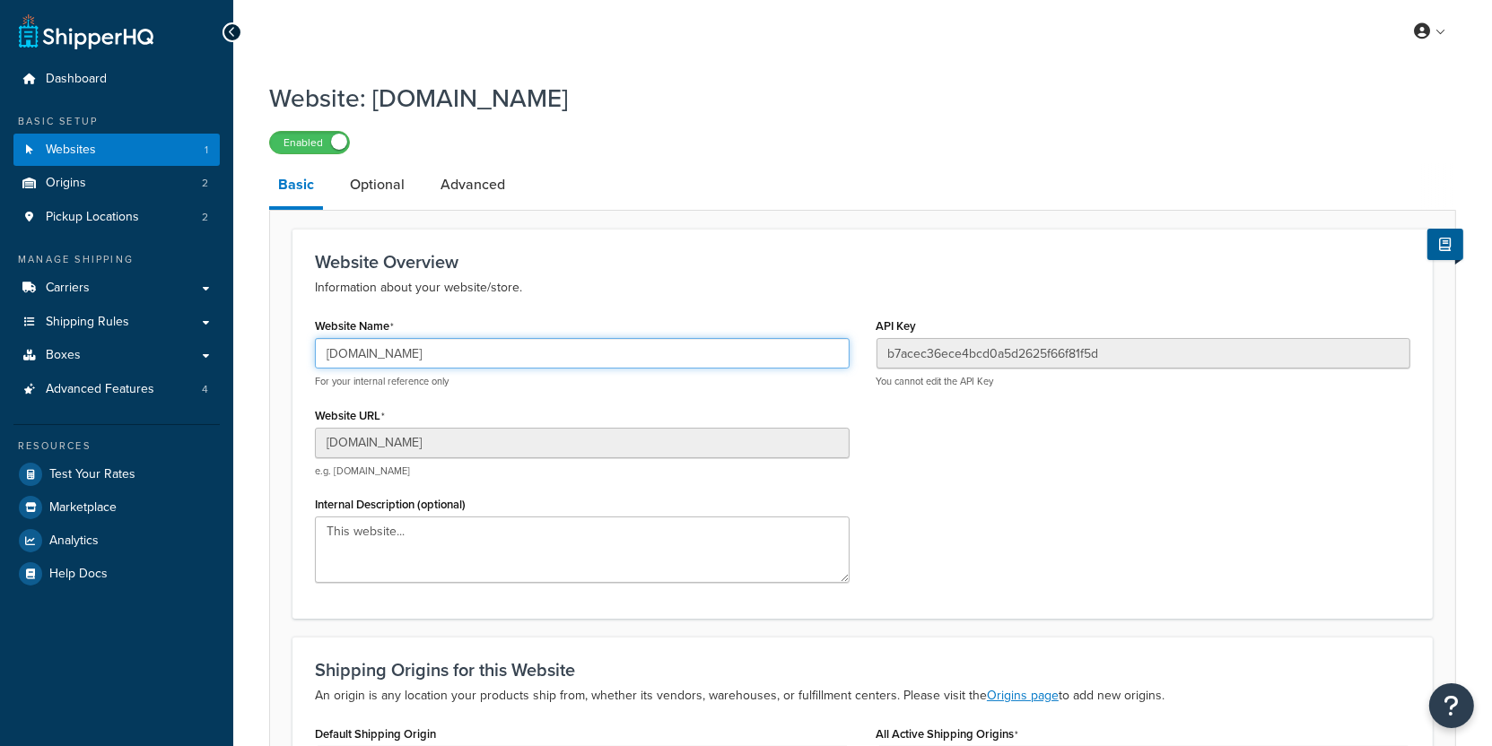
click at [482, 359] on input "[DOMAIN_NAME]" at bounding box center [582, 353] width 535 height 30
click at [482, 195] on link "Advanced" at bounding box center [472, 184] width 83 height 43
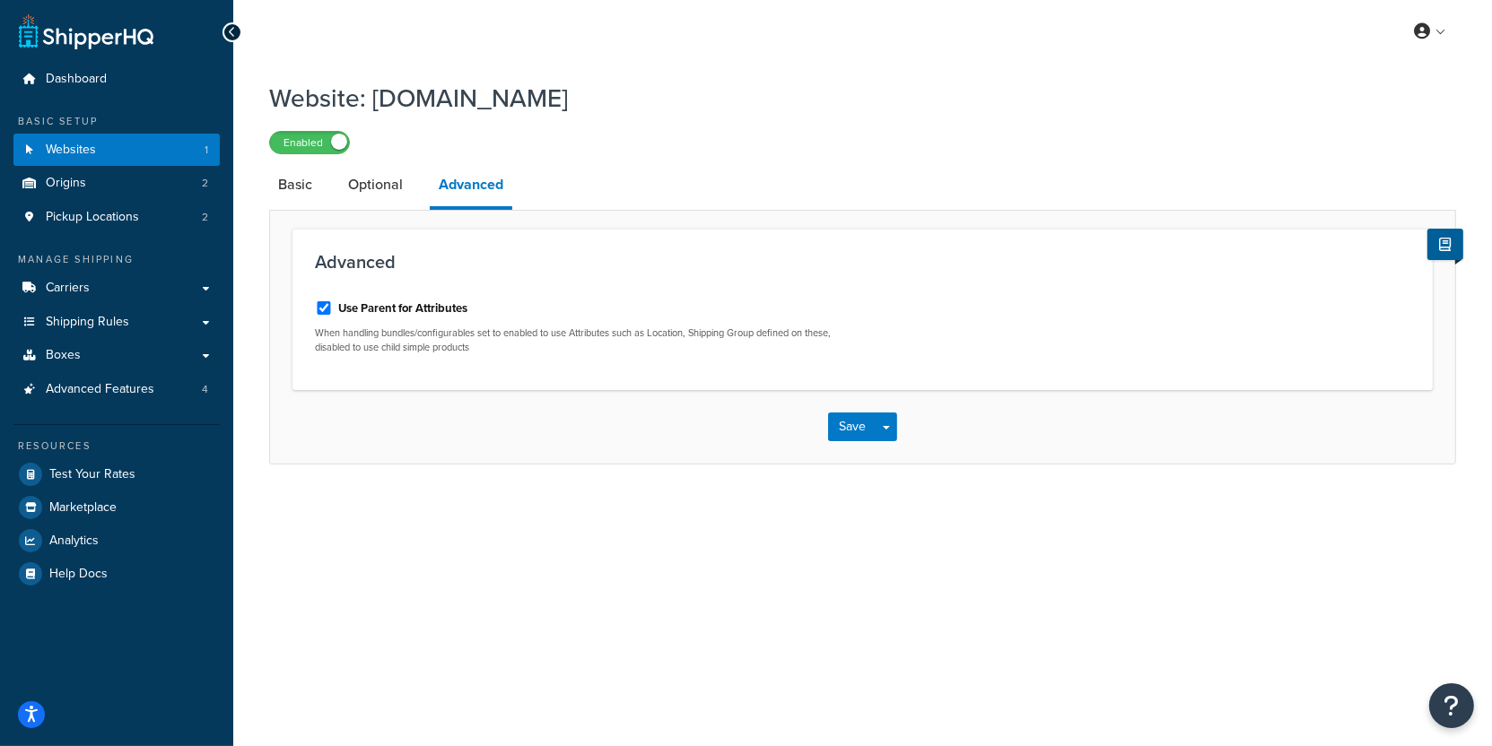
click at [339, 314] on label "Use Parent for Attributes" at bounding box center [402, 308] width 129 height 16
click at [333, 314] on input "Use Parent for Attributes" at bounding box center [324, 307] width 18 height 13
checkbox input "false"
click at [890, 428] on span "button" at bounding box center [886, 428] width 7 height 4
click at [890, 448] on button "Save and Edit" at bounding box center [893, 460] width 131 height 38
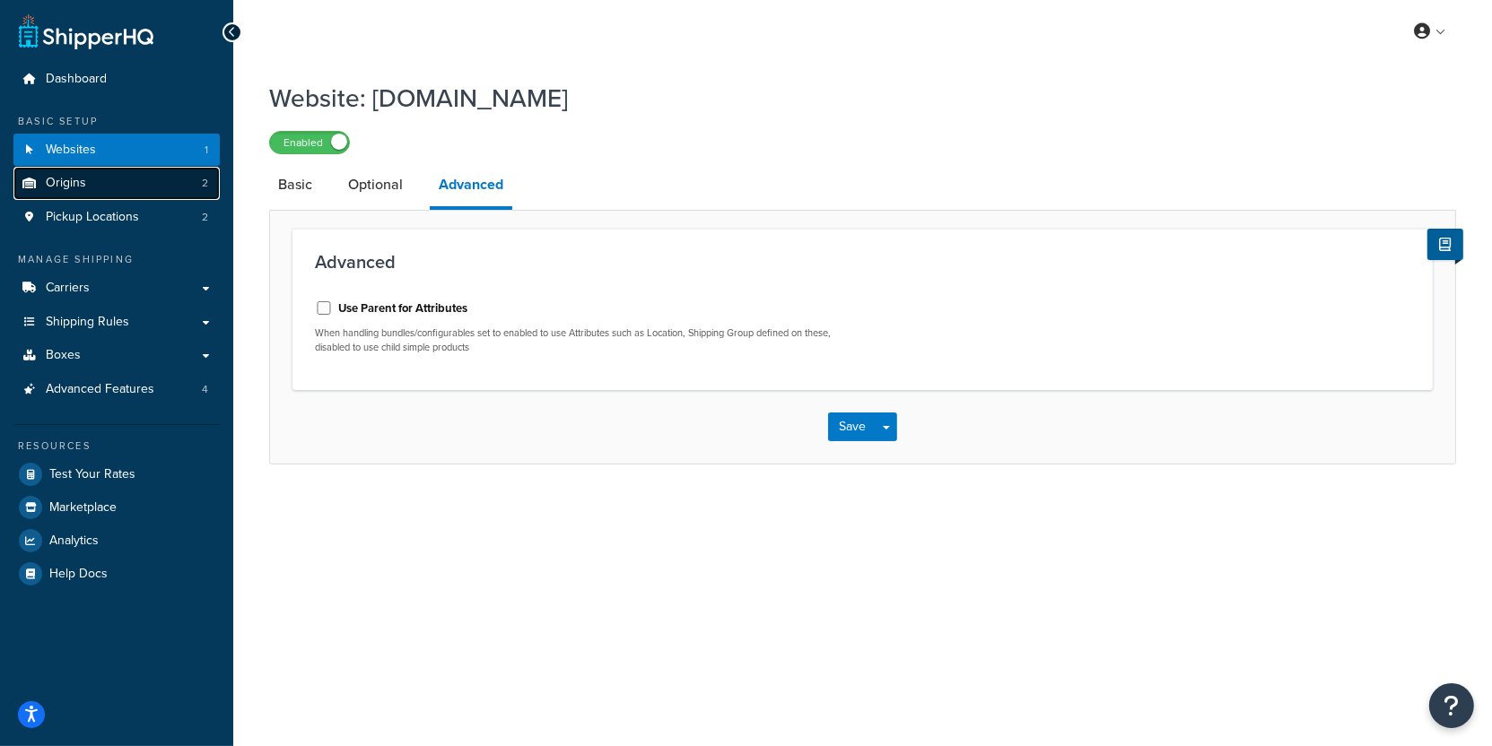
click at [147, 186] on link "Origins 2" at bounding box center [116, 183] width 206 height 33
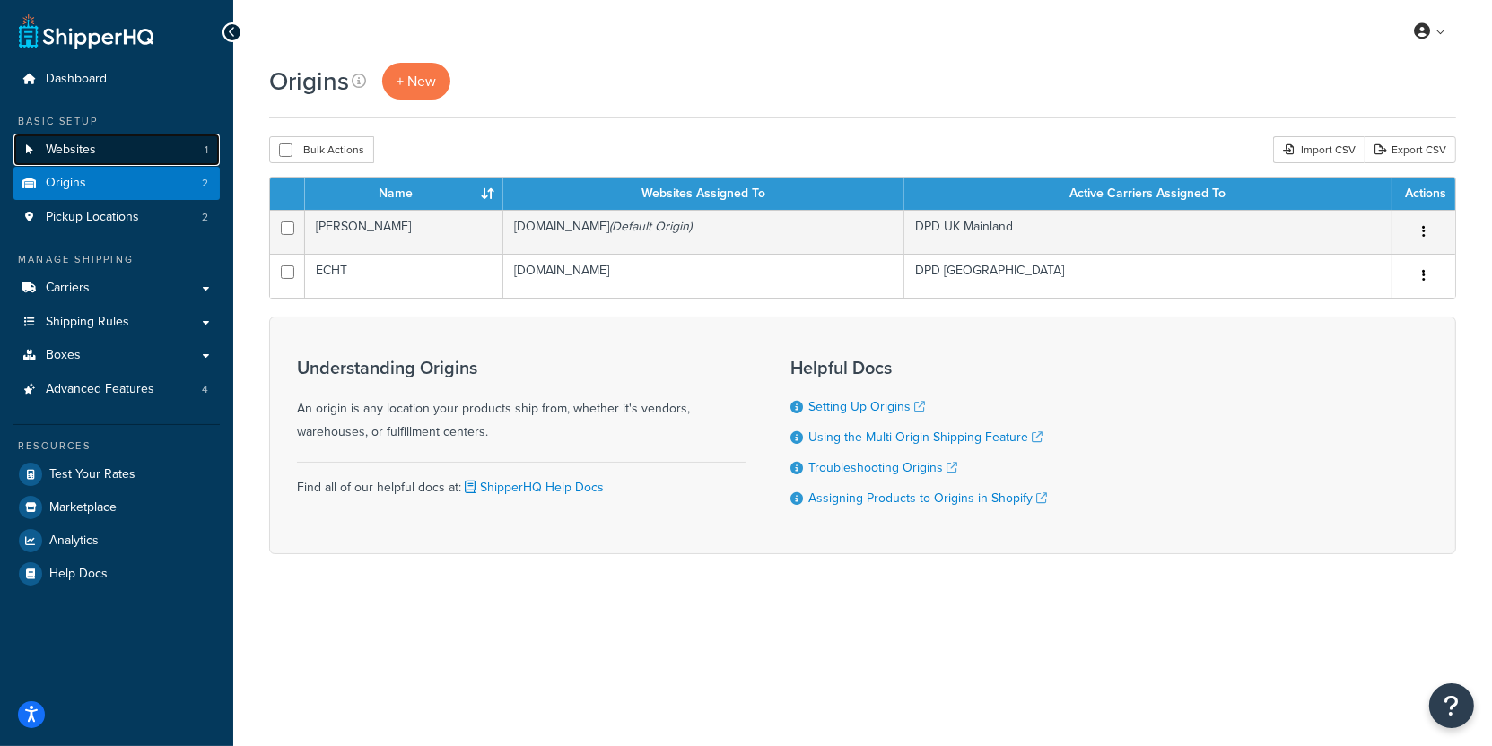
click at [138, 144] on link "Websites 1" at bounding box center [116, 150] width 206 height 33
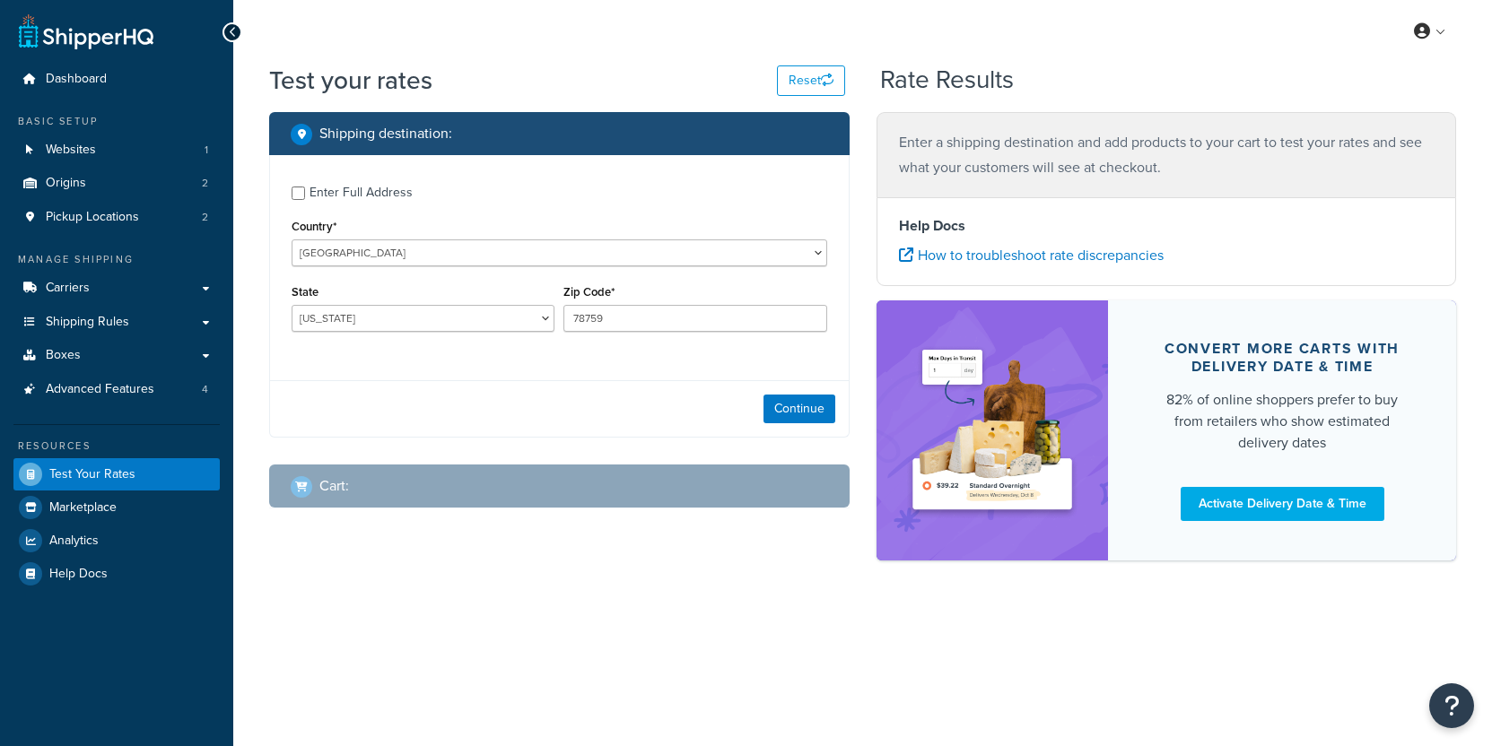
select select "TX"
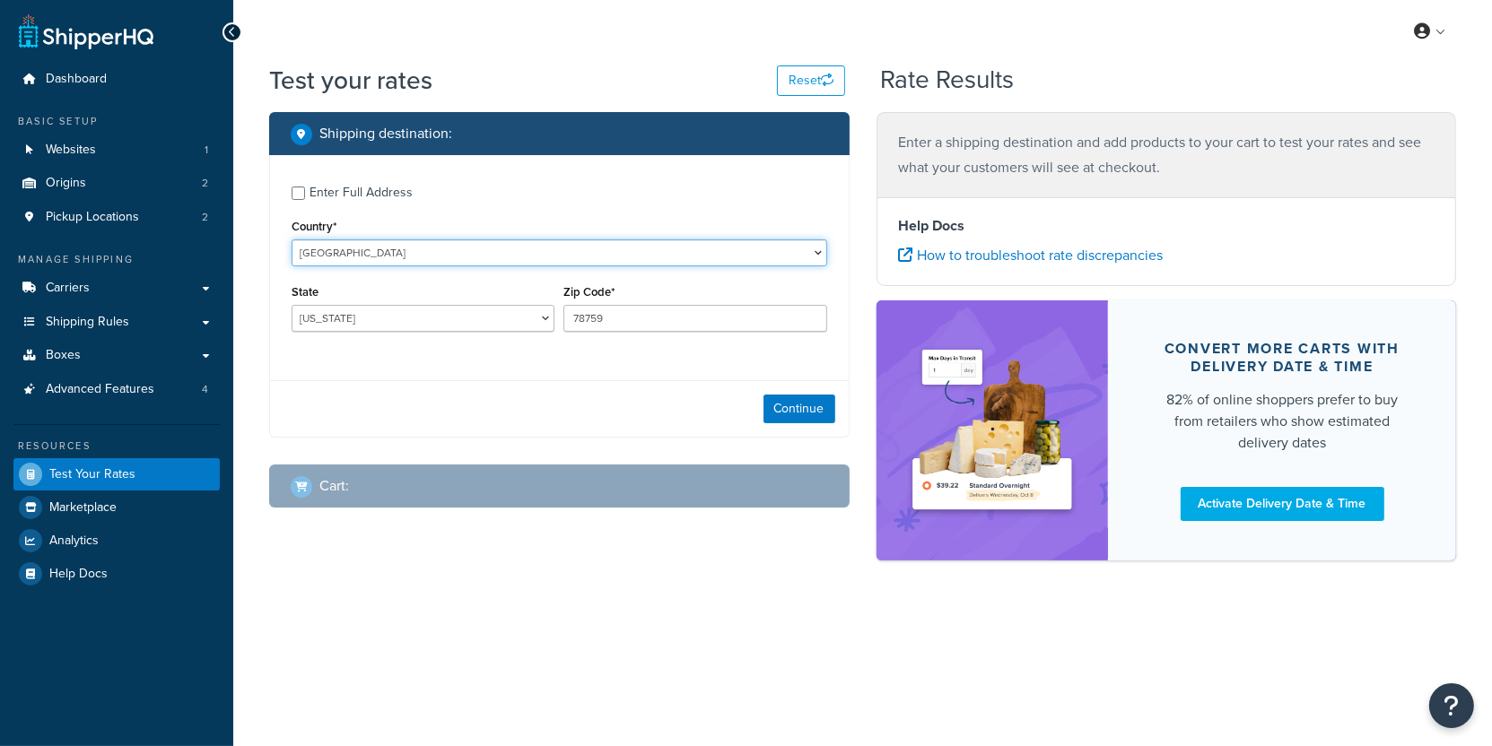
click at [292, 239] on select "United States United Kingdom Afghanistan Åland Islands Albania Algeria American…" at bounding box center [559, 252] width 535 height 27
select select "DE"
click option "Germany" at bounding box center [0, 0] width 0 height 0
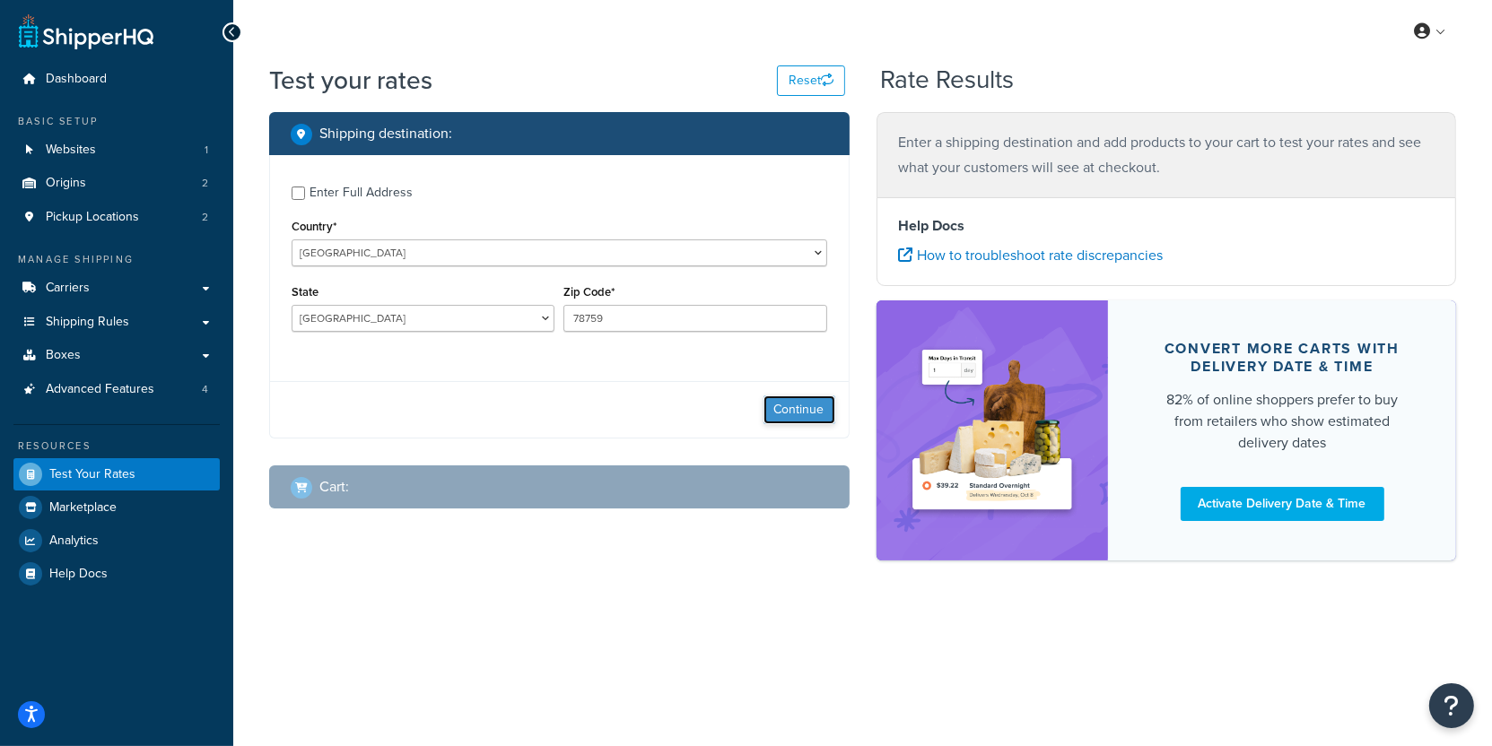
click at [817, 406] on button "Continue" at bounding box center [799, 410] width 72 height 29
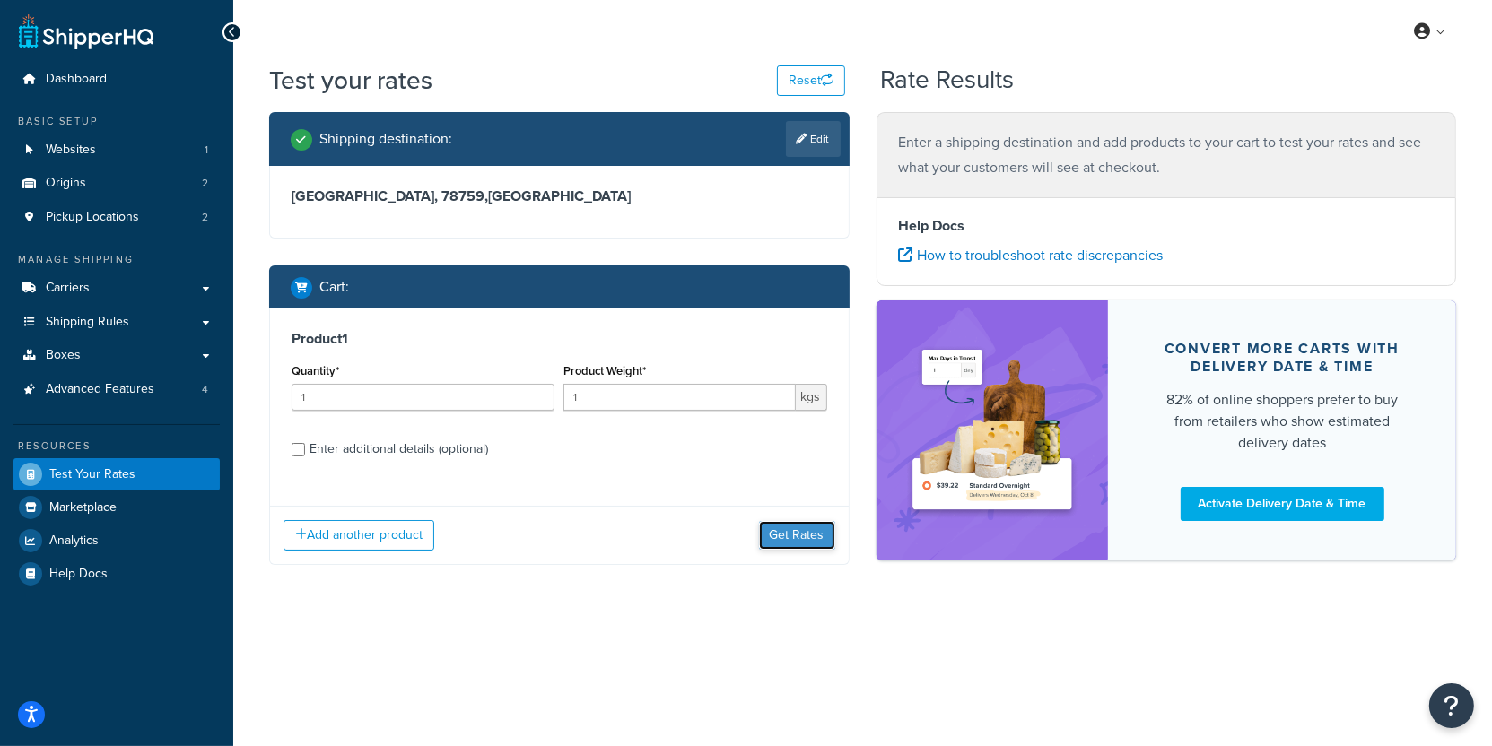
click at [787, 540] on button "Get Rates" at bounding box center [797, 535] width 76 height 29
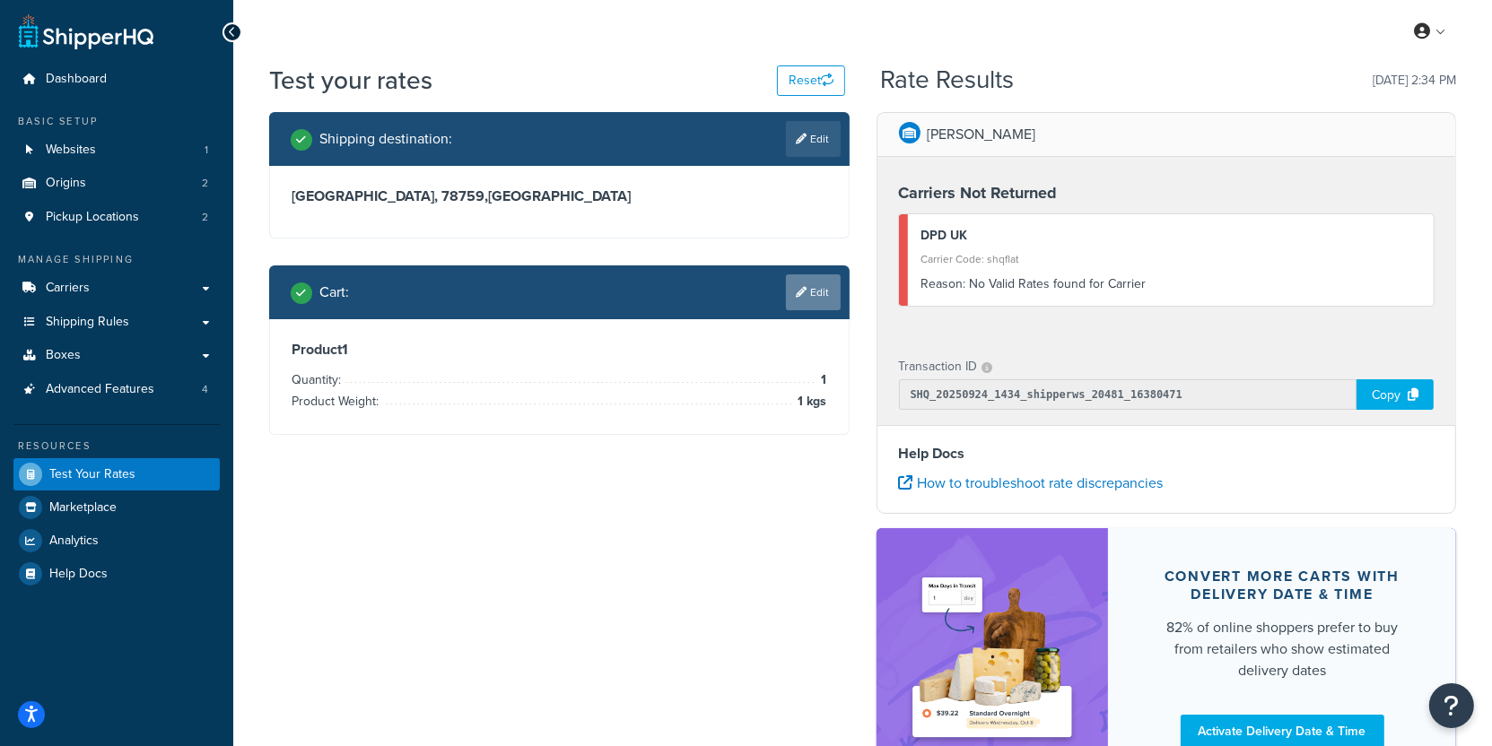
click at [821, 289] on link "Edit" at bounding box center [813, 292] width 55 height 36
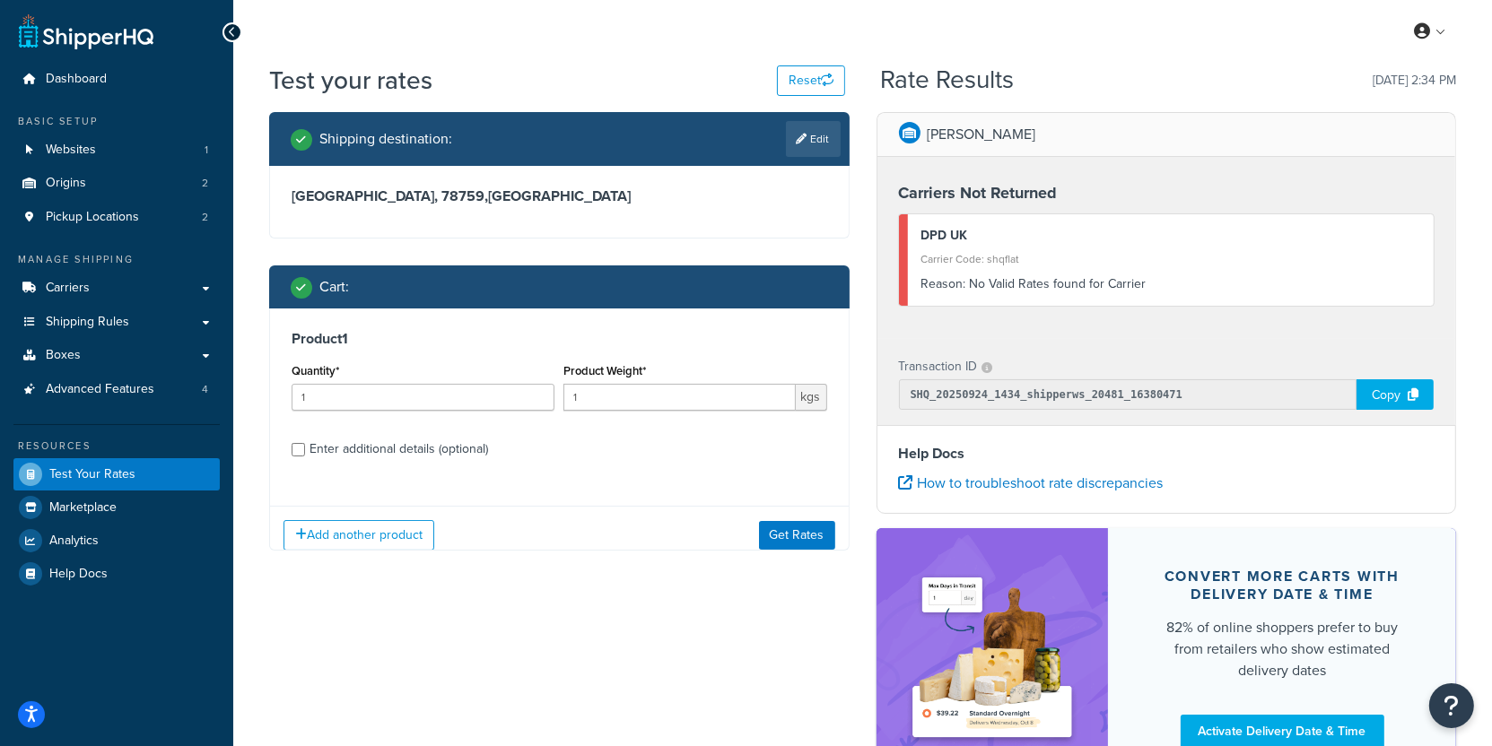
click at [326, 456] on div "Enter additional details (optional)" at bounding box center [398, 449] width 178 height 25
click at [305, 456] on input "Enter additional details (optional)" at bounding box center [298, 449] width 13 height 13
checkbox input "true"
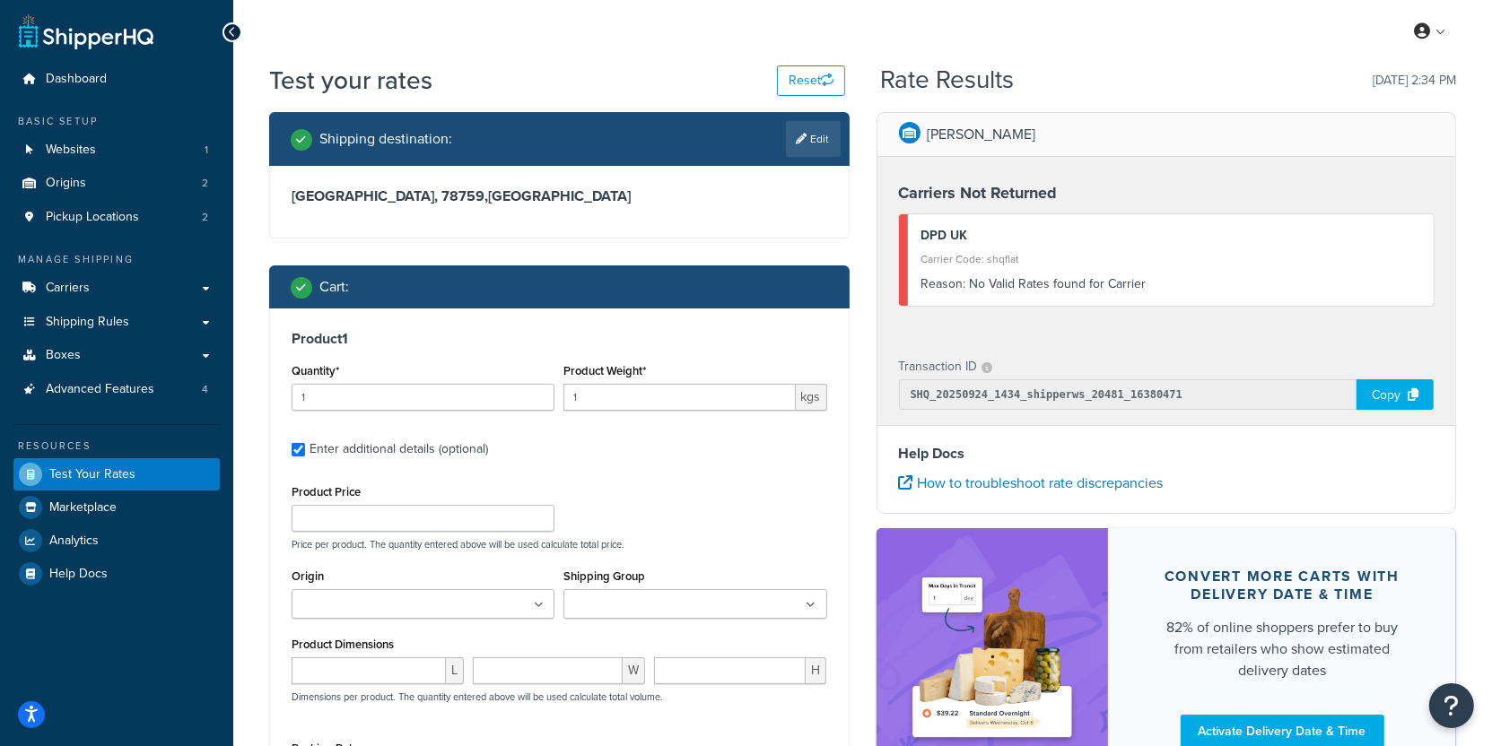
click at [387, 591] on ul at bounding box center [423, 604] width 263 height 30
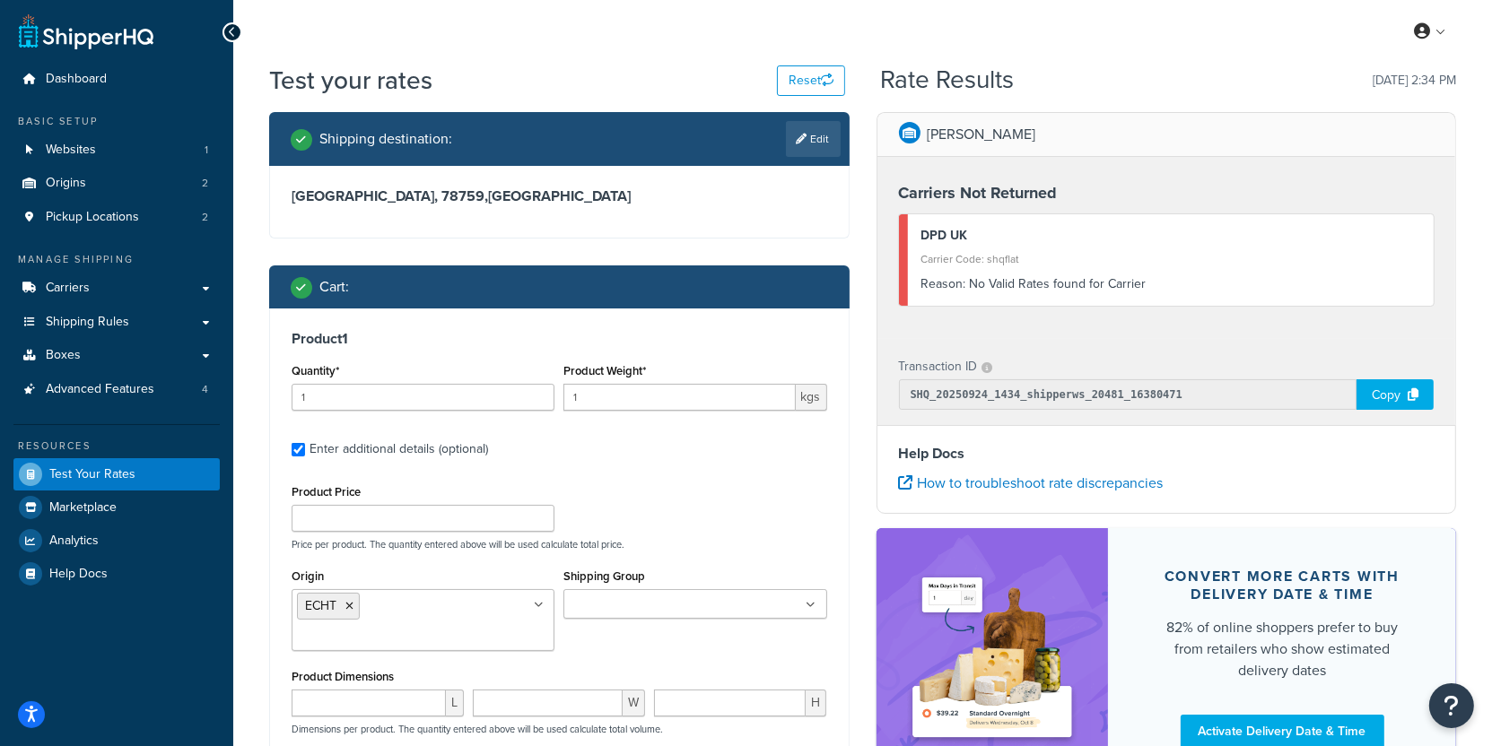
click at [405, 565] on div "Origin ECHT CARRON" at bounding box center [423, 607] width 263 height 87
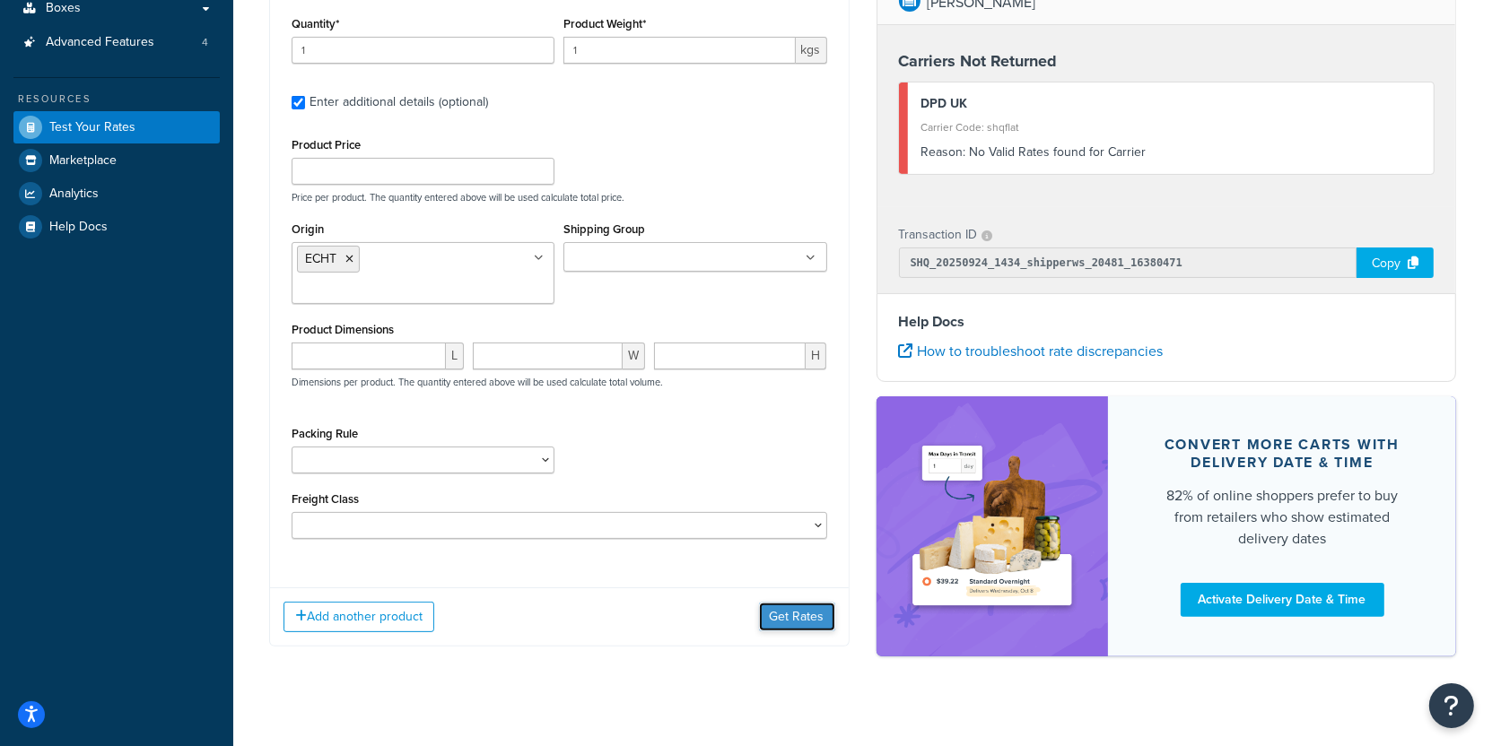
click at [787, 615] on button "Get Rates" at bounding box center [797, 617] width 76 height 29
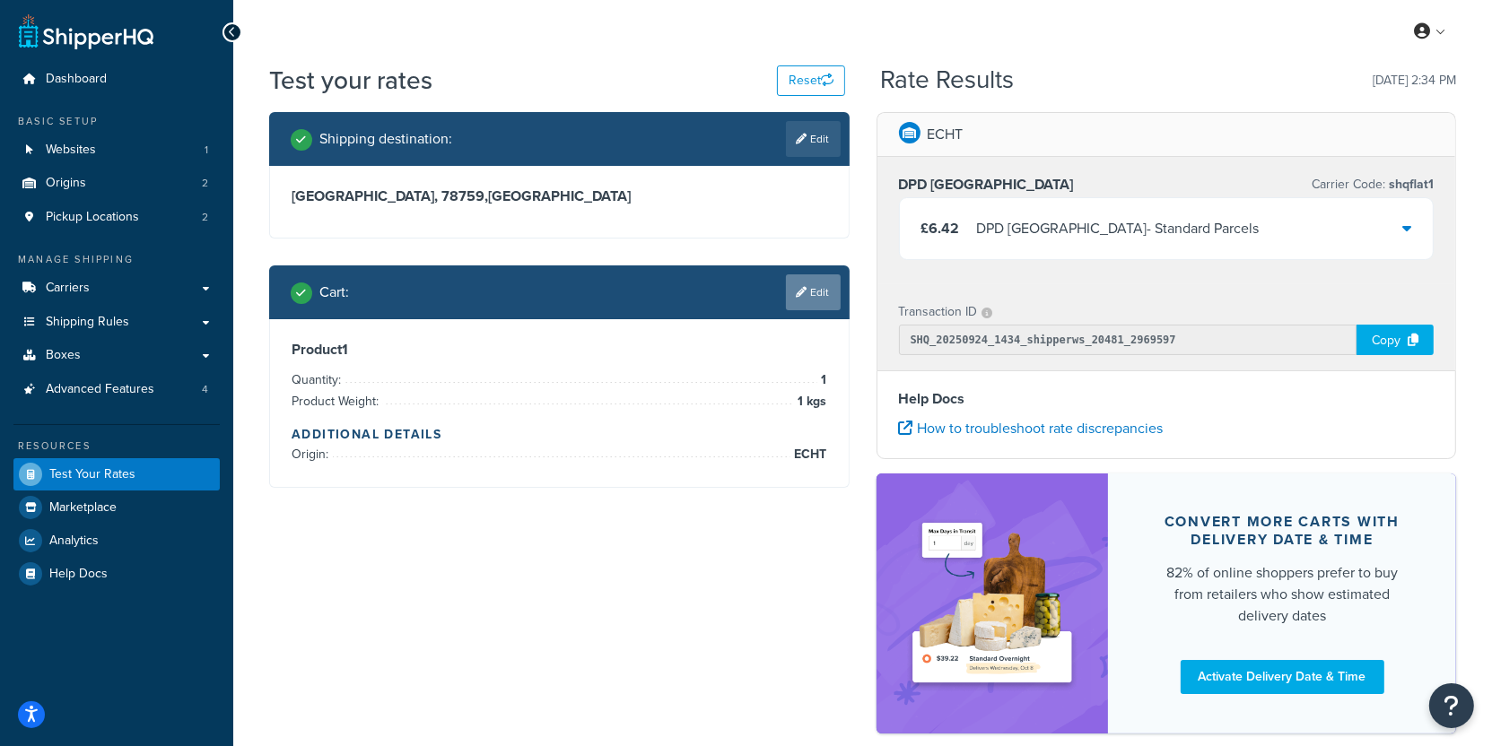
click at [835, 292] on link "Edit" at bounding box center [813, 292] width 55 height 36
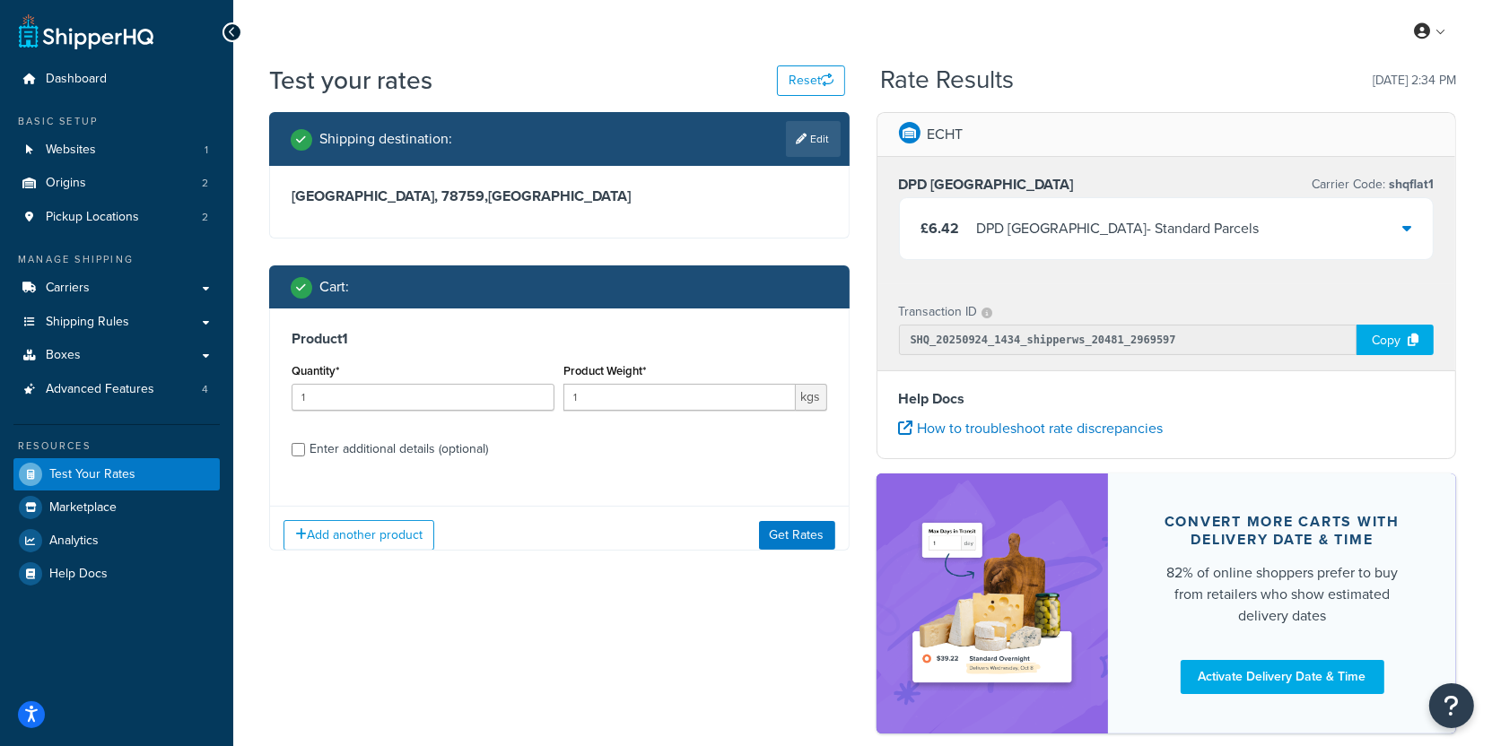
click at [378, 442] on div "Enter additional details (optional)" at bounding box center [398, 449] width 178 height 25
click at [305, 443] on input "Enter additional details (optional)" at bounding box center [298, 449] width 13 height 13
checkbox input "true"
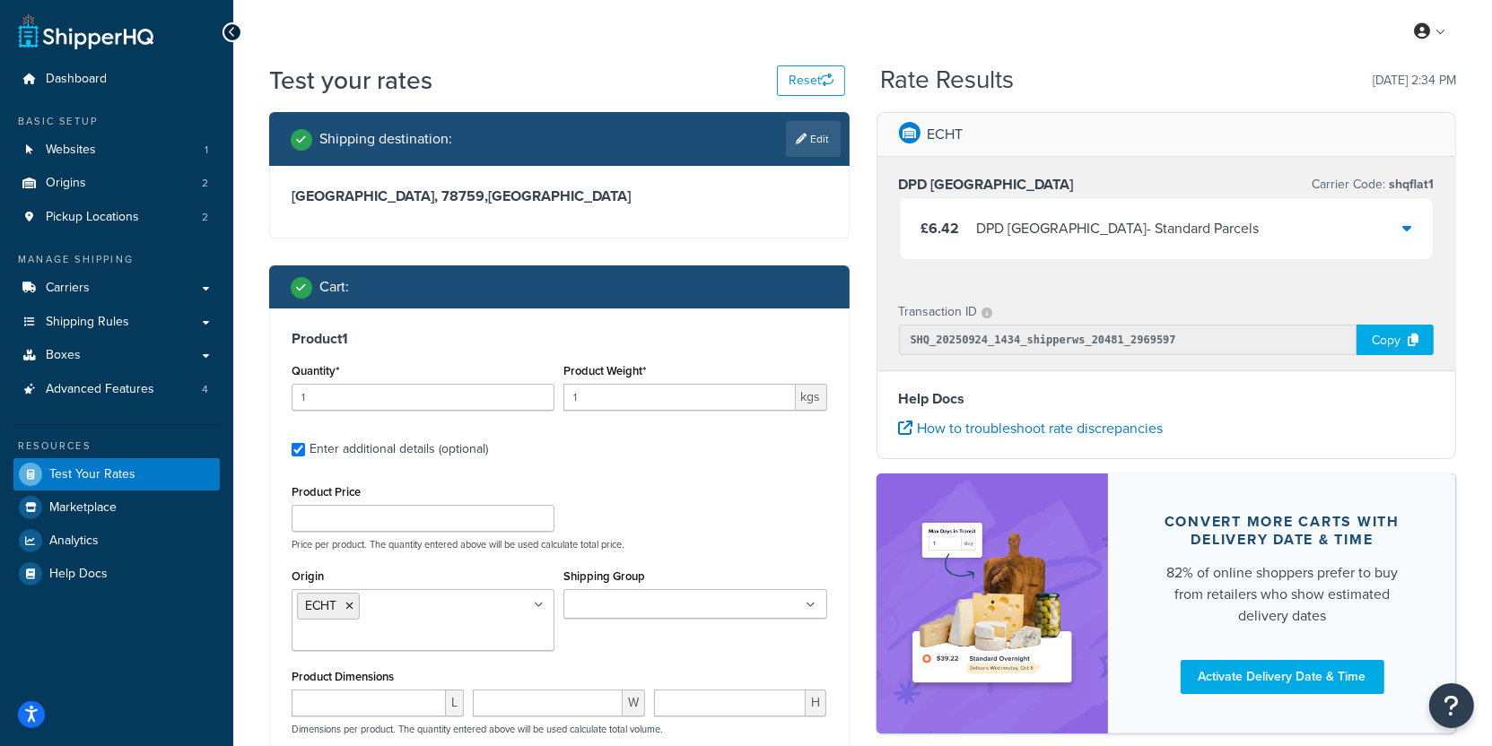
click at [448, 596] on ul "ECHT" at bounding box center [423, 620] width 263 height 62
click at [429, 648] on input "Origin" at bounding box center [376, 638] width 159 height 20
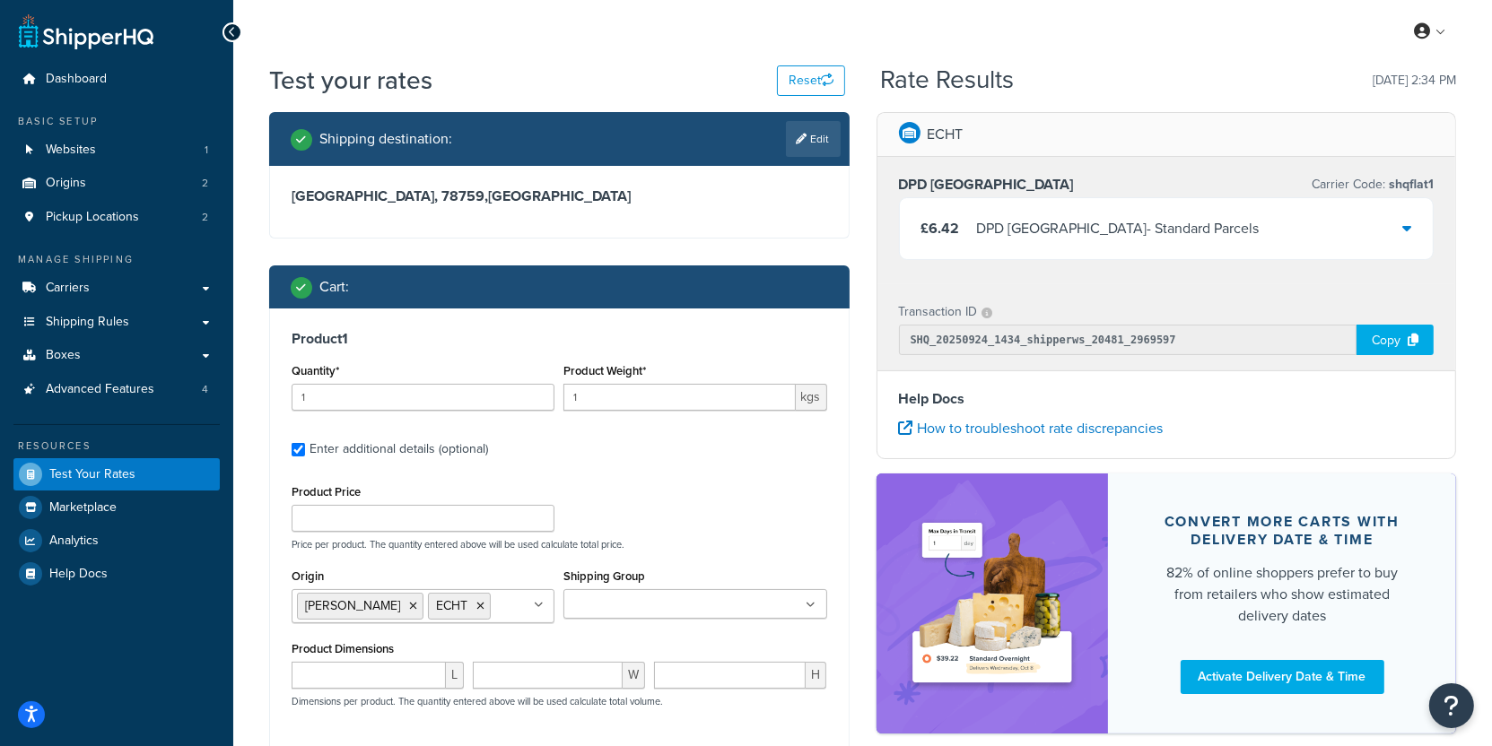
click at [625, 516] on div "Product Price Price per product. The quantity entered above will be used calcul…" at bounding box center [559, 515] width 544 height 71
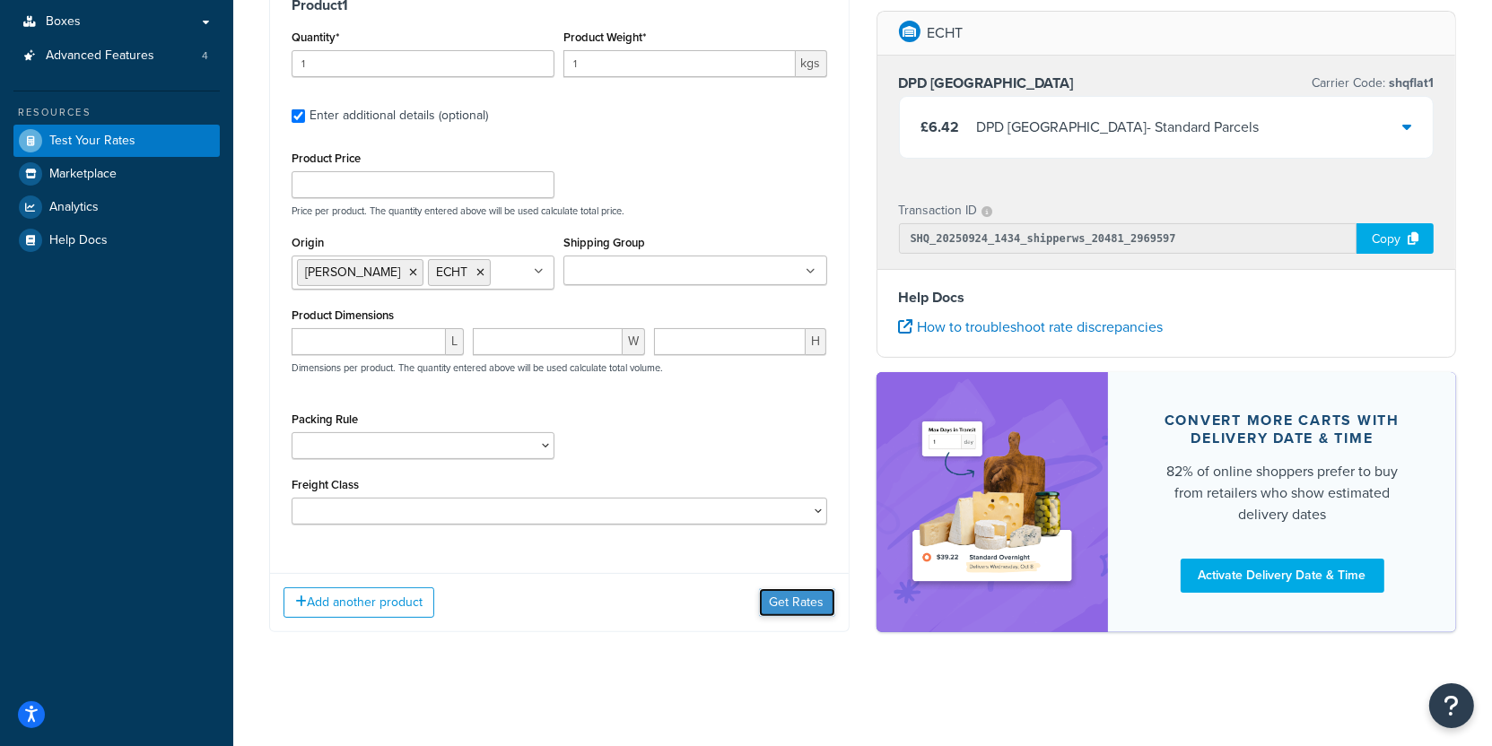
click at [810, 607] on button "Get Rates" at bounding box center [797, 602] width 76 height 29
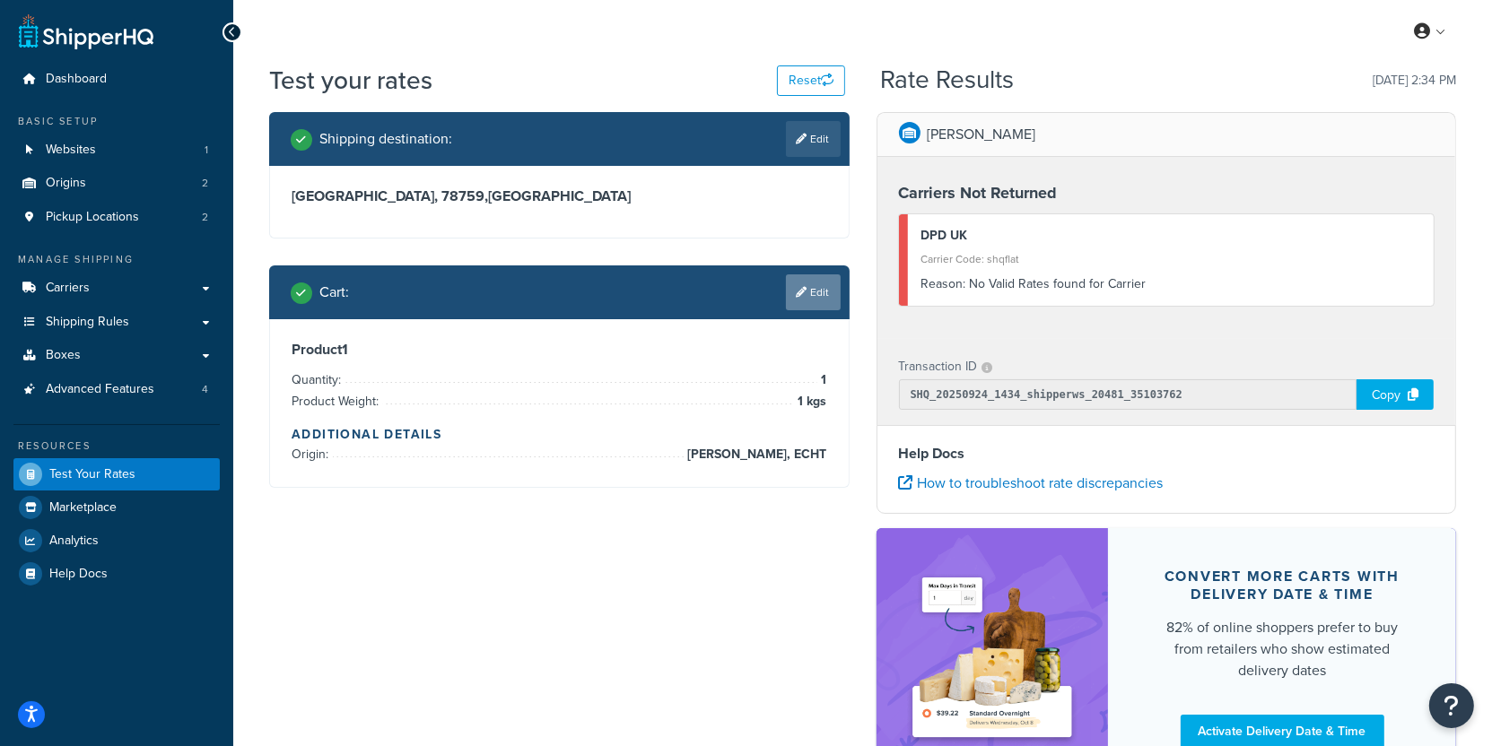
click at [813, 290] on link "Edit" at bounding box center [813, 292] width 55 height 36
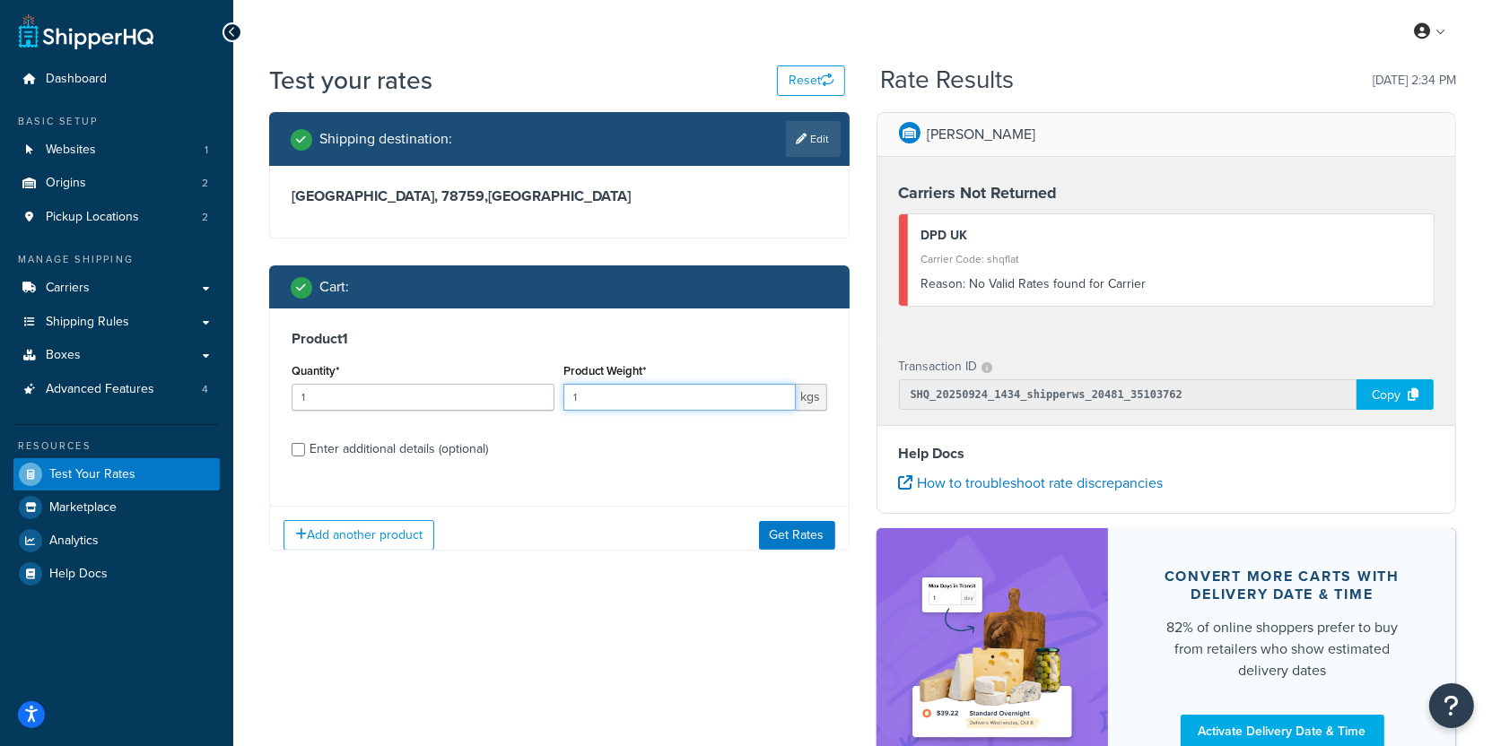
click at [613, 387] on input "1" at bounding box center [678, 397] width 231 height 27
type input "2"
click at [465, 453] on div "Enter additional details (optional)" at bounding box center [398, 449] width 178 height 25
click at [305, 453] on input "Enter additional details (optional)" at bounding box center [298, 449] width 13 height 13
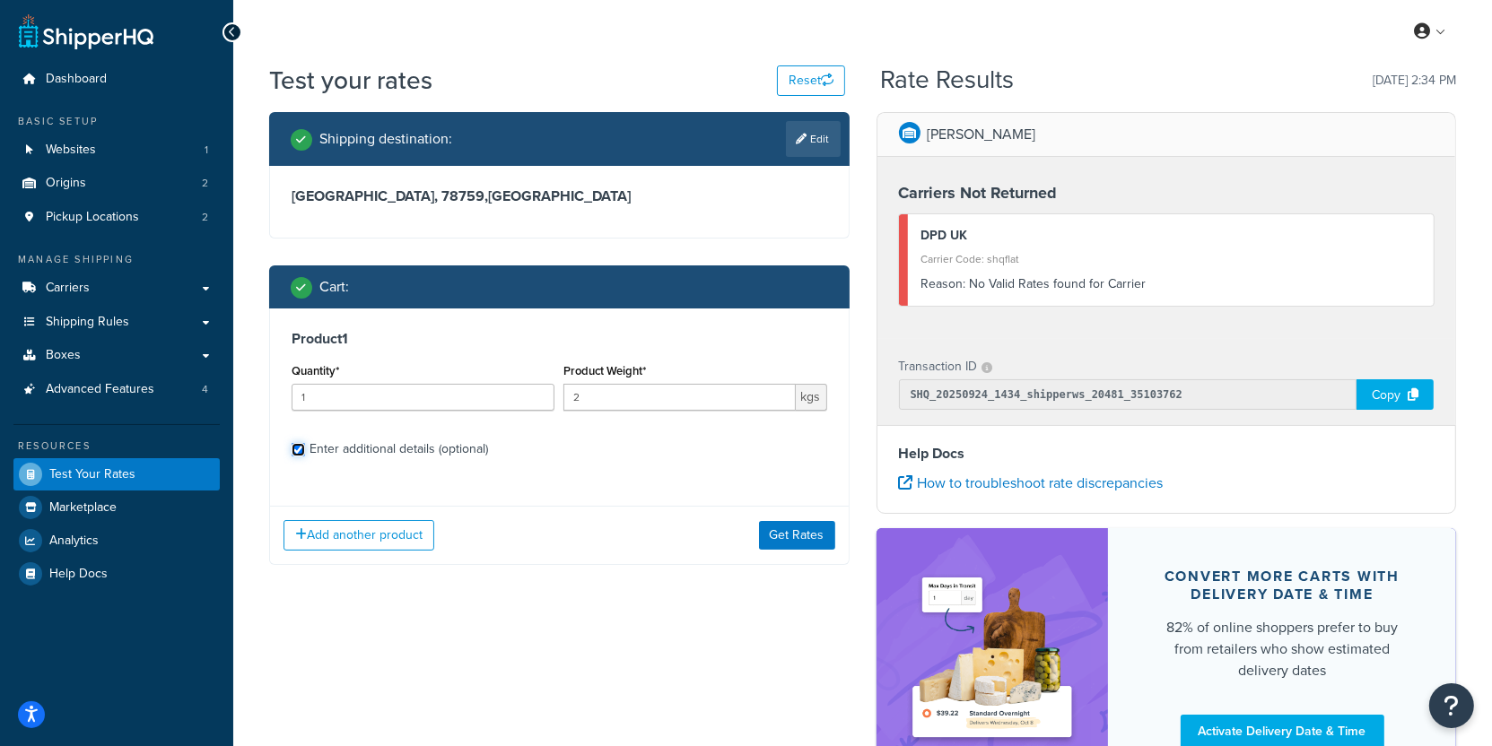
checkbox input "true"
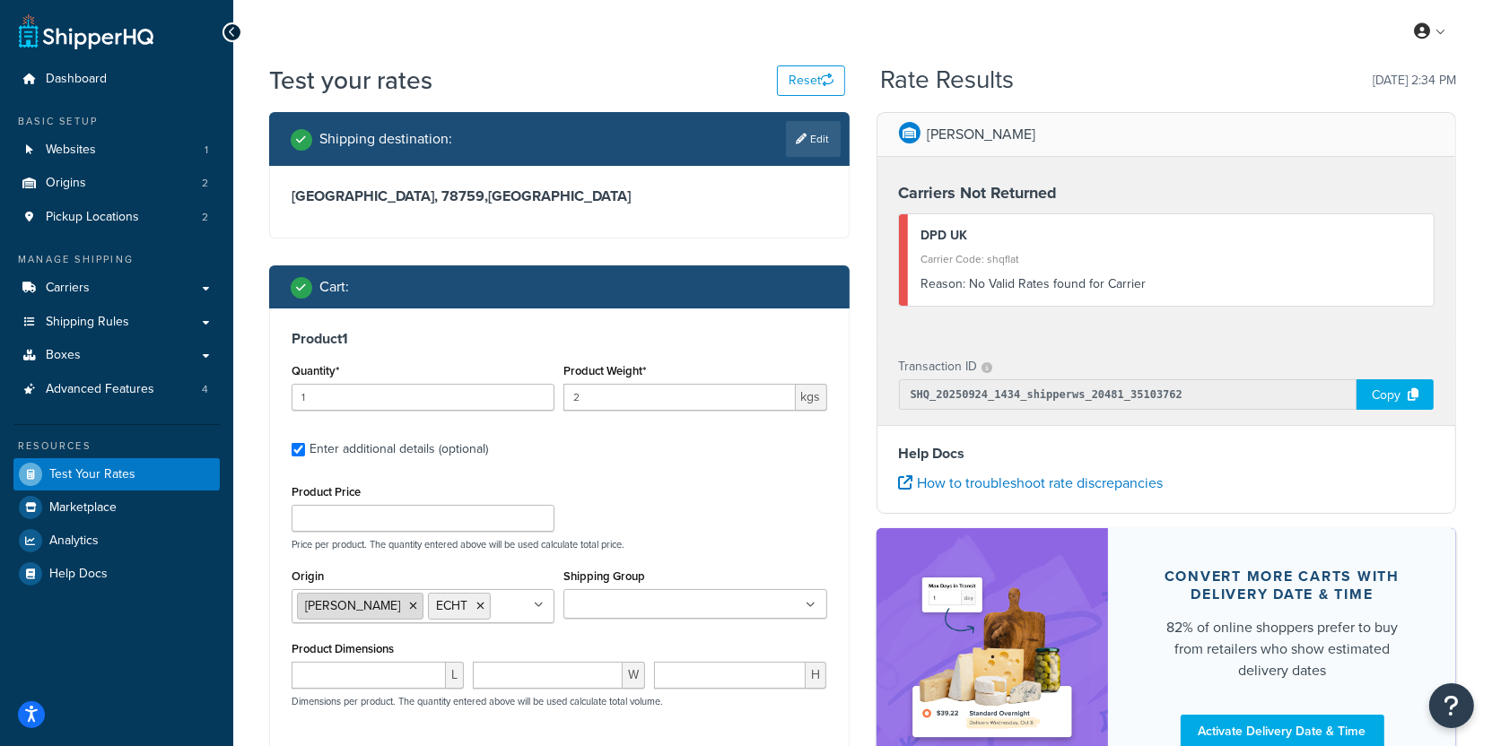
click at [409, 604] on icon at bounding box center [413, 606] width 8 height 11
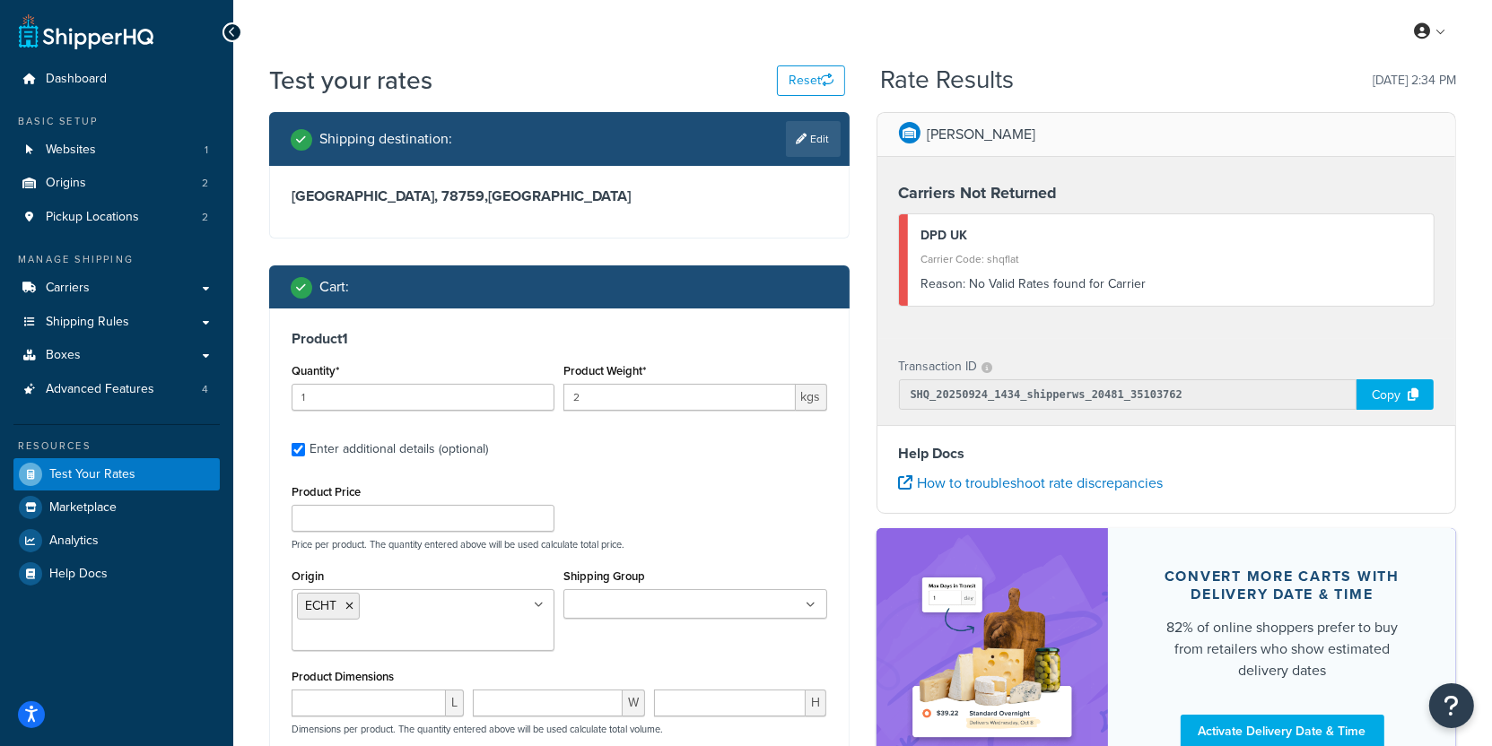
click at [535, 576] on div "Origin ECHT CARRON" at bounding box center [423, 607] width 263 height 87
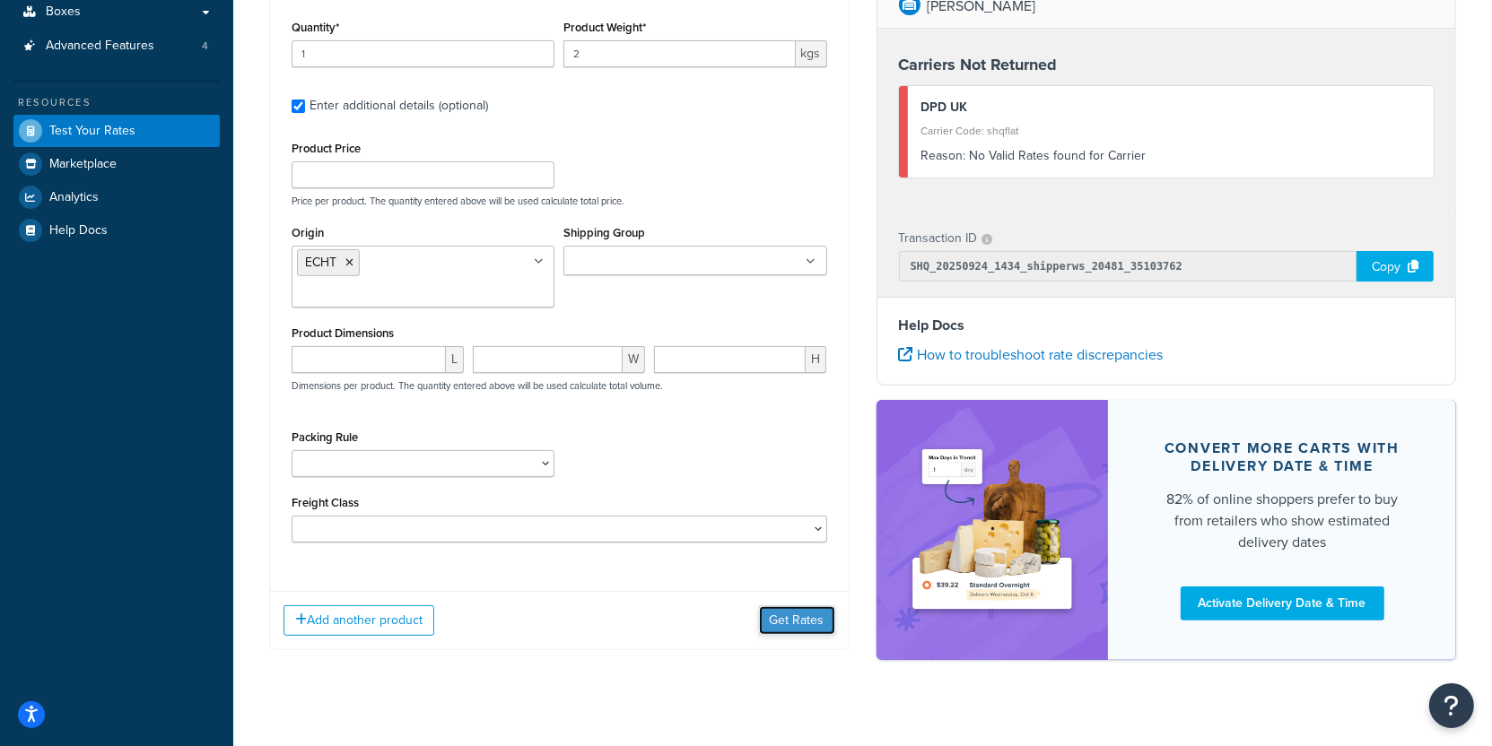
click at [796, 611] on button "Get Rates" at bounding box center [797, 620] width 76 height 29
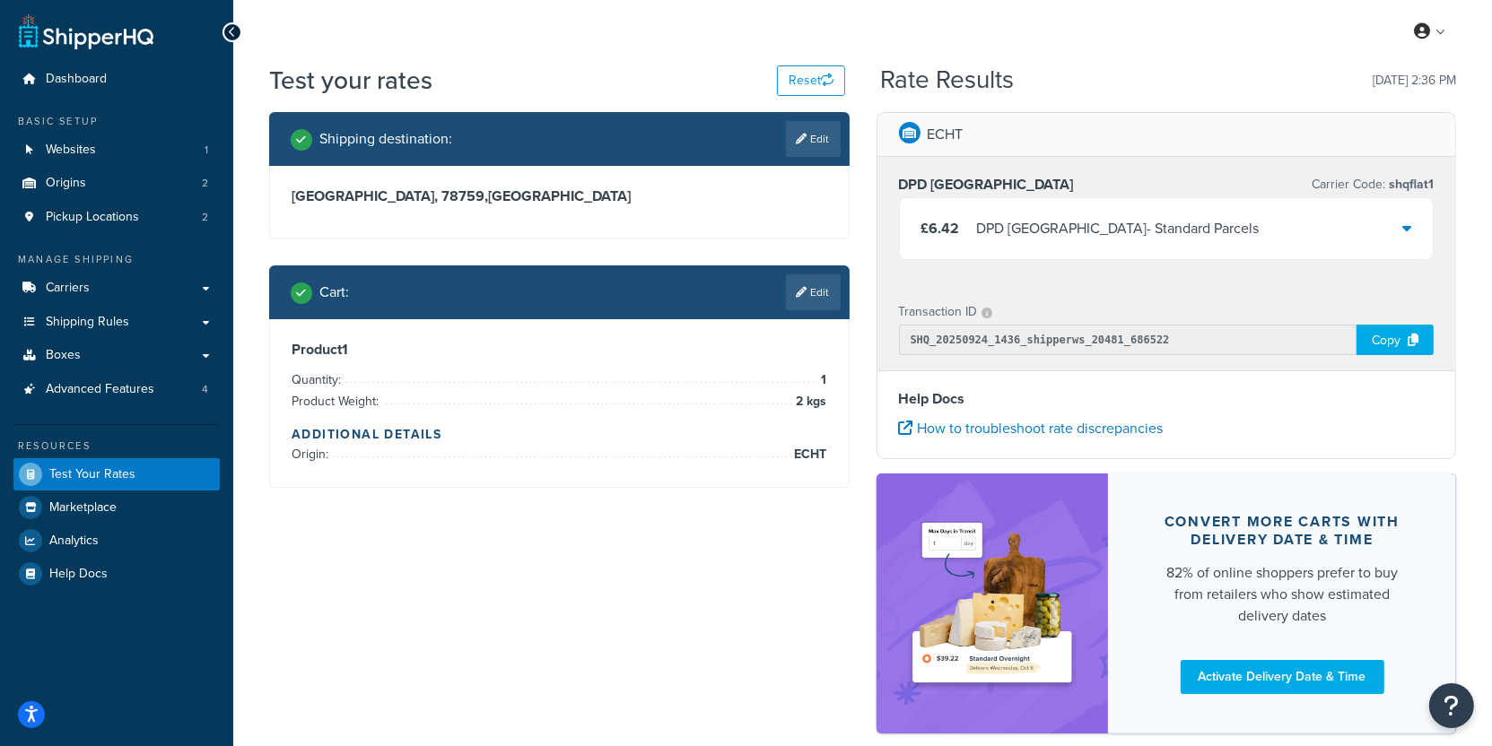
click at [1030, 240] on div "£6.42 DPD Europe - Standard Parcels" at bounding box center [1167, 228] width 534 height 61
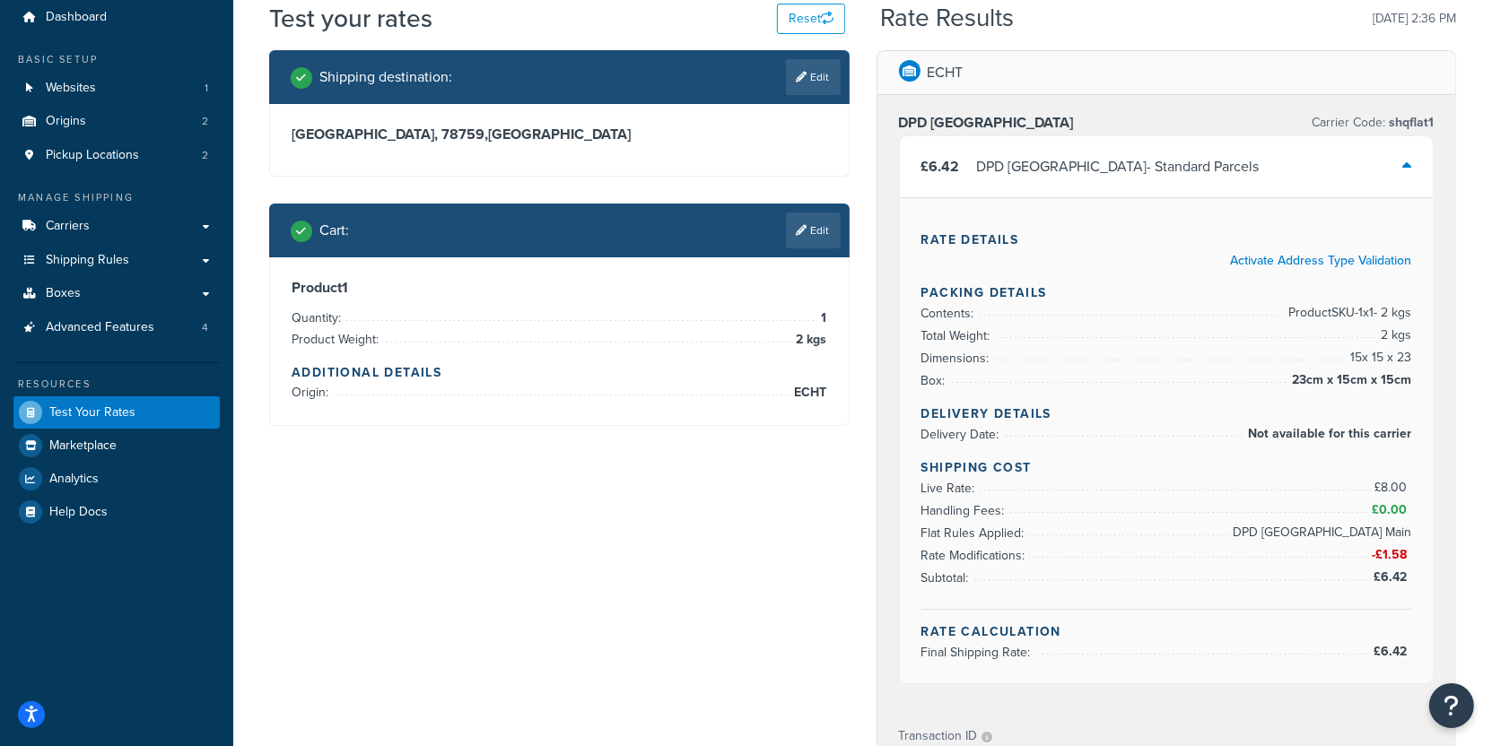
scroll to position [67, 0]
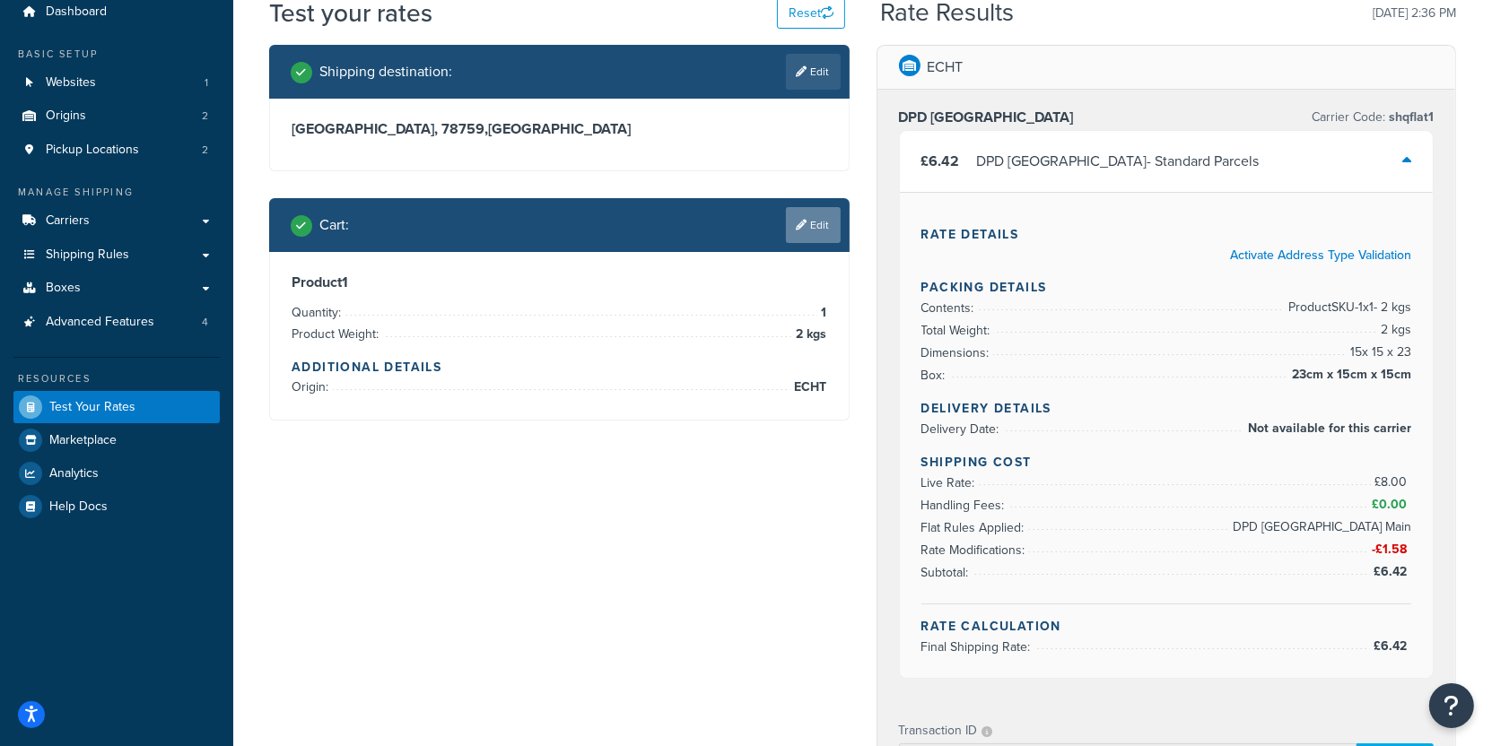
click at [816, 224] on link "Edit" at bounding box center [813, 225] width 55 height 36
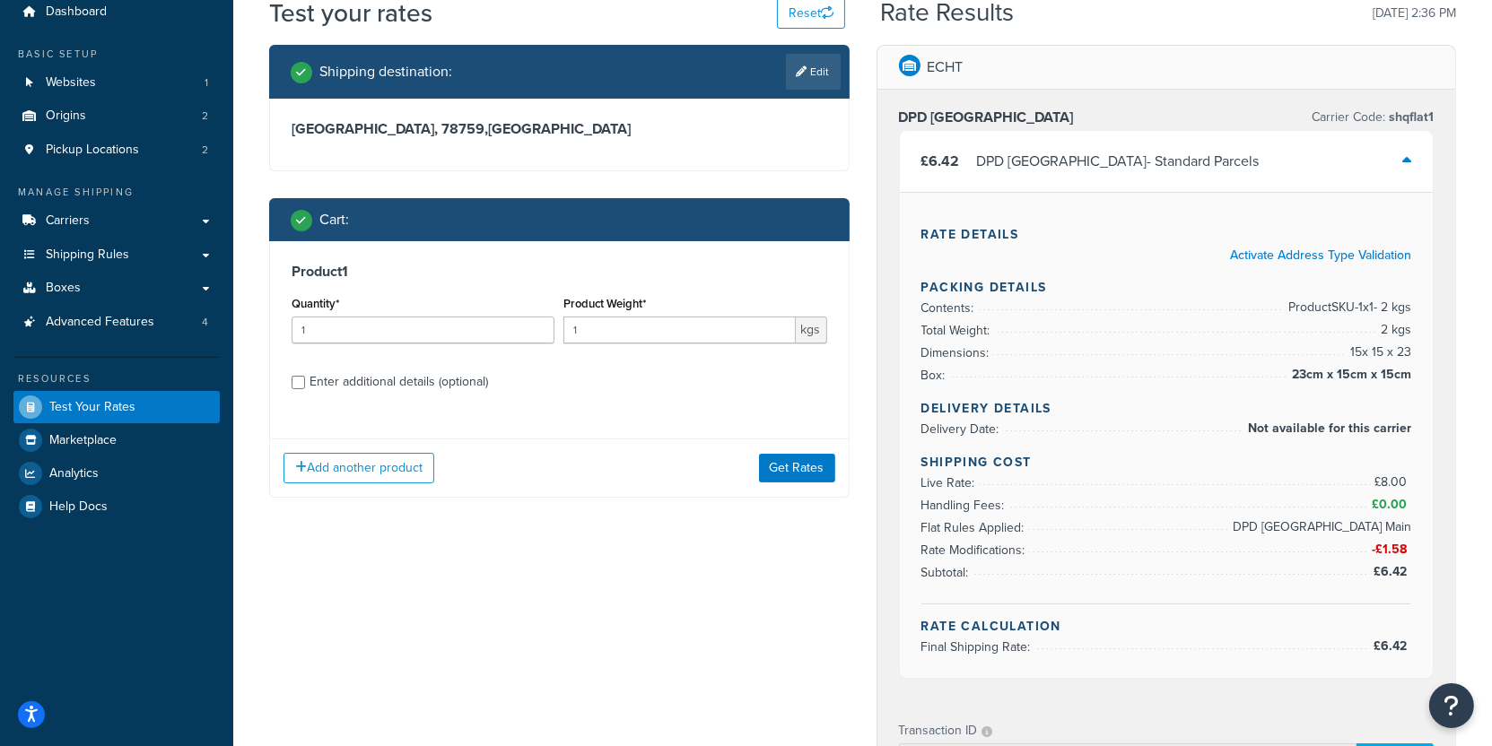
click at [390, 385] on div "Enter additional details (optional)" at bounding box center [398, 382] width 178 height 25
click at [305, 385] on input "Enter additional details (optional)" at bounding box center [298, 382] width 13 height 13
checkbox input "true"
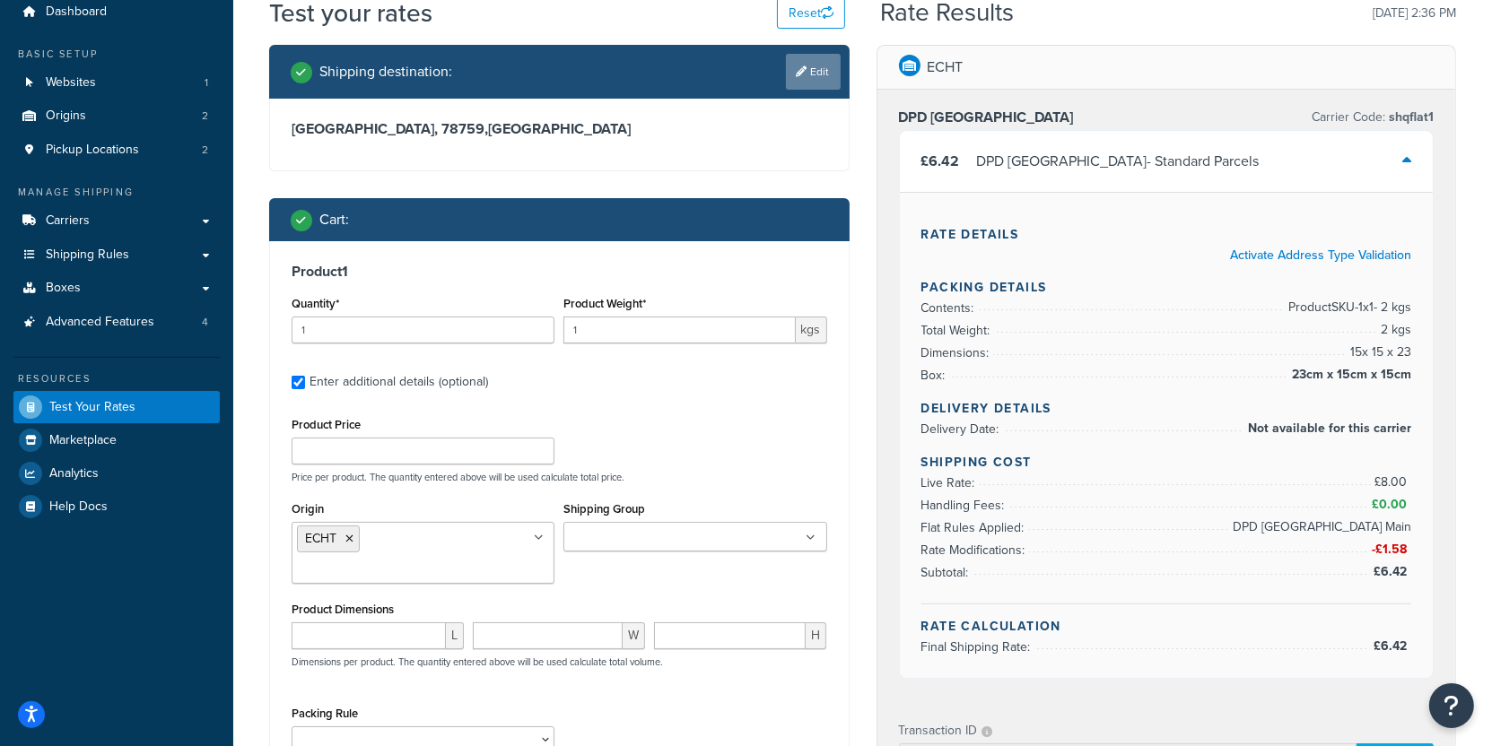
click at [792, 75] on link "Edit" at bounding box center [813, 72] width 55 height 36
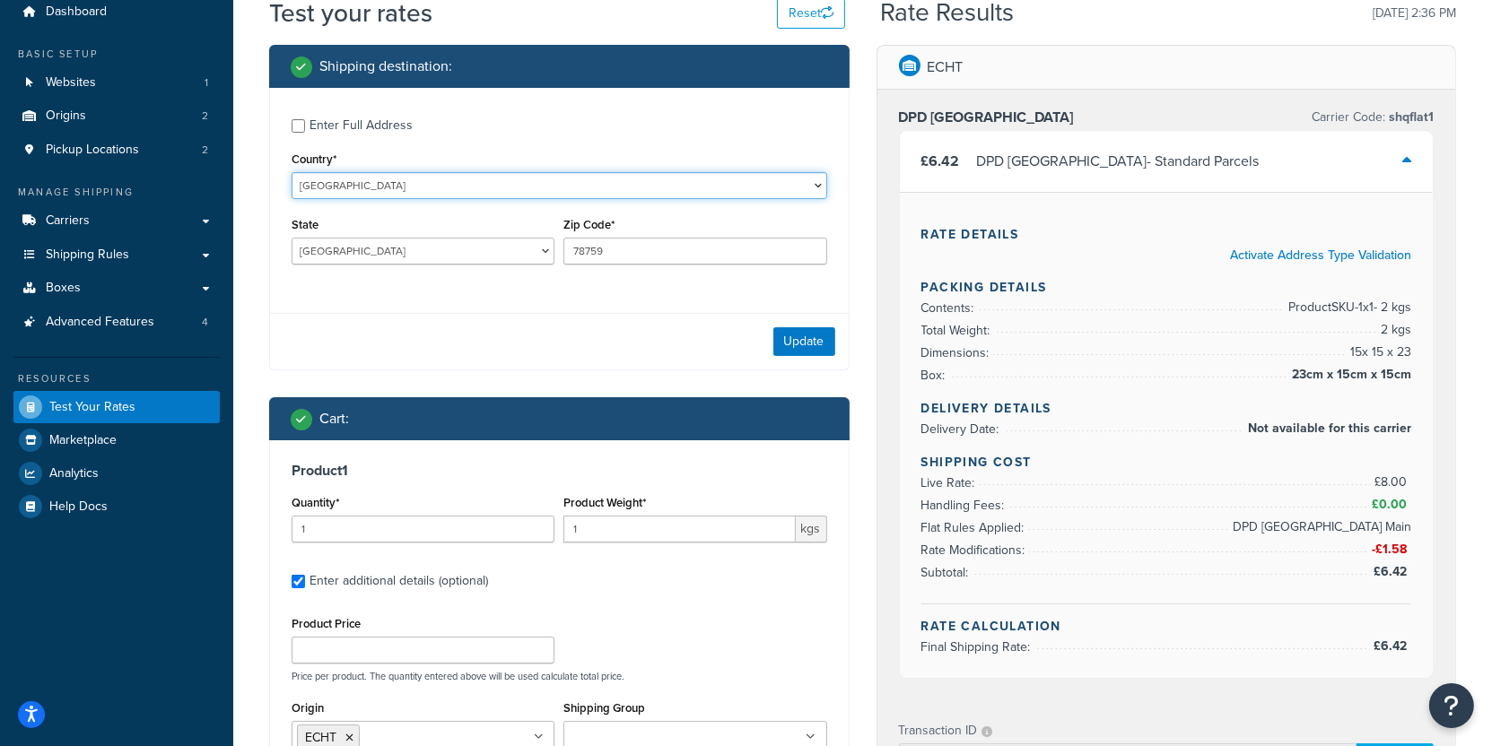
click at [292, 172] on select "United States United Kingdom Afghanistan Åland Islands Albania Algeria American…" at bounding box center [559, 185] width 535 height 27
select select "FR"
click option "[GEOGRAPHIC_DATA]" at bounding box center [0, 0] width 0 height 0
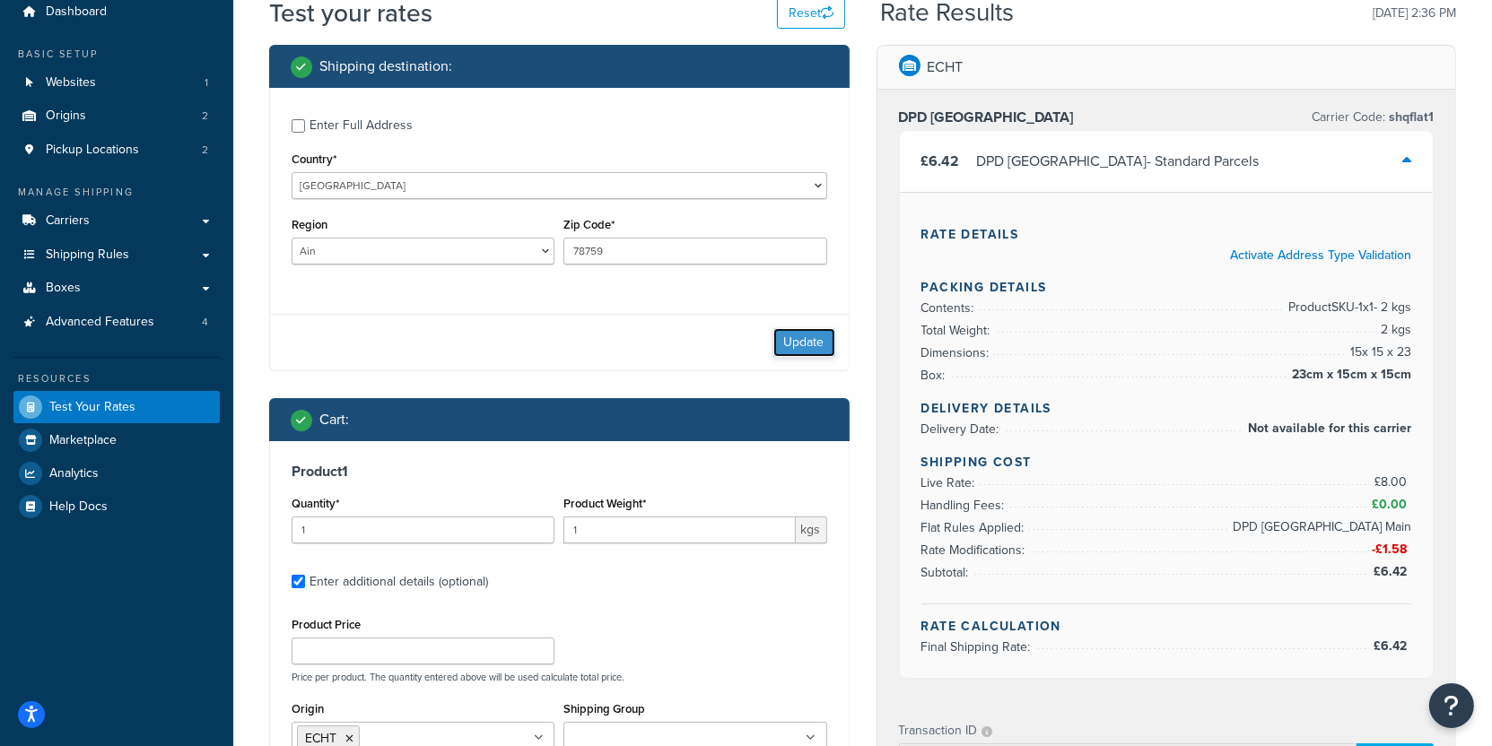
click at [779, 353] on button "Update" at bounding box center [804, 342] width 62 height 29
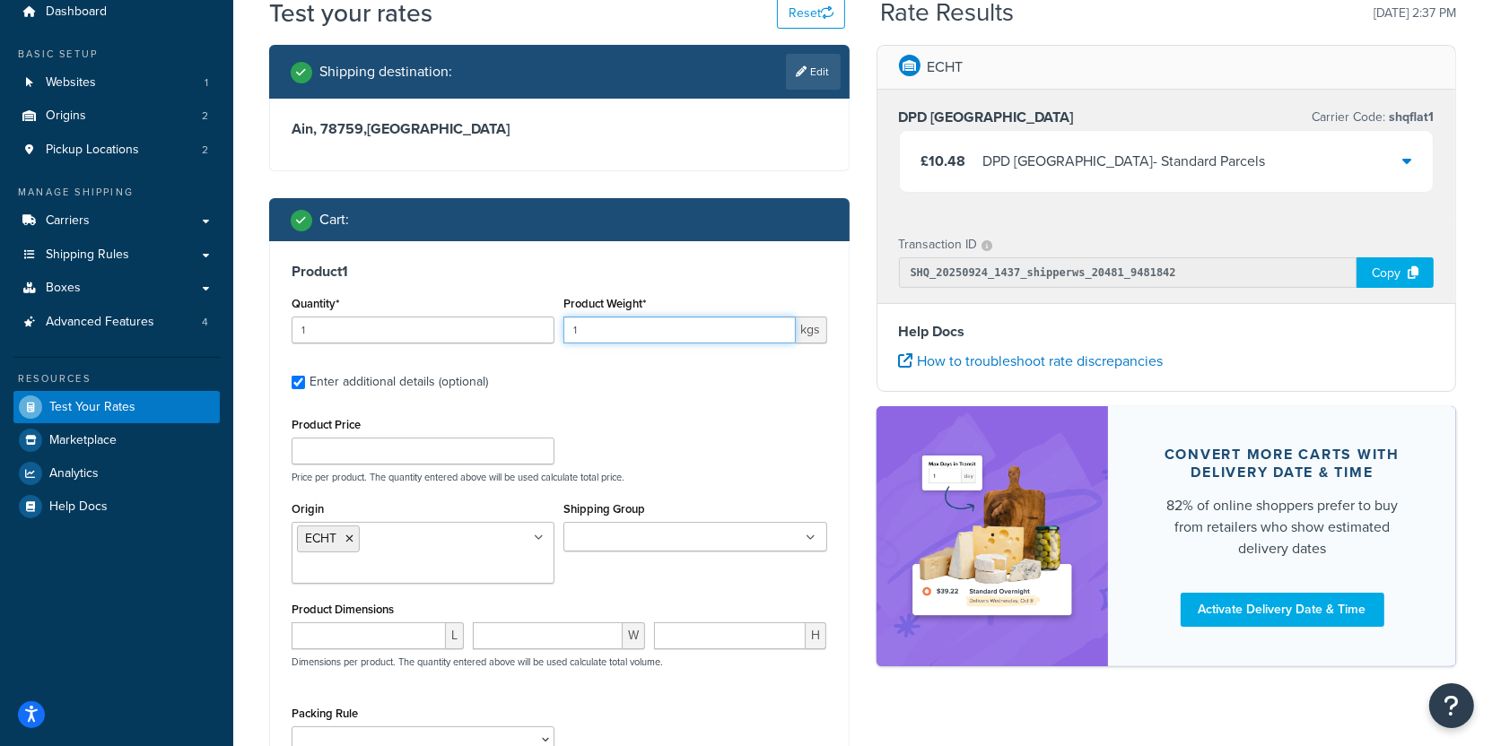
click at [624, 333] on input "1" at bounding box center [678, 330] width 231 height 27
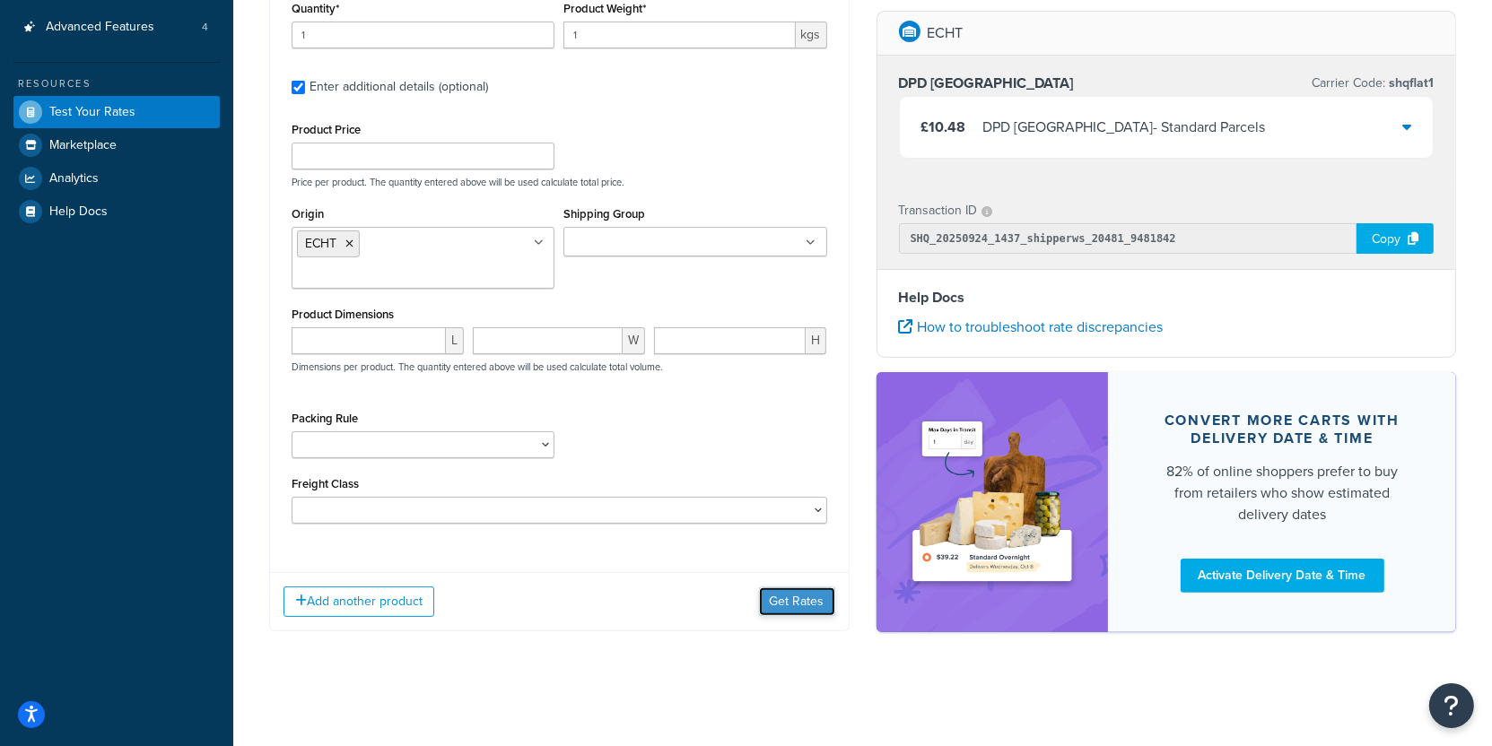
click at [794, 599] on button "Get Rates" at bounding box center [797, 602] width 76 height 29
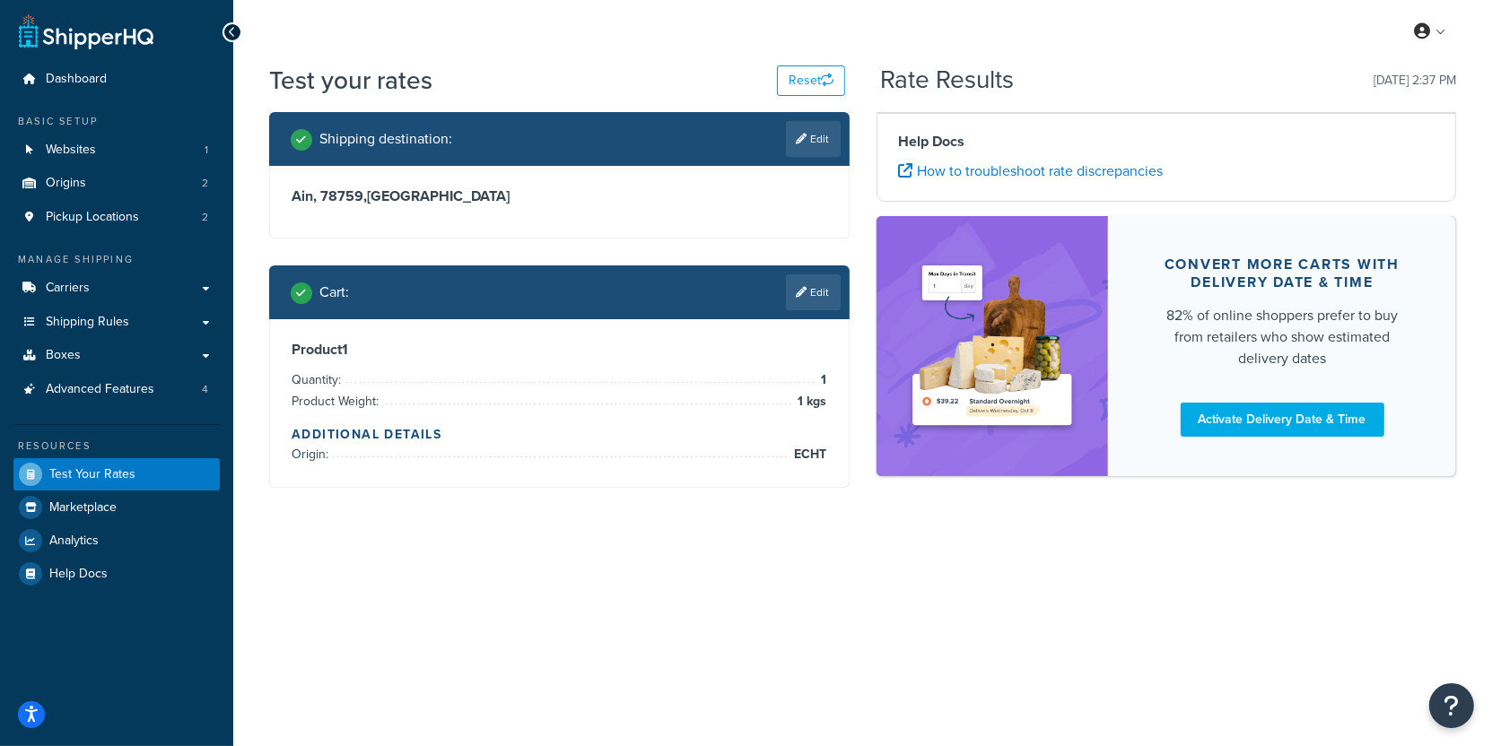
scroll to position [0, 0]
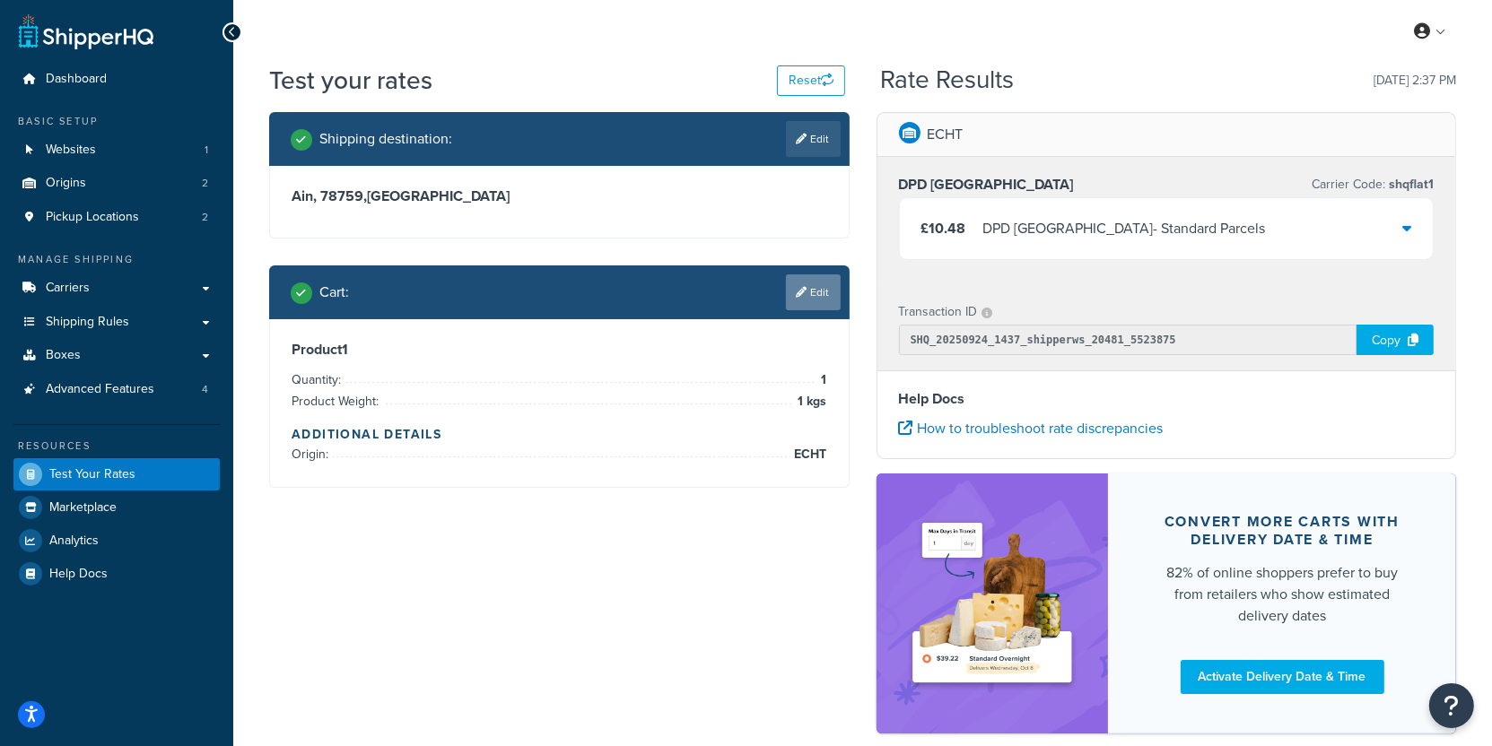
click at [818, 295] on link "Edit" at bounding box center [813, 292] width 55 height 36
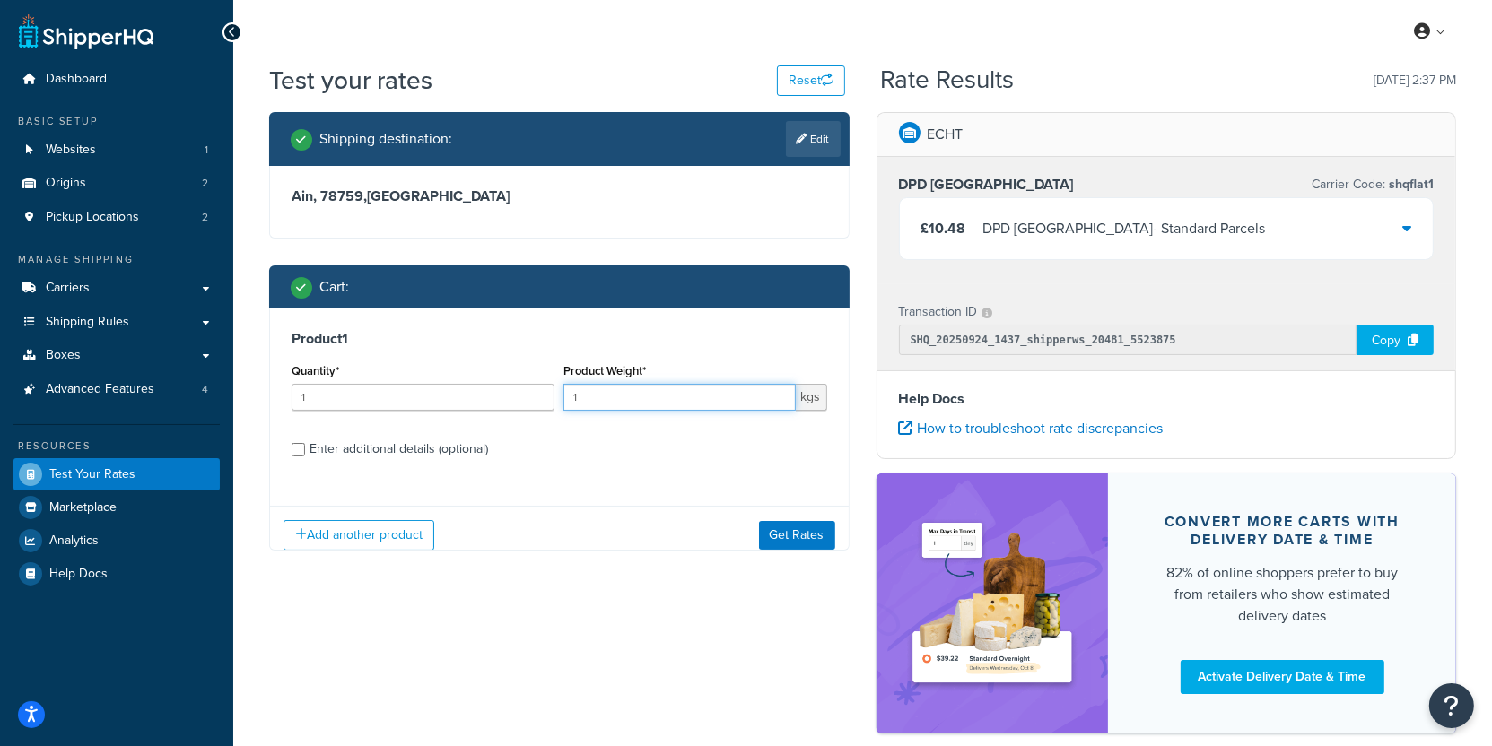
click at [678, 393] on input "1" at bounding box center [678, 397] width 231 height 27
type input "0.87"
click at [417, 455] on div "Enter additional details (optional)" at bounding box center [398, 449] width 178 height 25
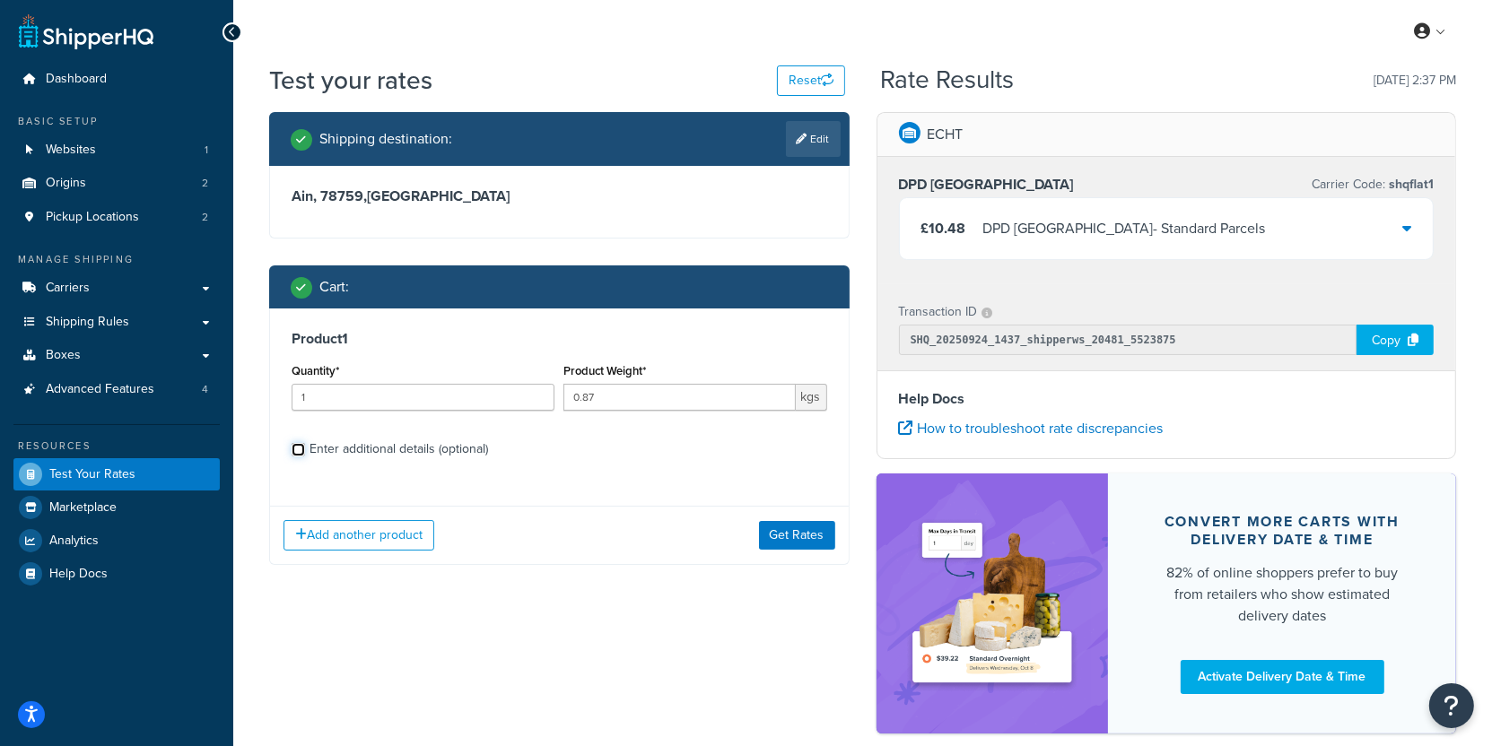
click at [305, 455] on input "Enter additional details (optional)" at bounding box center [298, 449] width 13 height 13
checkbox input "true"
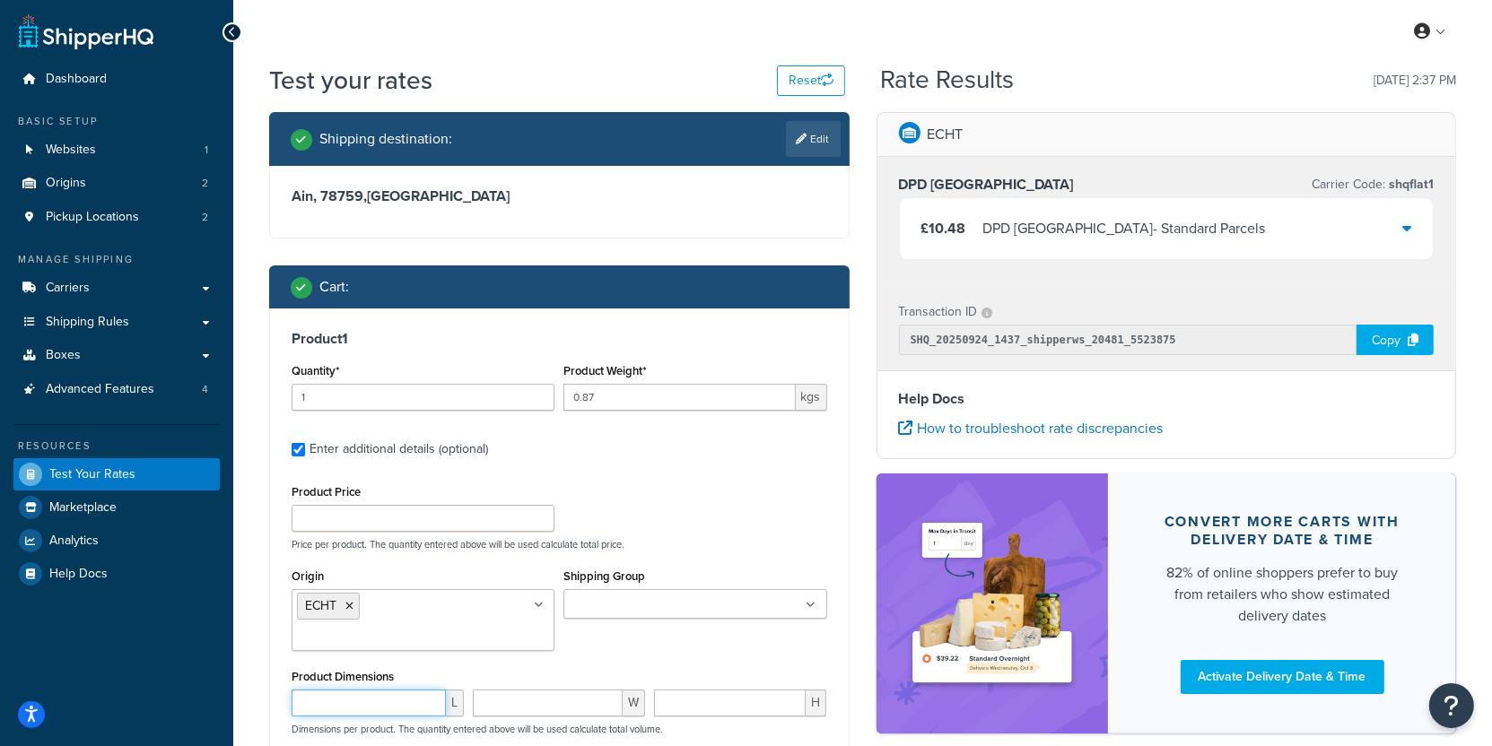
click at [391, 701] on input "number" at bounding box center [369, 703] width 154 height 27
type input "12"
type input "7"
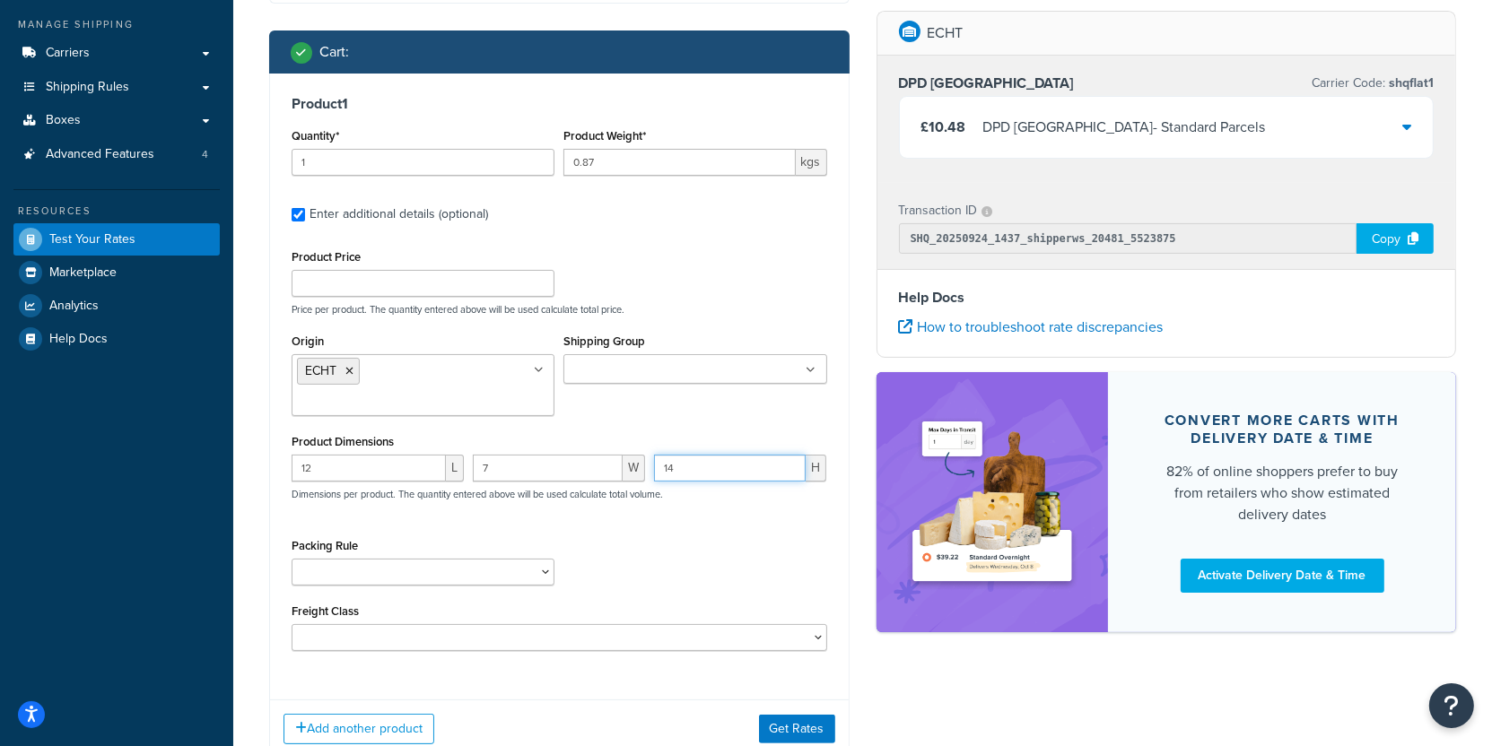
scroll to position [292, 0]
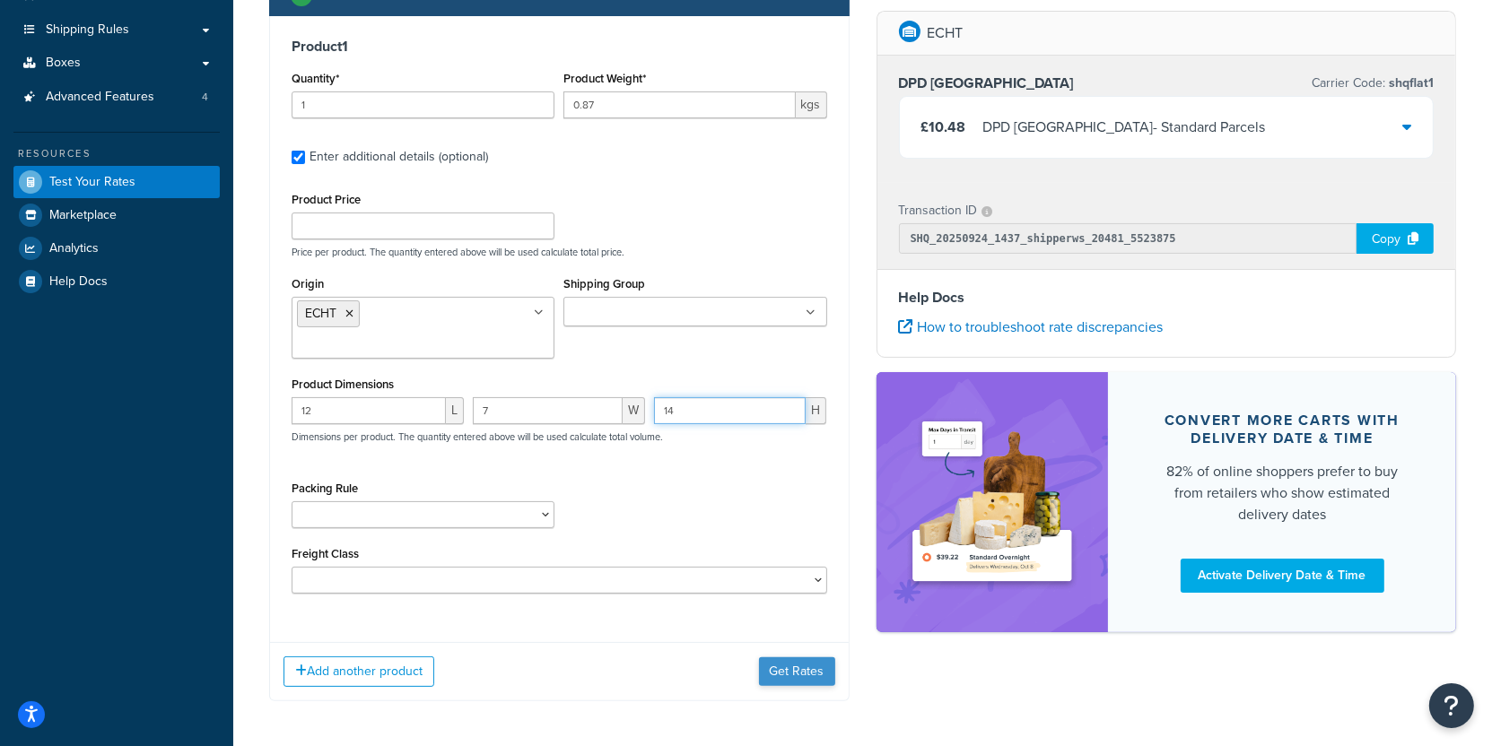
type input "14"
click at [803, 664] on button "Get Rates" at bounding box center [797, 671] width 76 height 29
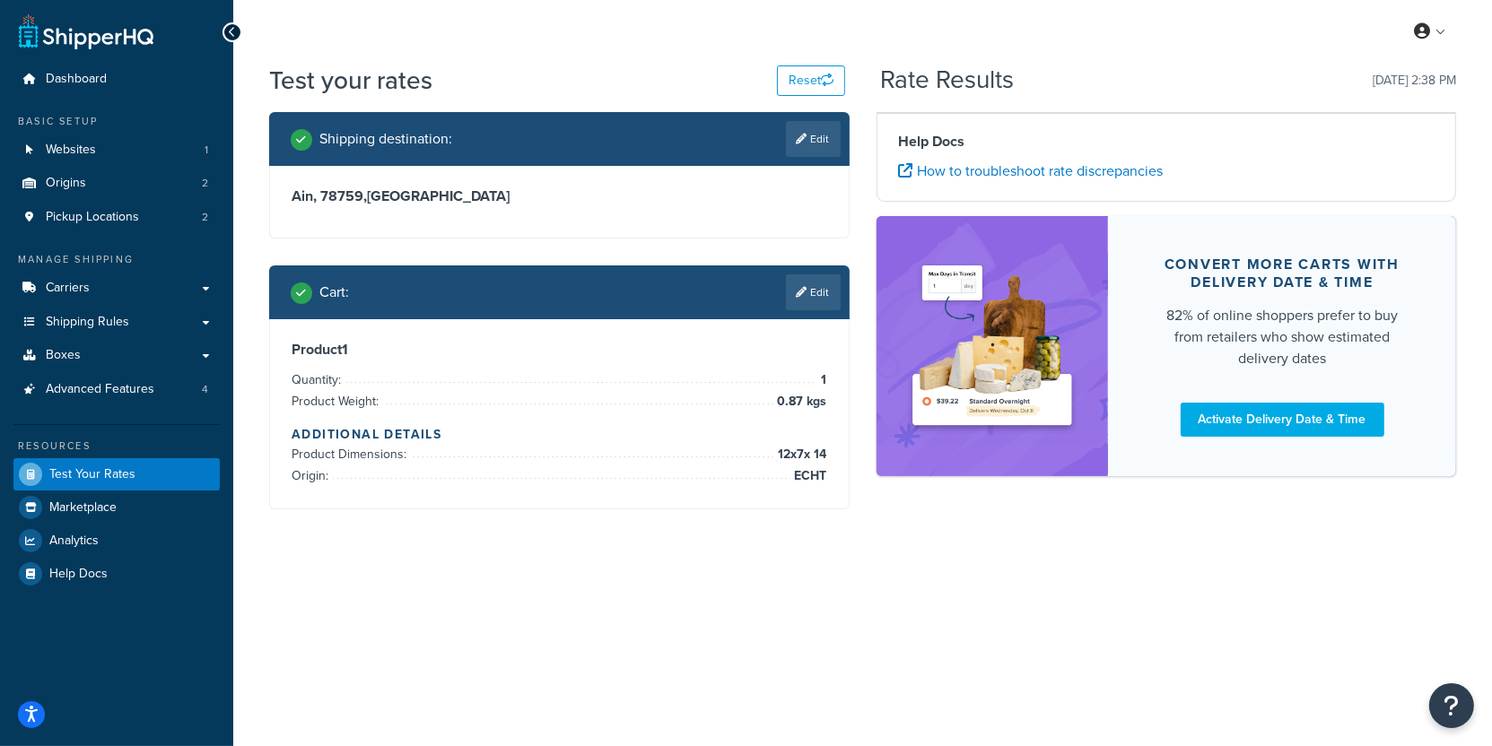
scroll to position [0, 0]
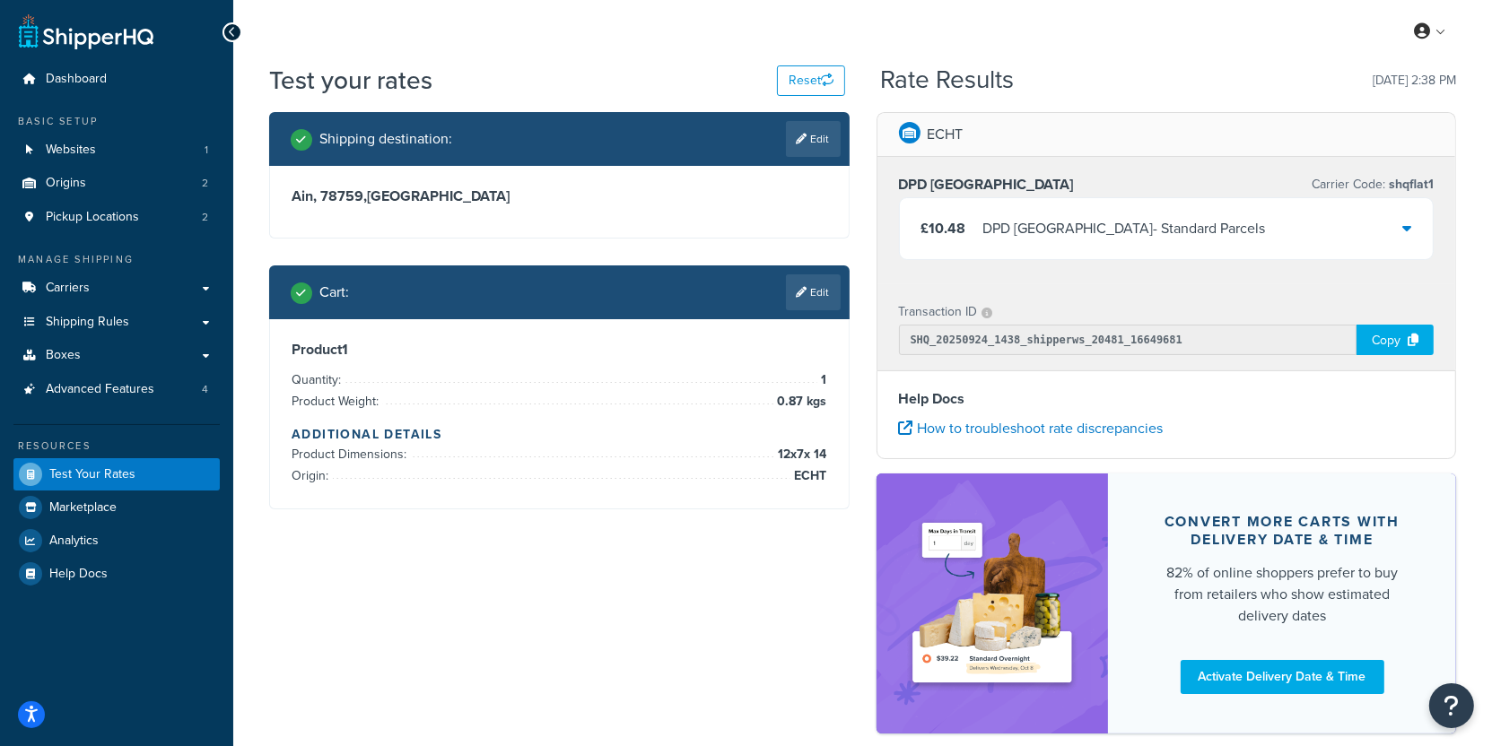
click at [966, 235] on div "£10.48 DPD Europe - Standard Parcels" at bounding box center [1093, 228] width 344 height 25
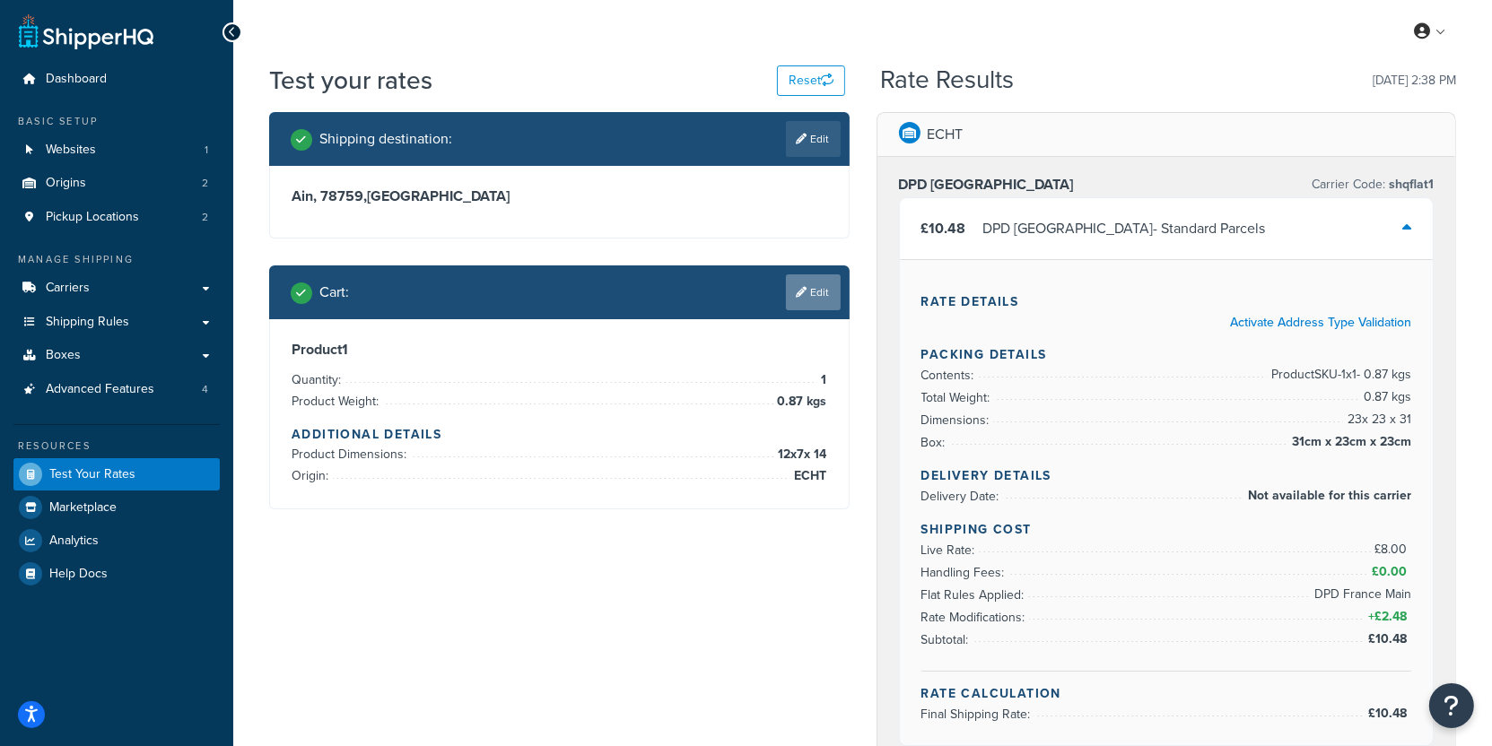
click at [825, 283] on link "Edit" at bounding box center [813, 292] width 55 height 36
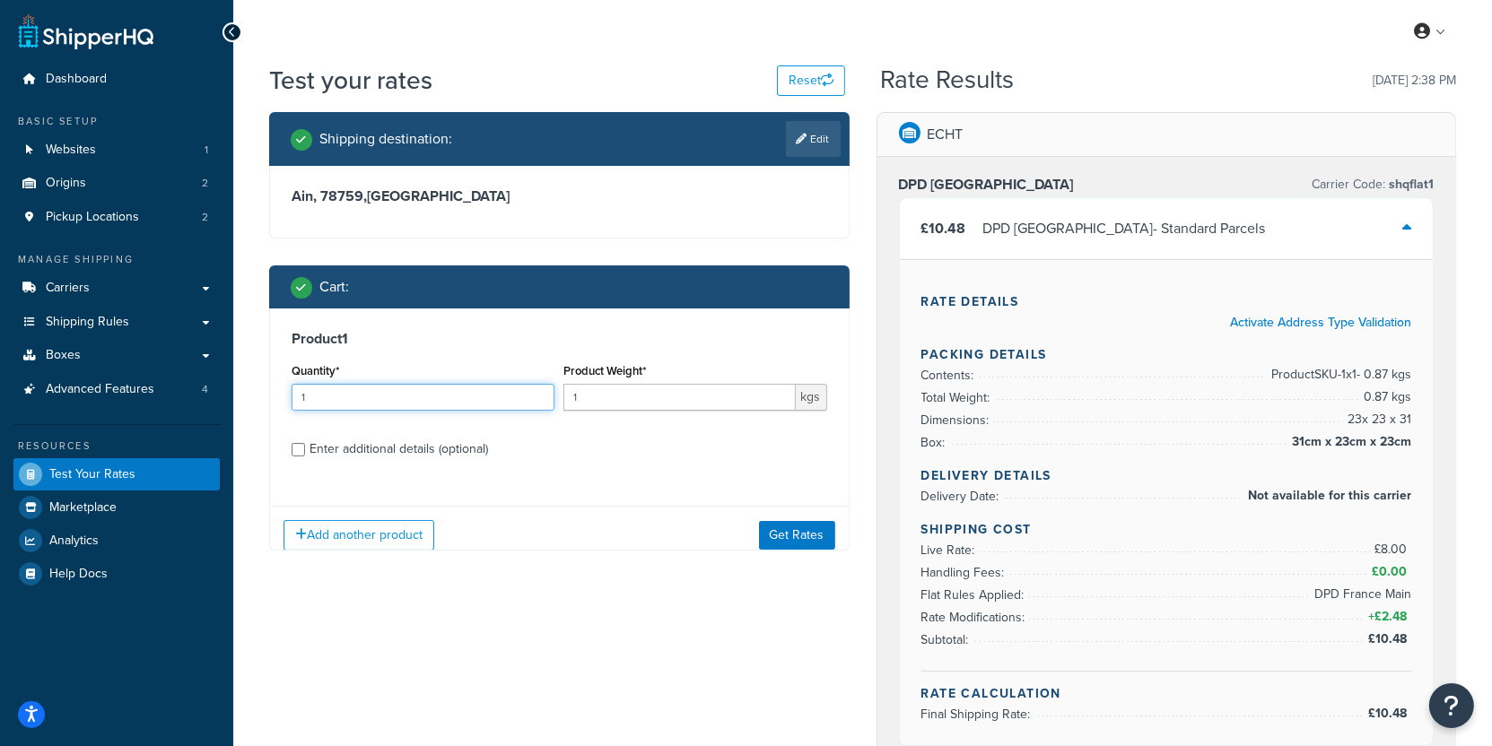
click at [382, 397] on input "1" at bounding box center [423, 397] width 263 height 27
type input "5"
click at [791, 546] on button "Get Rates" at bounding box center [797, 535] width 76 height 29
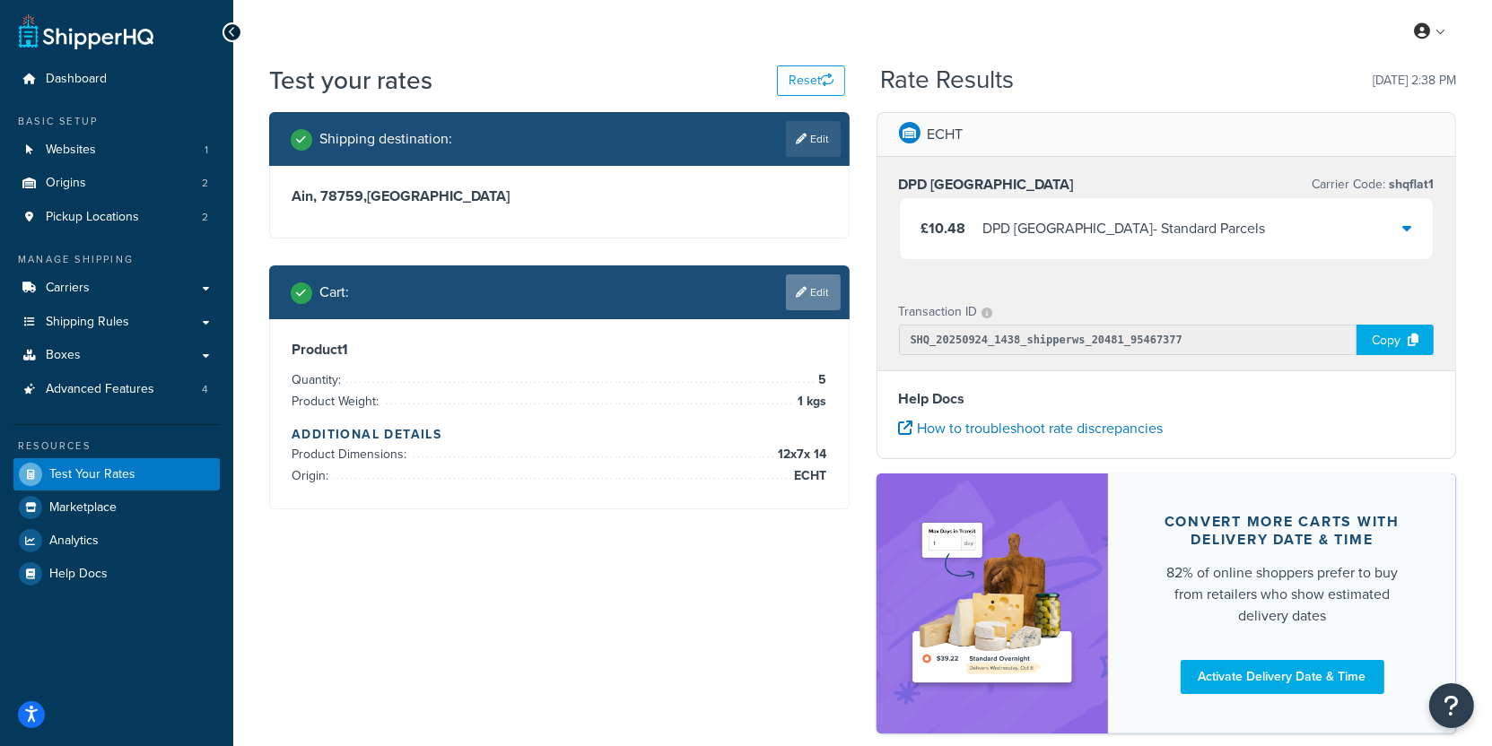
click at [816, 305] on link "Edit" at bounding box center [813, 292] width 55 height 36
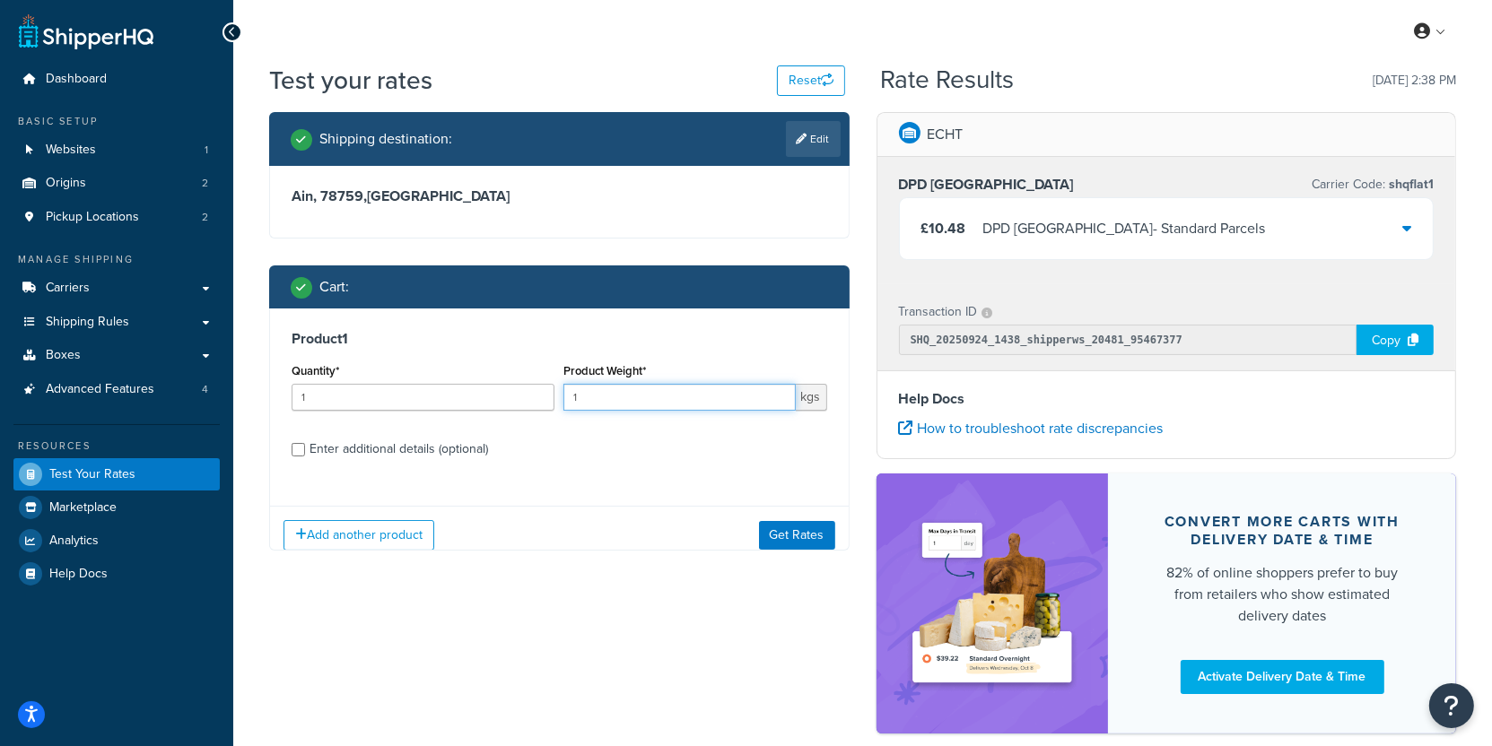
click at [627, 394] on input "1" at bounding box center [678, 397] width 231 height 27
click at [461, 457] on div "Enter additional details (optional)" at bounding box center [398, 449] width 178 height 25
click at [305, 457] on input "Enter additional details (optional)" at bounding box center [298, 449] width 13 height 13
checkbox input "true"
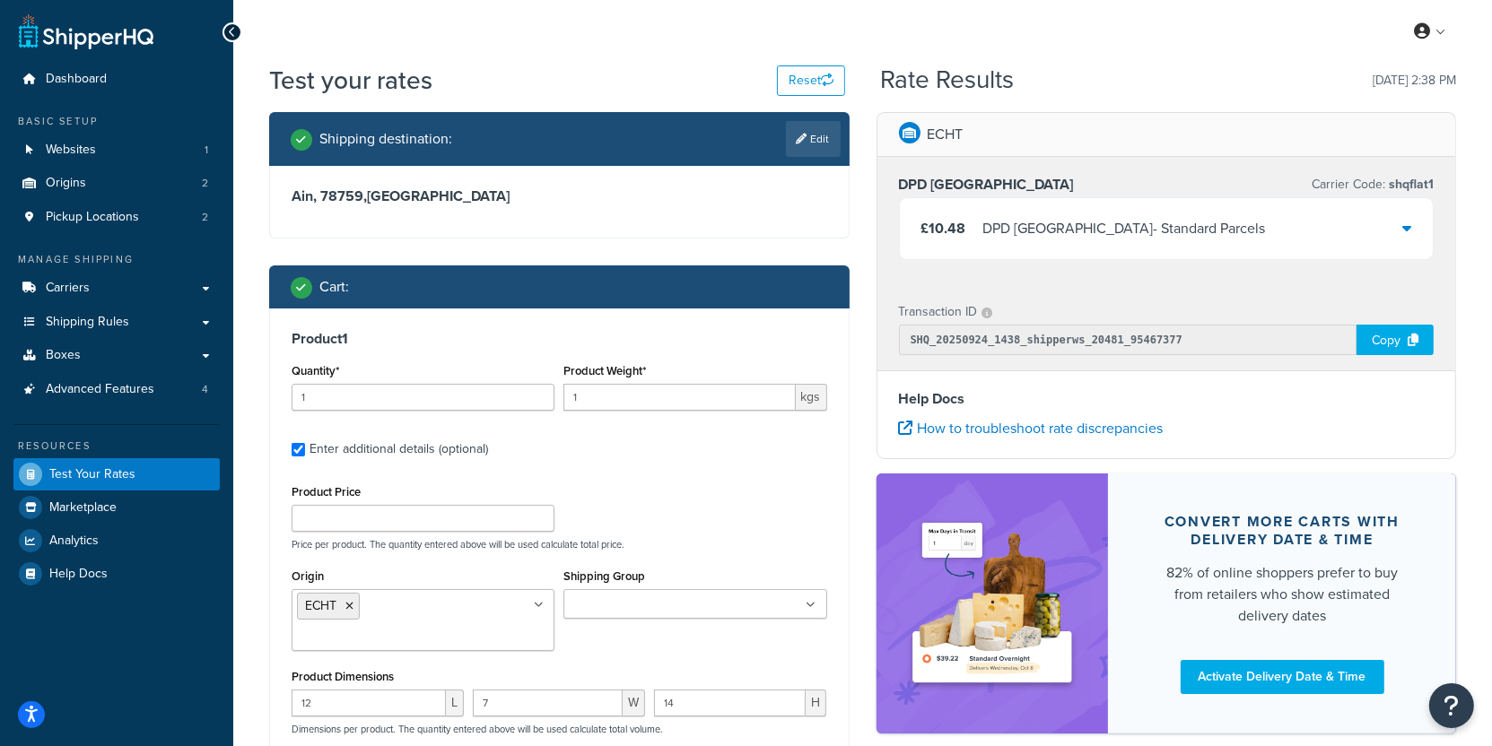
click at [426, 376] on div "Quantity* 1" at bounding box center [423, 385] width 263 height 52
click at [426, 405] on input "1" at bounding box center [423, 397] width 263 height 27
type input "5"
click at [581, 393] on input "1" at bounding box center [678, 397] width 231 height 27
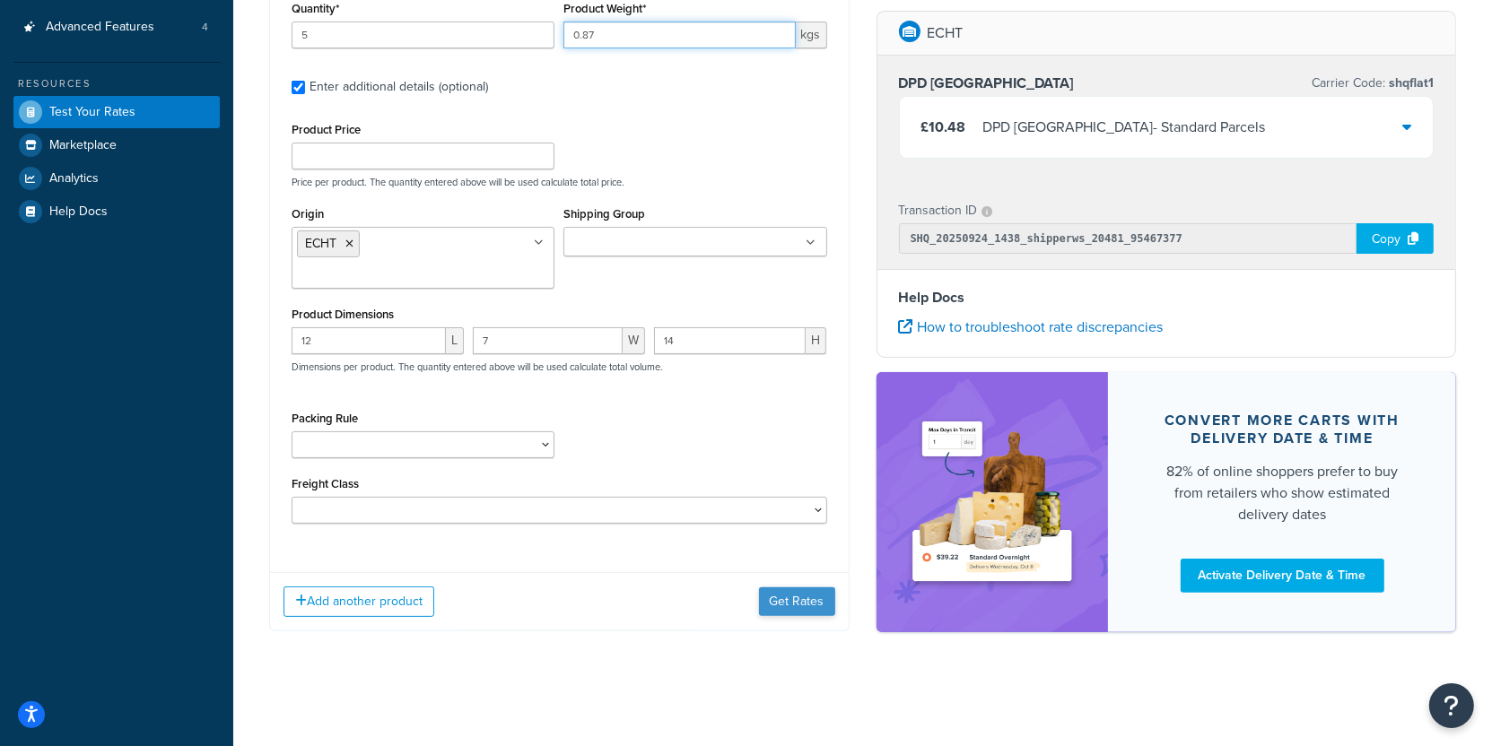
type input "0.87"
click at [793, 604] on button "Get Rates" at bounding box center [797, 602] width 76 height 29
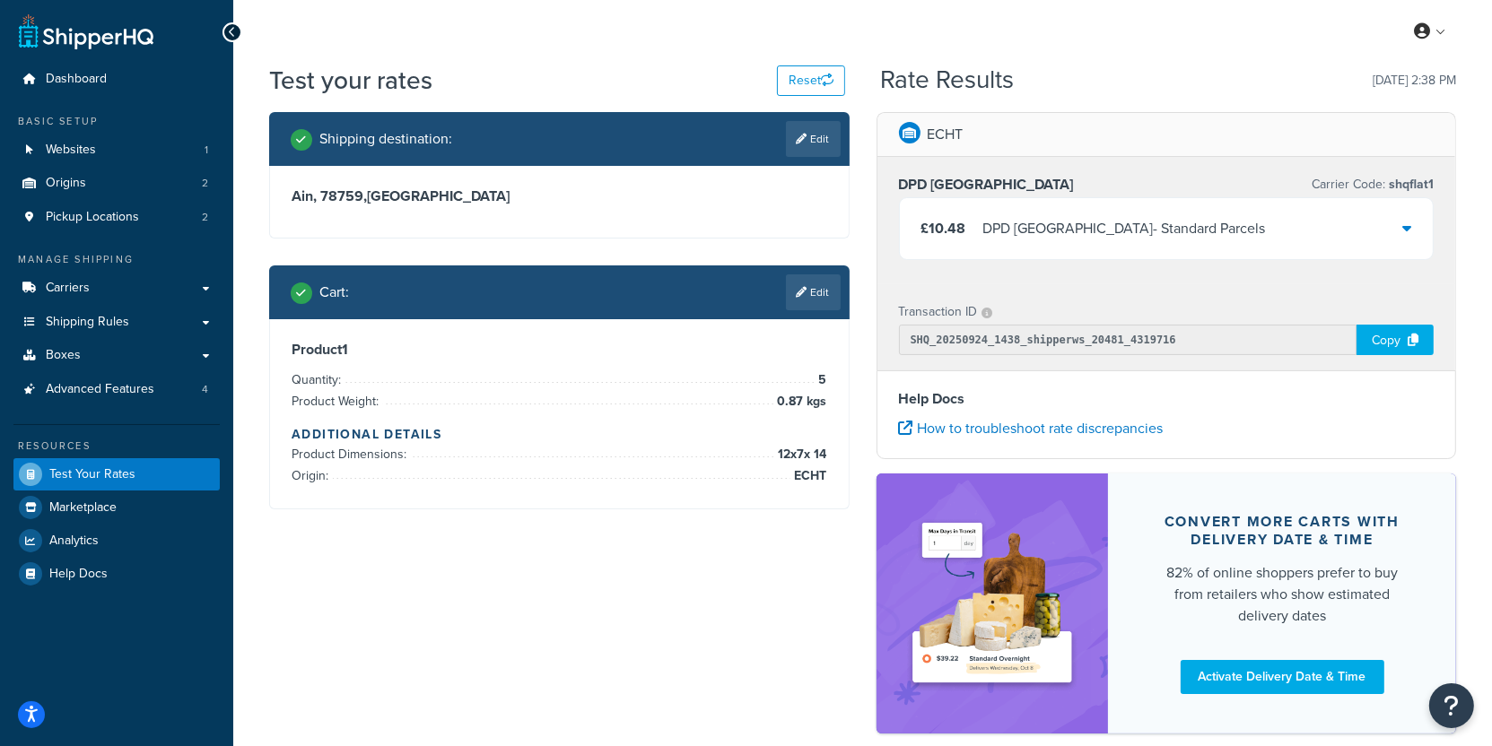
click at [1023, 232] on div "DPD Europe - Standard Parcels" at bounding box center [1124, 228] width 283 height 25
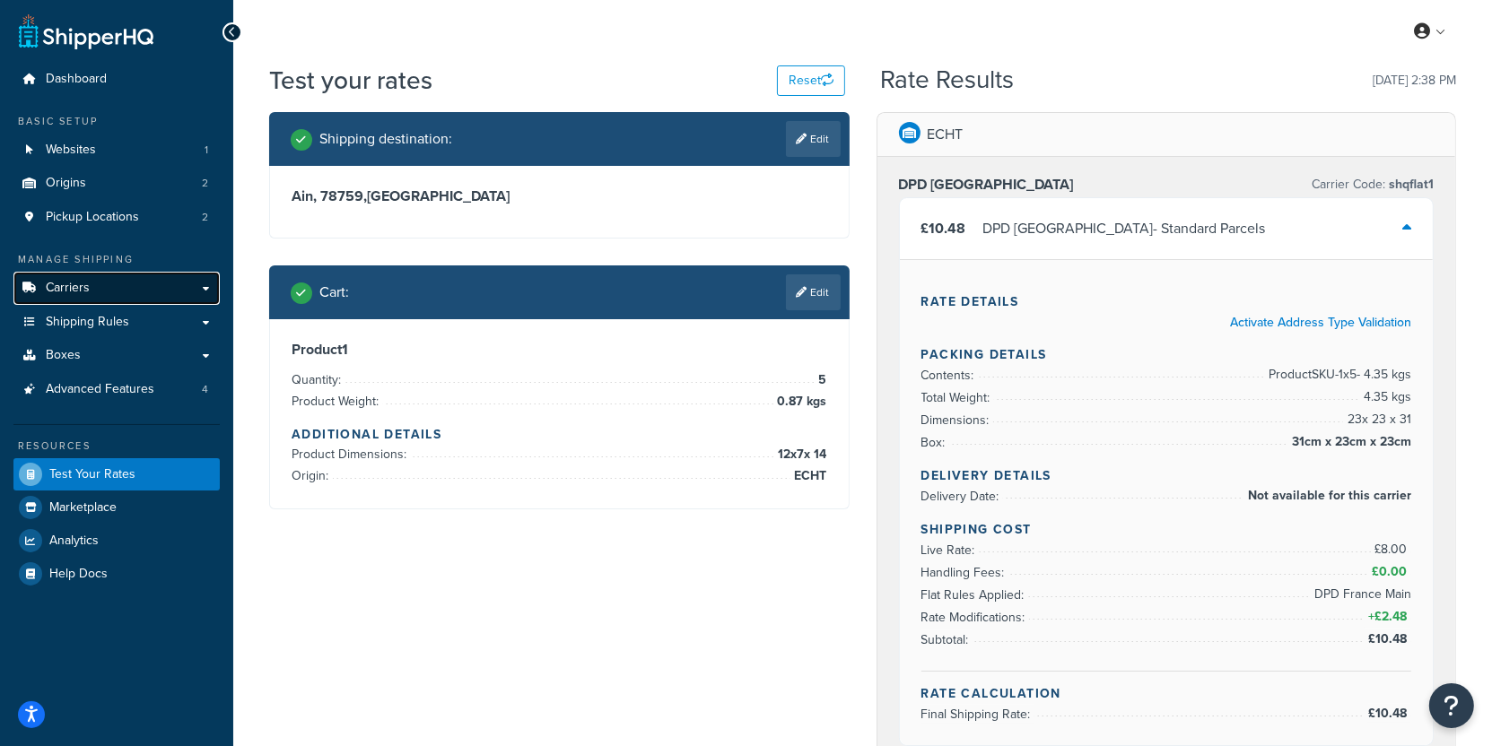
click at [135, 287] on link "Carriers" at bounding box center [116, 288] width 206 height 33
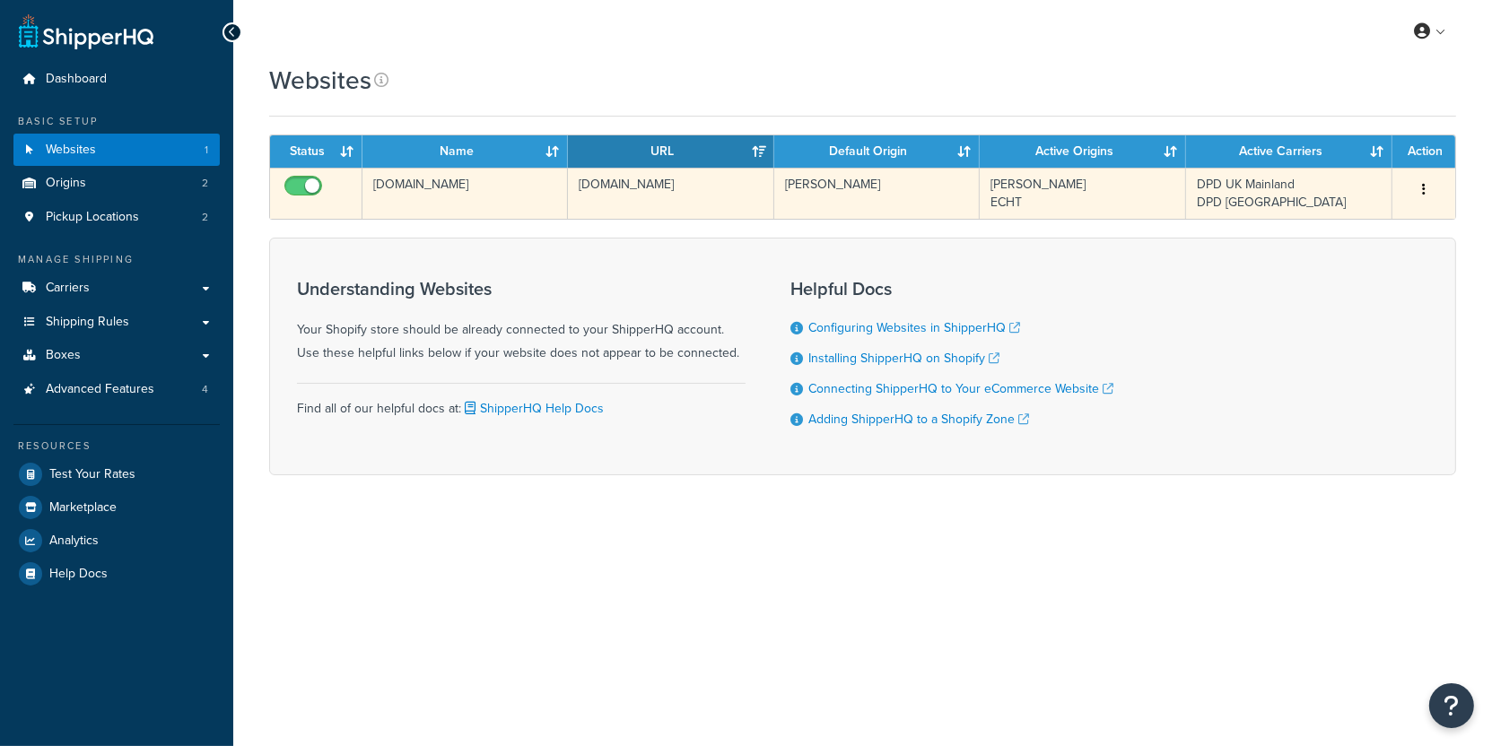
click at [672, 208] on td "[DOMAIN_NAME]" at bounding box center [670, 193] width 205 height 51
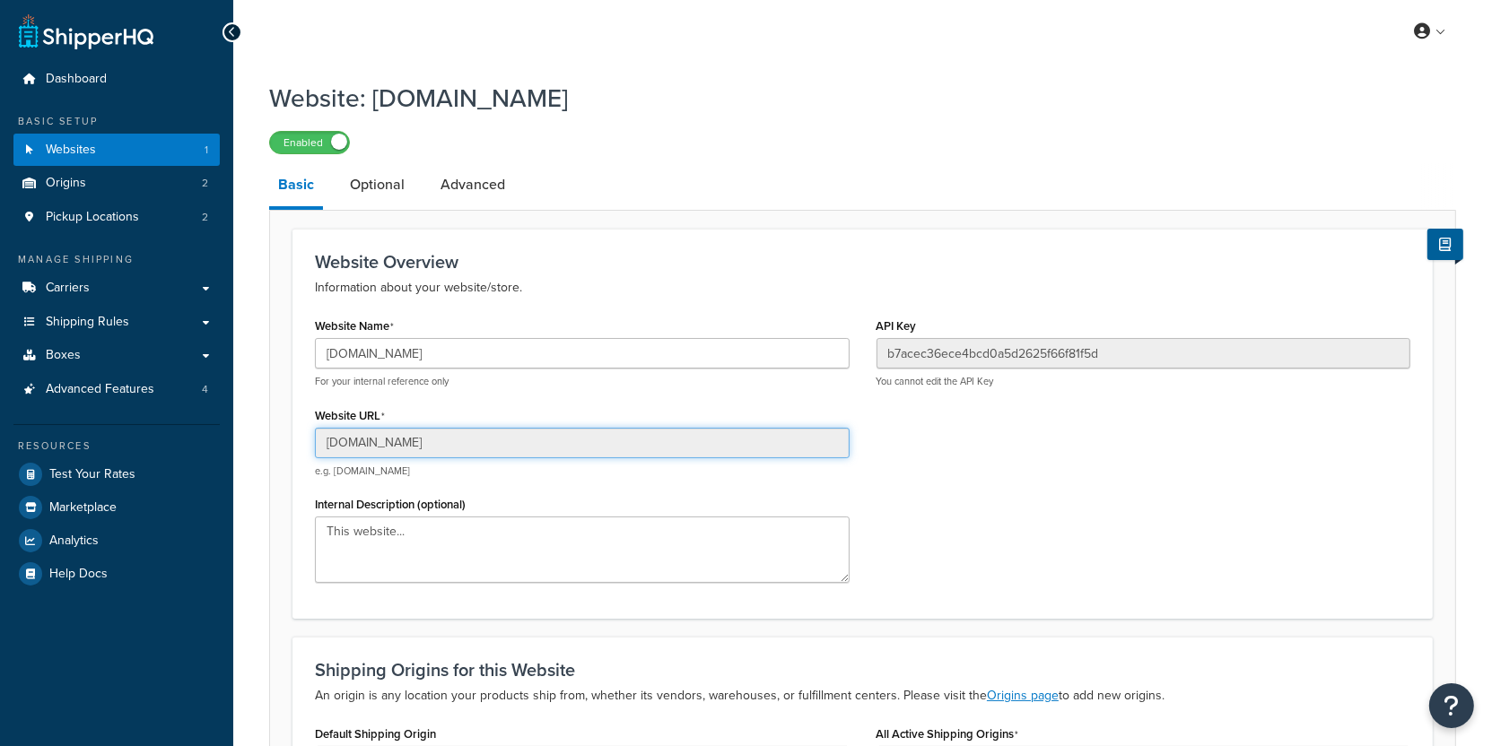
click at [541, 456] on input "[DOMAIN_NAME]" at bounding box center [582, 443] width 535 height 30
click at [541, 453] on input "[DOMAIN_NAME]" at bounding box center [582, 443] width 535 height 30
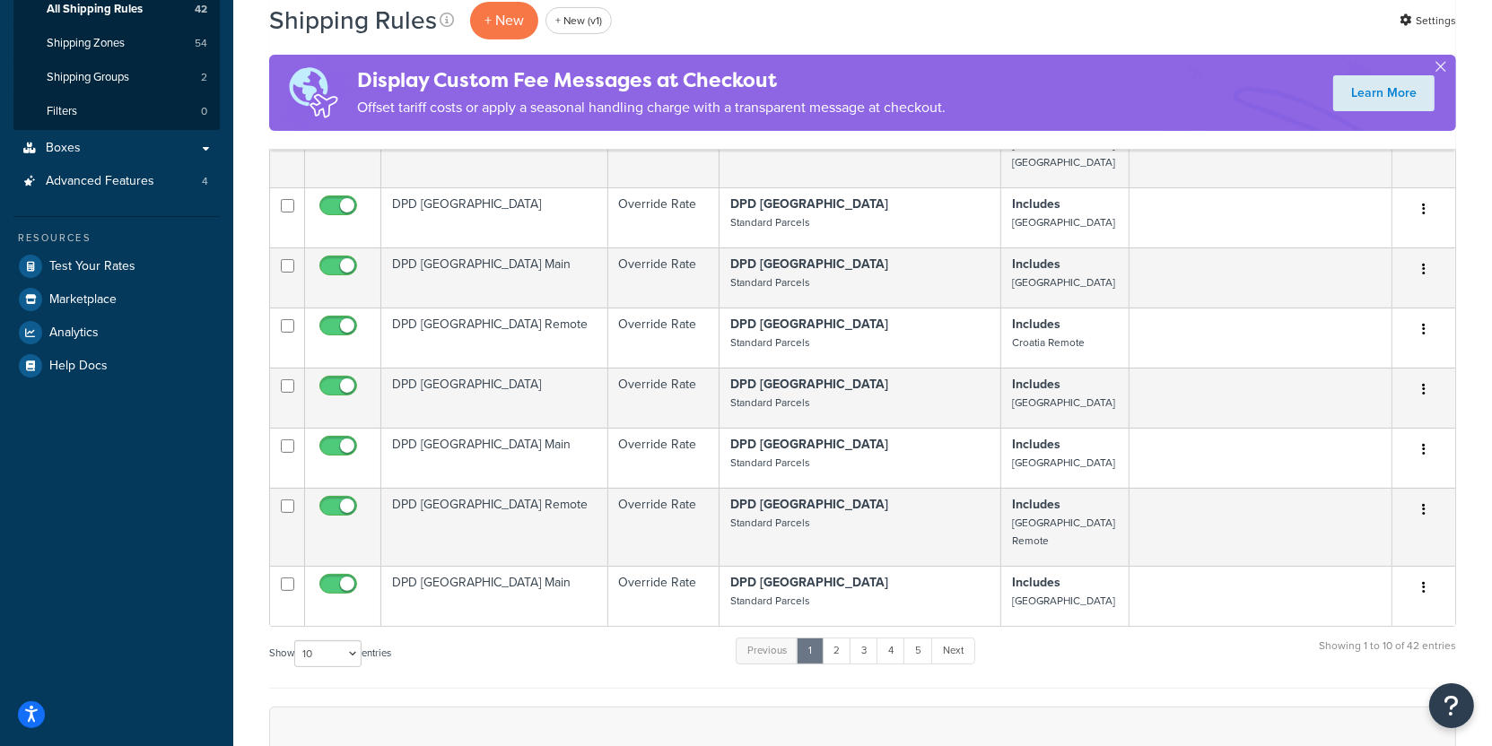
scroll to position [368, 0]
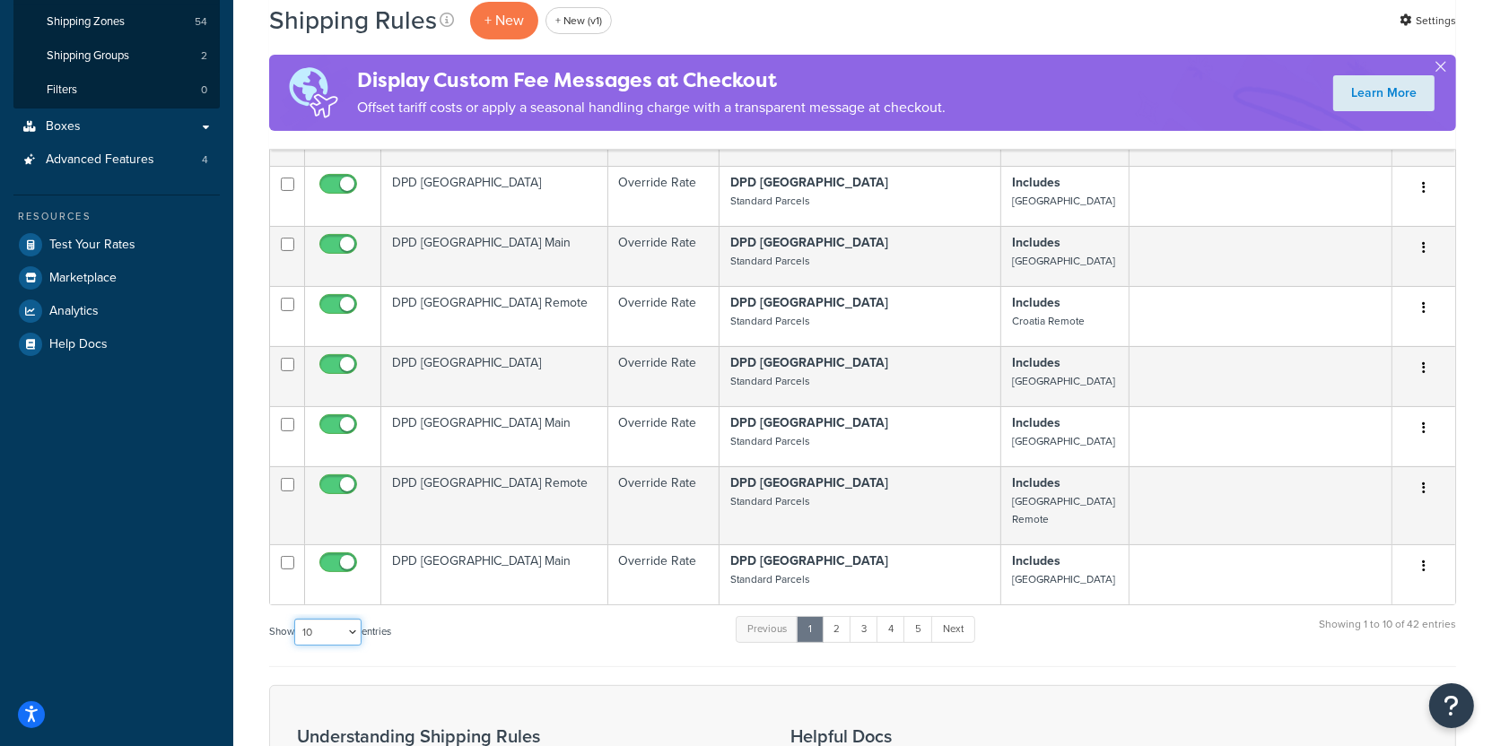
select select "100"
click option "100" at bounding box center [0, 0] width 0 height 0
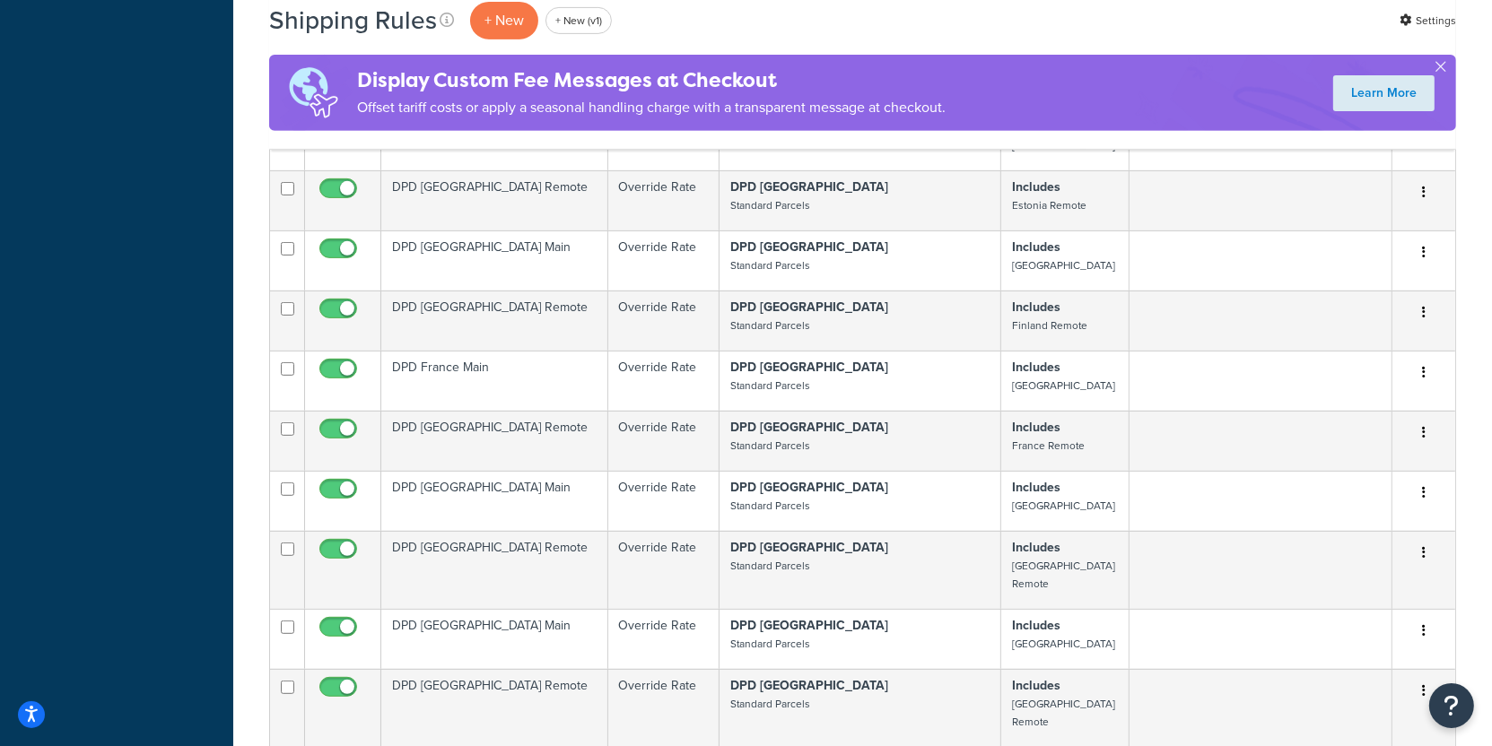
scroll to position [792, 0]
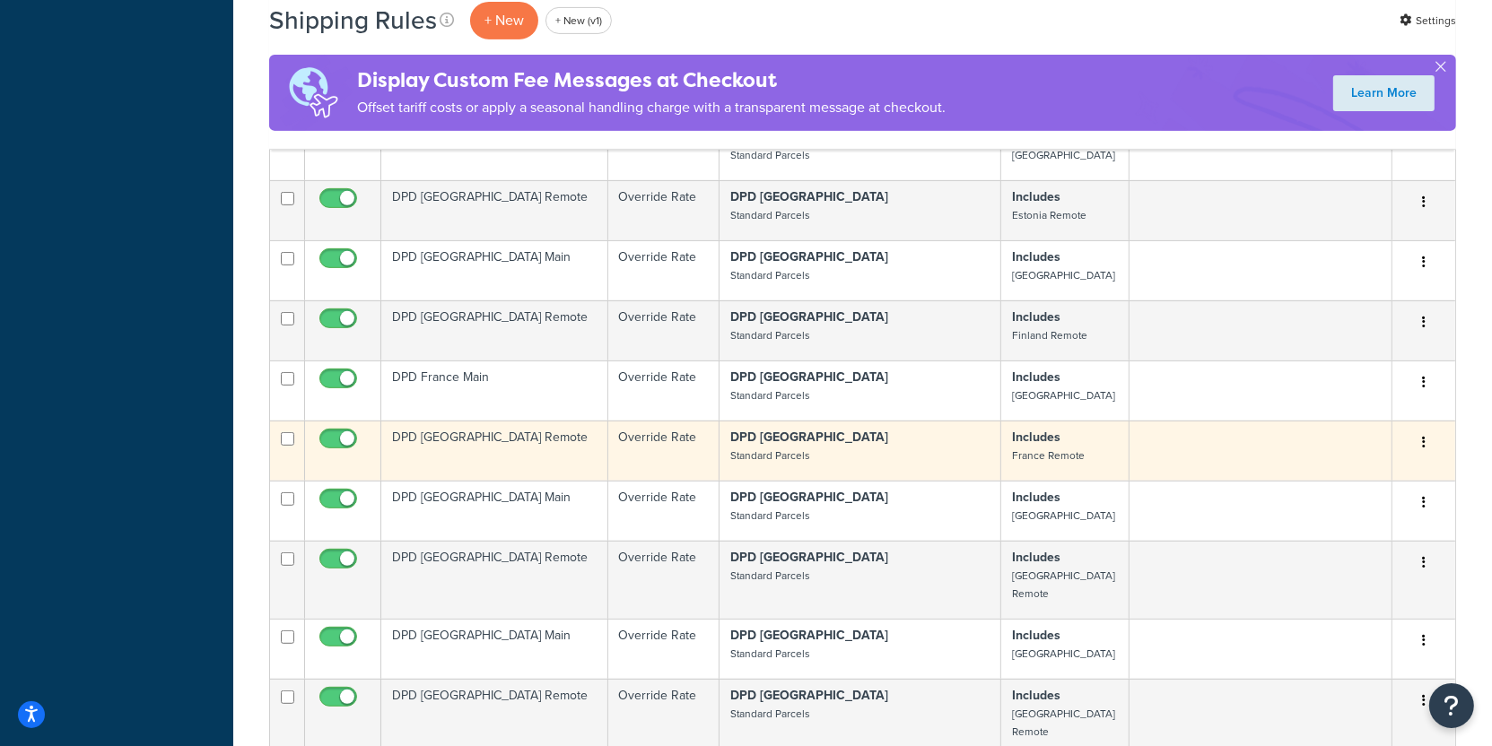
click at [567, 421] on td "DPD [GEOGRAPHIC_DATA] Remote" at bounding box center [494, 451] width 227 height 60
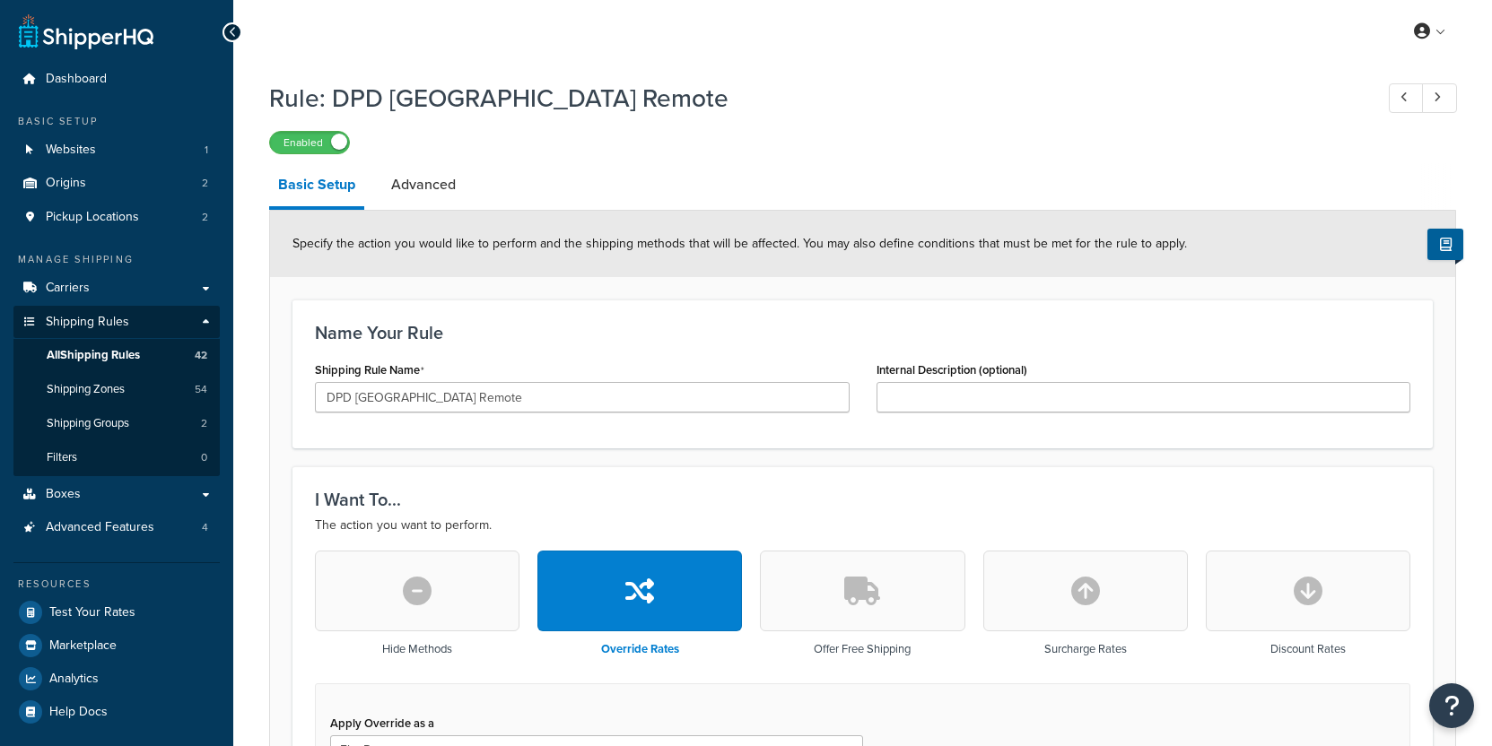
select select "BOX"
click at [1439, 98] on icon at bounding box center [1436, 97] width 7 height 12
click at [140, 392] on link "Shipping Zones 54" at bounding box center [116, 389] width 206 height 33
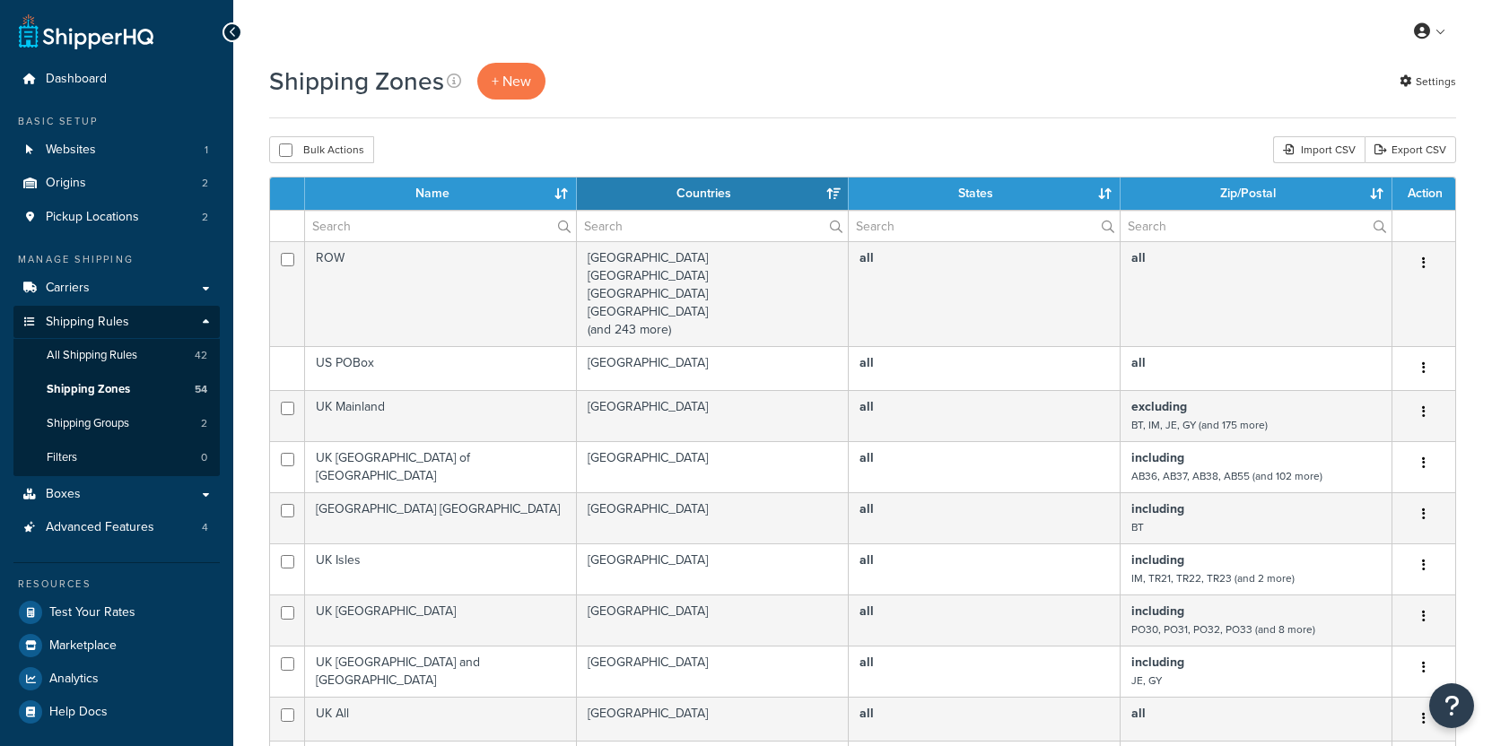
select select "15"
click at [454, 232] on input "text" at bounding box center [440, 226] width 271 height 30
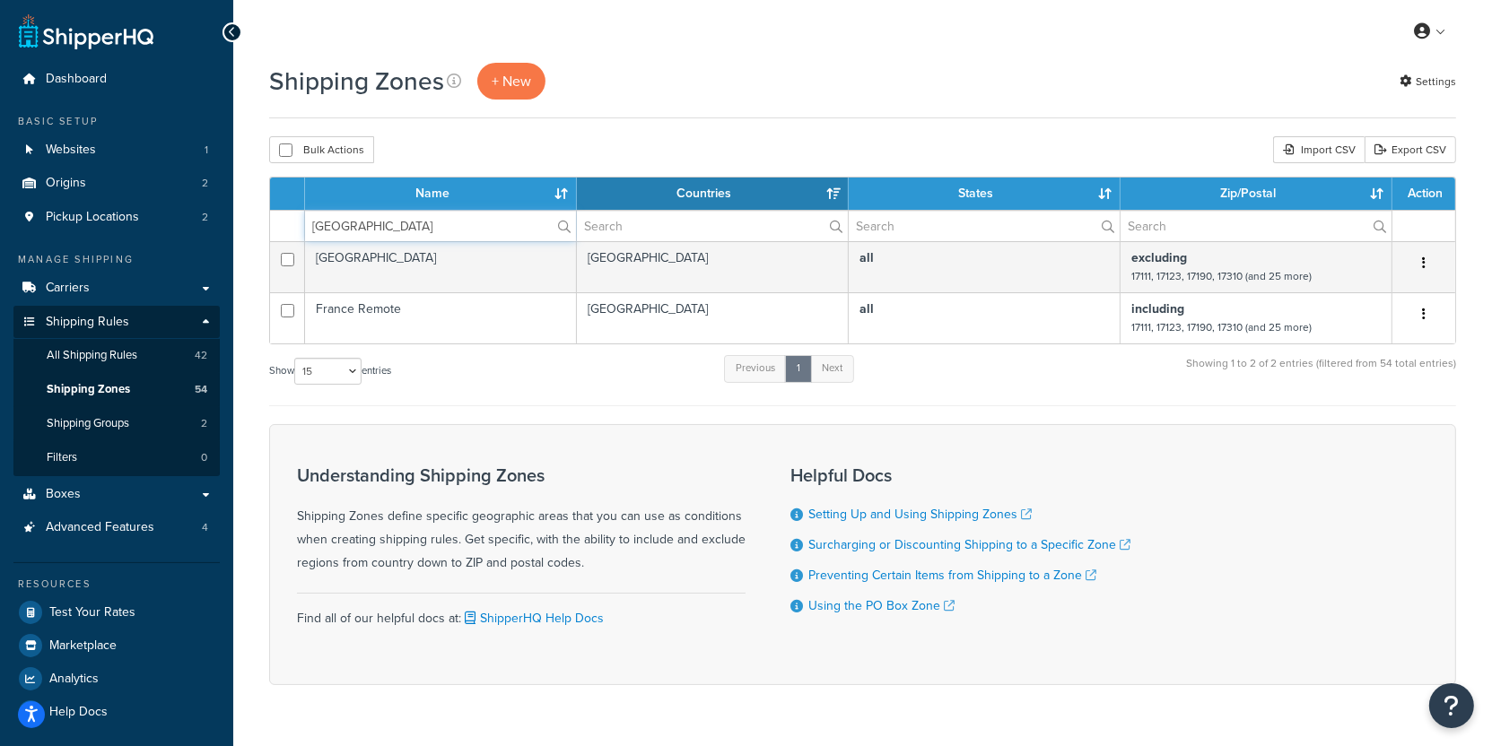
type input "france"
click at [171, 398] on link "Shipping Zones 54" at bounding box center [116, 389] width 206 height 33
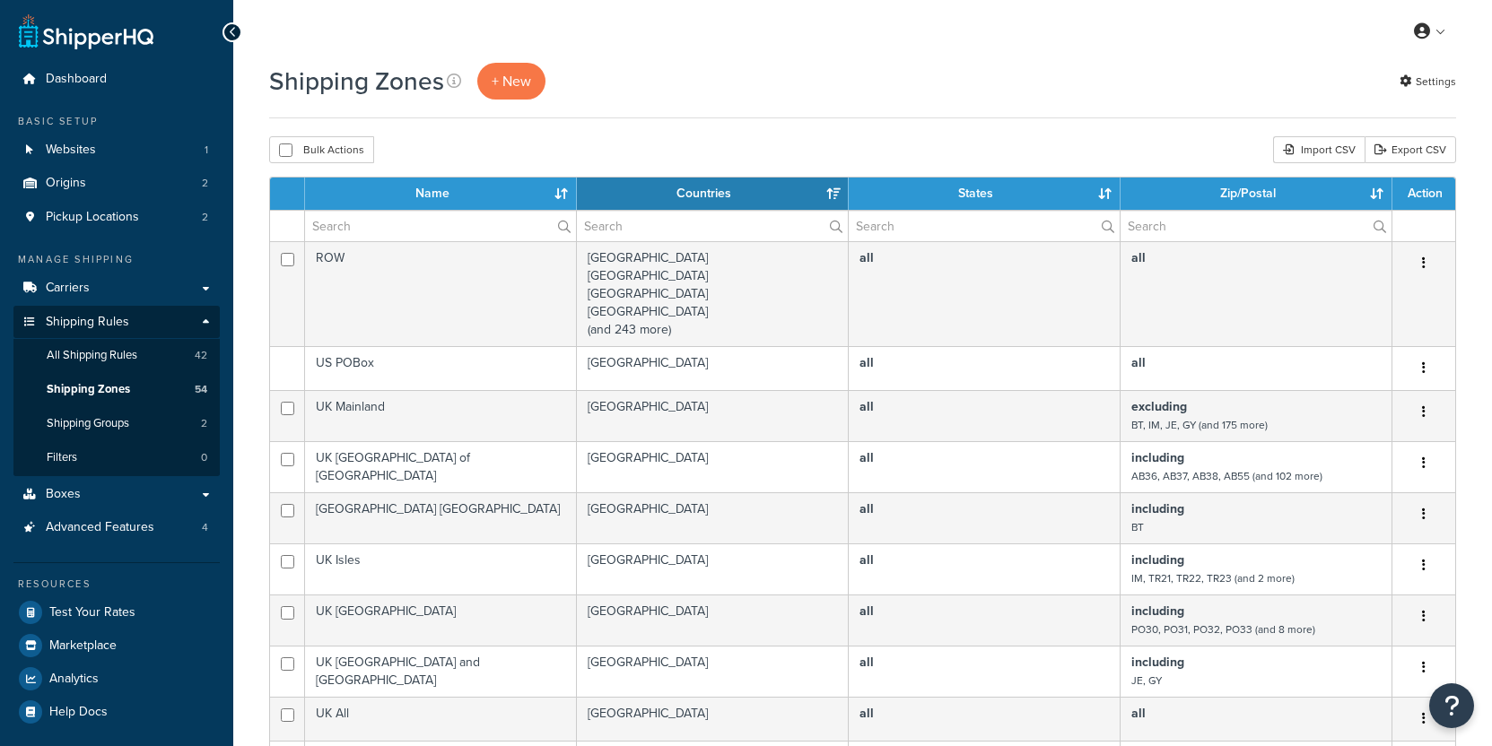
select select "15"
click at [153, 292] on link "Carriers" at bounding box center [116, 288] width 206 height 33
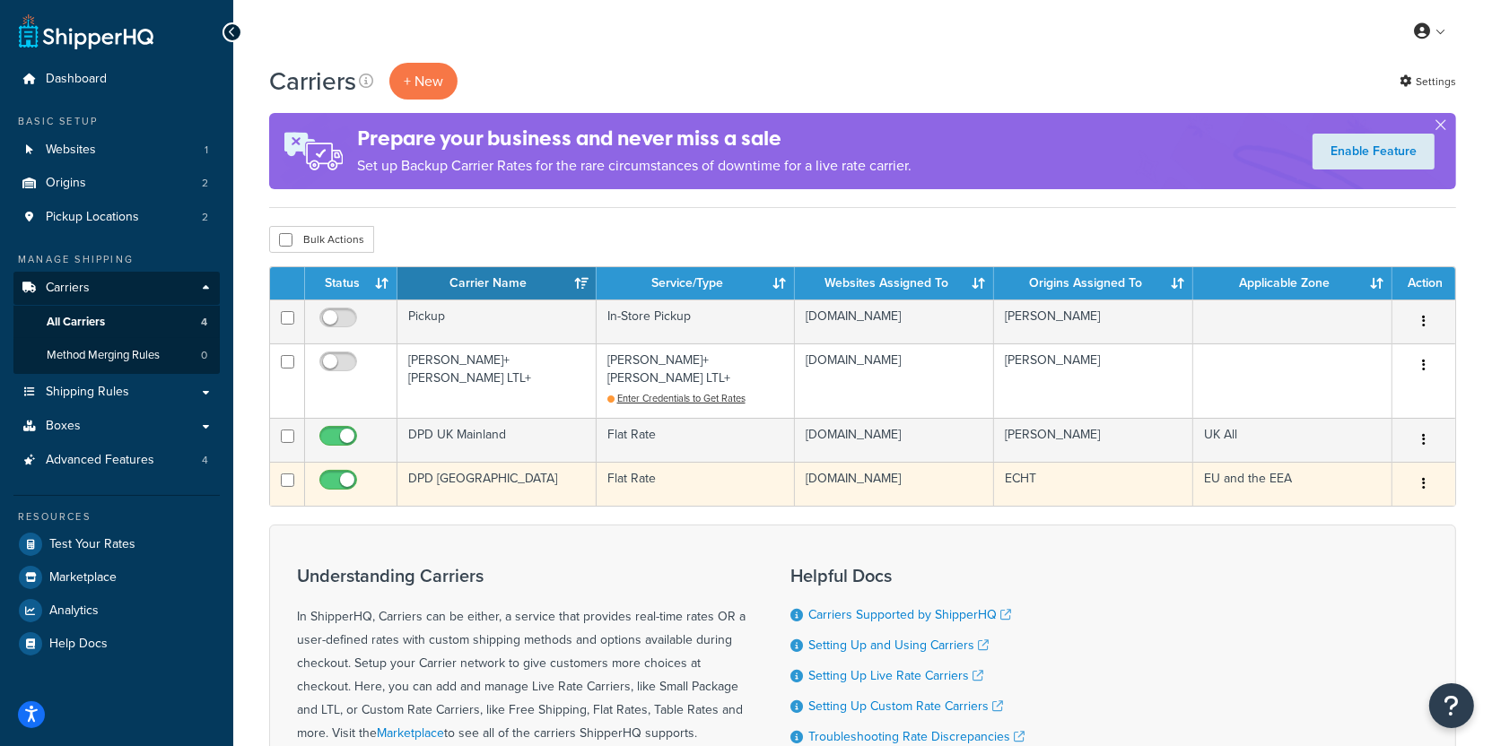
click at [554, 481] on td "DPD [GEOGRAPHIC_DATA]" at bounding box center [496, 484] width 199 height 44
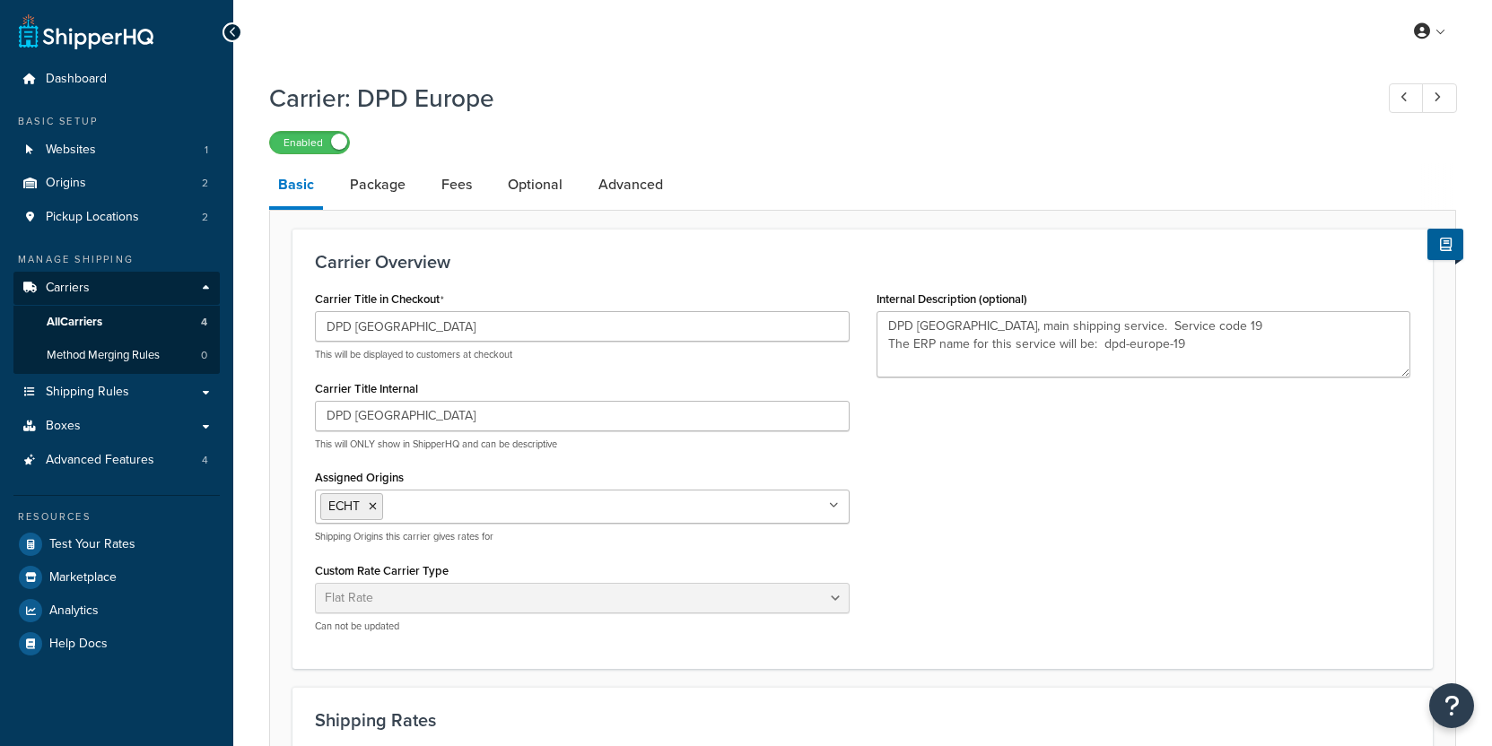
select select "flat"
select select "package"
click at [147, 194] on link "Origins 2" at bounding box center [116, 183] width 206 height 33
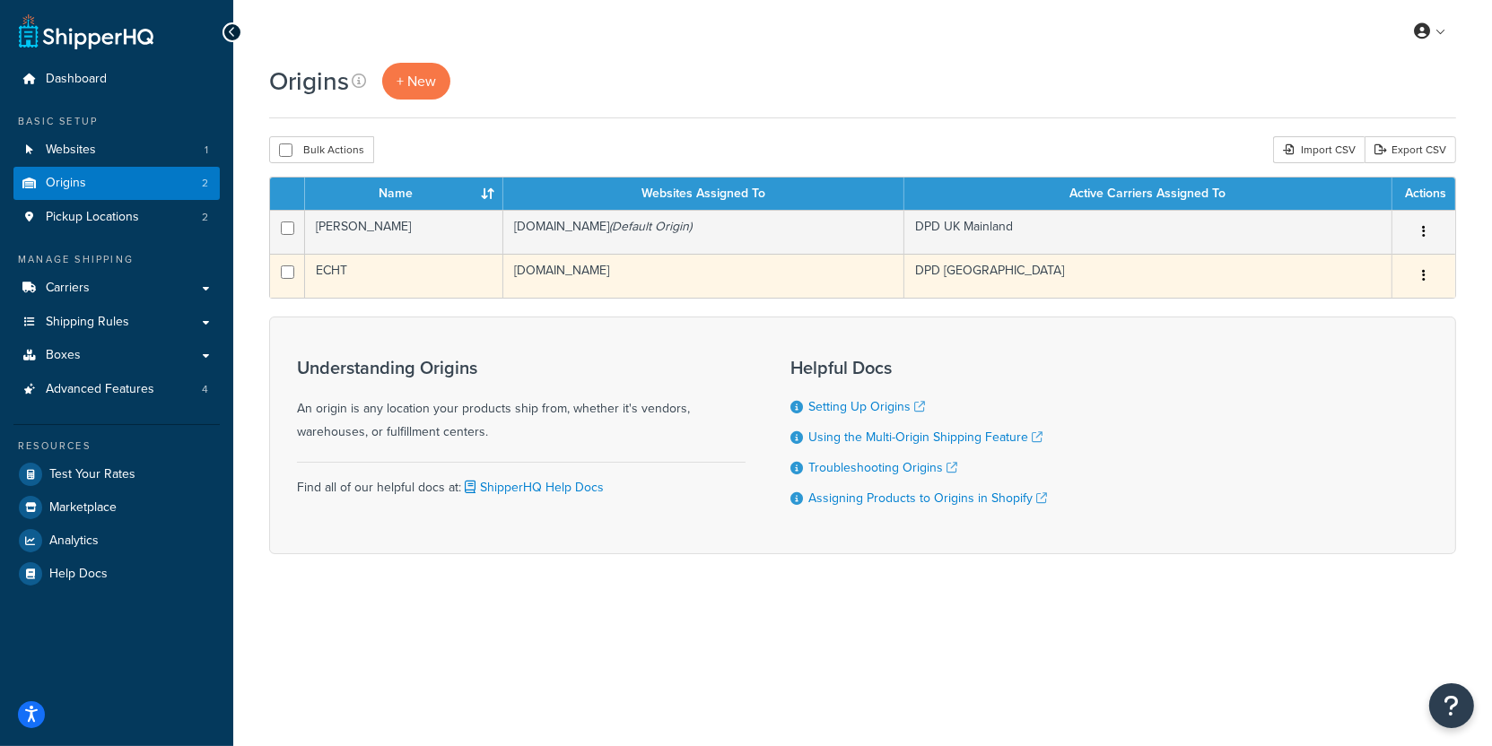
click at [440, 271] on td "ECHT" at bounding box center [404, 276] width 198 height 44
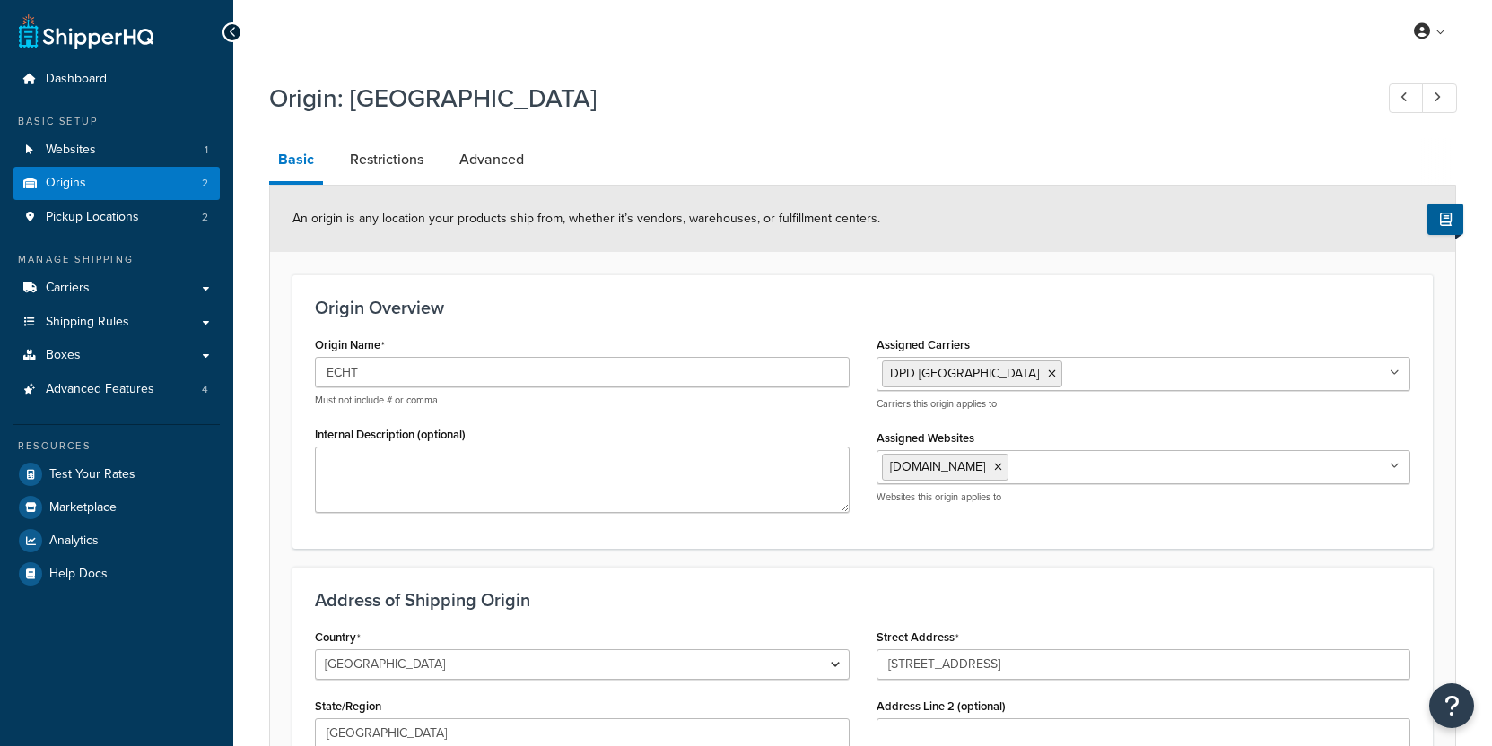
select select "1152"
click at [396, 167] on link "Restrictions" at bounding box center [386, 159] width 91 height 43
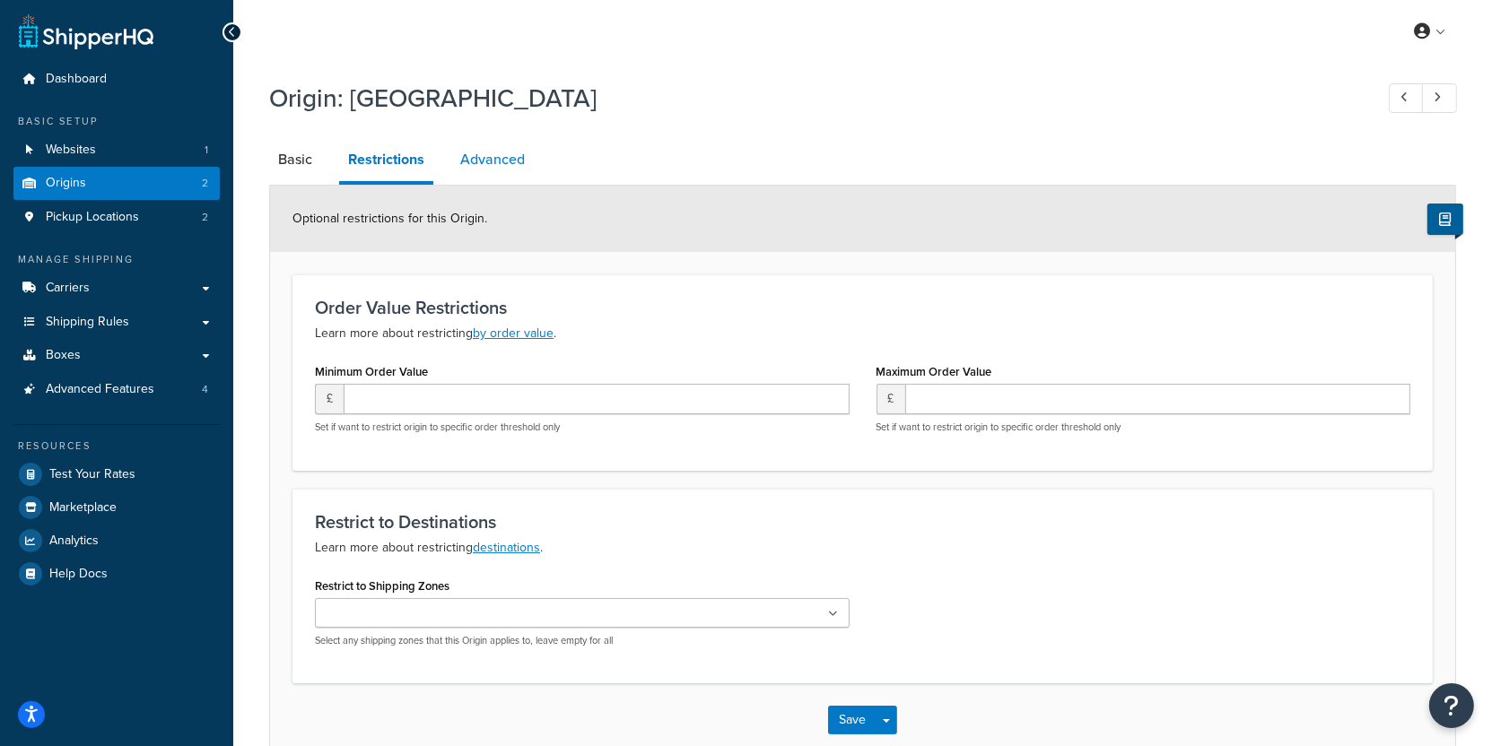
click at [455, 173] on link "Advanced" at bounding box center [492, 159] width 83 height 43
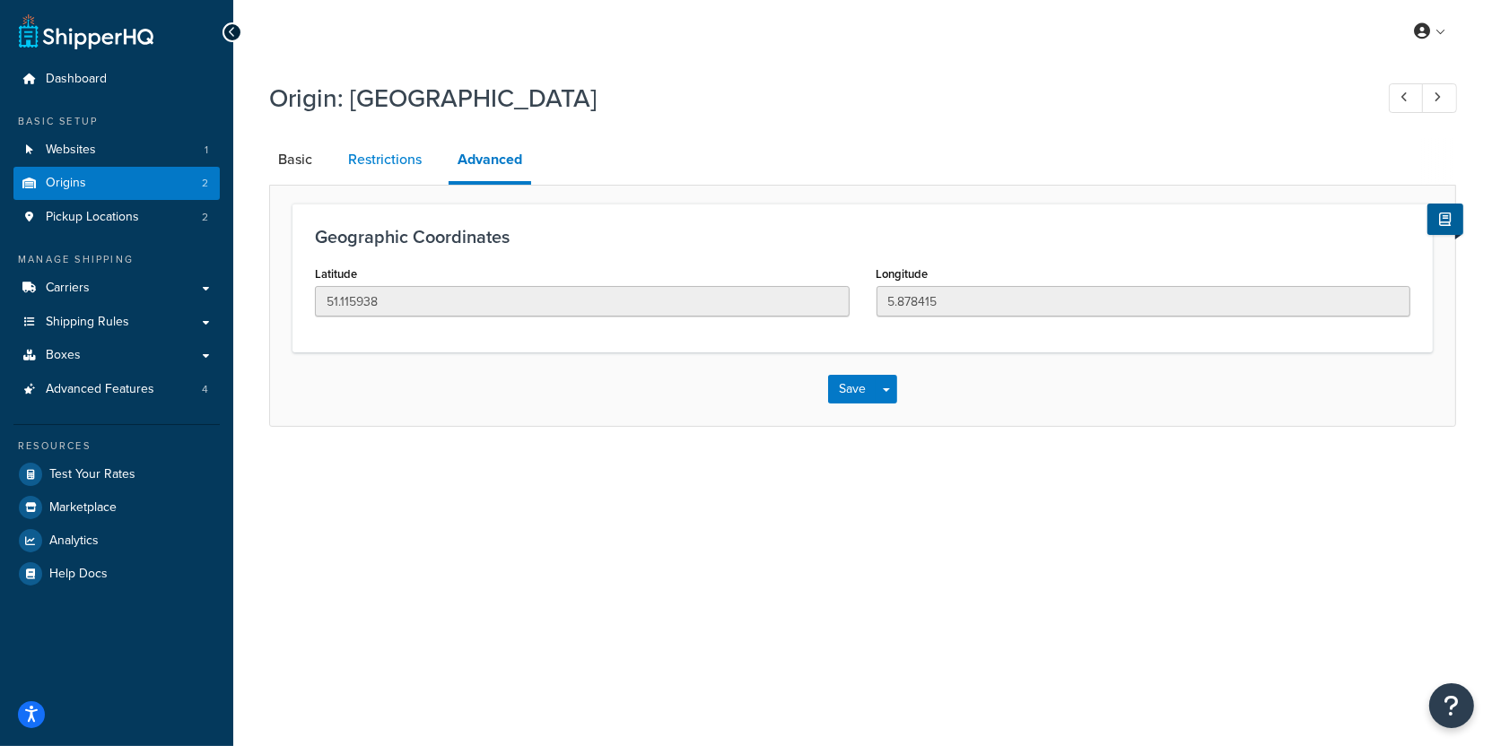
click at [382, 178] on link "Restrictions" at bounding box center [384, 159] width 91 height 43
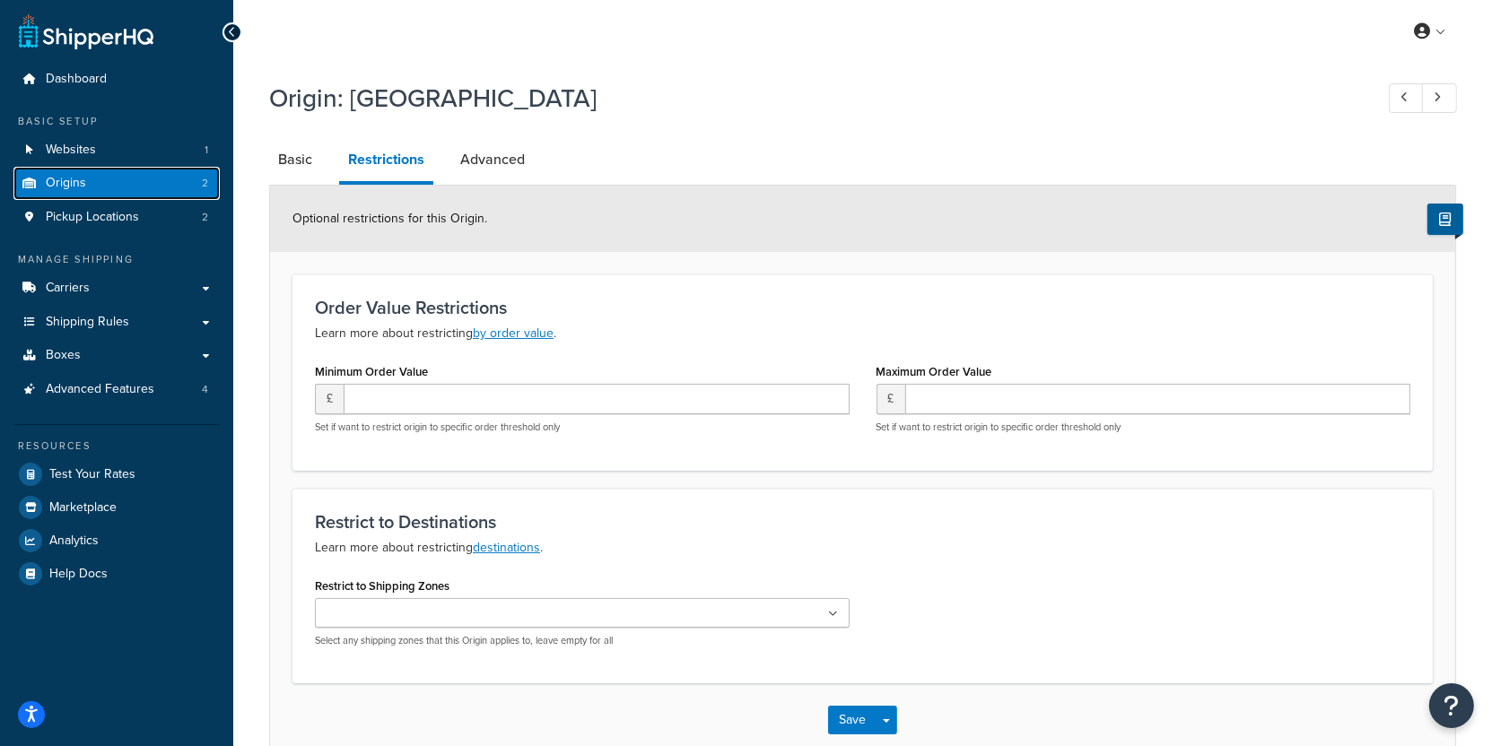
click at [97, 186] on link "Origins 2" at bounding box center [116, 183] width 206 height 33
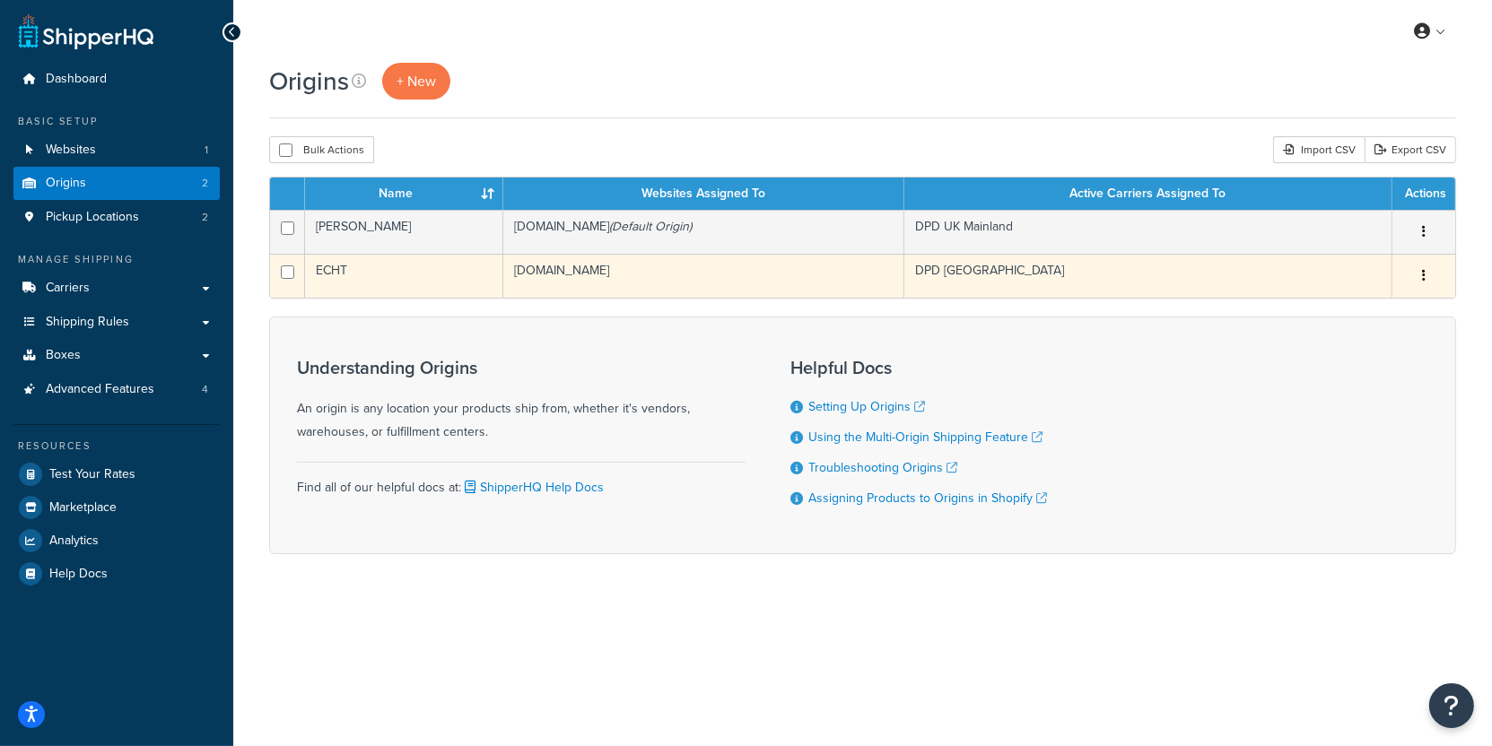
click at [575, 278] on td "[DOMAIN_NAME]" at bounding box center [703, 276] width 401 height 44
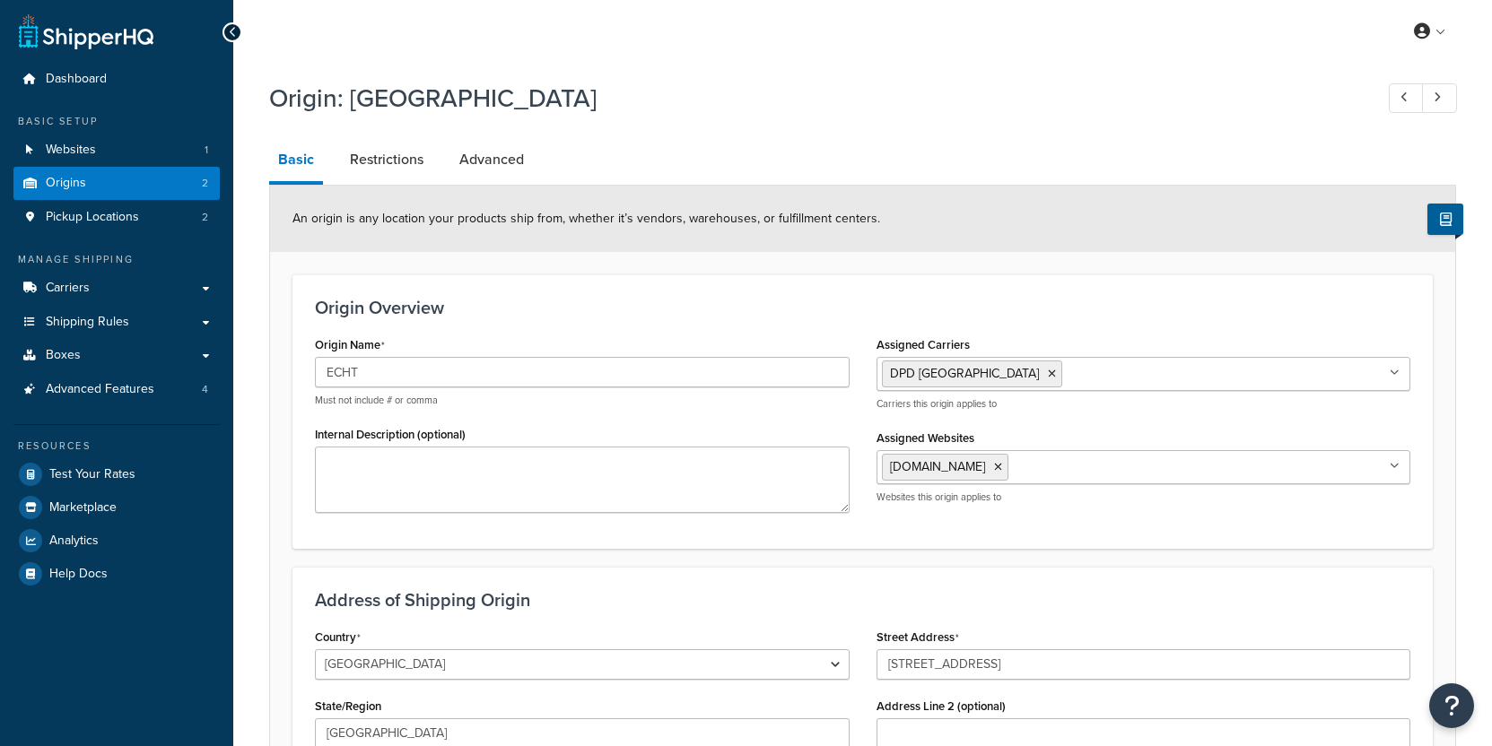
select select "1152"
click at [374, 155] on link "Restrictions" at bounding box center [386, 159] width 91 height 43
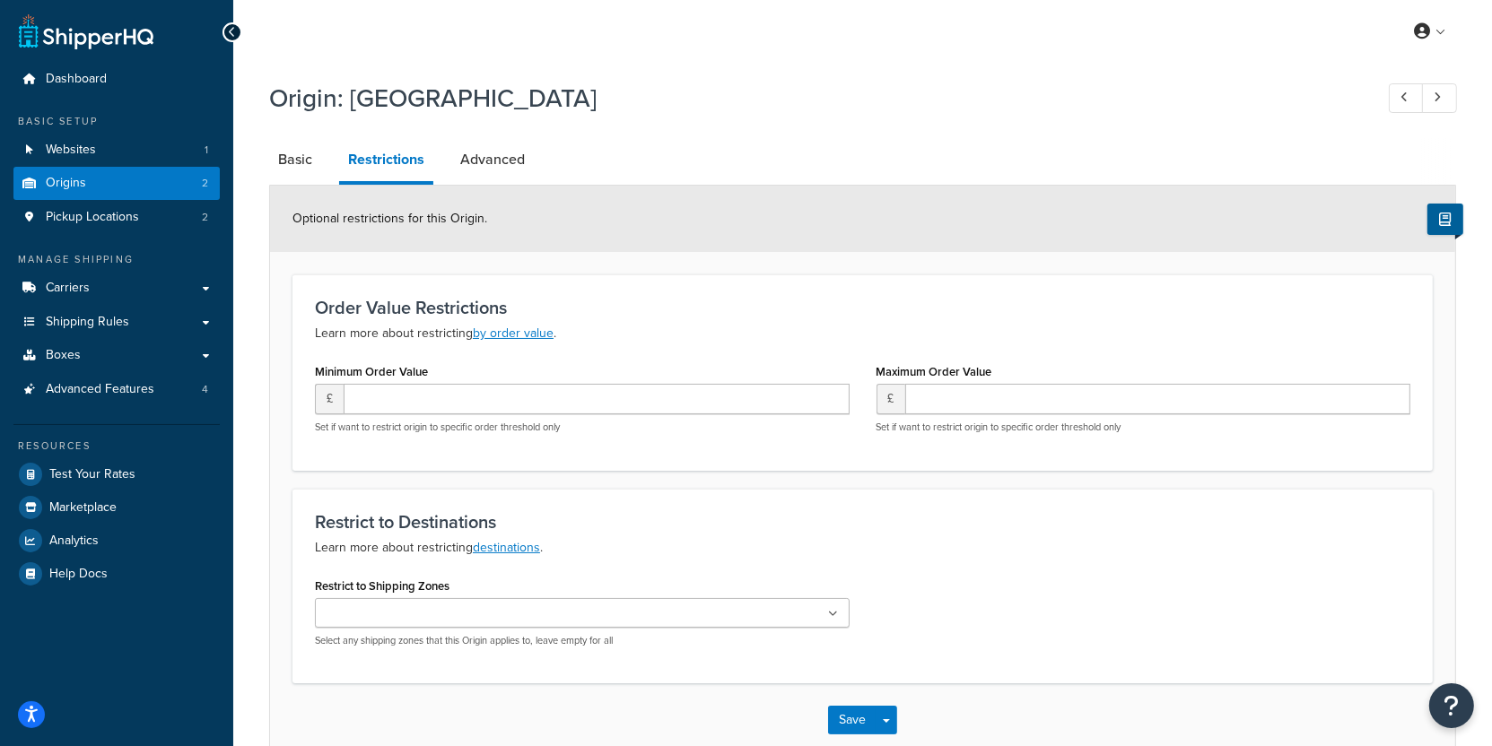
click at [481, 135] on div "Origin: ECHT Basic Restrictions Advanced Optional restrictions for this Origin.…" at bounding box center [862, 415] width 1187 height 686
click at [481, 154] on link "Advanced" at bounding box center [492, 159] width 83 height 43
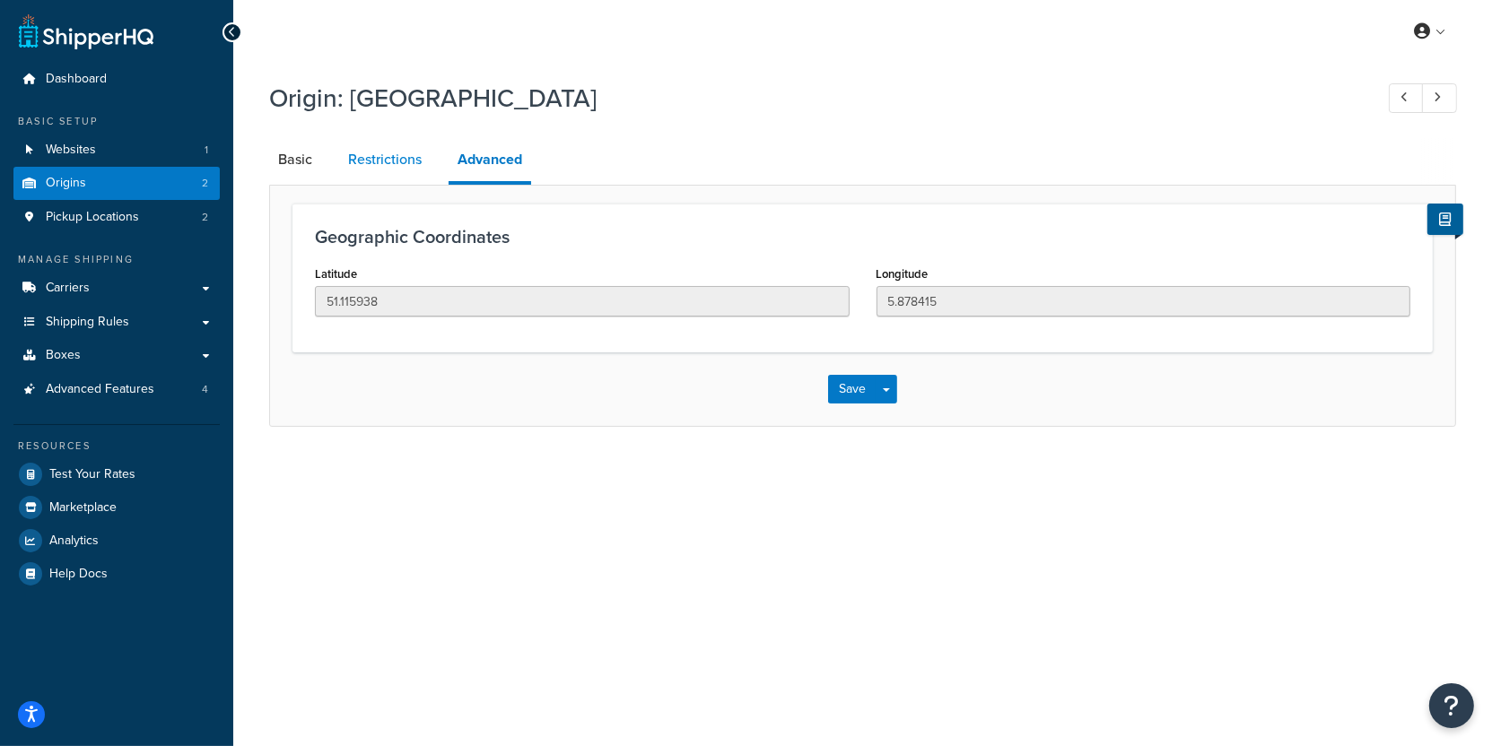
click at [387, 161] on link "Restrictions" at bounding box center [384, 159] width 91 height 43
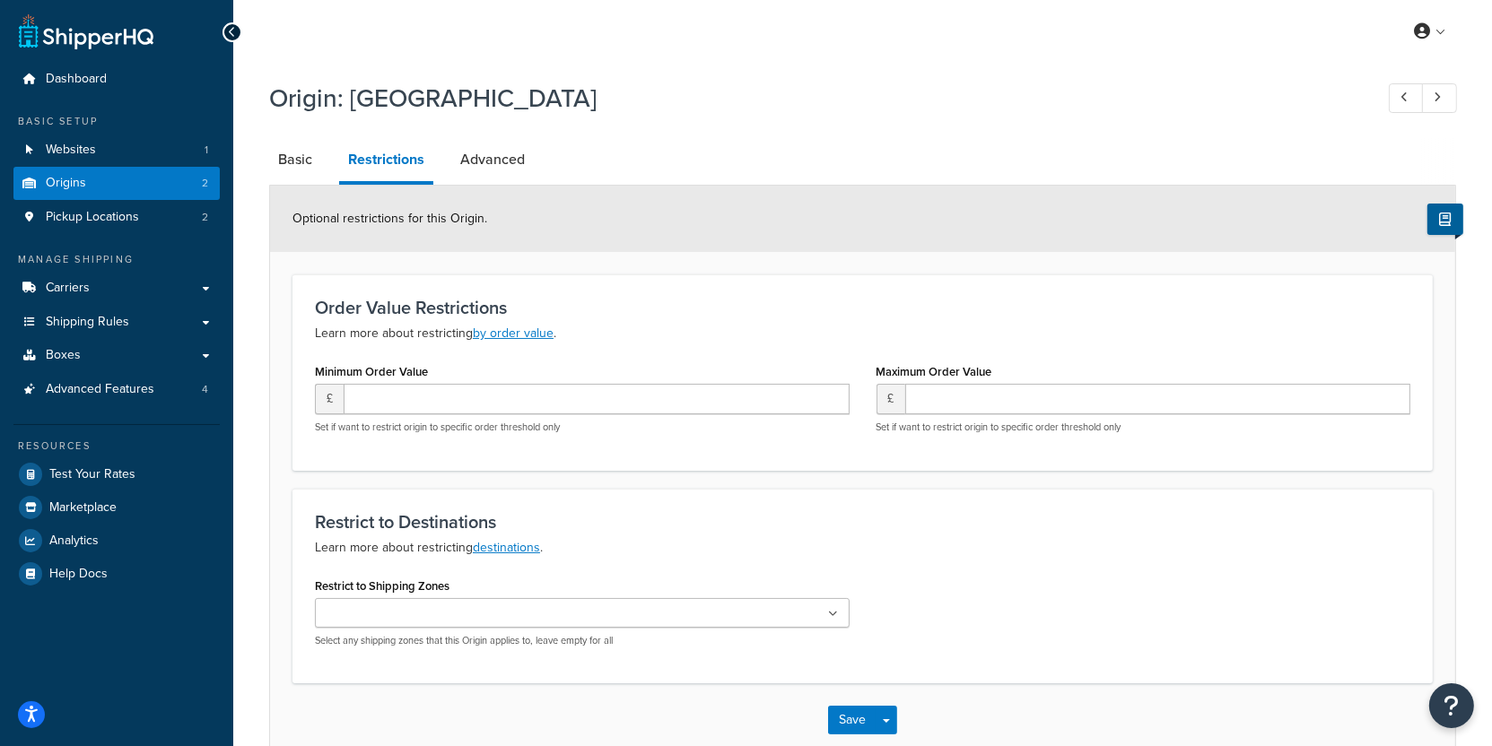
click at [500, 621] on ul at bounding box center [582, 613] width 535 height 30
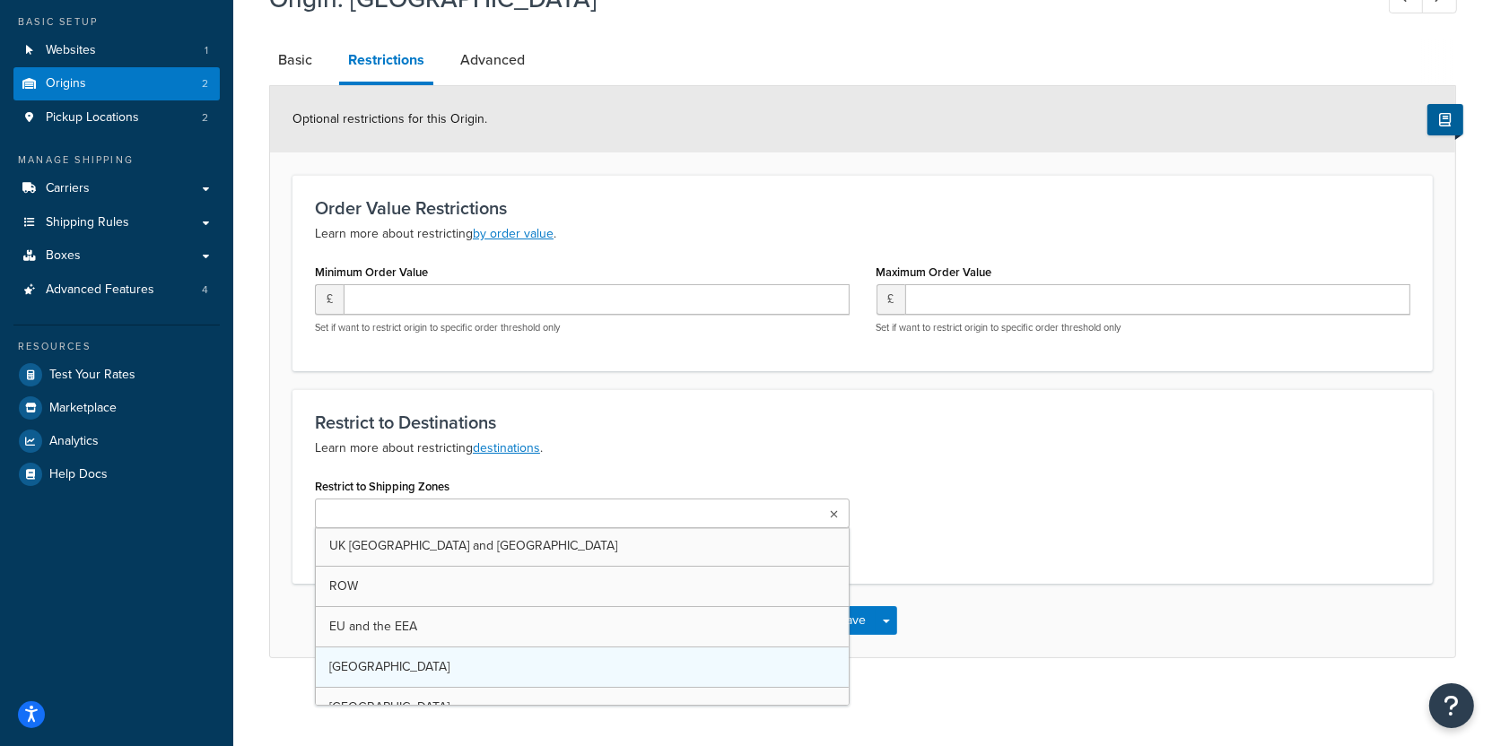
scroll to position [197, 0]
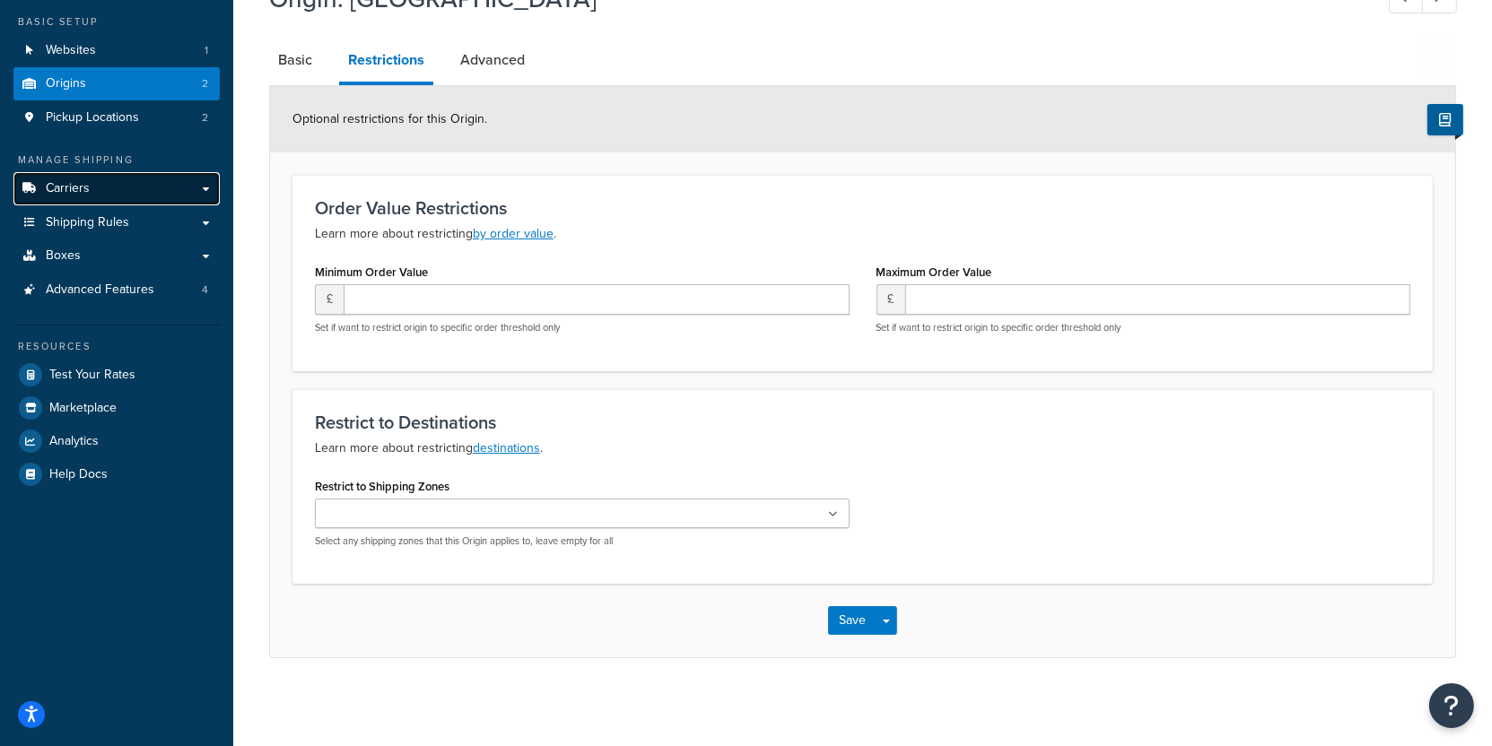
click at [125, 193] on link "Carriers" at bounding box center [116, 188] width 206 height 33
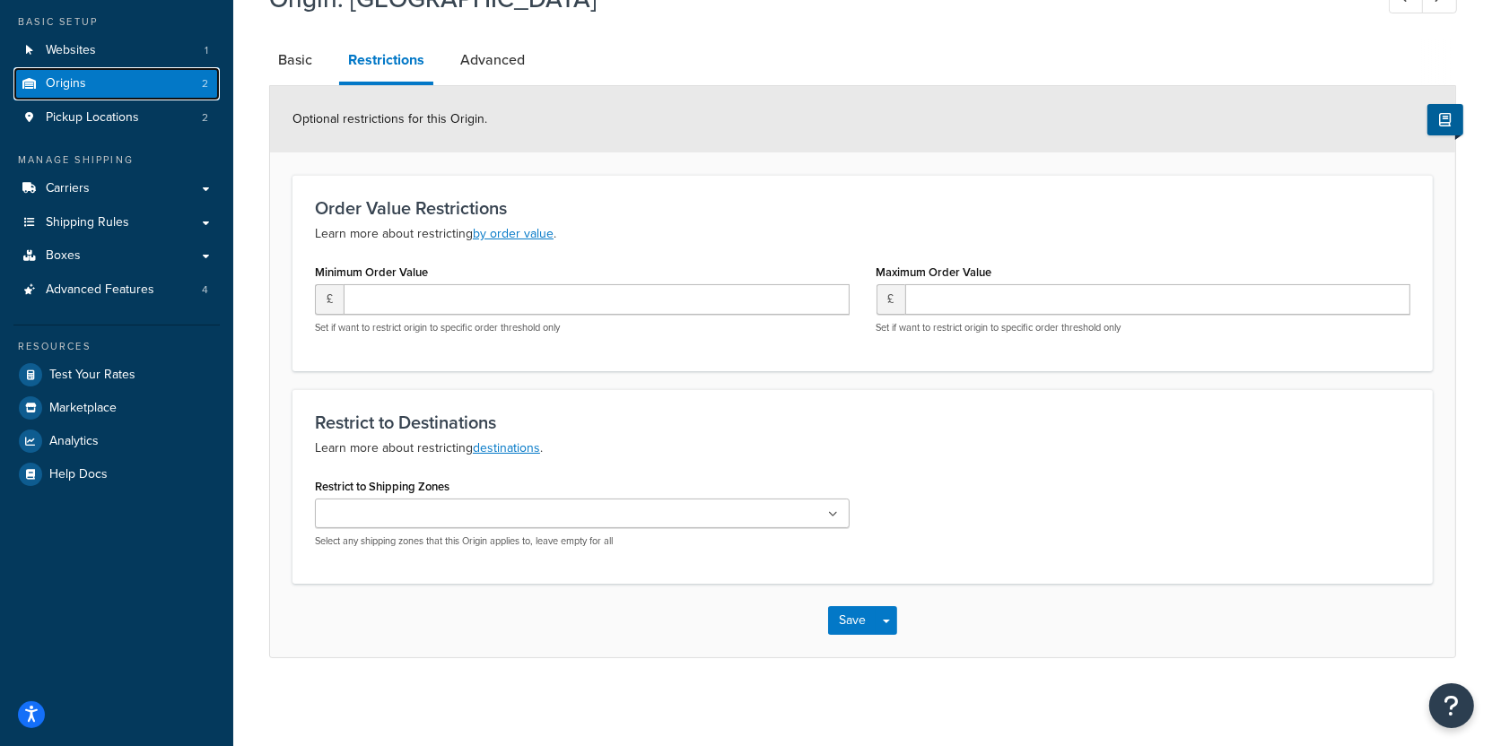
click at [141, 97] on link "Origins 2" at bounding box center [116, 83] width 206 height 33
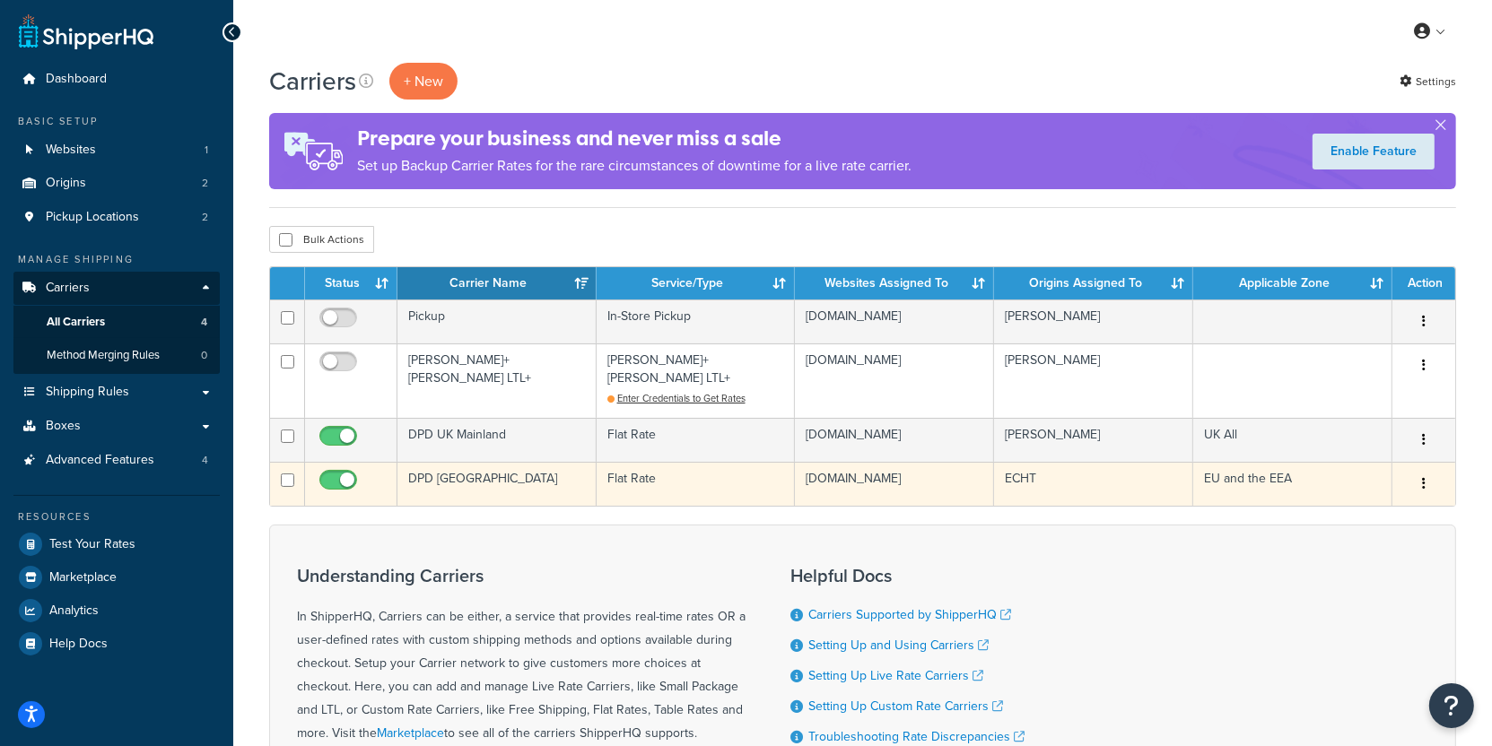
click at [575, 477] on td "DPD [GEOGRAPHIC_DATA]" at bounding box center [496, 484] width 199 height 44
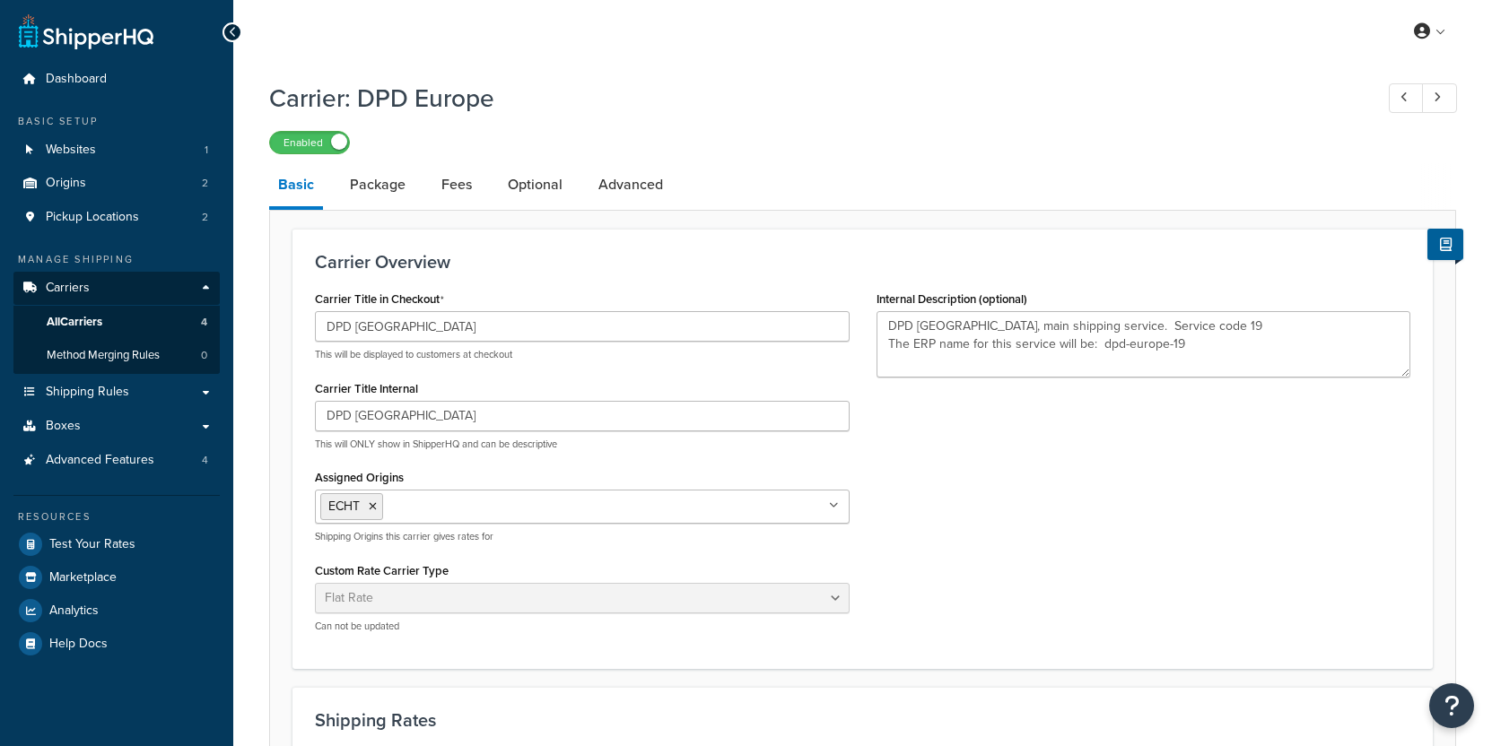
select select "flat"
select select "package"
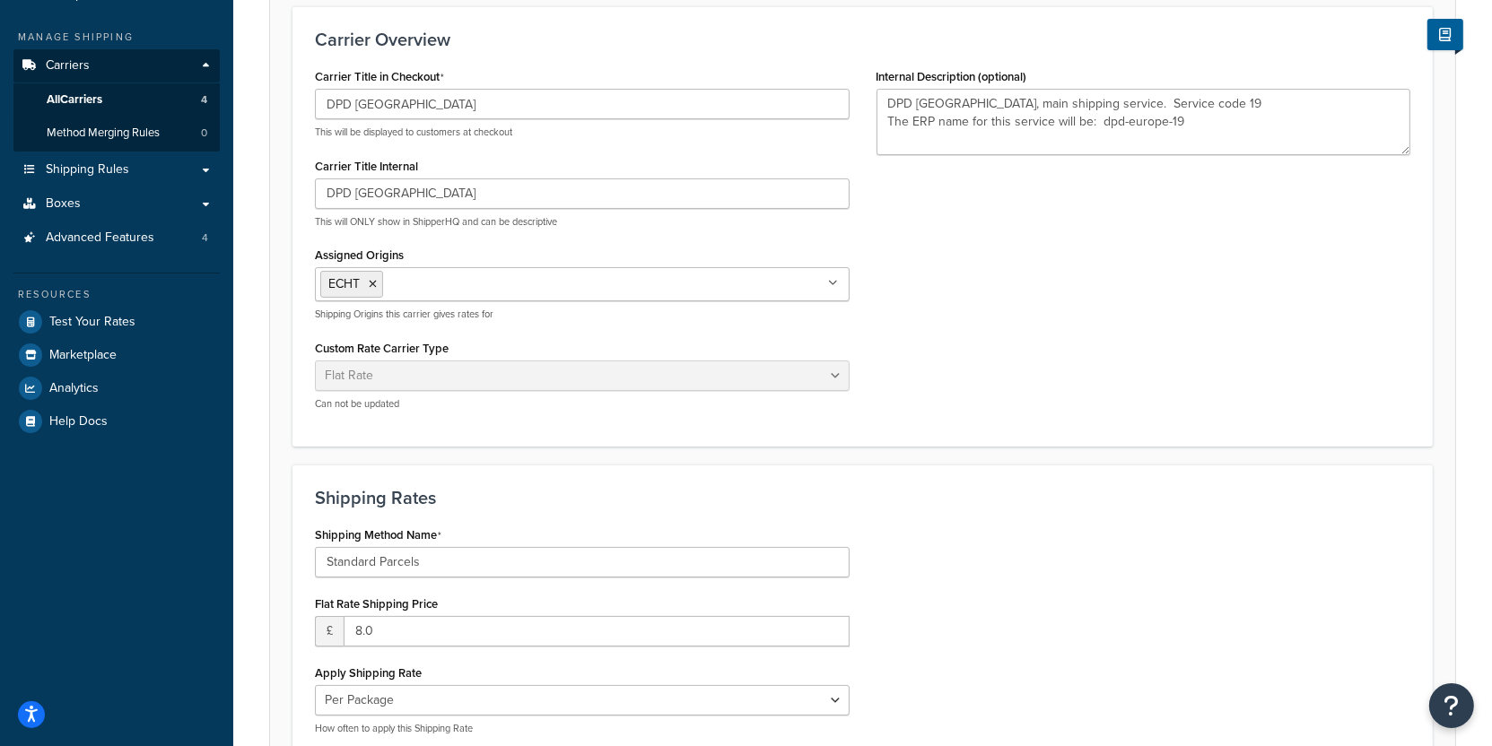
scroll to position [231, 0]
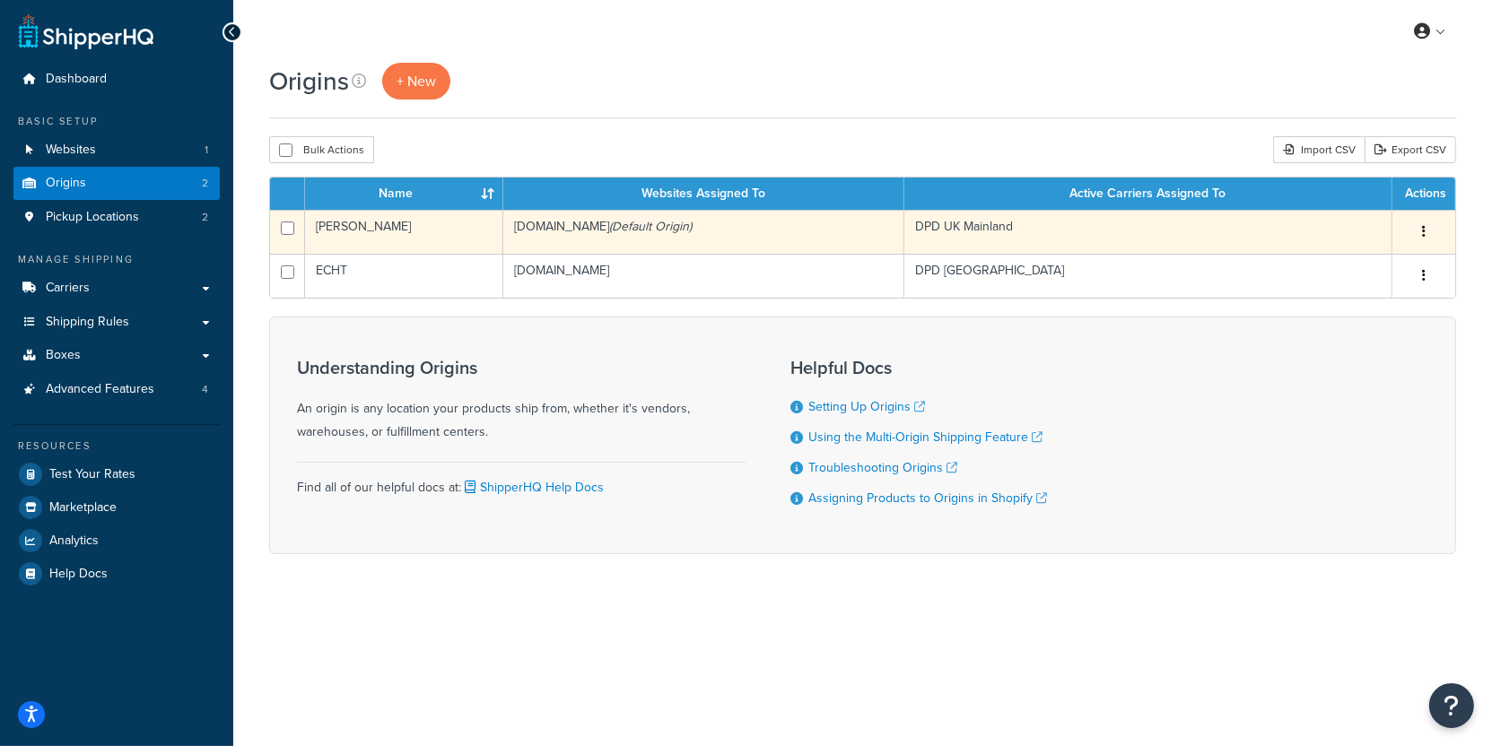
click at [579, 235] on td "candle-shack-com.myshopify.com (Default Origin)" at bounding box center [703, 232] width 401 height 44
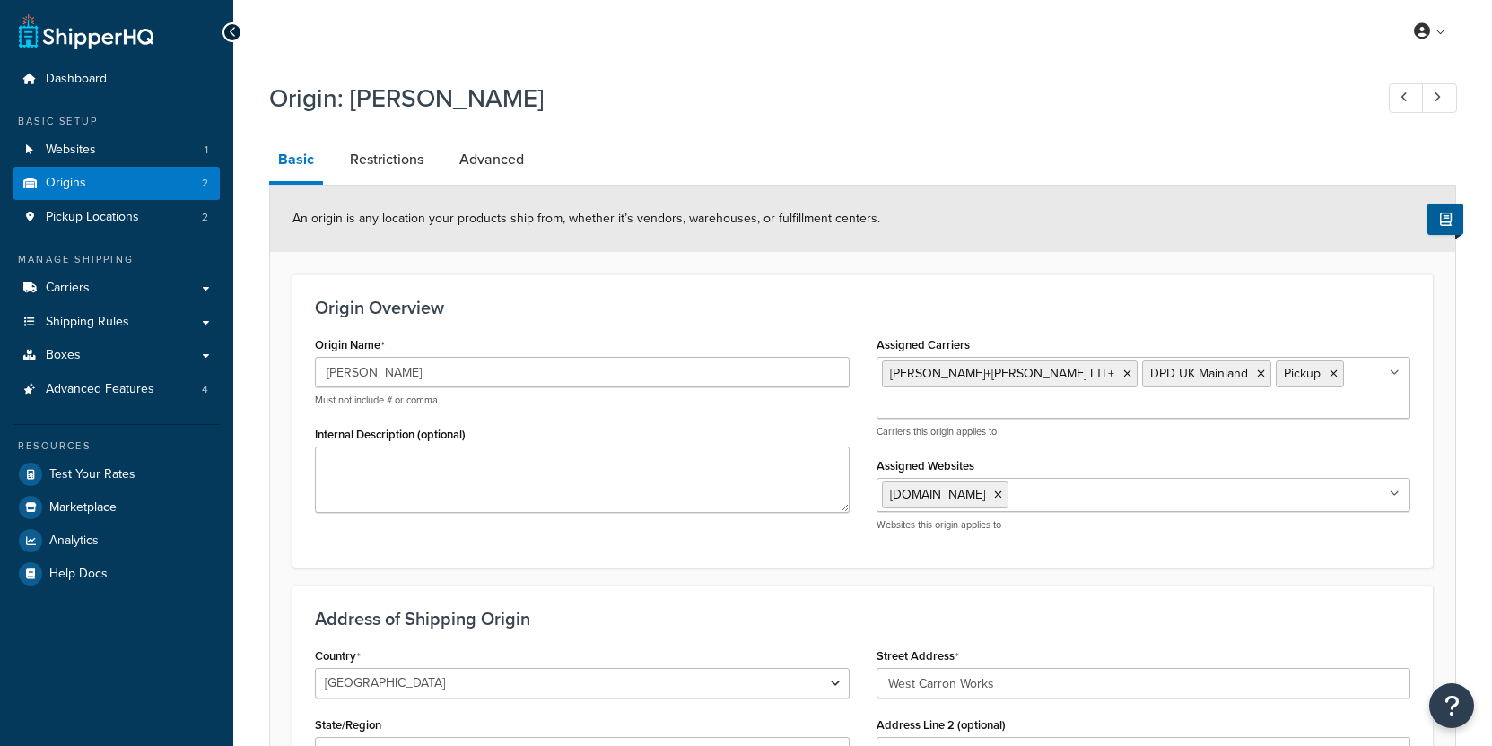
select select "1226"
click at [184, 282] on link "Carriers" at bounding box center [116, 288] width 206 height 33
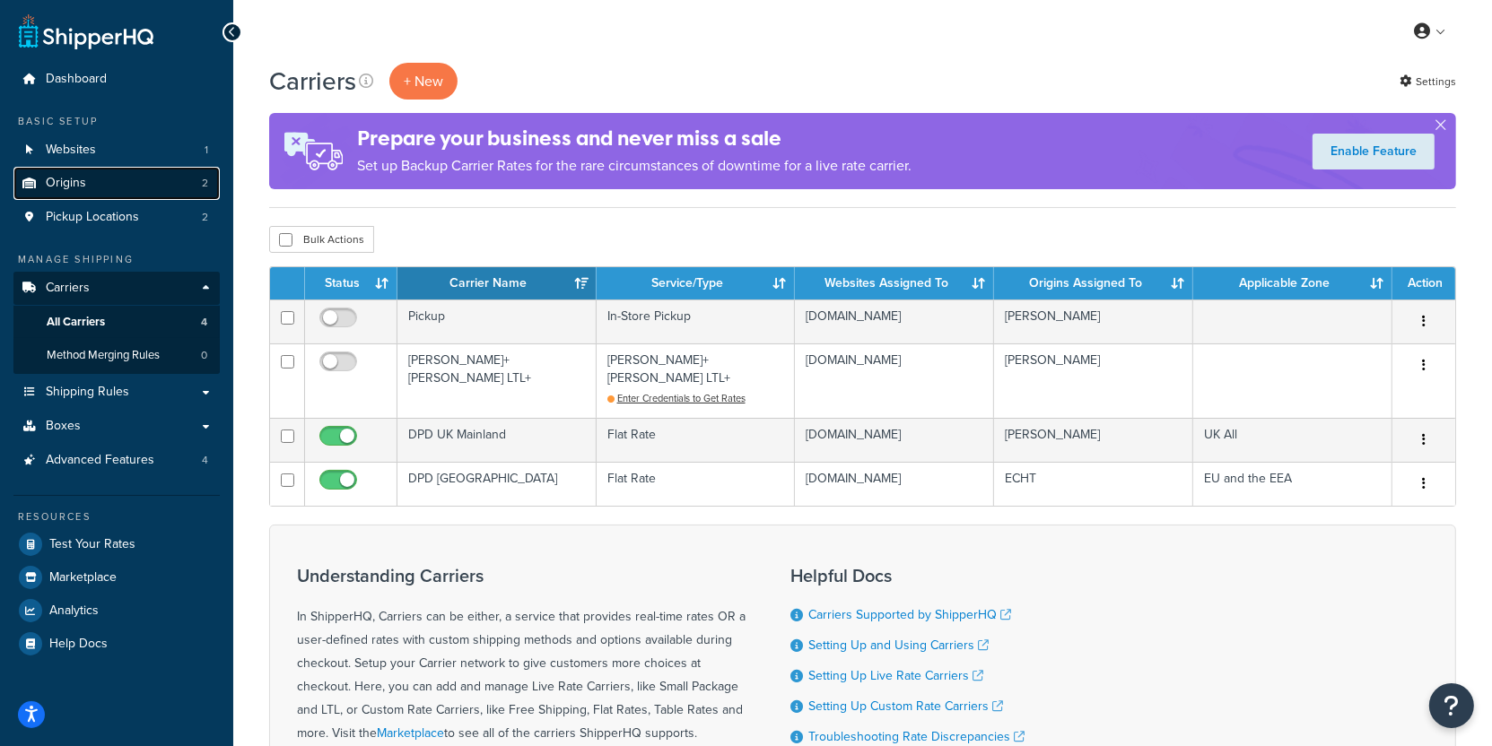
click at [144, 187] on link "Origins 2" at bounding box center [116, 183] width 206 height 33
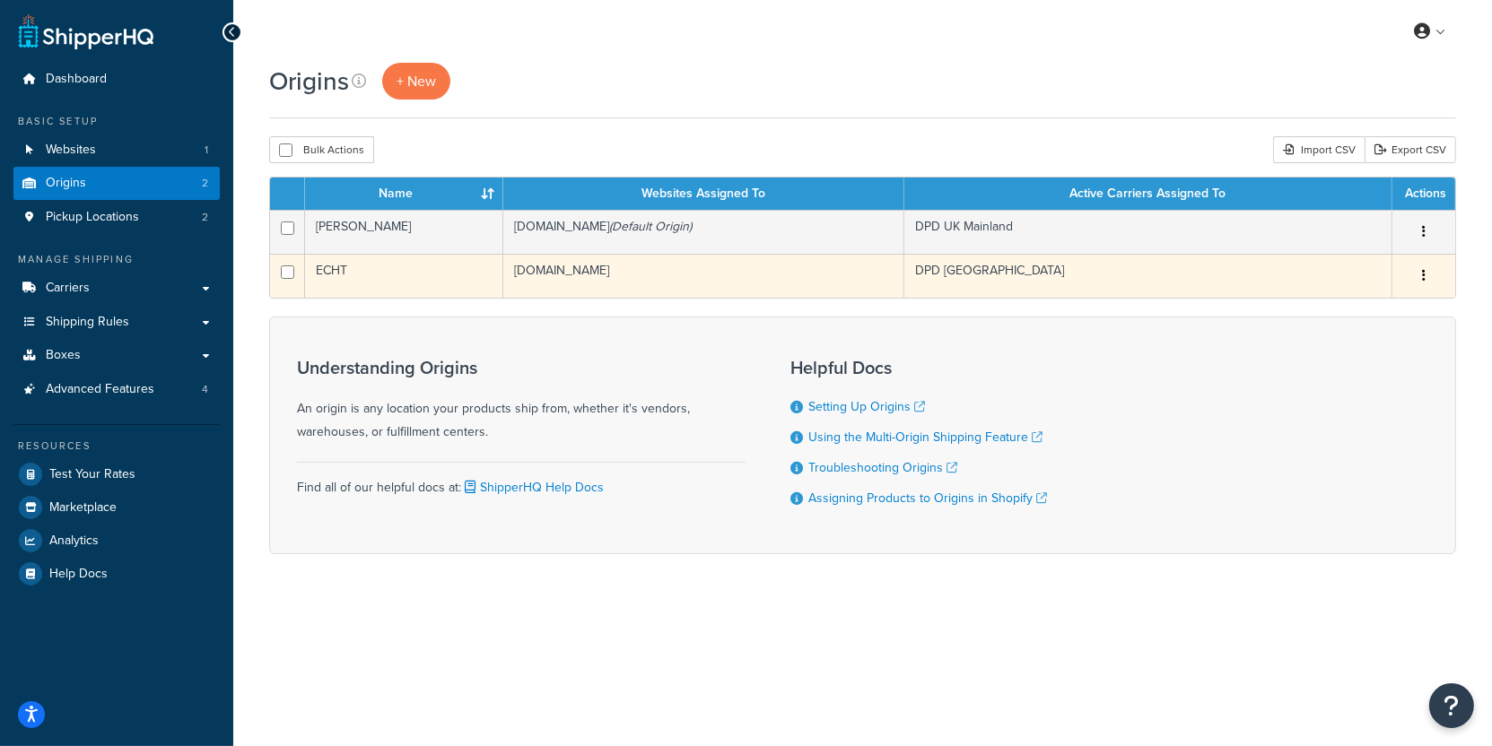
click at [675, 263] on td "[DOMAIN_NAME]" at bounding box center [703, 276] width 401 height 44
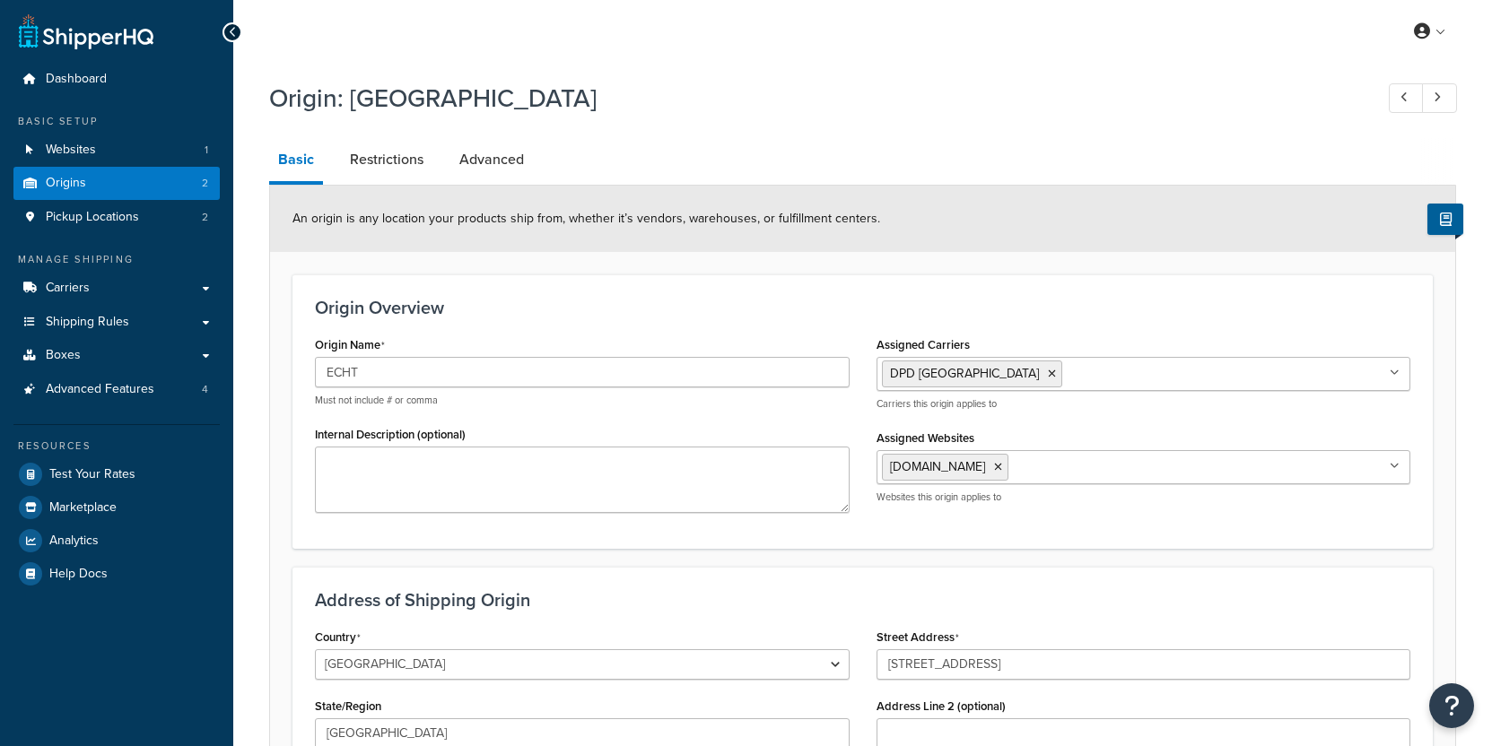
select select "1152"
click at [406, 170] on link "Restrictions" at bounding box center [386, 159] width 91 height 43
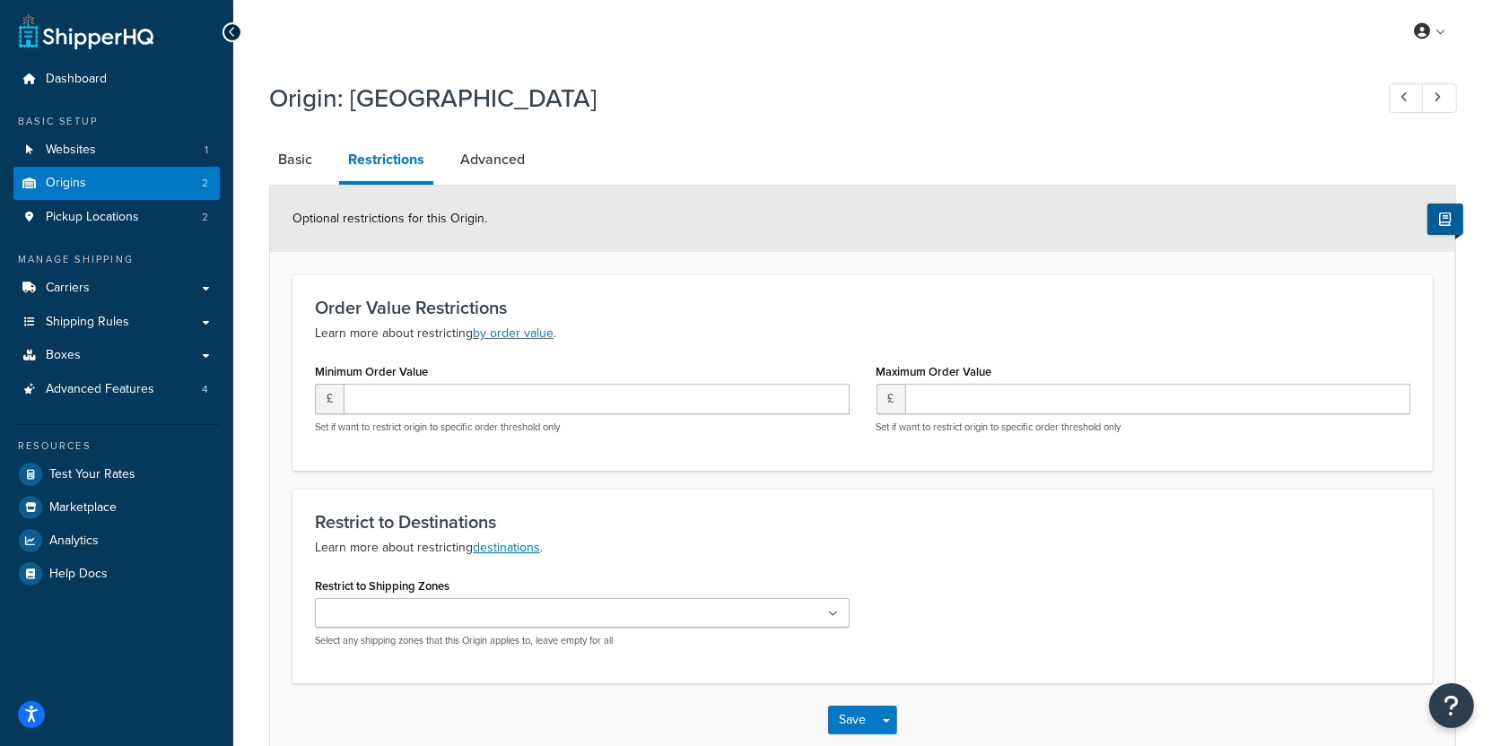
click at [608, 640] on p "Select any shipping zones that this Origin applies to, leave empty for all" at bounding box center [582, 640] width 535 height 13
click at [611, 615] on ul at bounding box center [582, 613] width 535 height 30
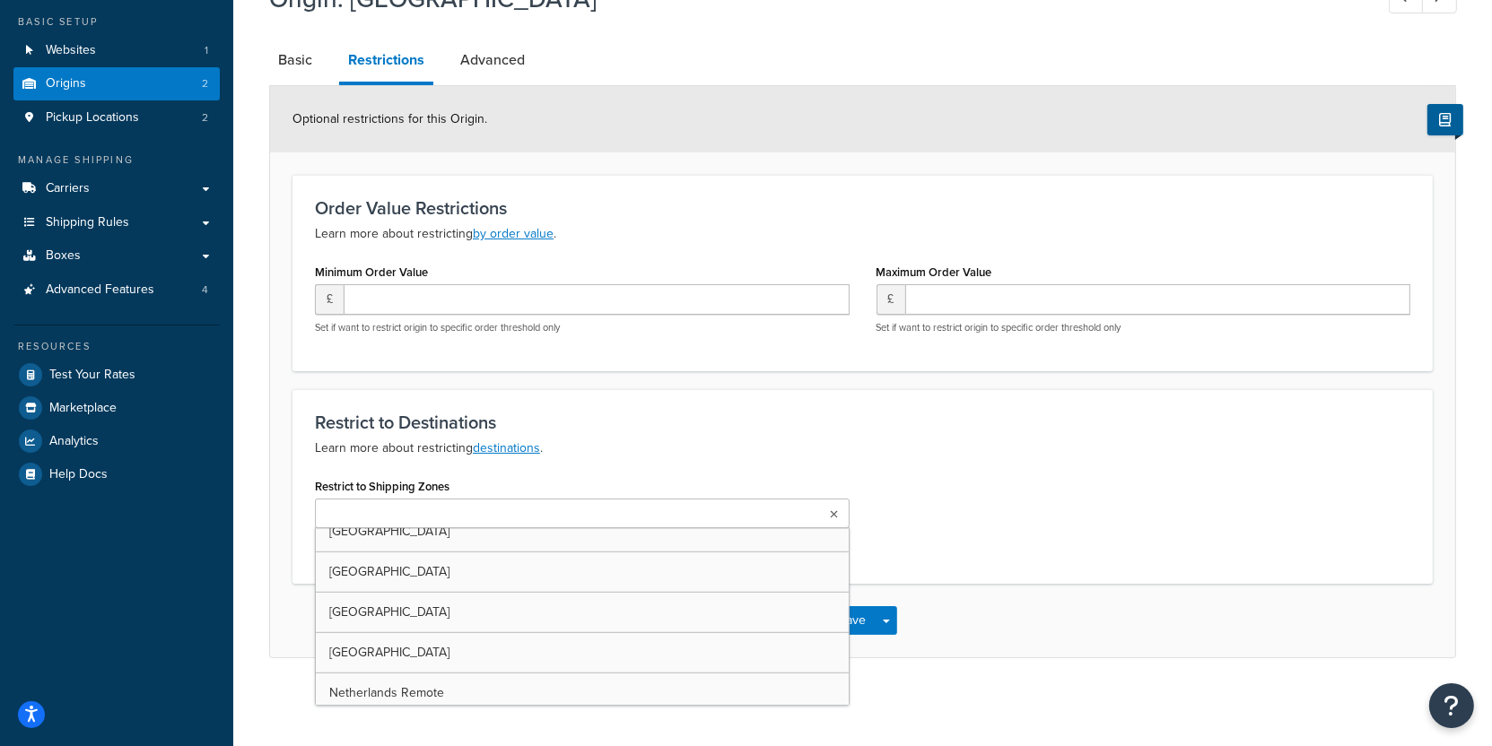
scroll to position [1411, 0]
click at [614, 452] on p "Learn more about restricting destinations ." at bounding box center [862, 449] width 1095 height 22
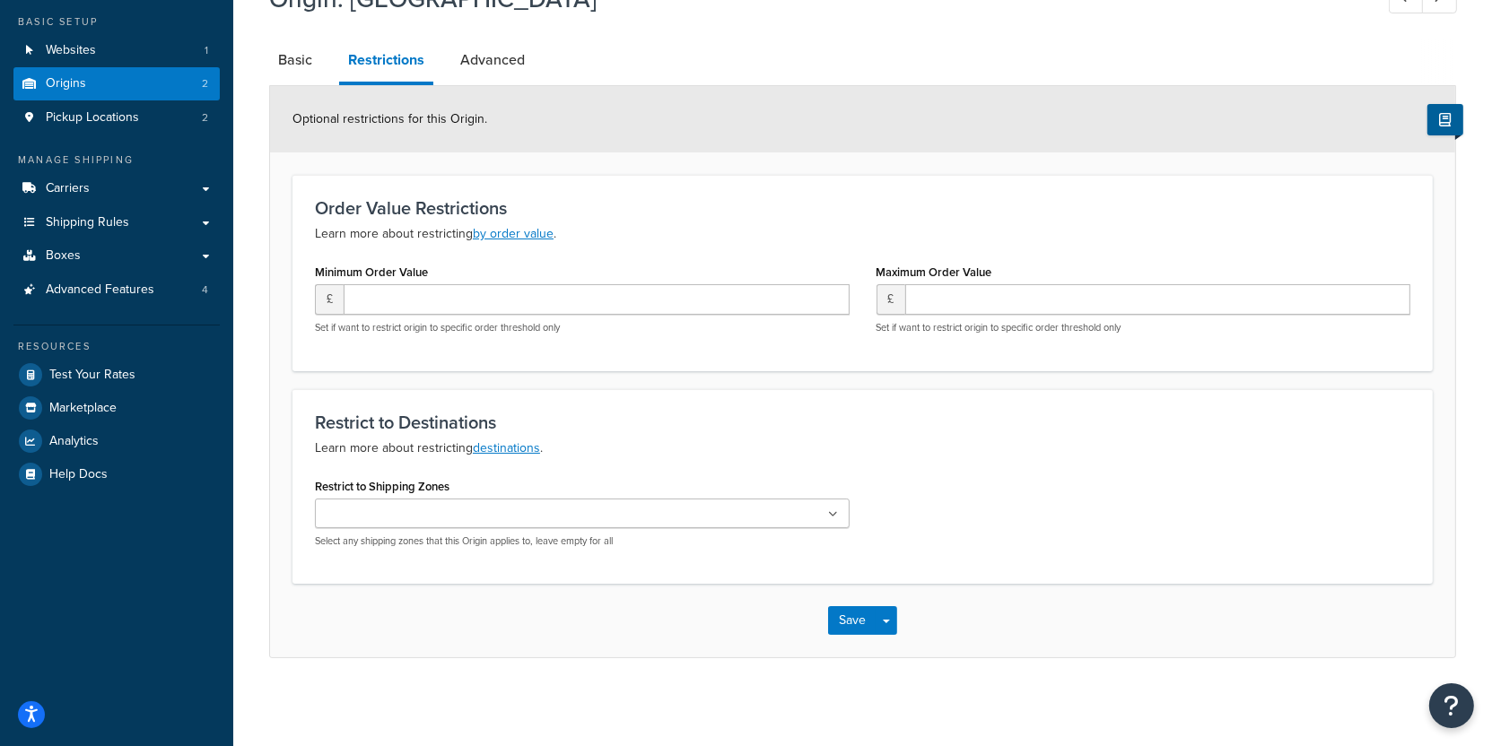
scroll to position [0, 0]
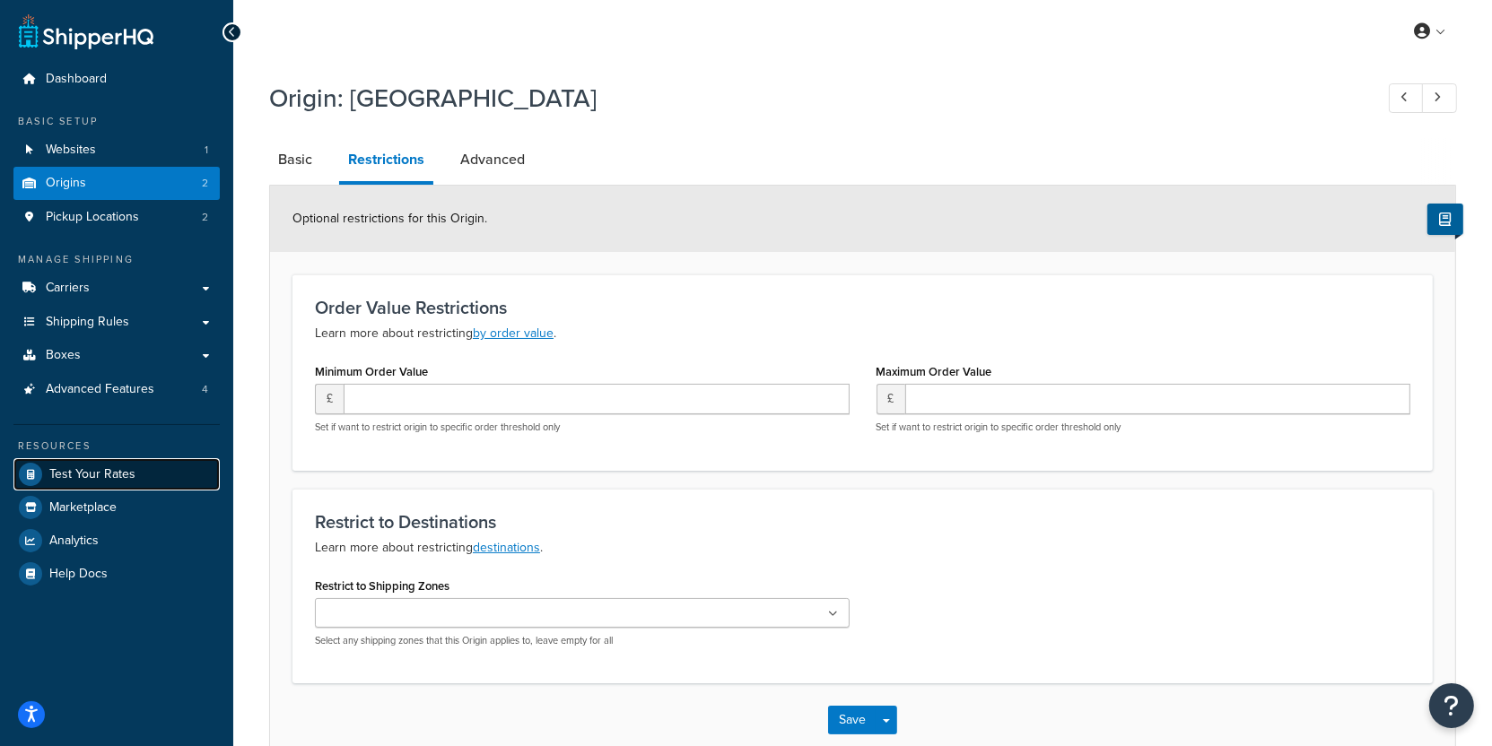
click at [162, 467] on link "Test Your Rates" at bounding box center [116, 474] width 206 height 32
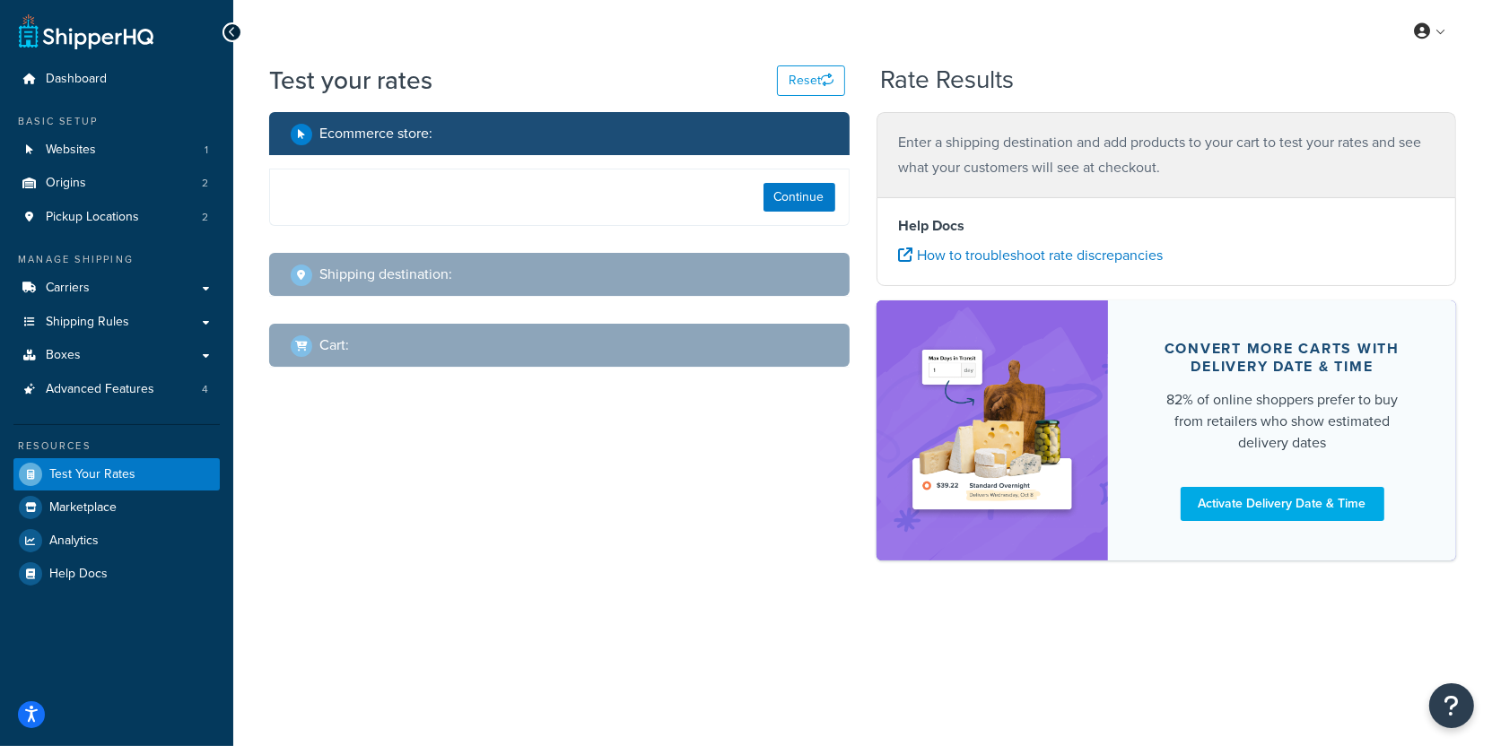
select select "TX"
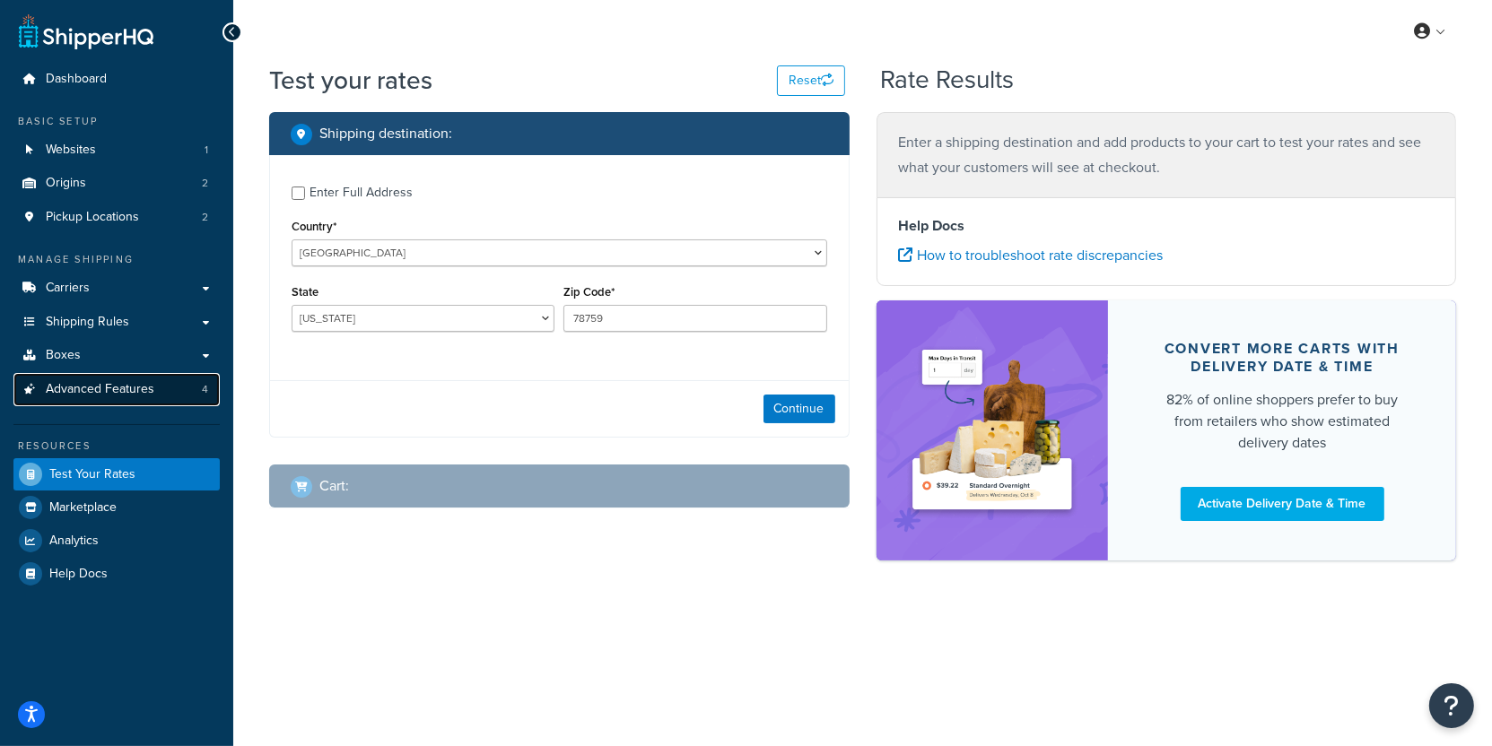
click at [135, 397] on span "Advanced Features" at bounding box center [100, 389] width 109 height 15
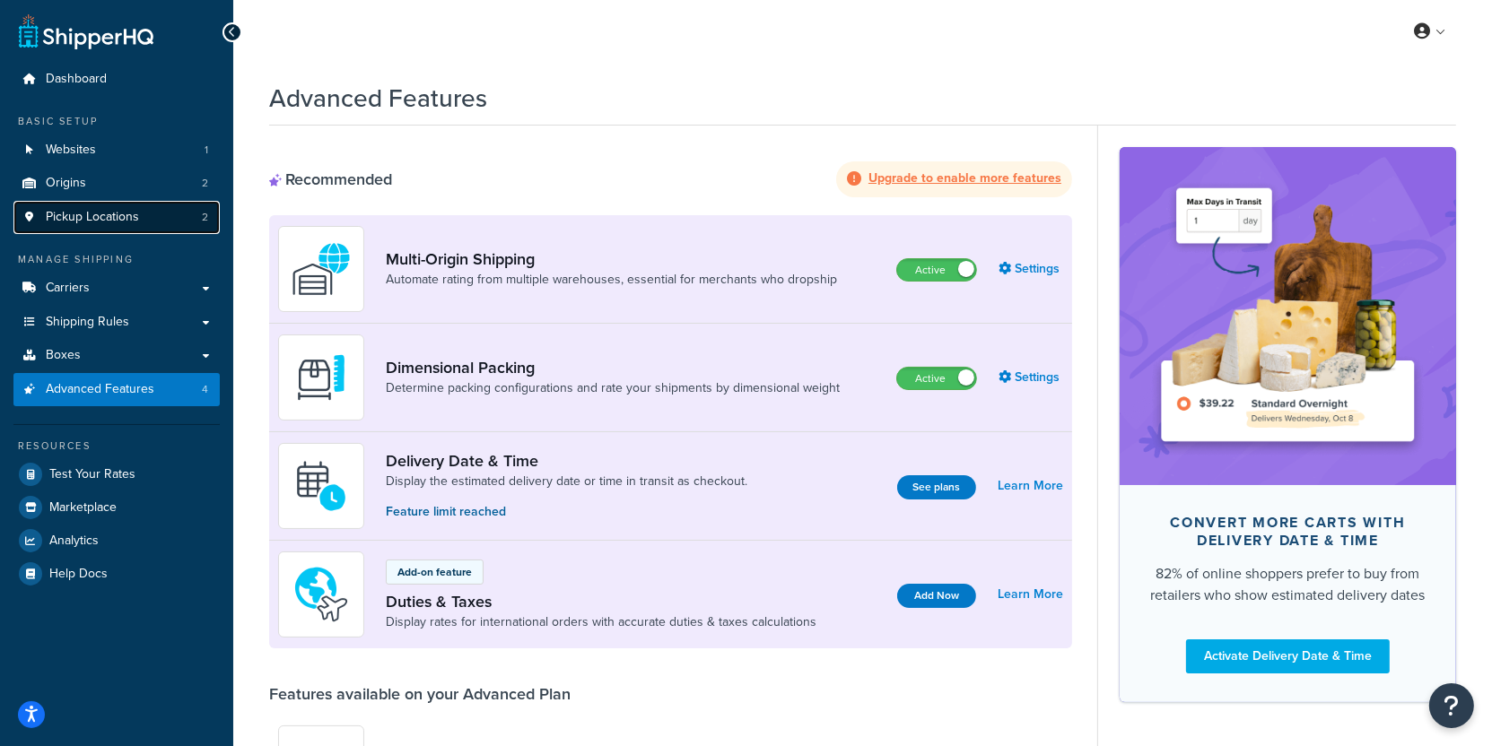
click at [174, 221] on link "Pickup Locations 2" at bounding box center [116, 217] width 206 height 33
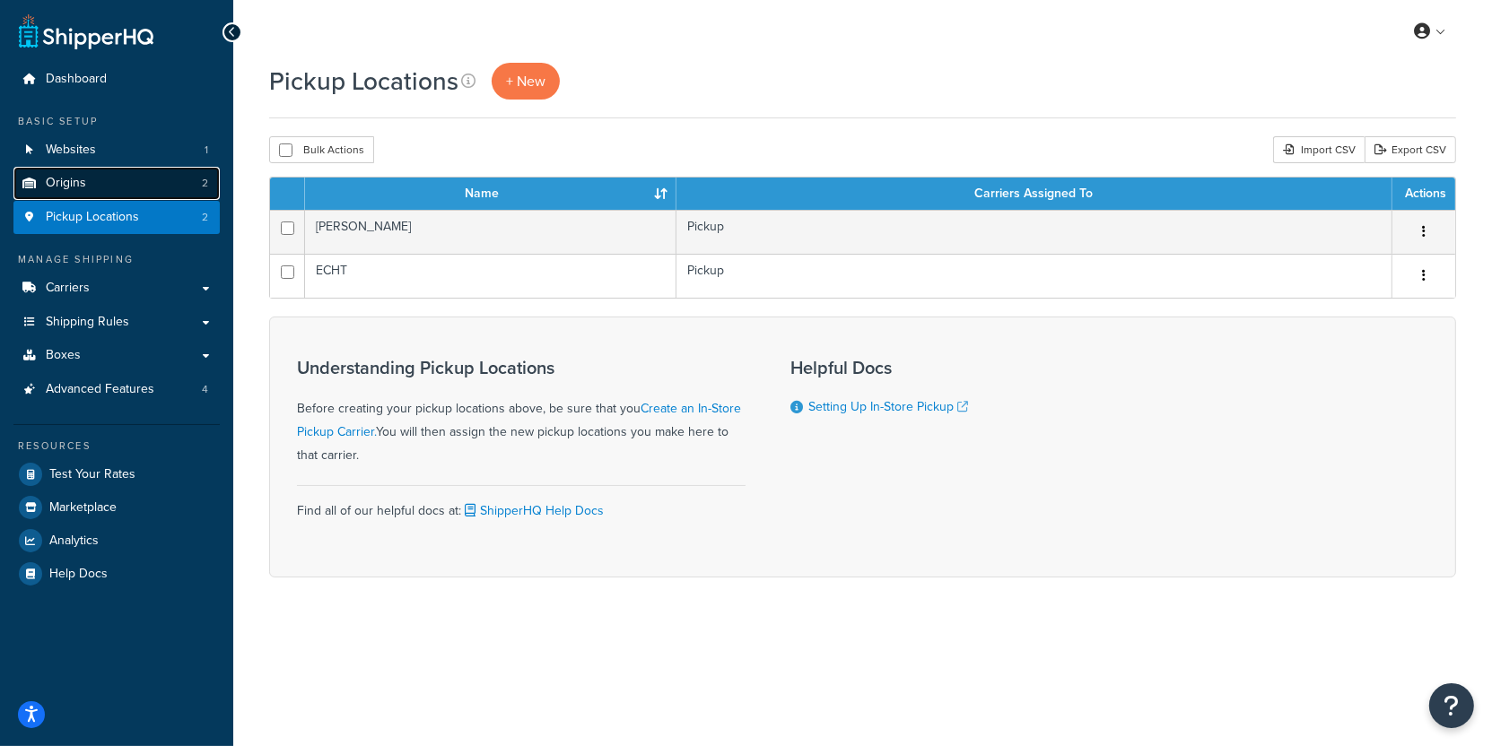
click at [183, 180] on link "Origins 2" at bounding box center [116, 183] width 206 height 33
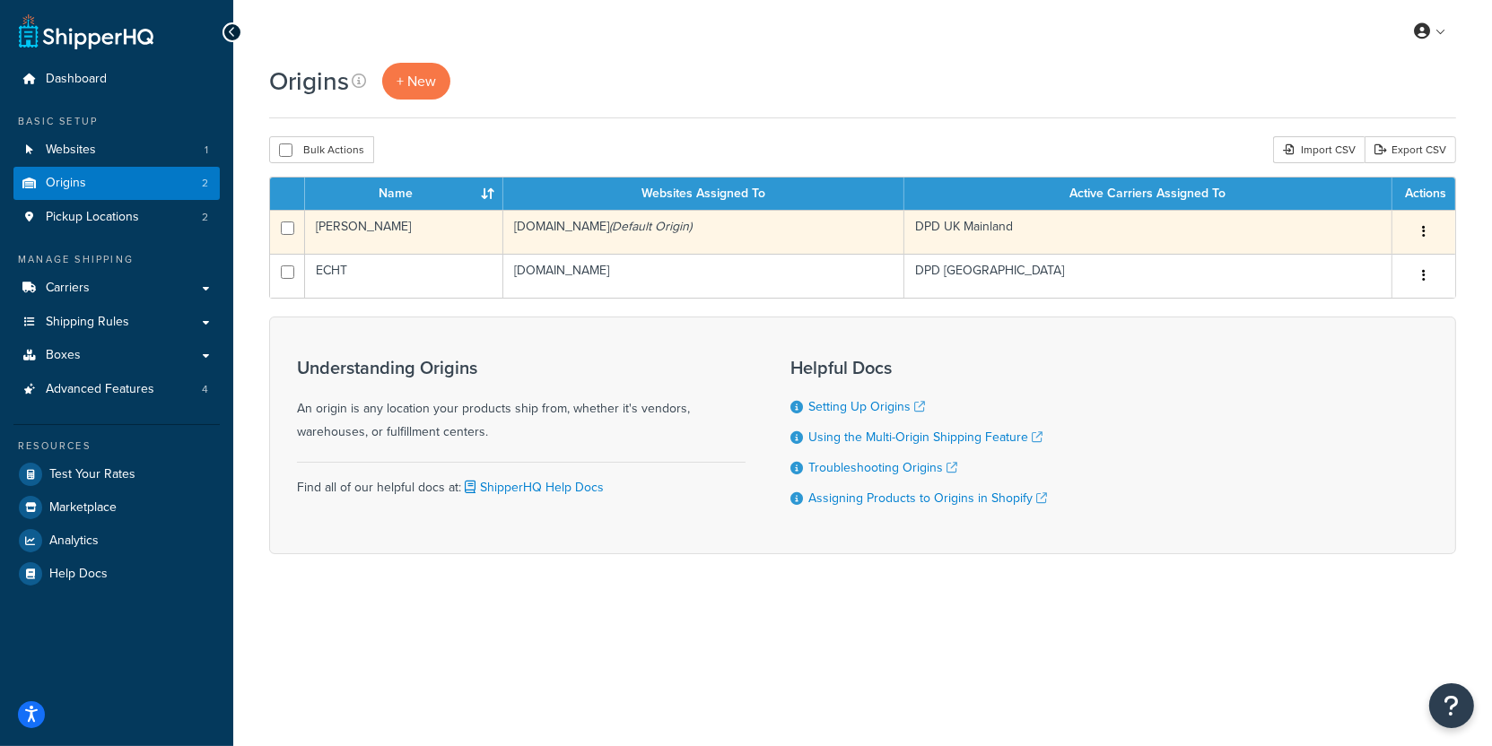
click at [565, 221] on td "[DOMAIN_NAME] (Default Origin)" at bounding box center [703, 232] width 401 height 44
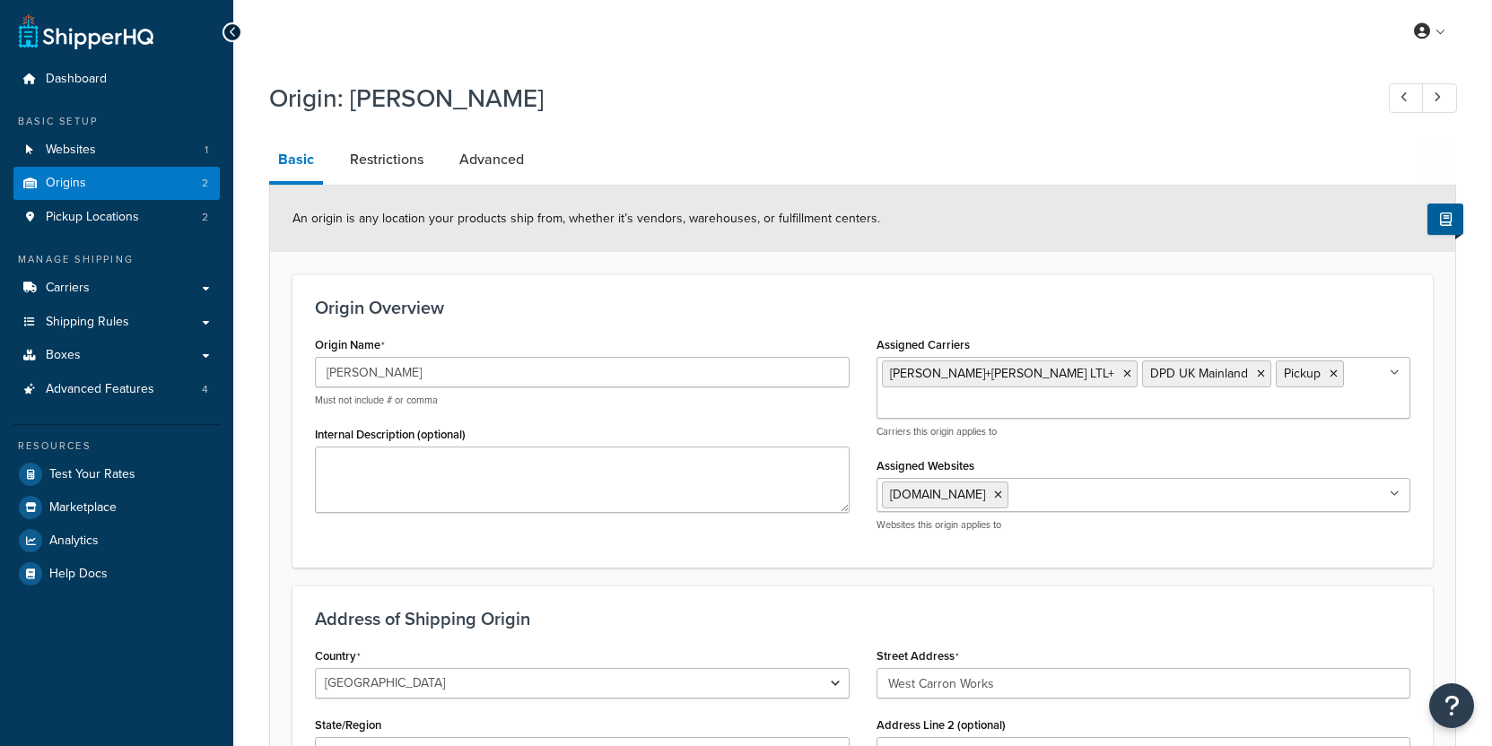
select select "1226"
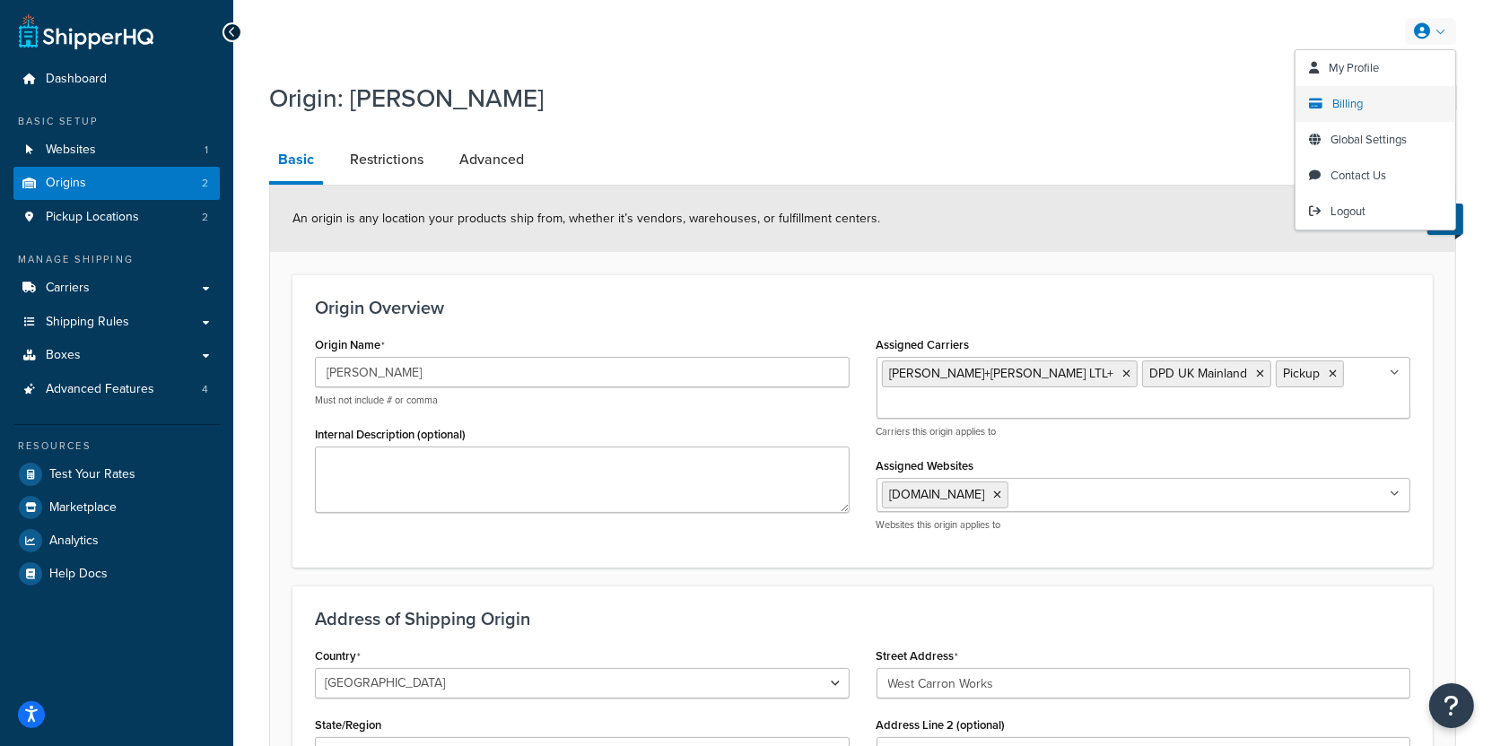
click at [1362, 107] on span "Billing" at bounding box center [1347, 103] width 30 height 17
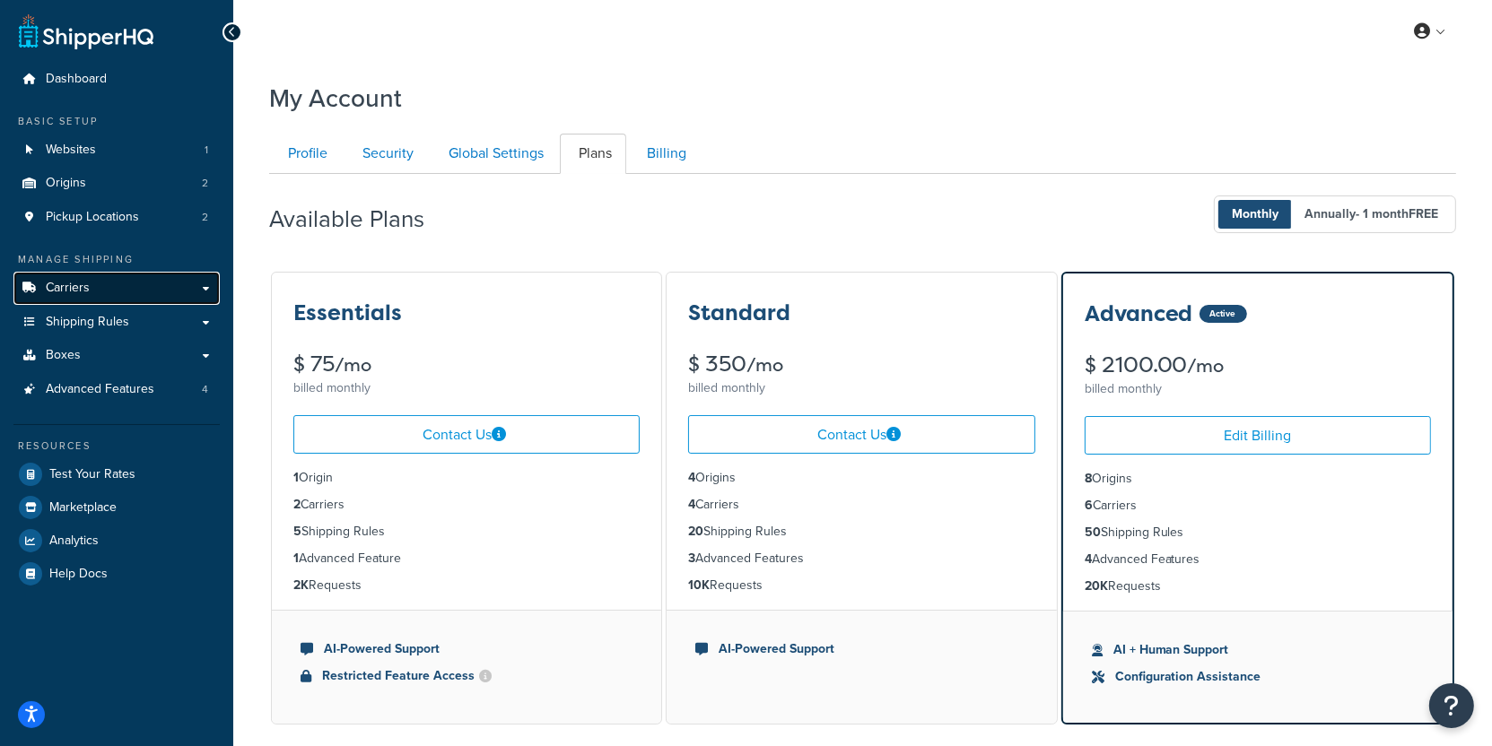
click at [135, 276] on link "Carriers" at bounding box center [116, 288] width 206 height 33
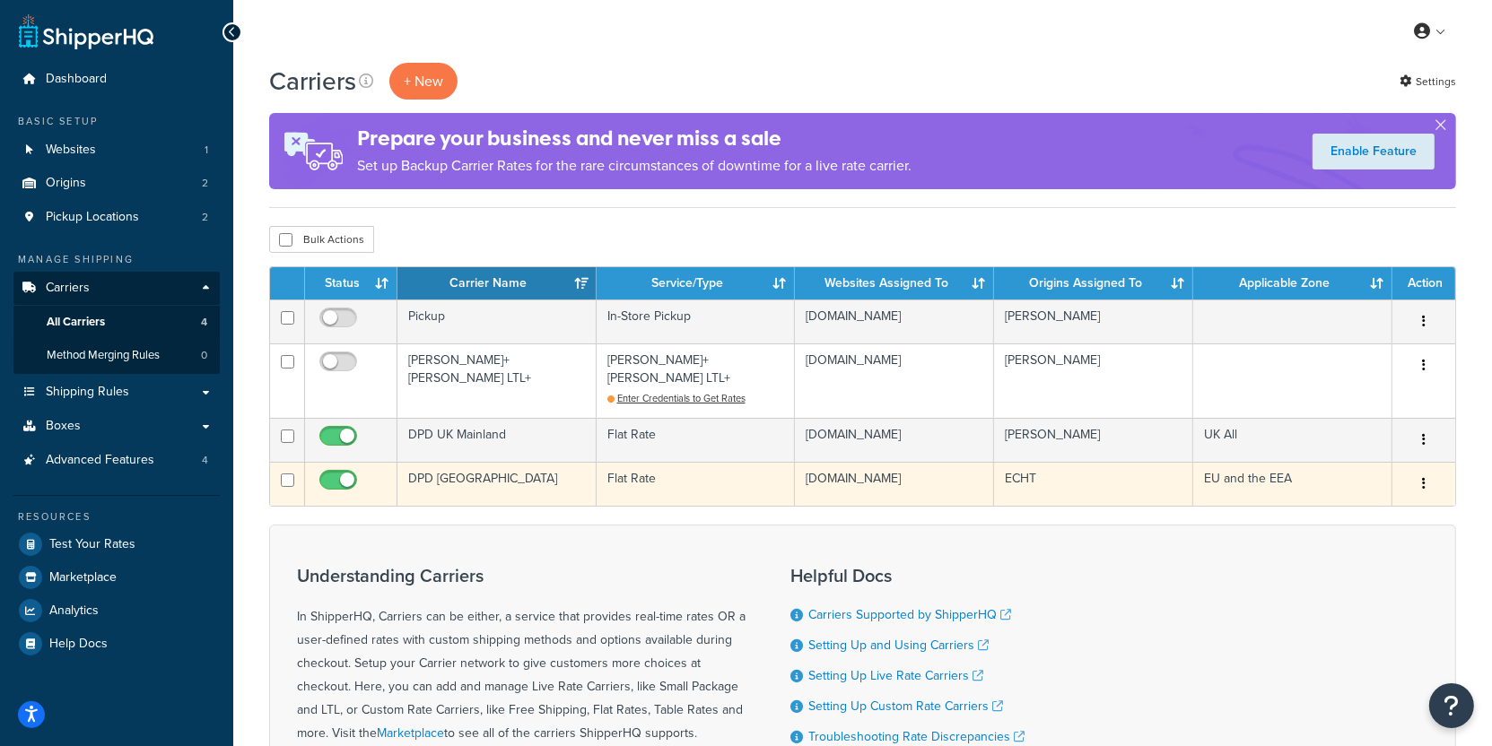
click at [556, 483] on td "DPD [GEOGRAPHIC_DATA]" at bounding box center [496, 484] width 199 height 44
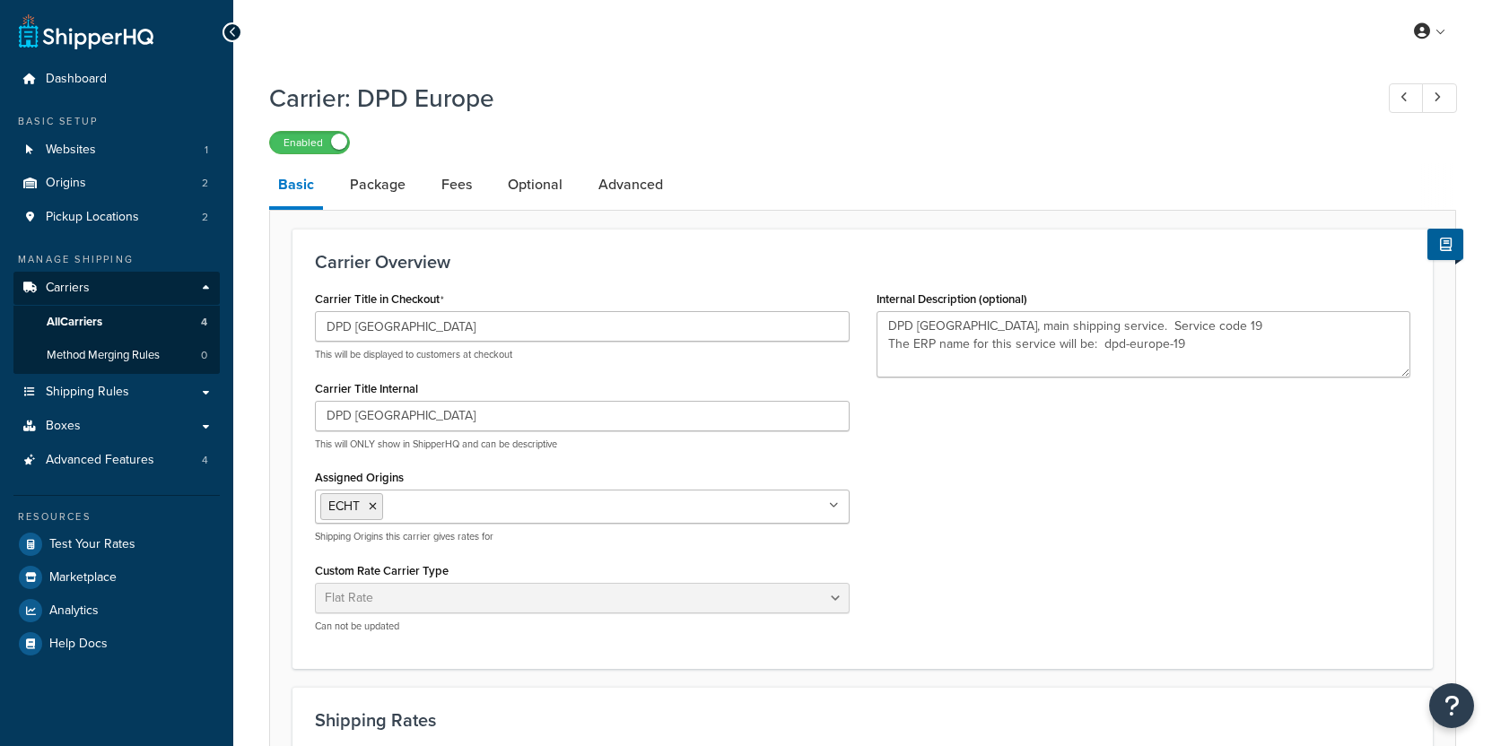
select select "flat"
select select "package"
click at [163, 313] on link "All Carriers 4" at bounding box center [116, 322] width 206 height 33
